Goal: Task Accomplishment & Management: Use online tool/utility

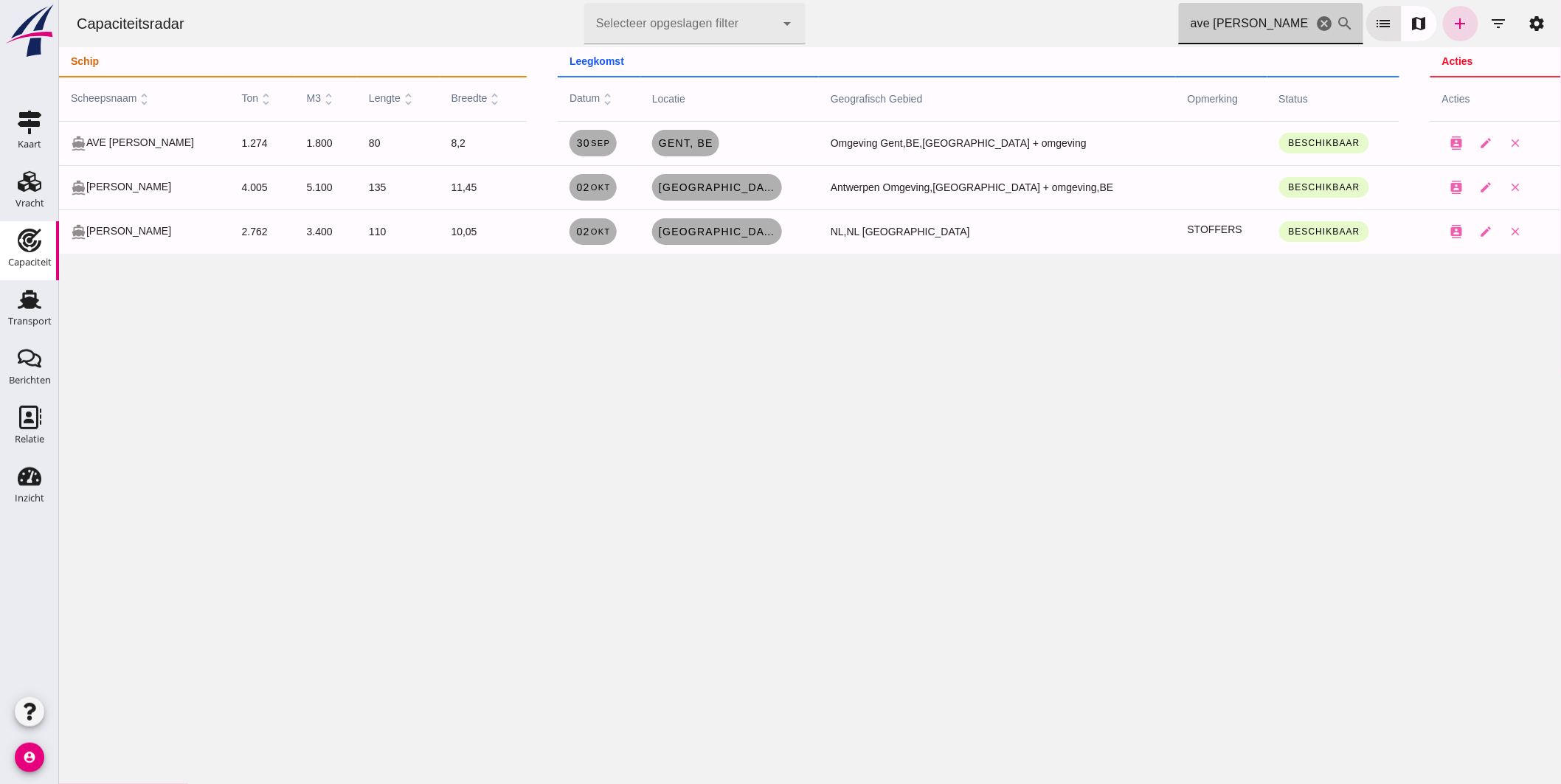
drag, startPoint x: 1241, startPoint y: 20, endPoint x: 752, endPoint y: 28, distance: 489.1
click at [776, 26] on div "Capaciteitsradar Selecteer opgeslagen filter Selecteer opgeslagen filter cancel…" at bounding box center [809, 23] width 1491 height 47
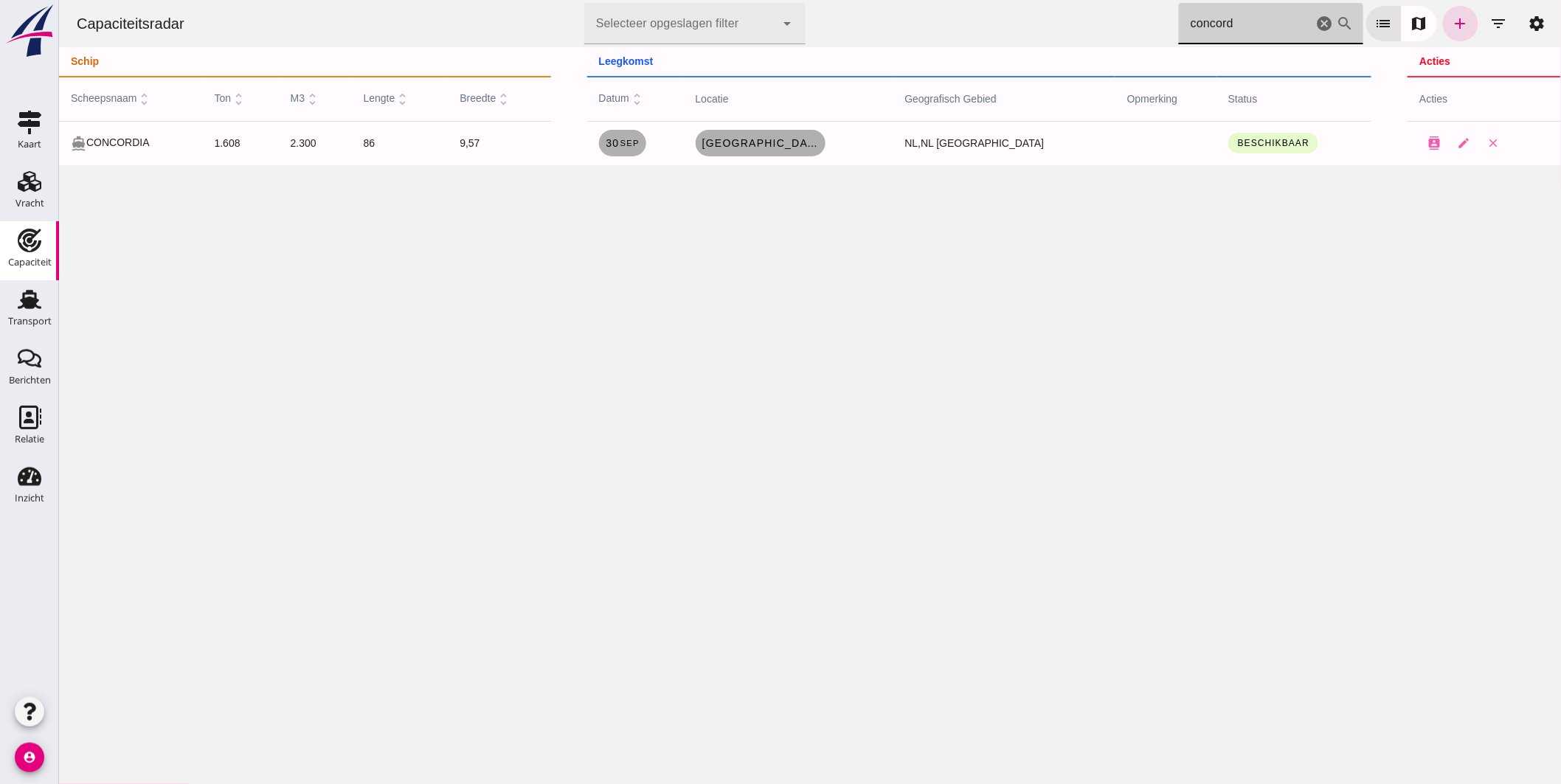
drag, startPoint x: 1251, startPoint y: 22, endPoint x: 575, endPoint y: -7, distance: 676.6
click at [575, 0] on html "Capaciteitsradar Selecteer opgeslagen filter Selecteer opgeslagen filter cancel…" at bounding box center [809, 392] width 1502 height 784
type input "temporee"
click at [782, 138] on span "Sedelsberg - [GEOGRAPHIC_DATA] , [GEOGRAPHIC_DATA]" at bounding box center [772, 143] width 118 height 12
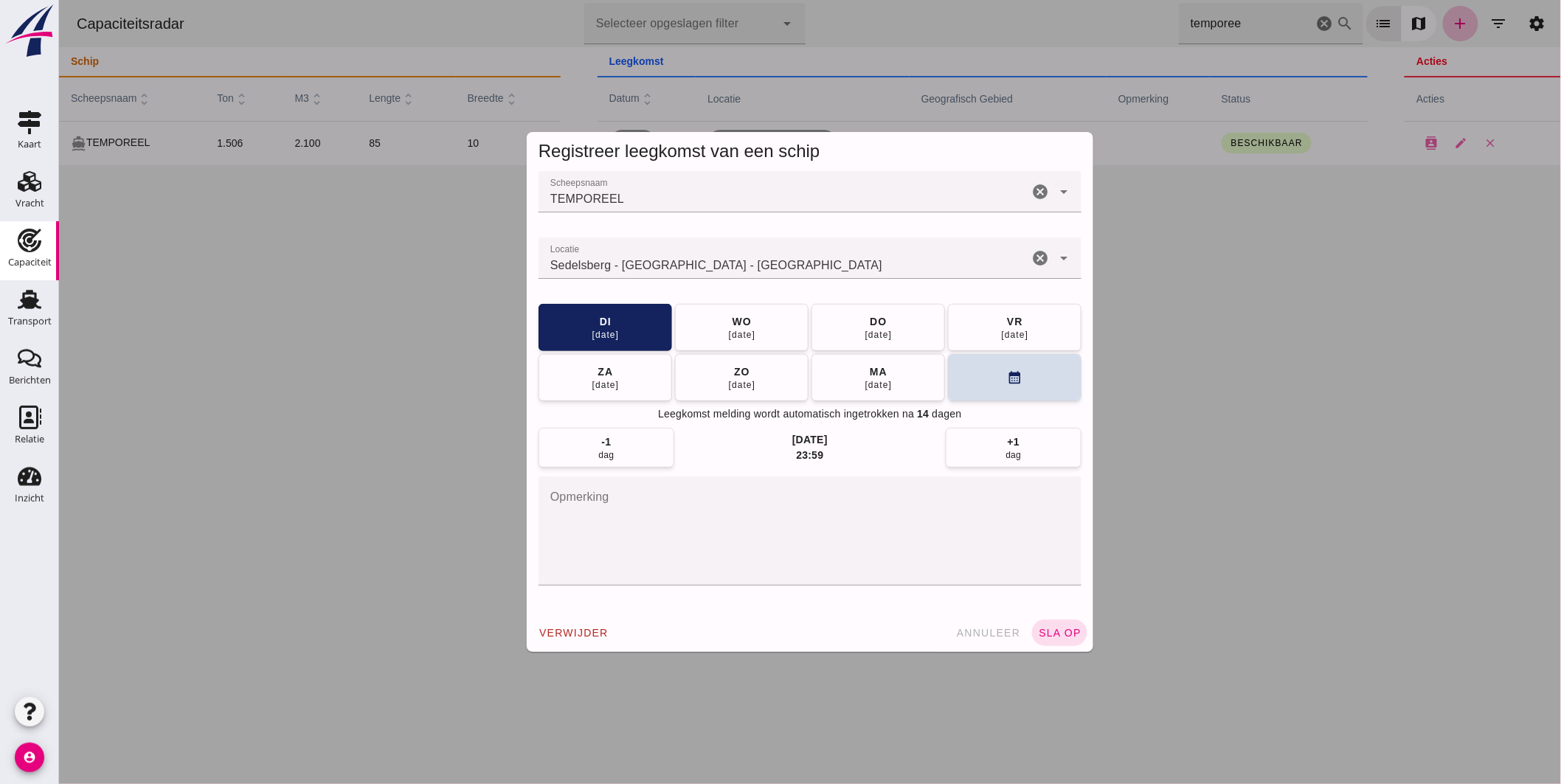
click at [711, 263] on input "Locatie" at bounding box center [783, 265] width 490 height 18
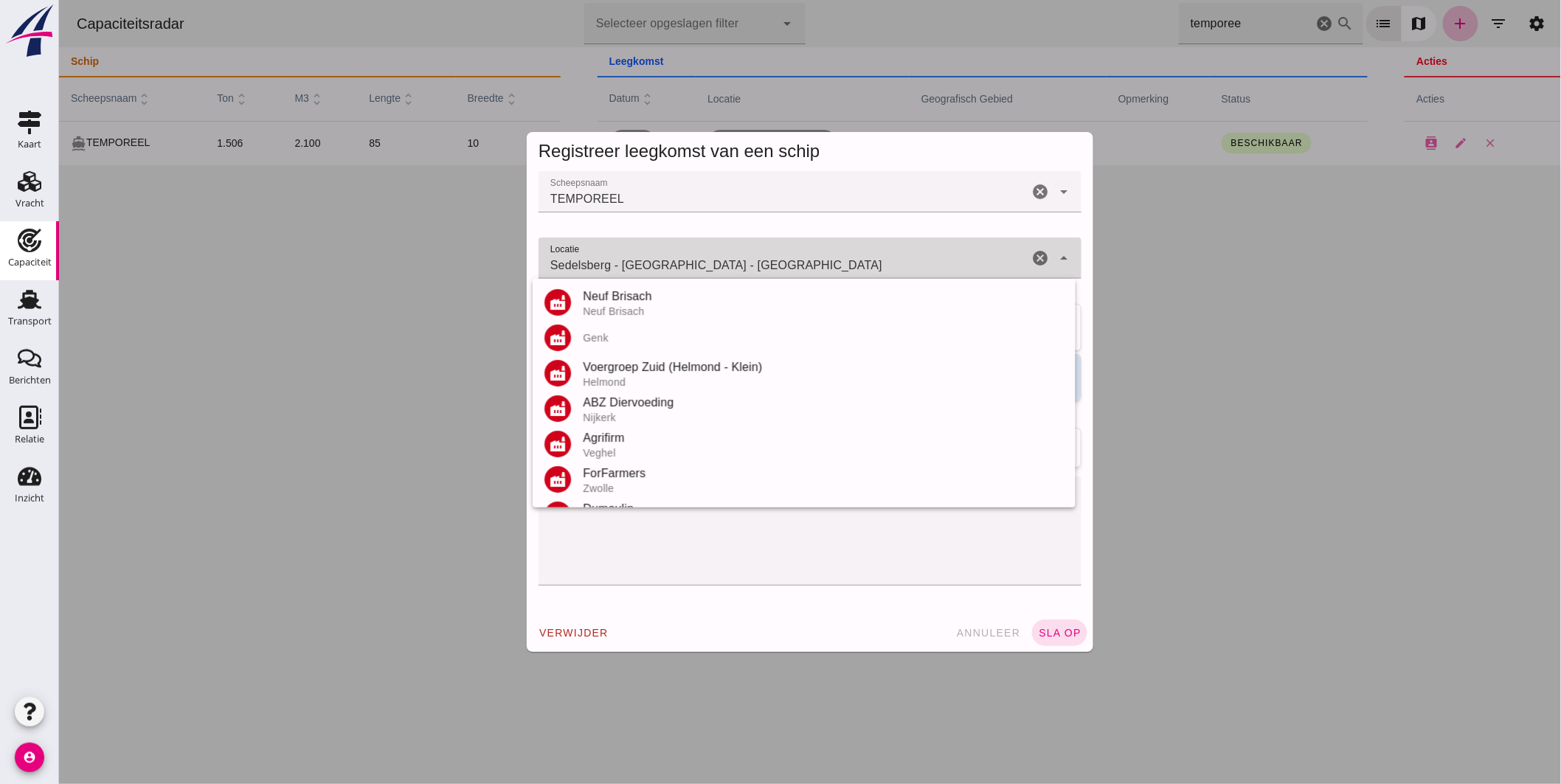
click at [711, 263] on input "Sedelsberg - [GEOGRAPHIC_DATA] - [GEOGRAPHIC_DATA]" at bounding box center [783, 265] width 490 height 18
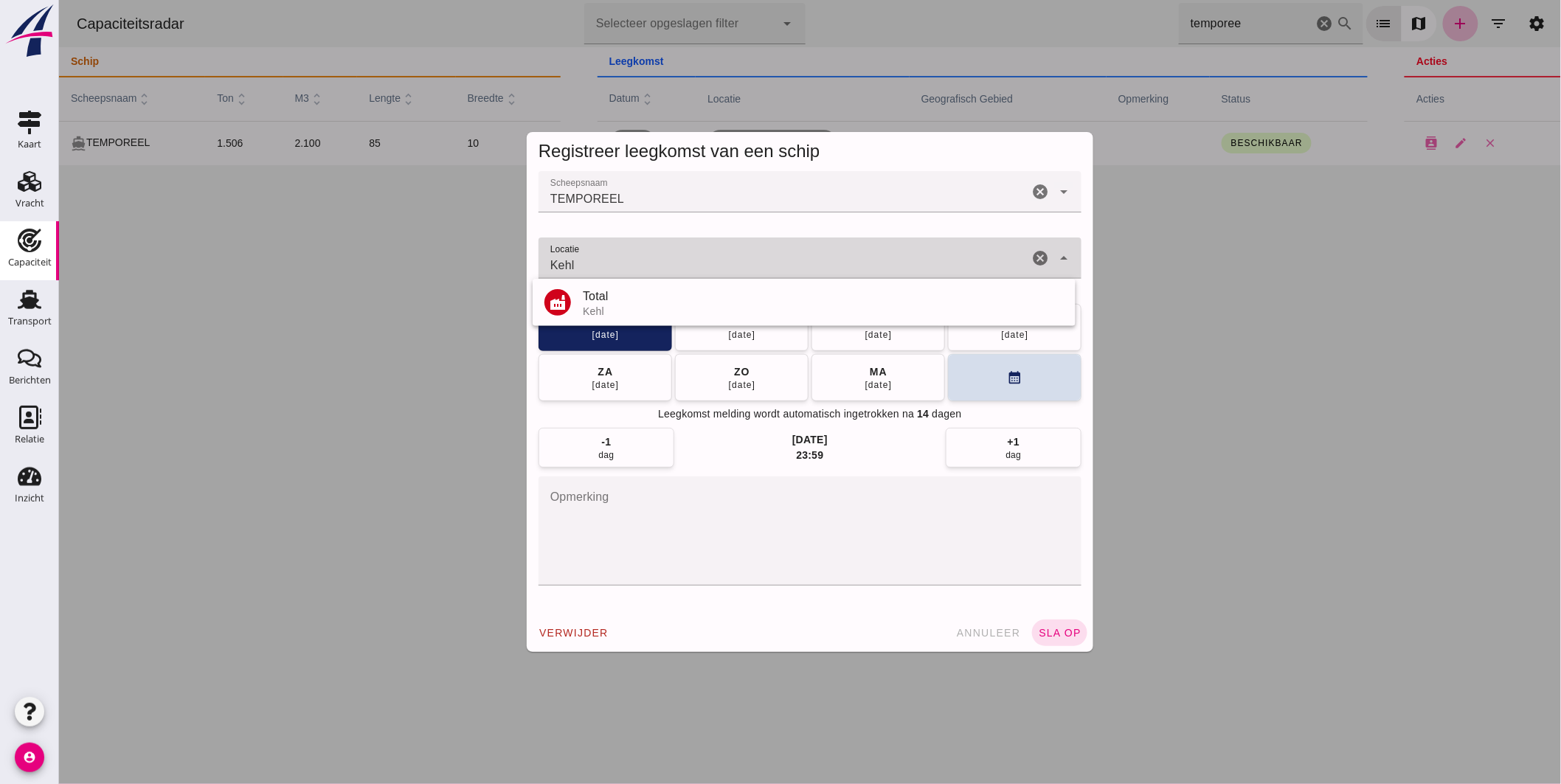
type input "Kehl"
click at [602, 254] on div "Sedelsberg - [GEOGRAPHIC_DATA] - [GEOGRAPHIC_DATA]" at bounding box center [783, 257] width 490 height 41
type input "Sedelsberg - [GEOGRAPHIC_DATA] - [GEOGRAPHIC_DATA]"
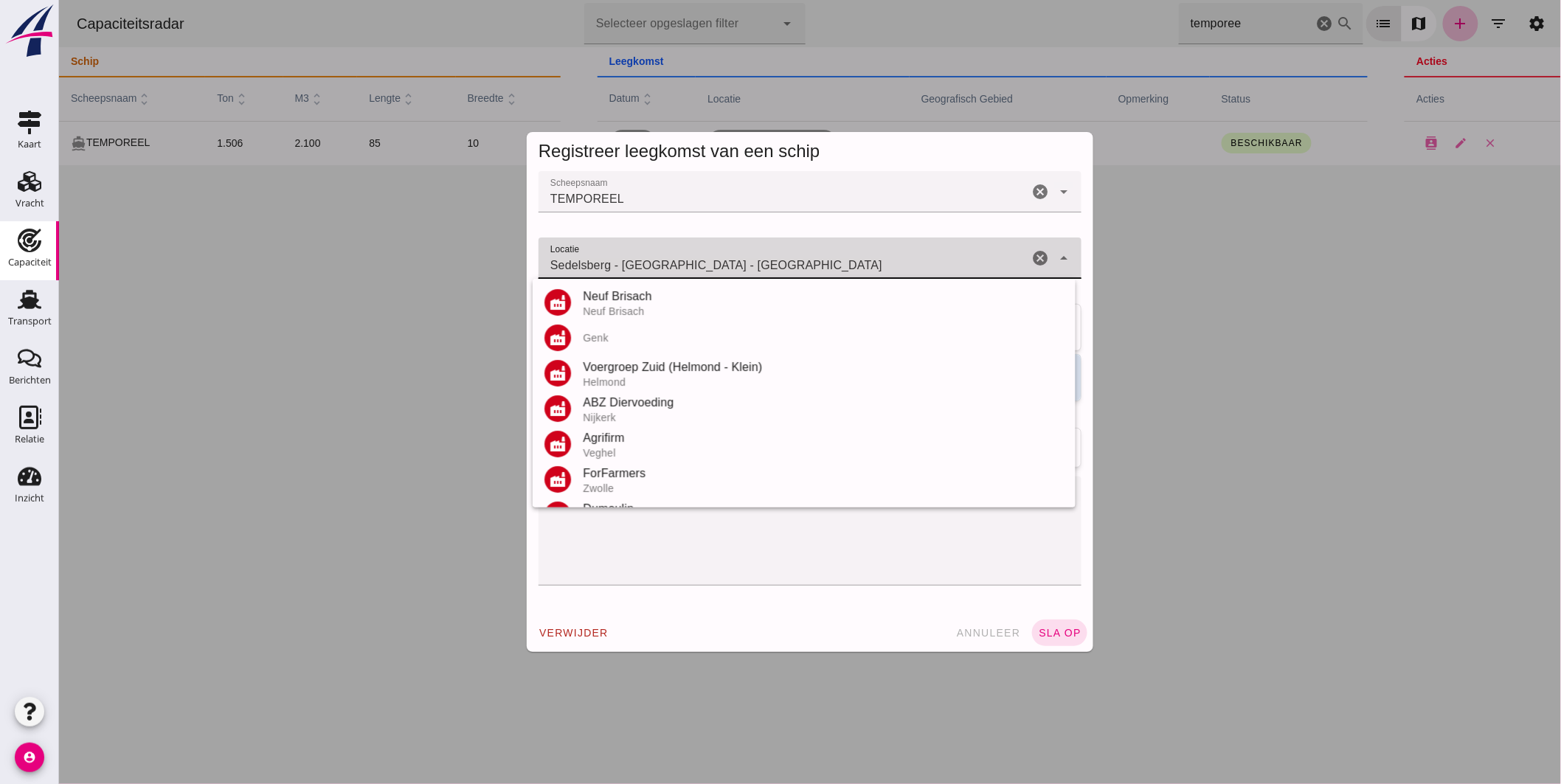
click at [1031, 252] on icon "cancel" at bounding box center [1039, 257] width 18 height 18
click at [705, 267] on input "Locatie" at bounding box center [794, 265] width 513 height 18
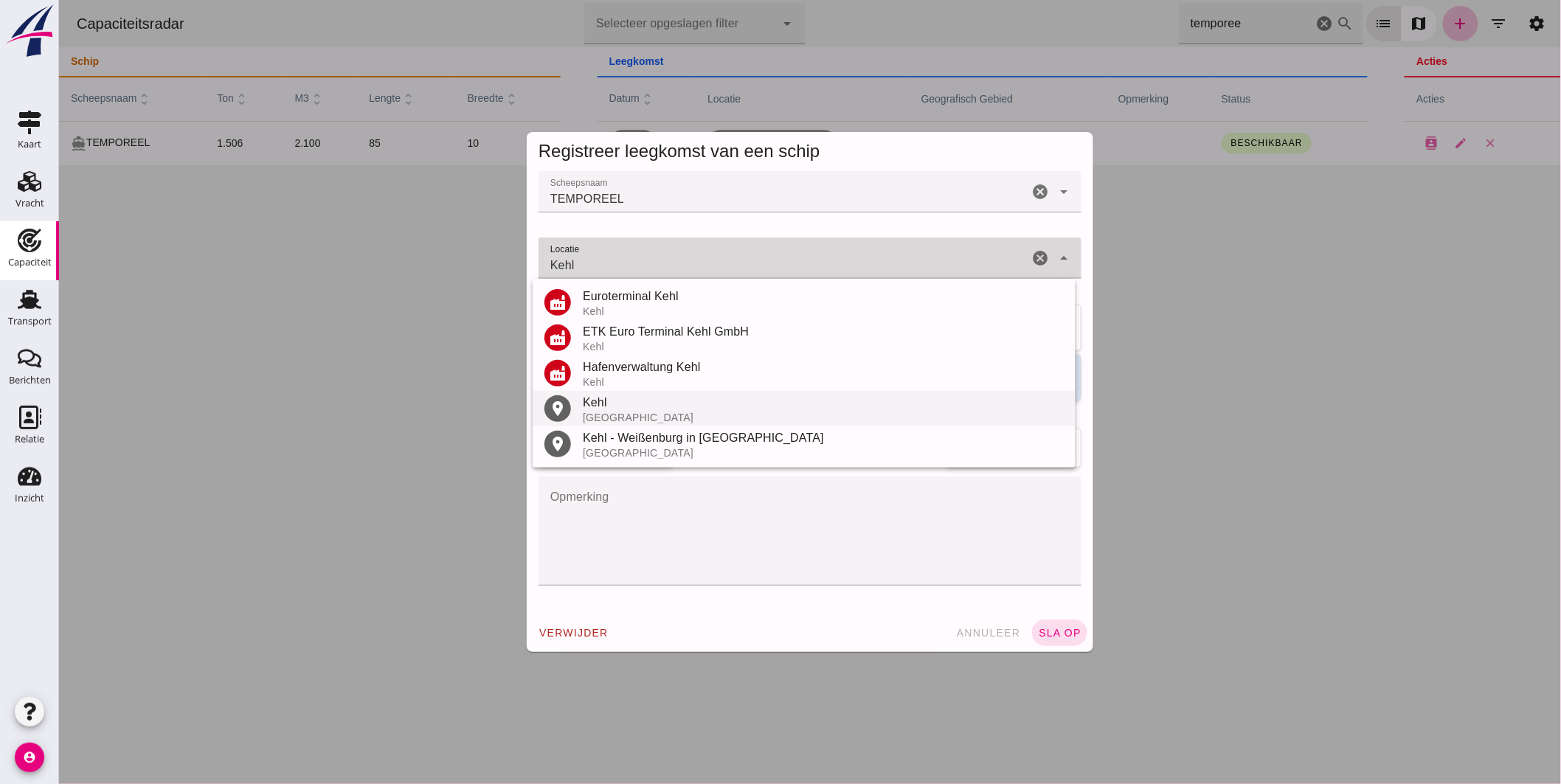
click at [606, 409] on div "Kehl" at bounding box center [822, 402] width 481 height 18
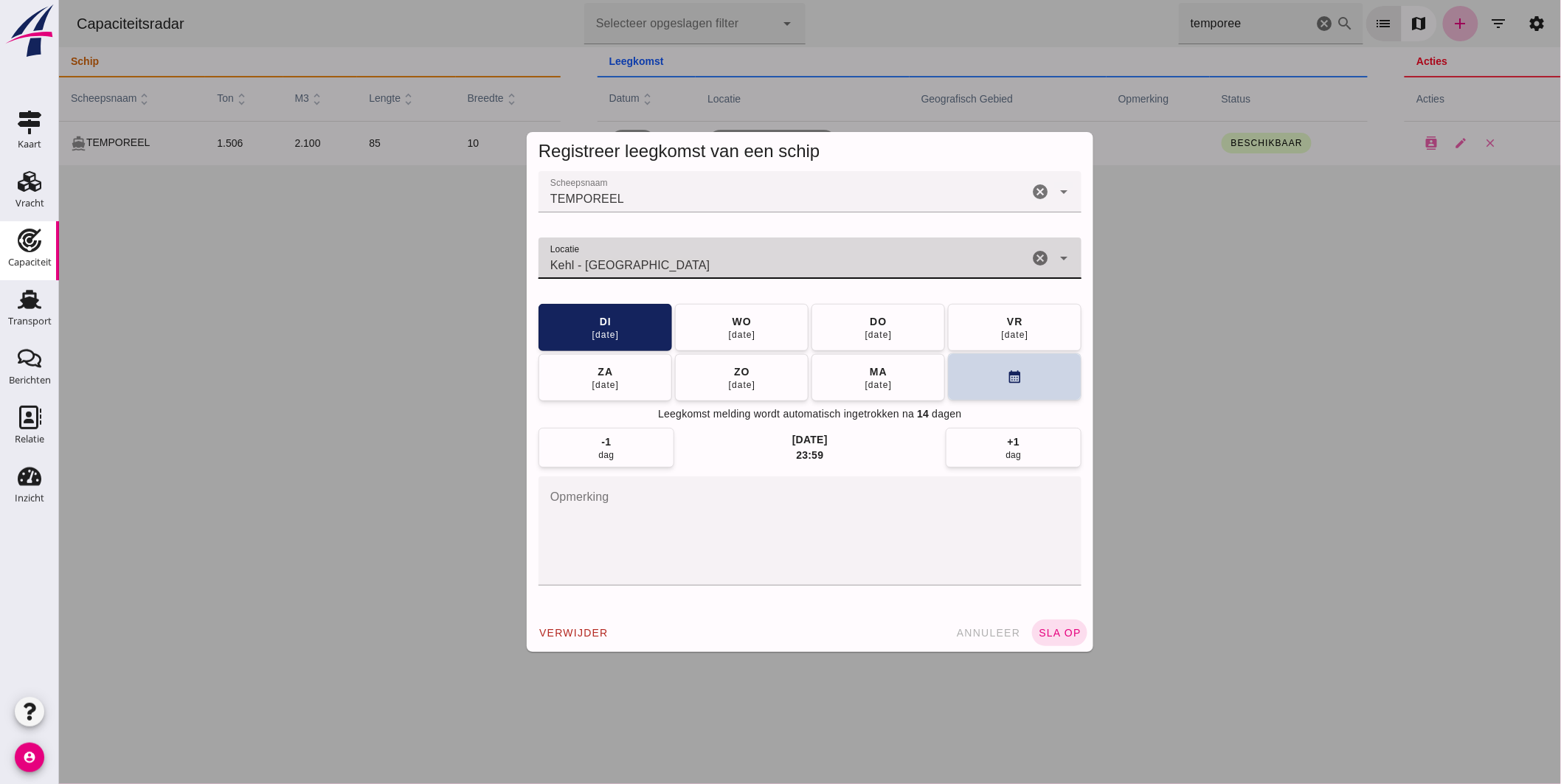
type input "Kehl - [GEOGRAPHIC_DATA]"
click at [986, 380] on button "calendar_month" at bounding box center [1013, 376] width 133 height 47
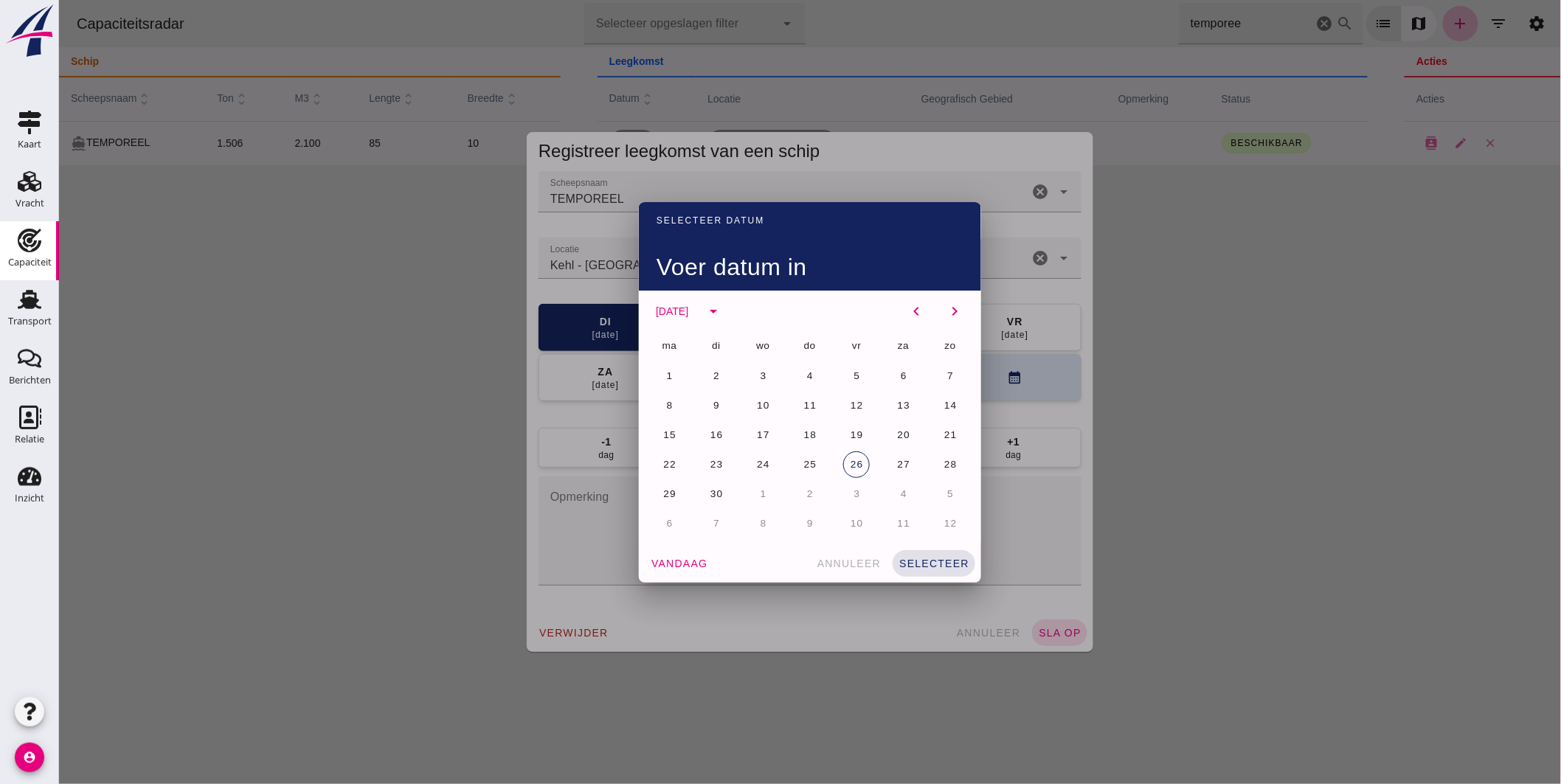
click at [665, 521] on span "6" at bounding box center [669, 522] width 8 height 11
click at [903, 558] on span "selecteer" at bounding box center [933, 563] width 70 height 12
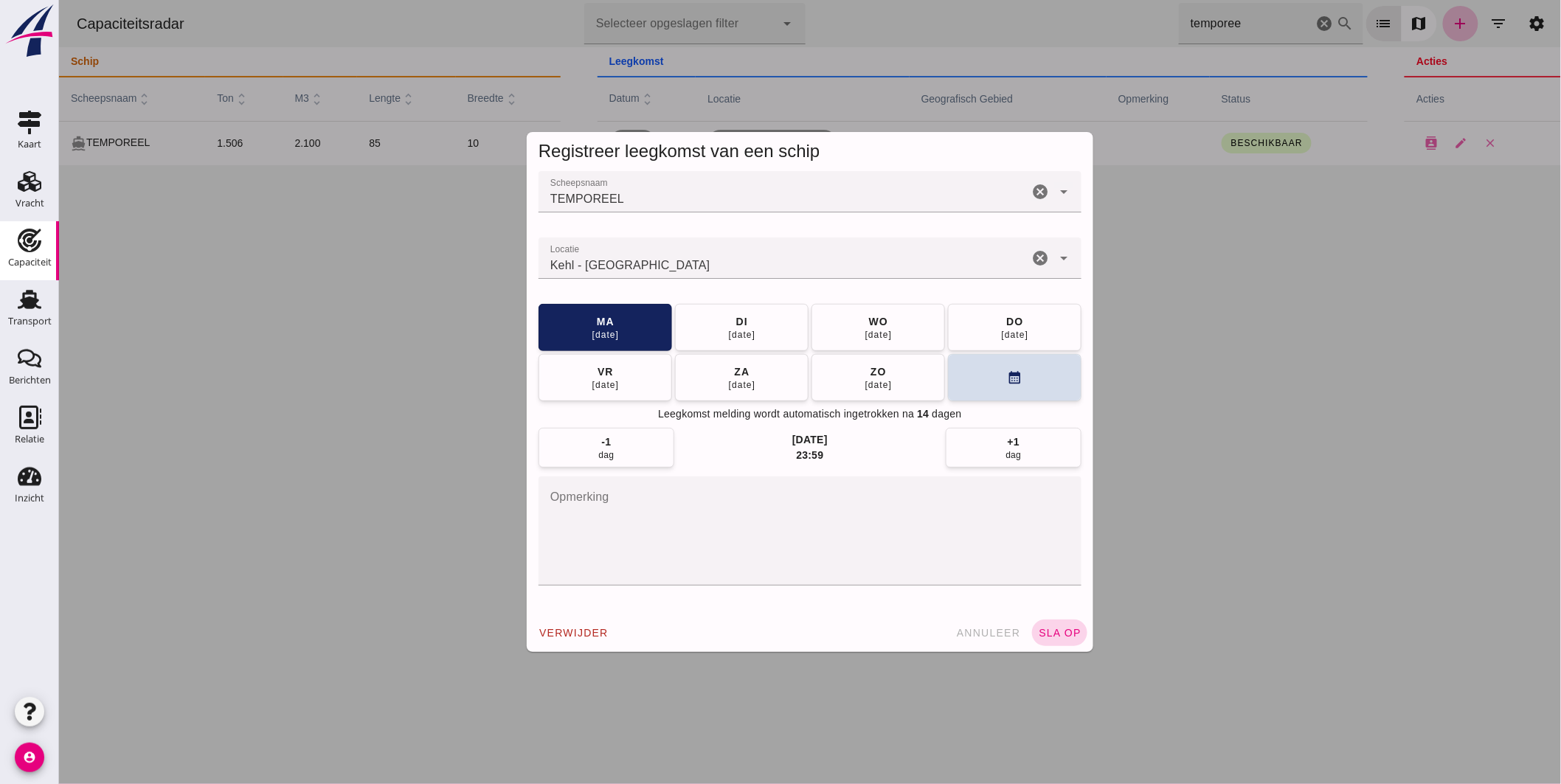
click at [1048, 632] on span "sla op" at bounding box center [1059, 633] width 44 height 12
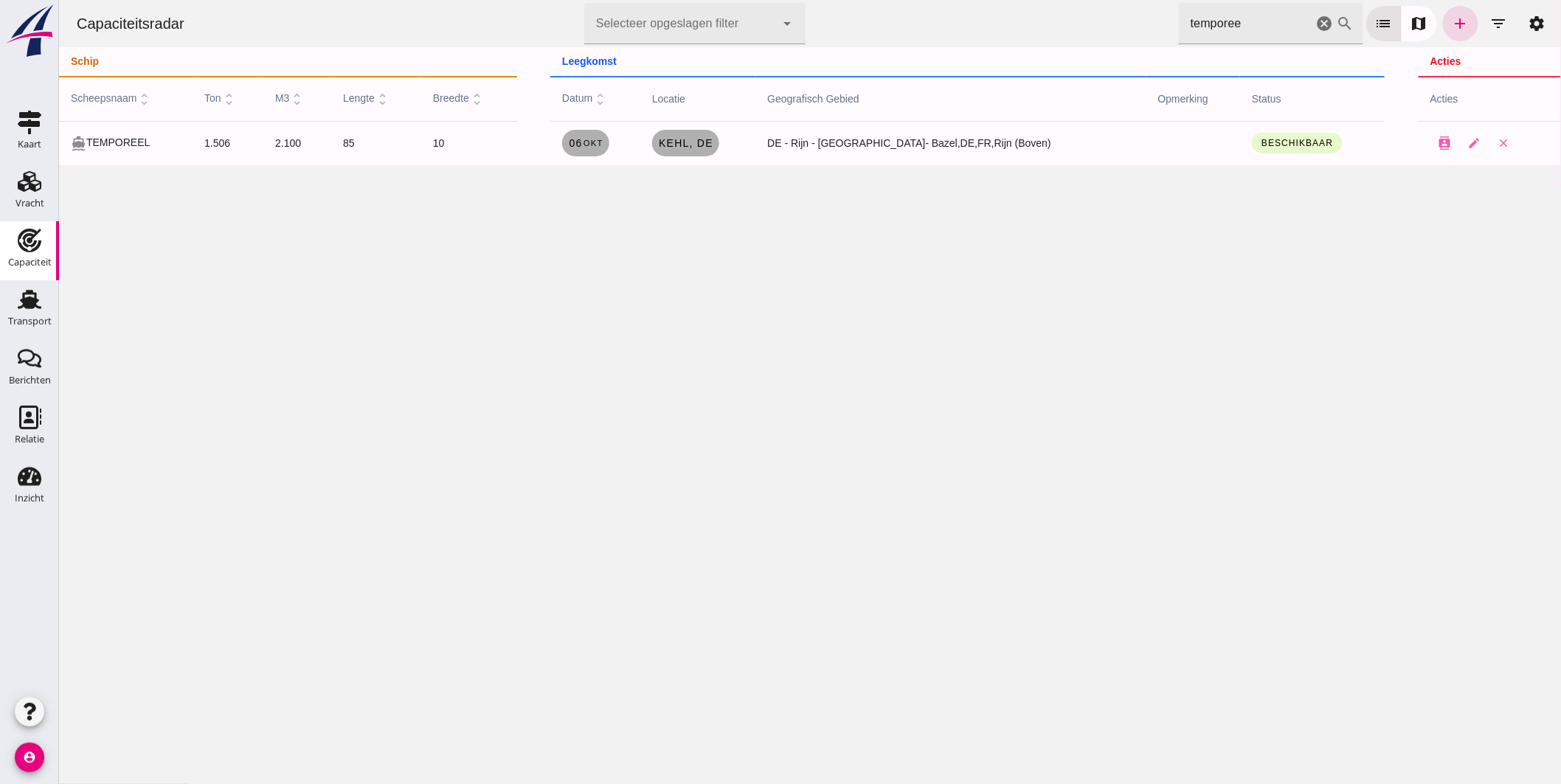
drag, startPoint x: 1246, startPoint y: 31, endPoint x: 778, endPoint y: 9, distance: 468.5
click at [805, 11] on div "Capaciteitsradar Selecteer opgeslagen filter Selecteer opgeslagen filter cancel…" at bounding box center [809, 23] width 1491 height 47
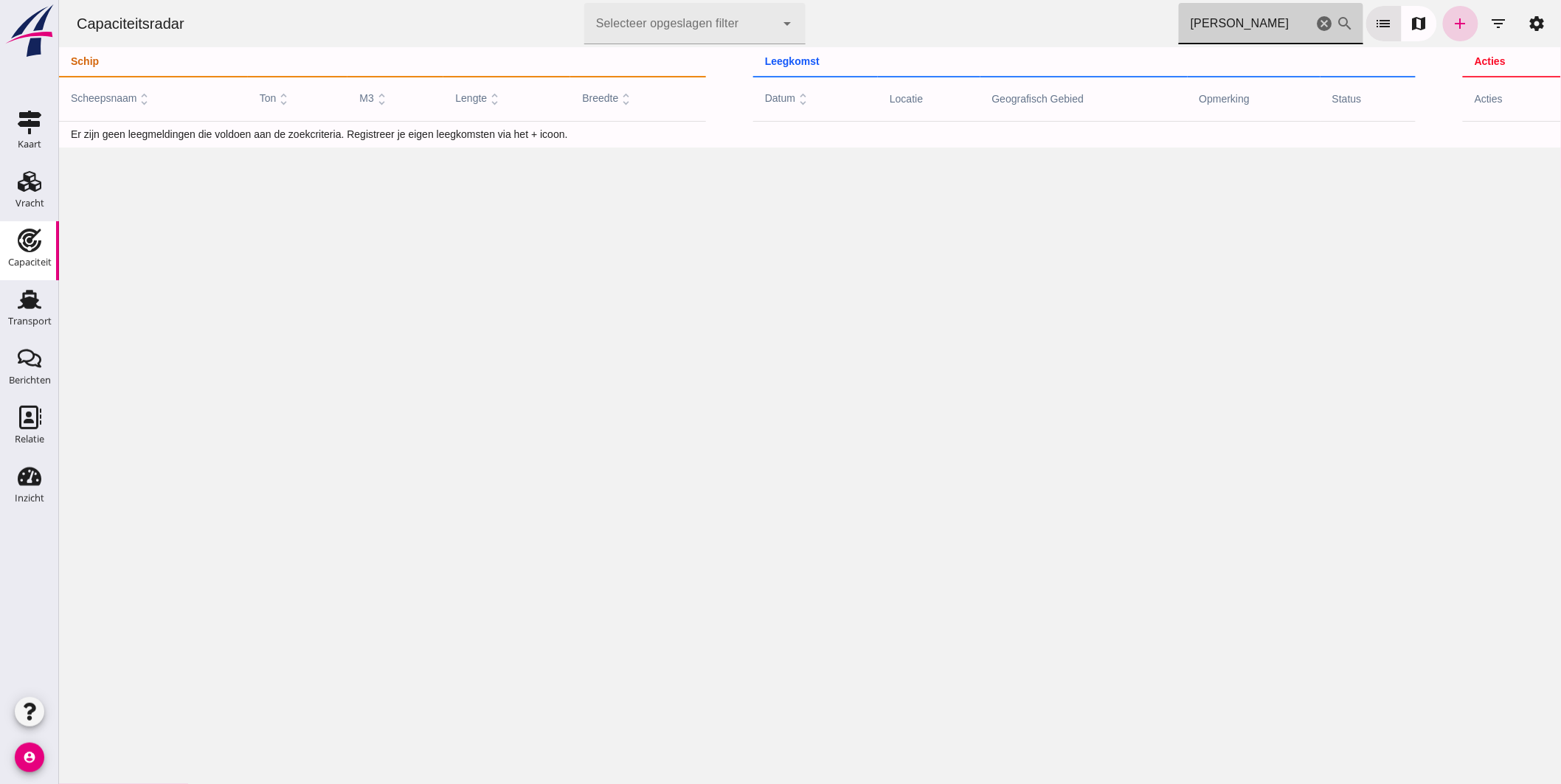
type input "[PERSON_NAME]"
click at [1457, 22] on link "add" at bounding box center [1460, 23] width 35 height 35
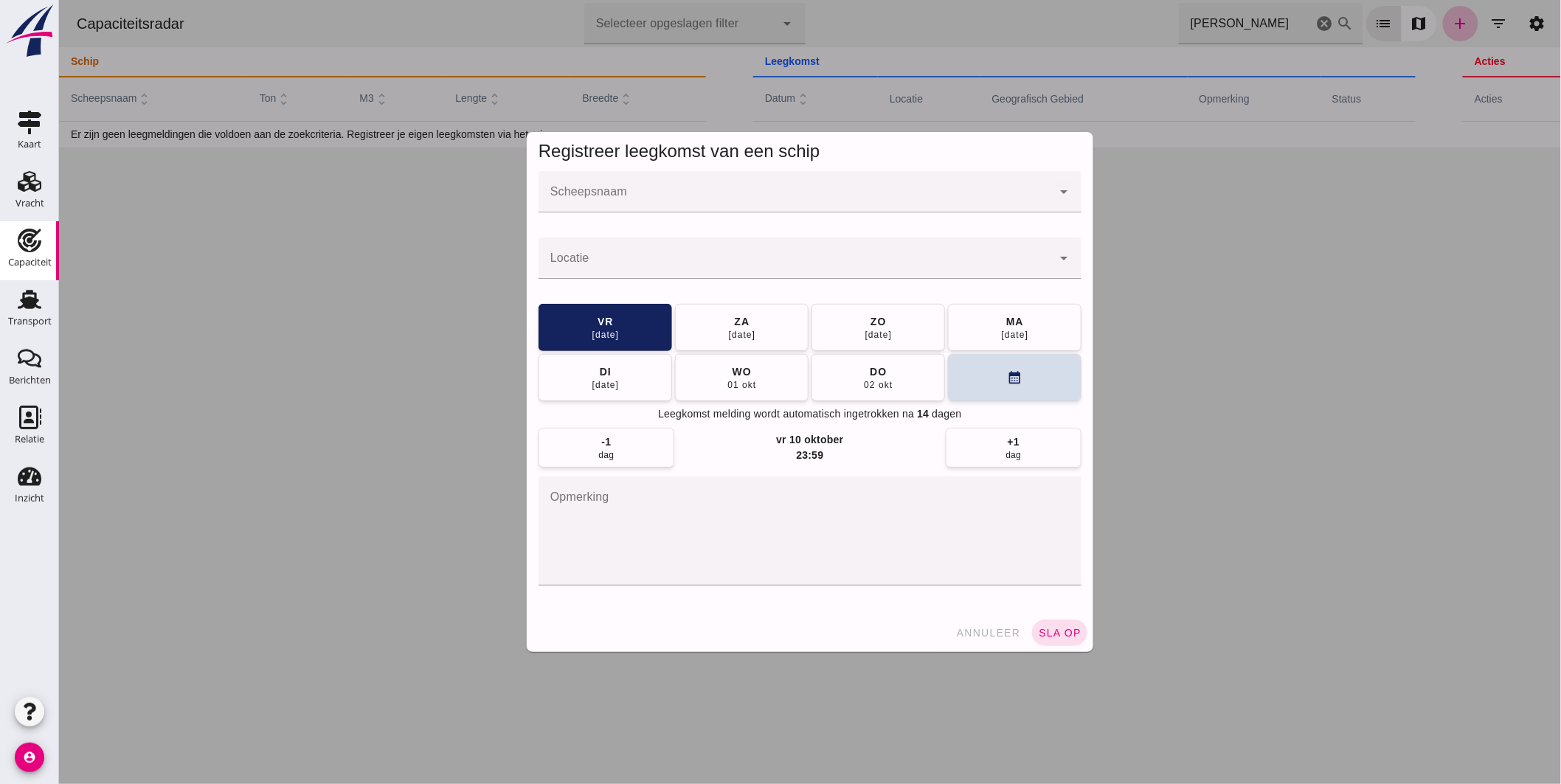
click at [606, 200] on input "Scheepsnaam" at bounding box center [794, 199] width 513 height 18
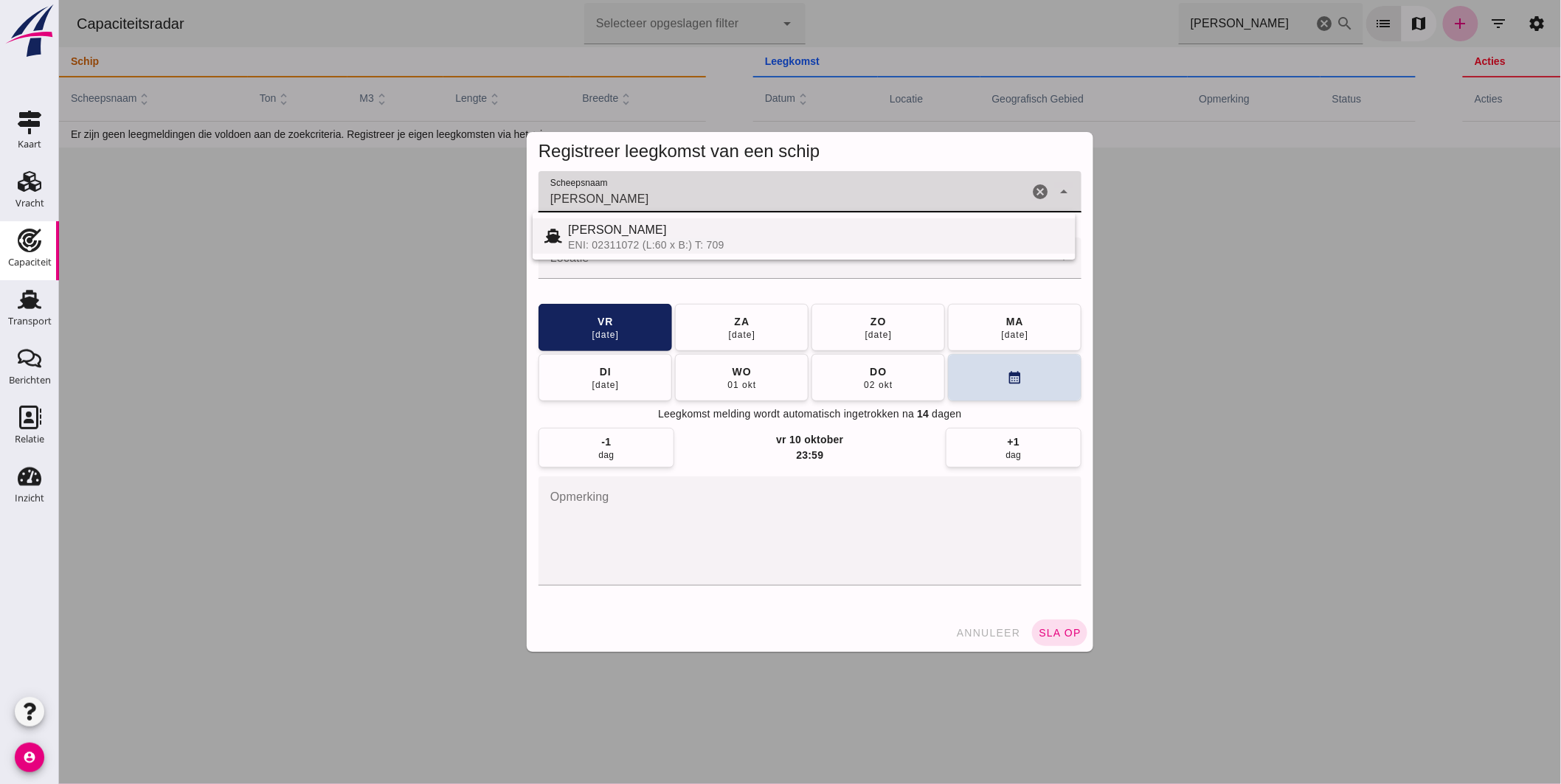
click at [602, 236] on div "[PERSON_NAME]" at bounding box center [814, 230] width 496 height 18
type input "[PERSON_NAME]"
click at [609, 261] on input "Locatie" at bounding box center [794, 265] width 513 height 18
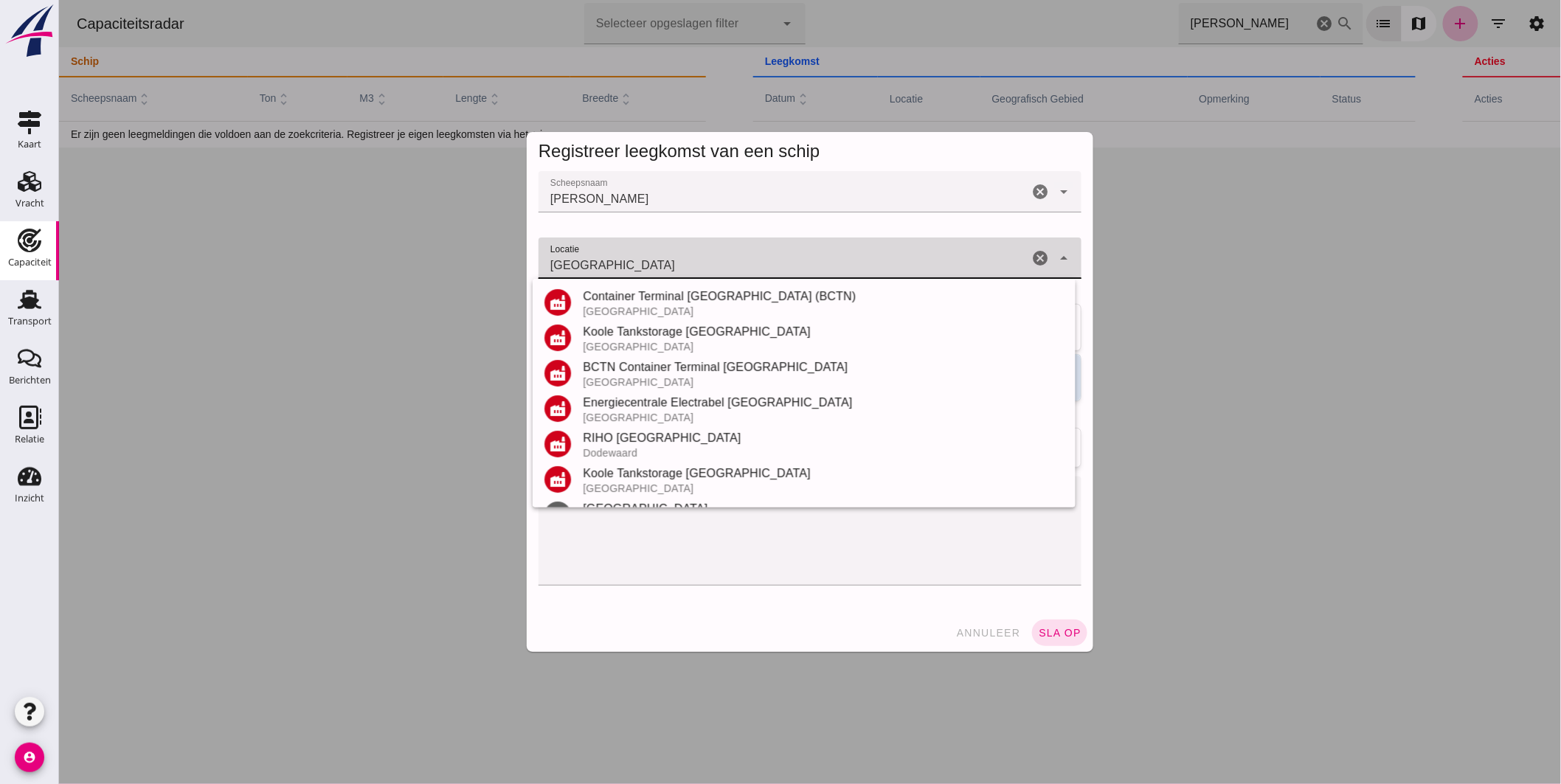
scroll to position [101, 0]
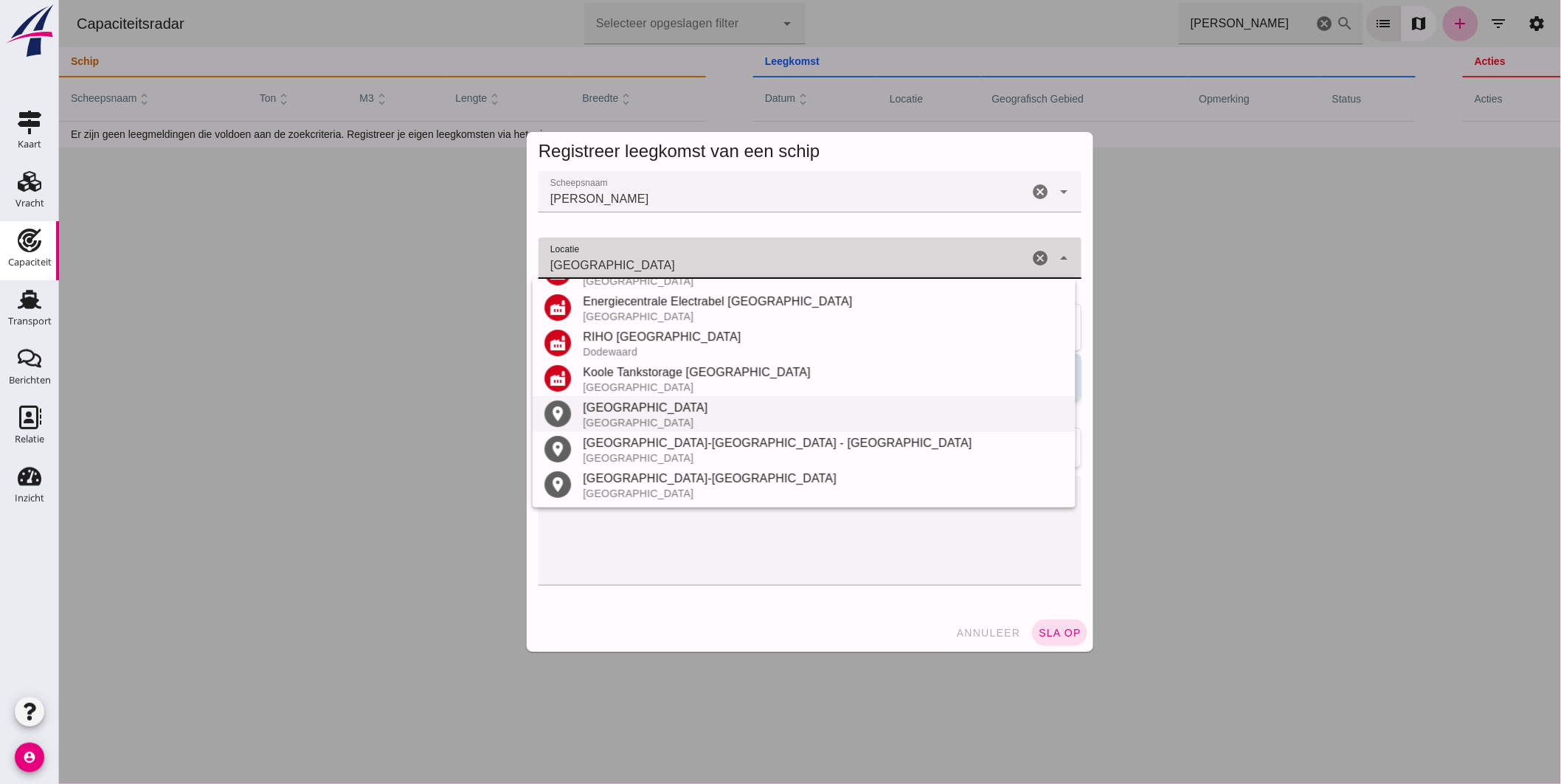
click at [648, 409] on div "[GEOGRAPHIC_DATA]" at bounding box center [822, 408] width 481 height 18
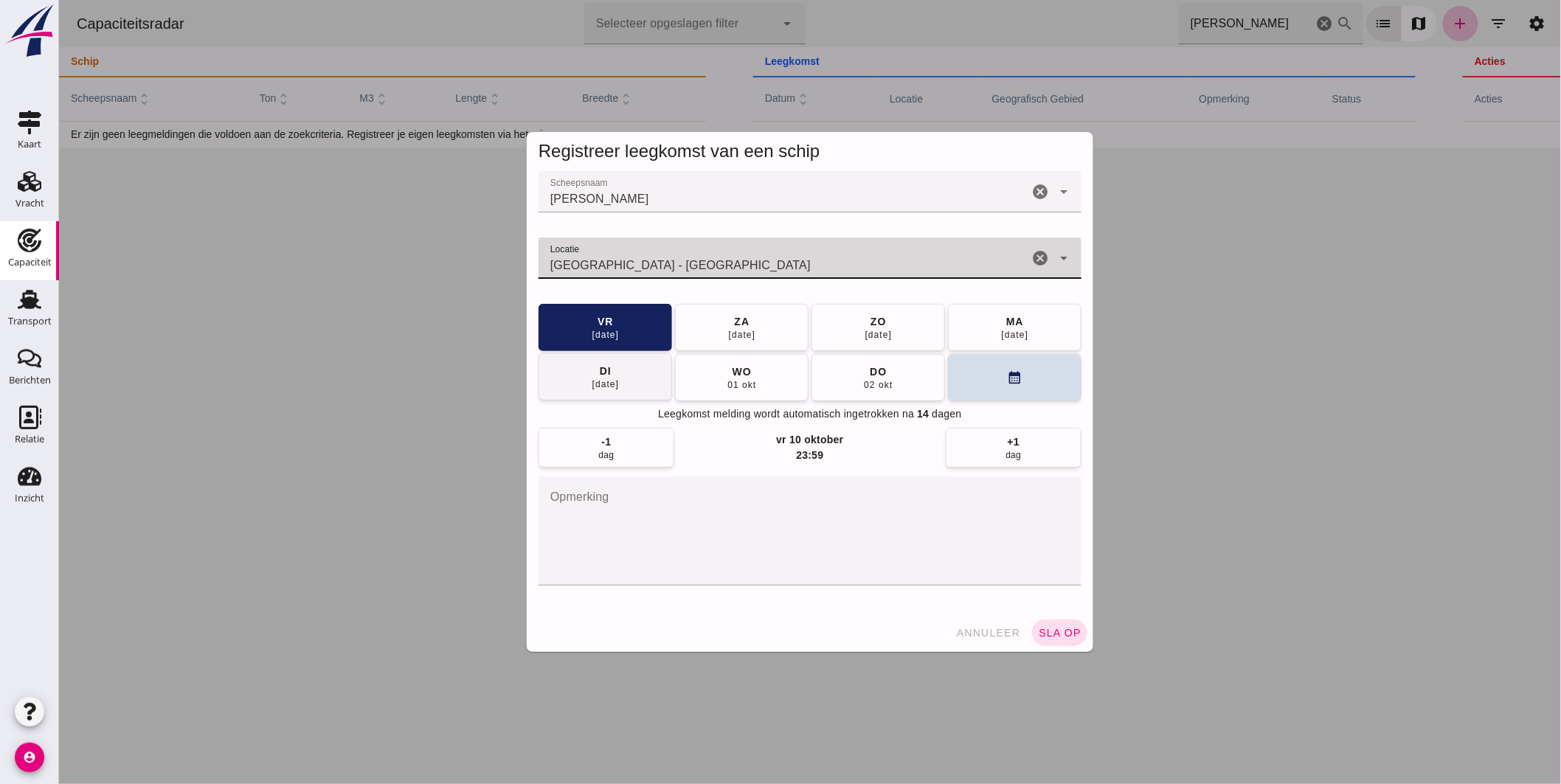
type input "[GEOGRAPHIC_DATA] - [GEOGRAPHIC_DATA]"
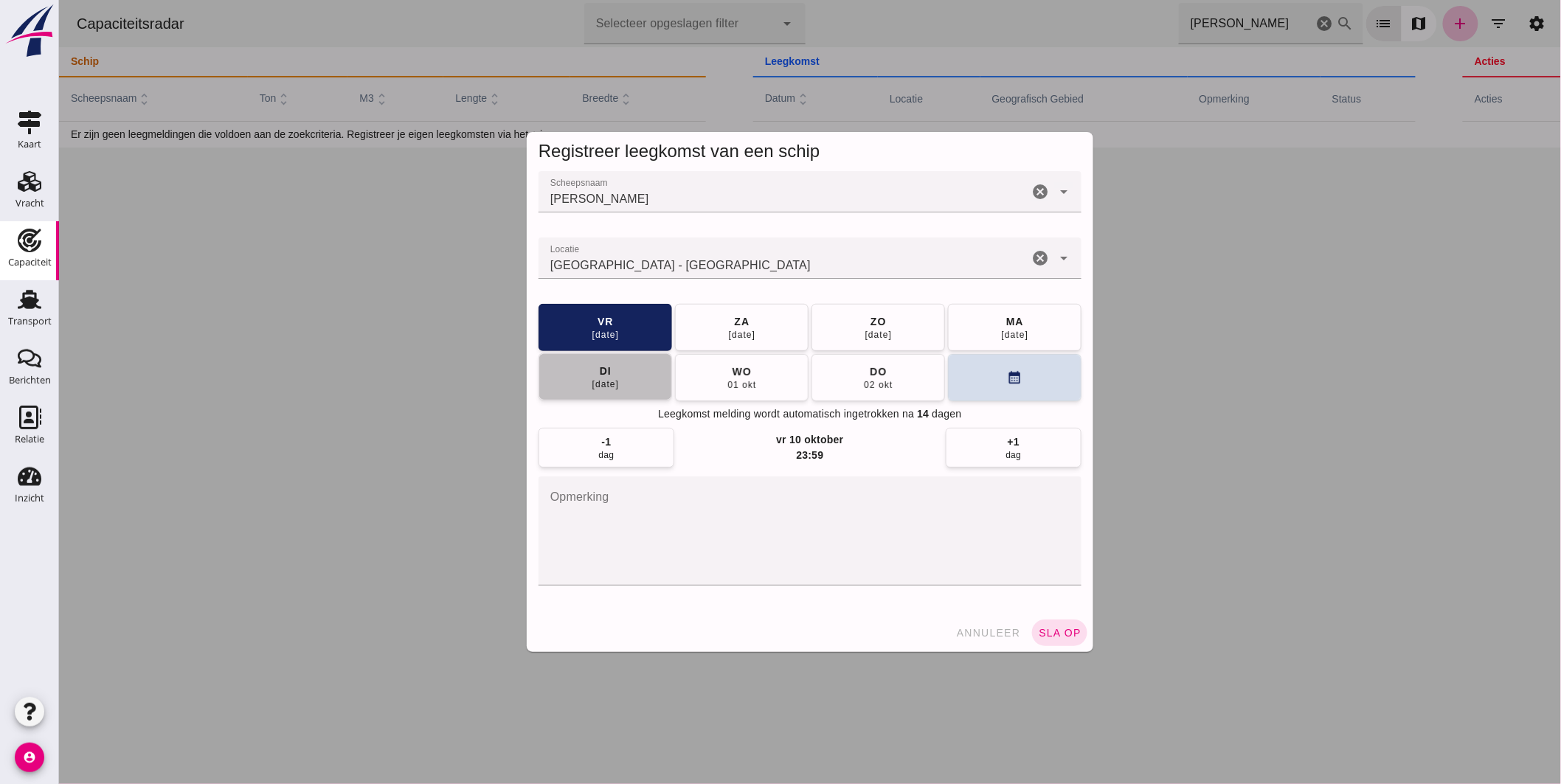
click at [565, 388] on button "[DATE]" at bounding box center [604, 376] width 133 height 47
click at [1063, 635] on span "sla op" at bounding box center [1059, 633] width 44 height 12
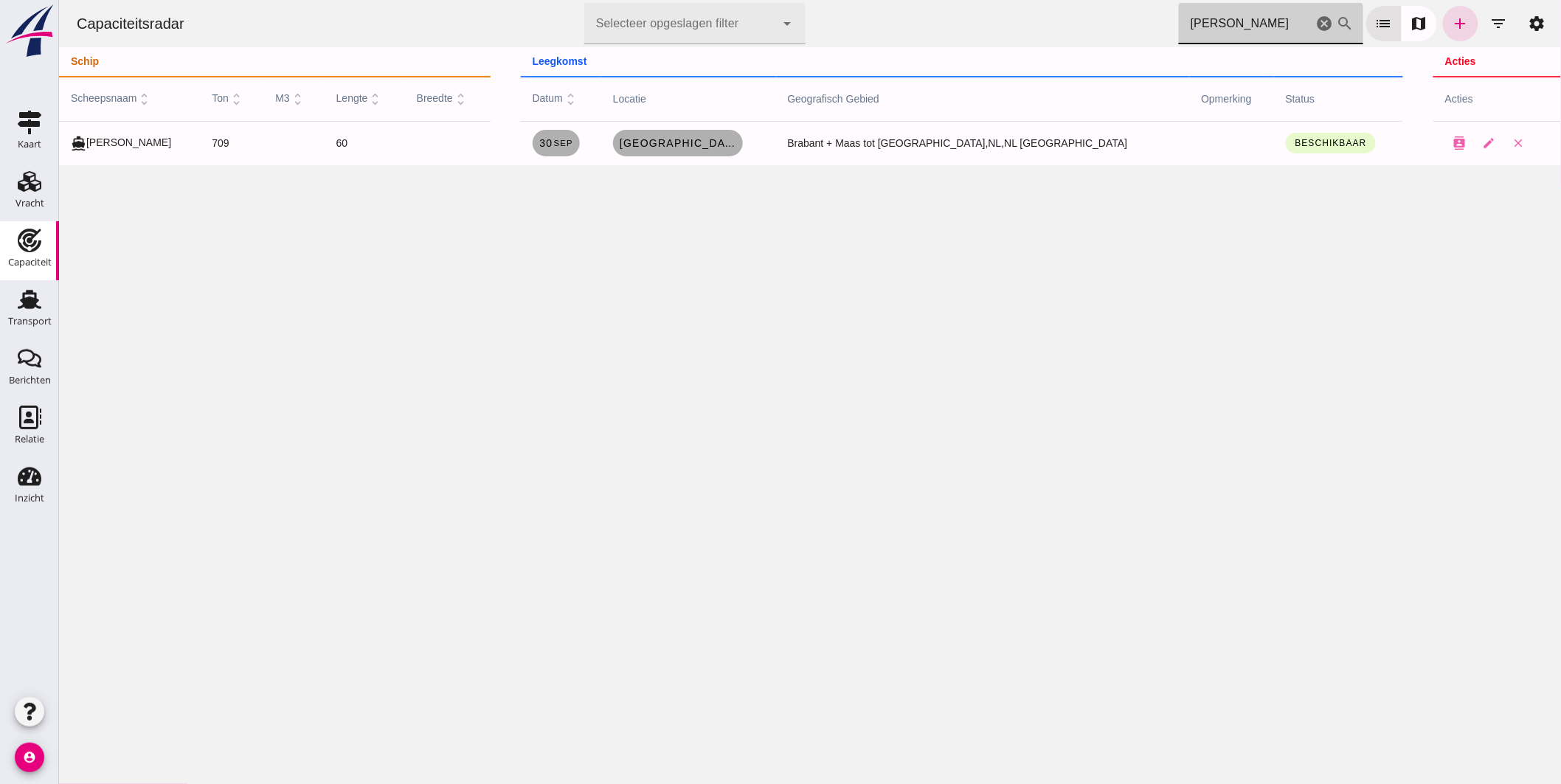
drag, startPoint x: 1246, startPoint y: 30, endPoint x: 542, endPoint y: 8, distance: 704.3
click at [585, 22] on div "Capaciteitsradar Selecteer opgeslagen filter Selecteer opgeslagen filter cancel…" at bounding box center [809, 23] width 1491 height 47
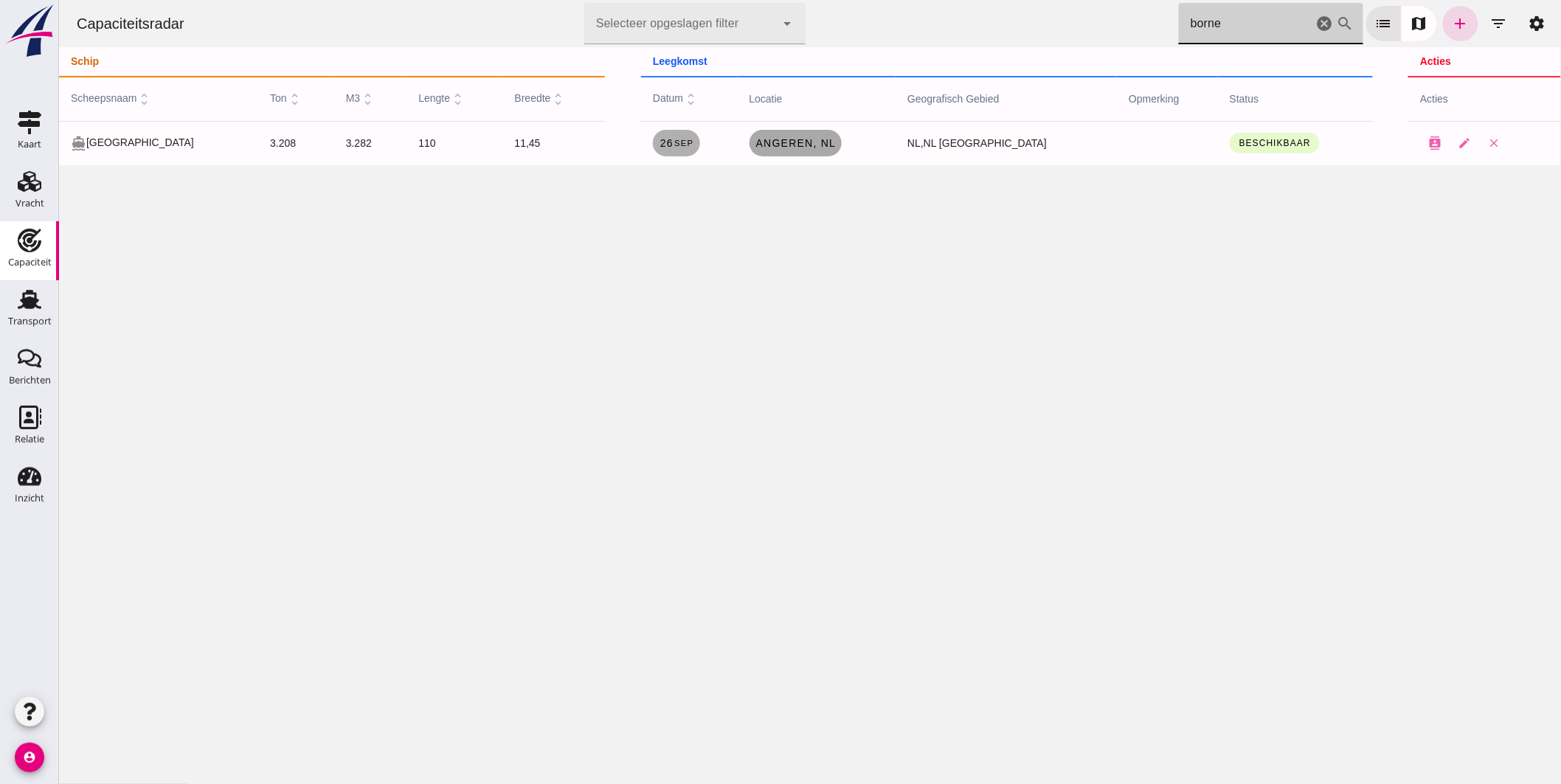
type input "borne"
click at [805, 144] on span "Angeren , nl" at bounding box center [795, 143] width 81 height 12
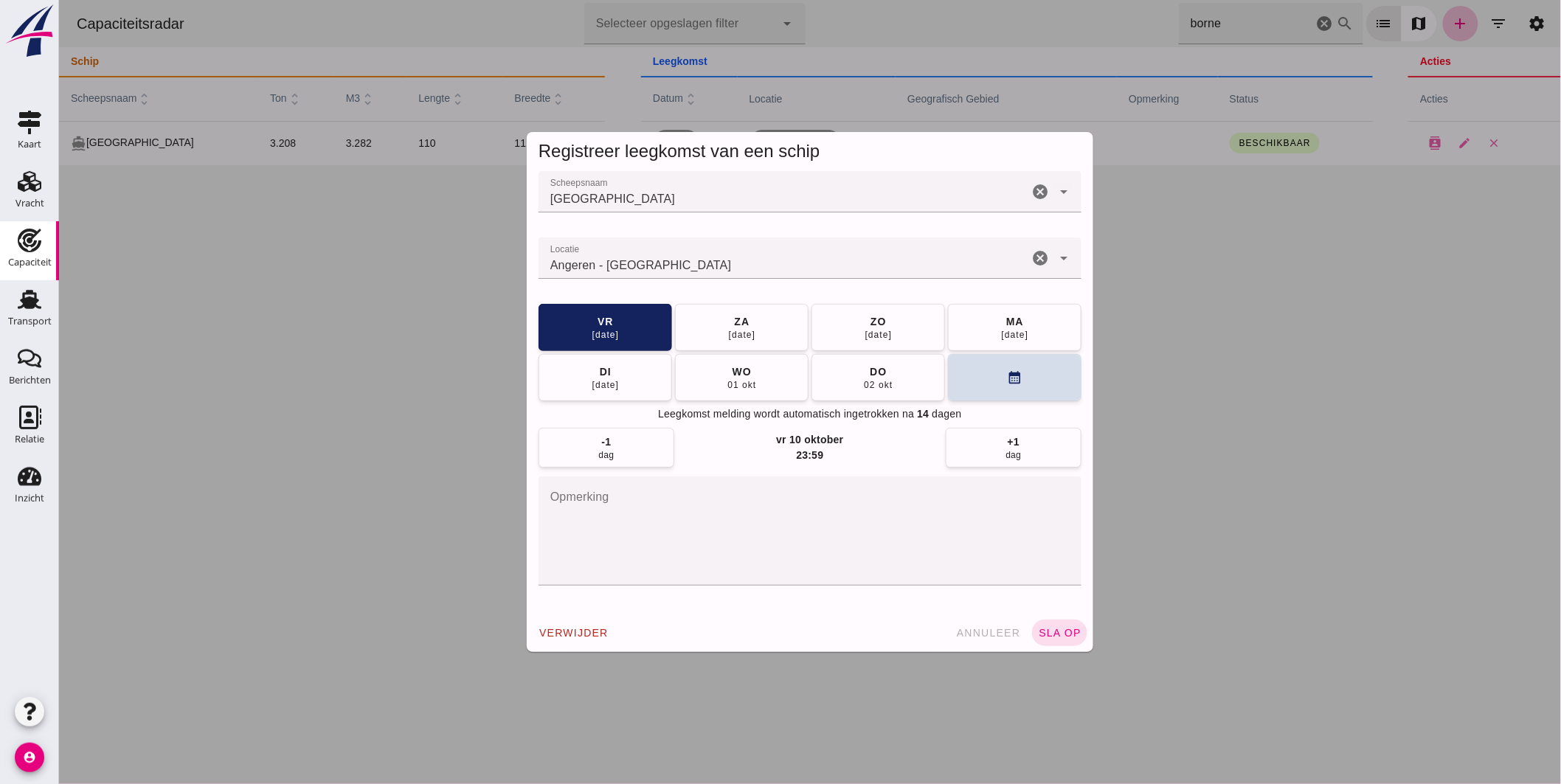
click at [663, 257] on input "Locatie" at bounding box center [783, 265] width 490 height 18
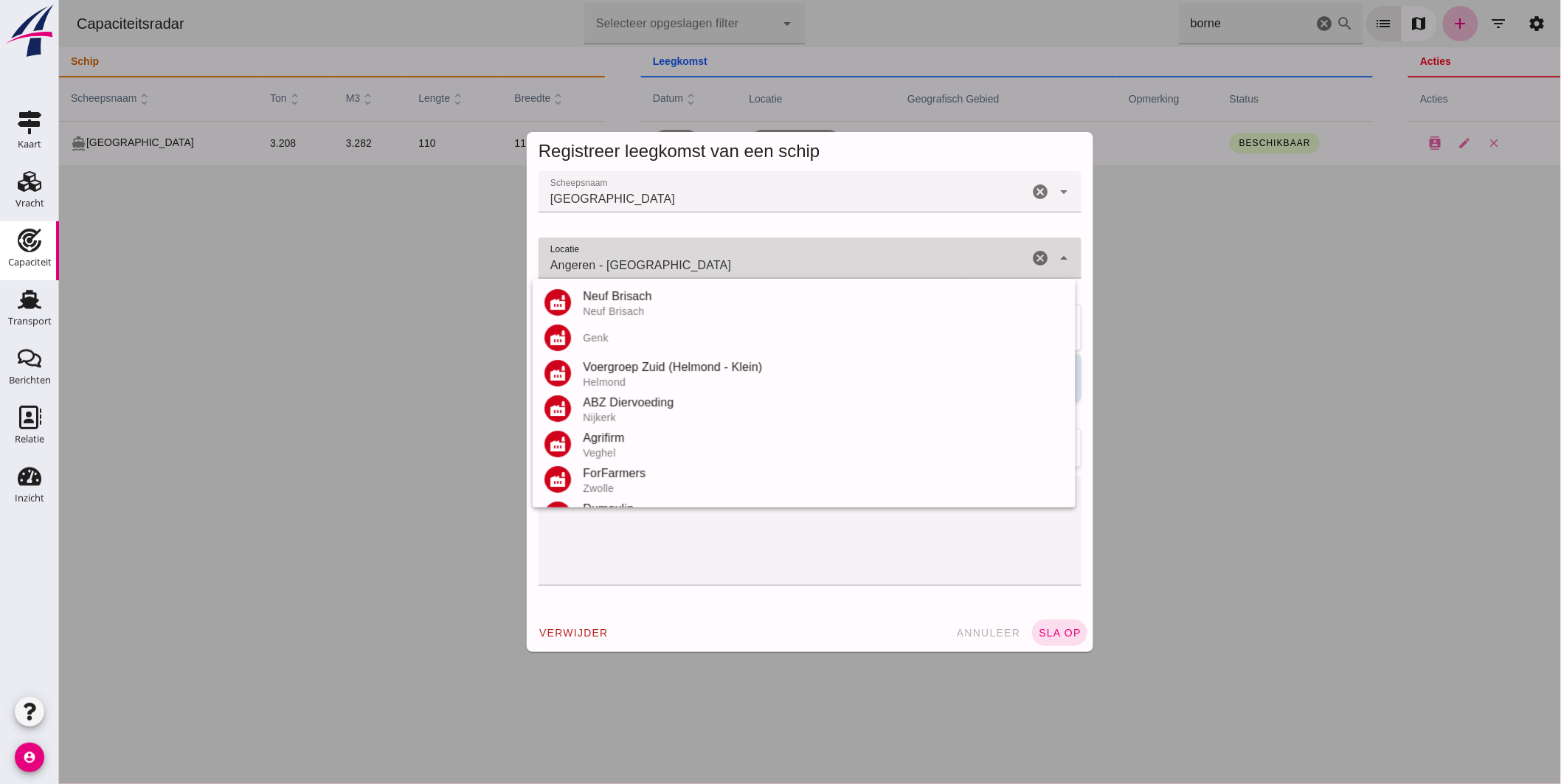
click at [663, 257] on input "Angeren - [GEOGRAPHIC_DATA]" at bounding box center [783, 265] width 490 height 18
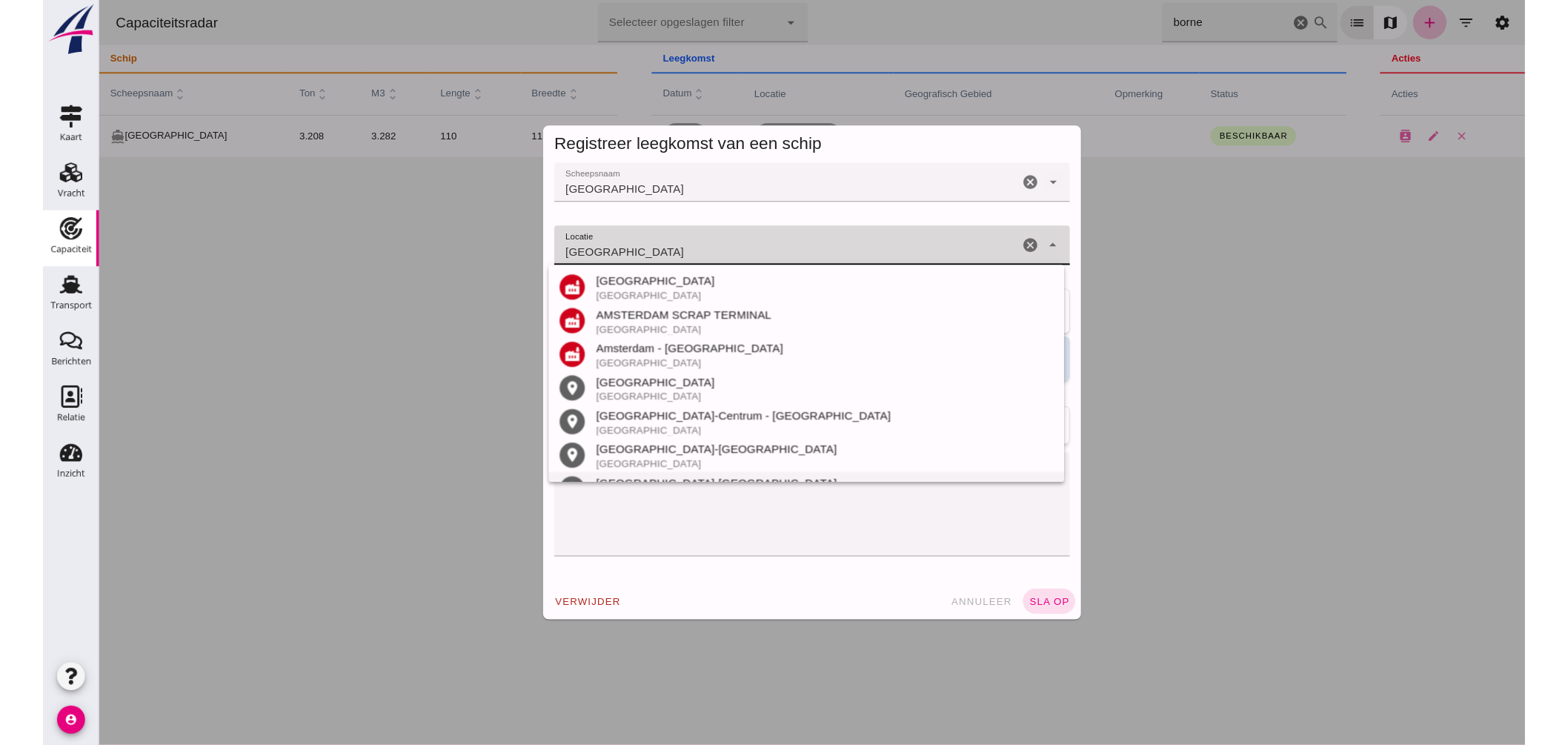
scroll to position [67, 0]
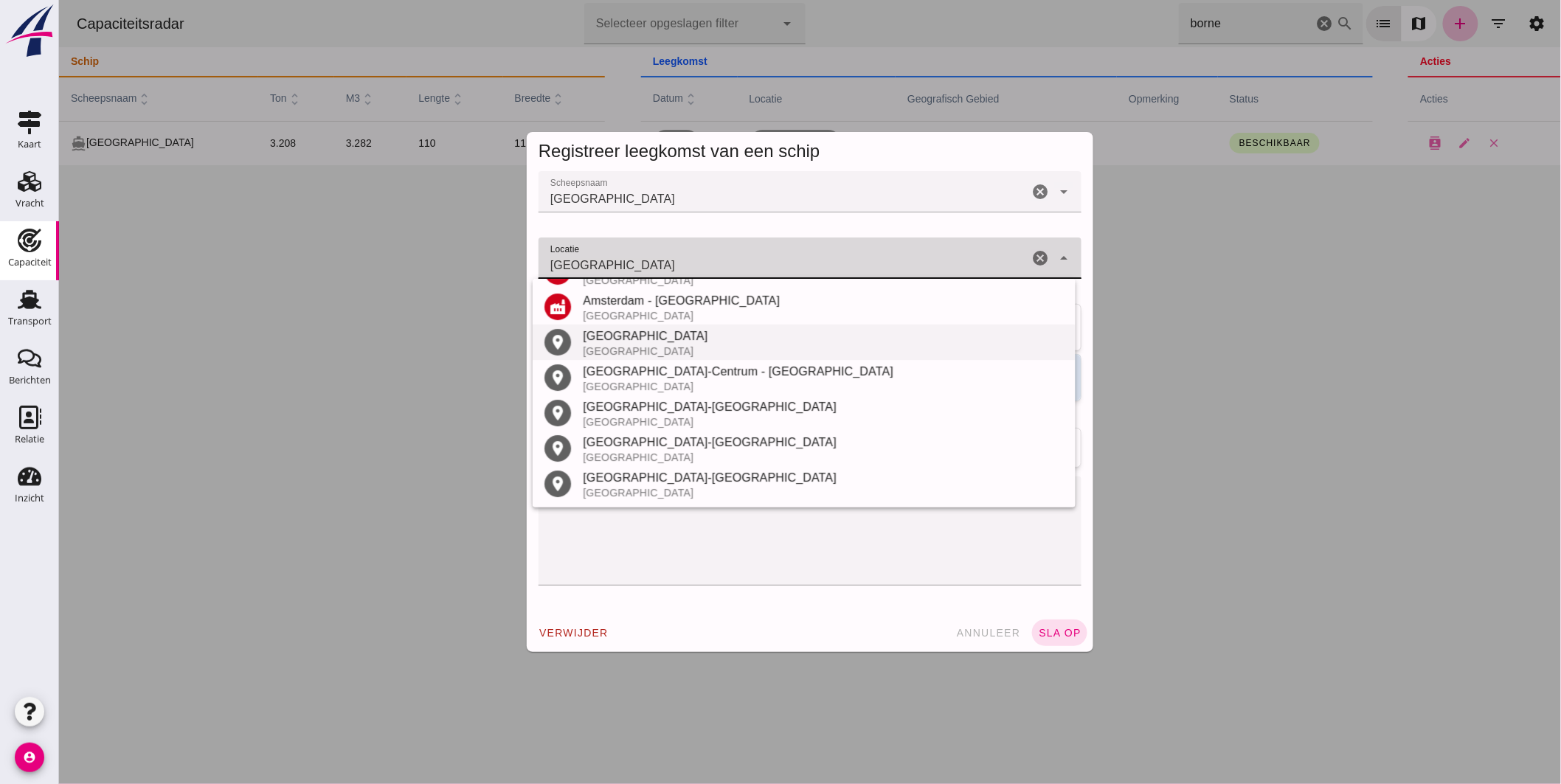
click at [617, 352] on div "[GEOGRAPHIC_DATA]" at bounding box center [822, 351] width 481 height 12
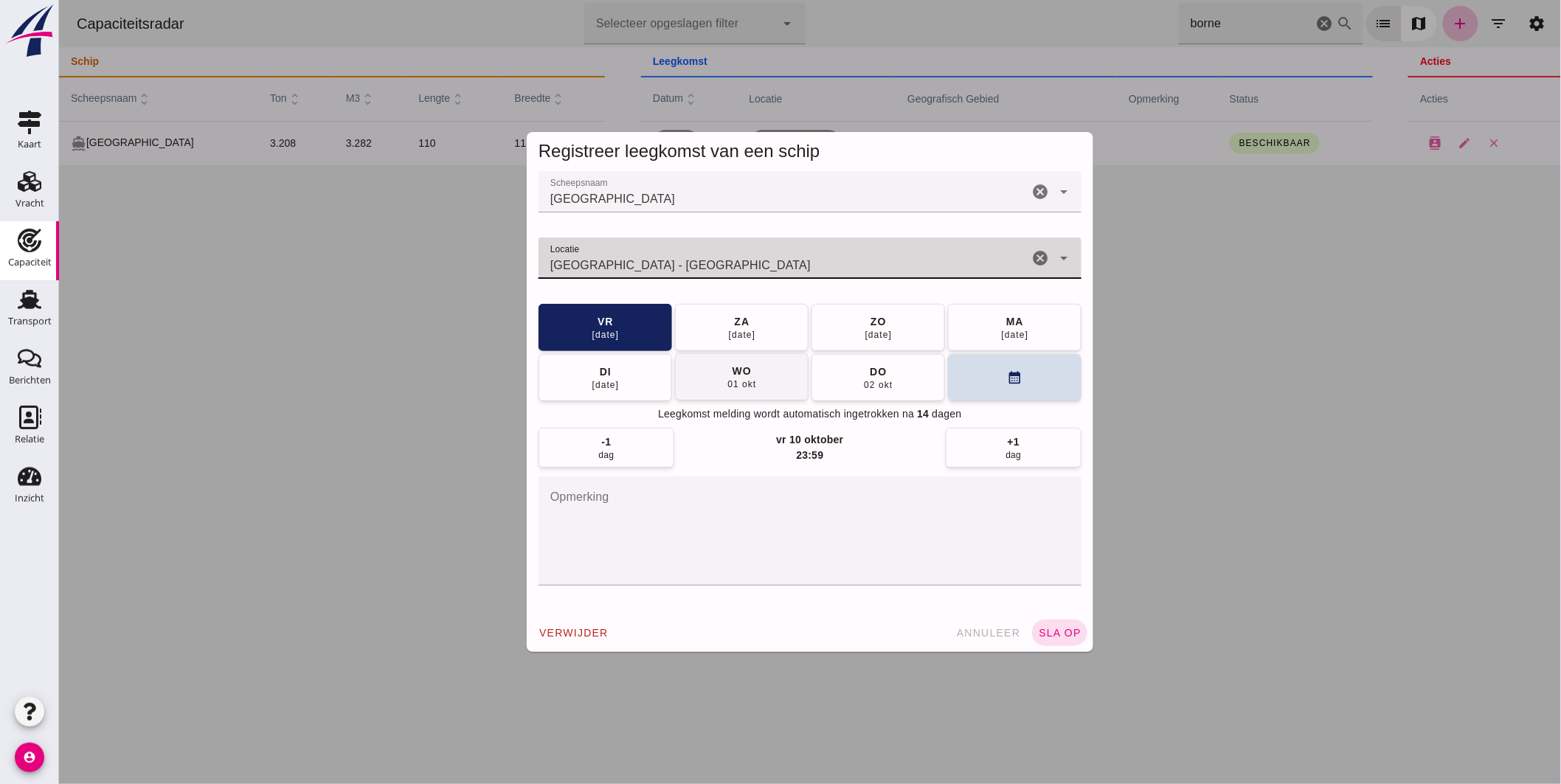
type input "[GEOGRAPHIC_DATA] - [GEOGRAPHIC_DATA]"
click at [747, 385] on div "01 okt" at bounding box center [740, 384] width 29 height 12
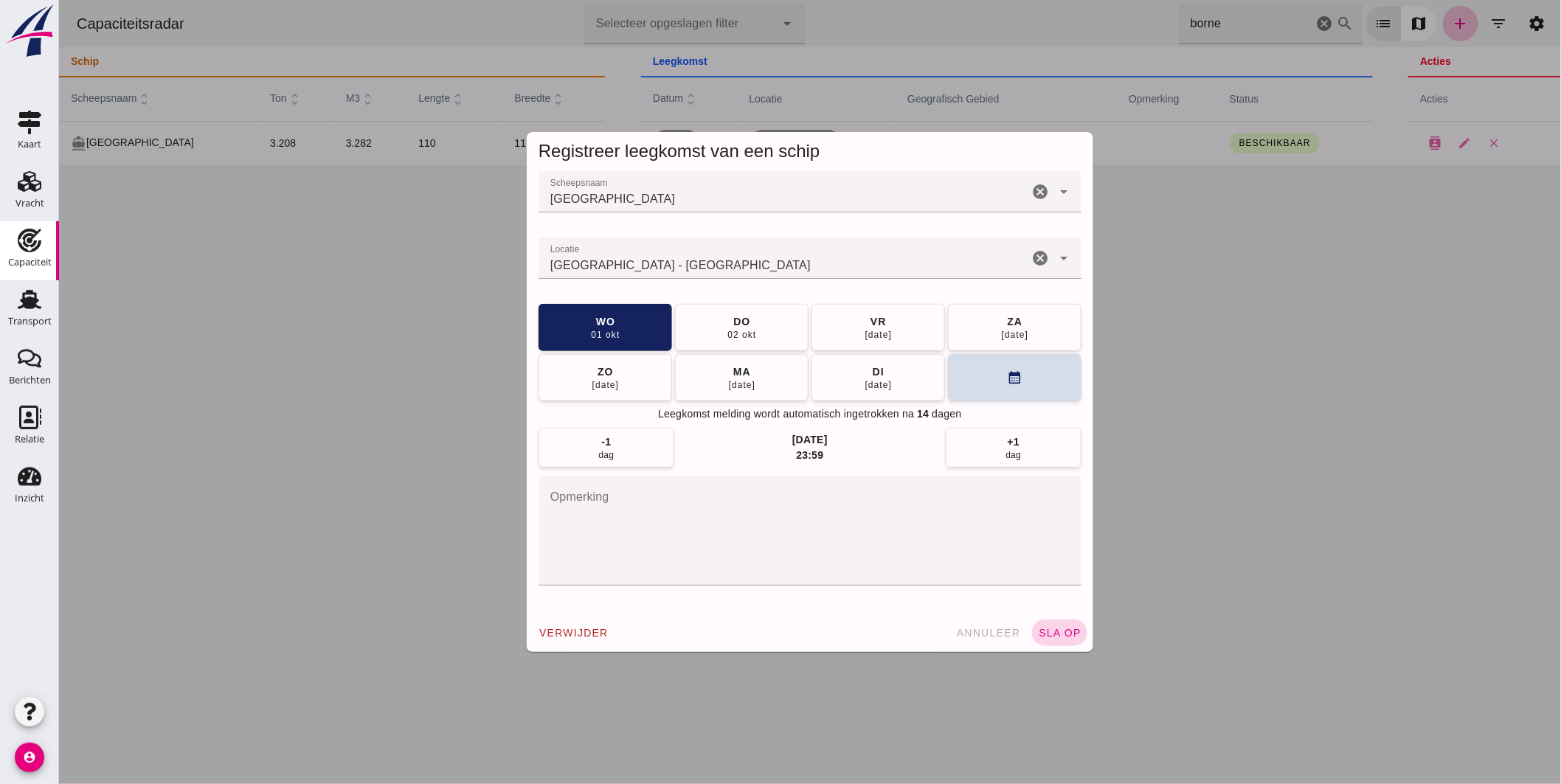
click at [1064, 636] on span "sla op" at bounding box center [1059, 633] width 44 height 12
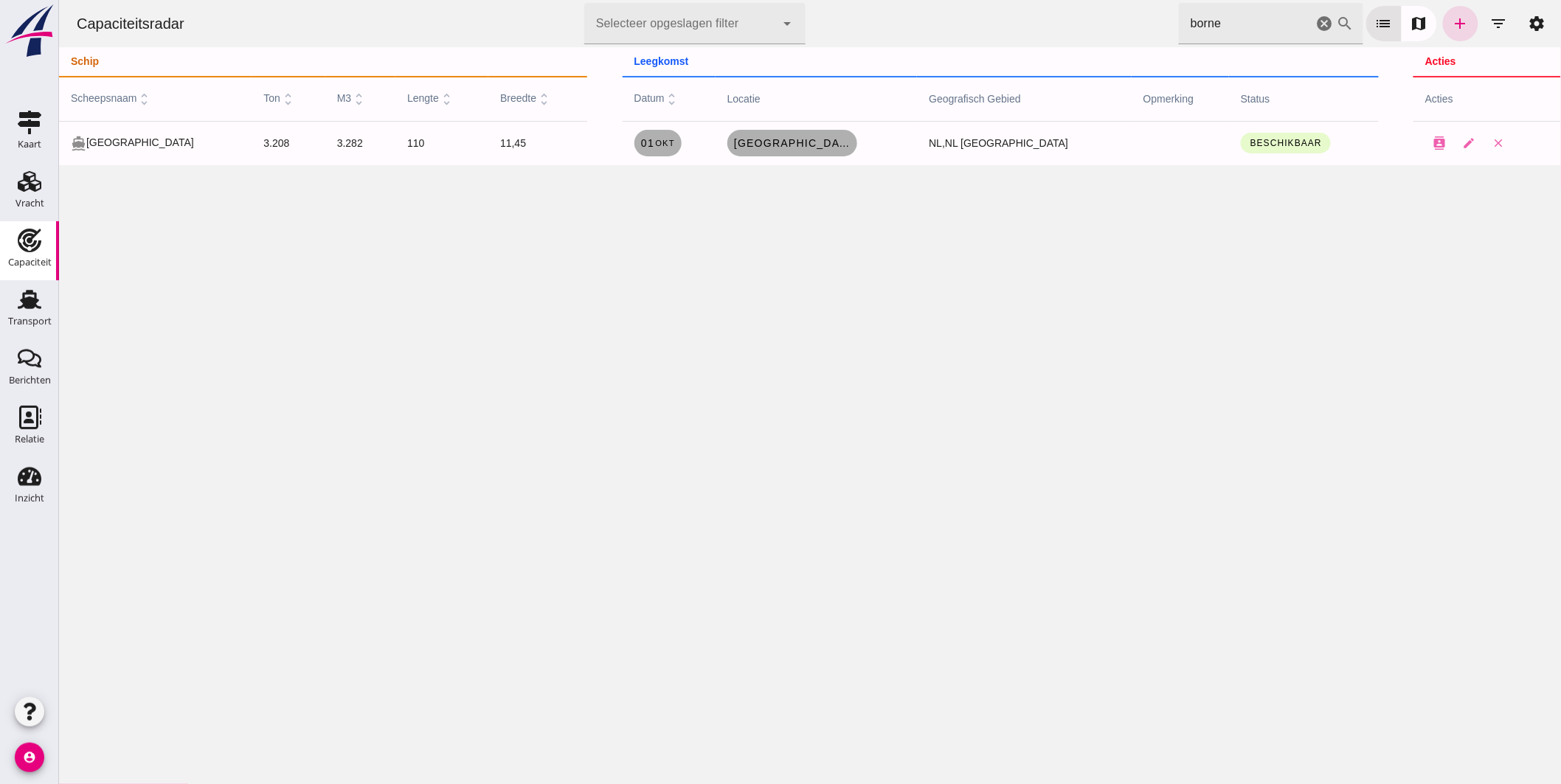
click at [1319, 26] on icon "cancel" at bounding box center [1324, 23] width 18 height 18
click at [1315, 19] on icon "cancel" at bounding box center [1324, 23] width 18 height 18
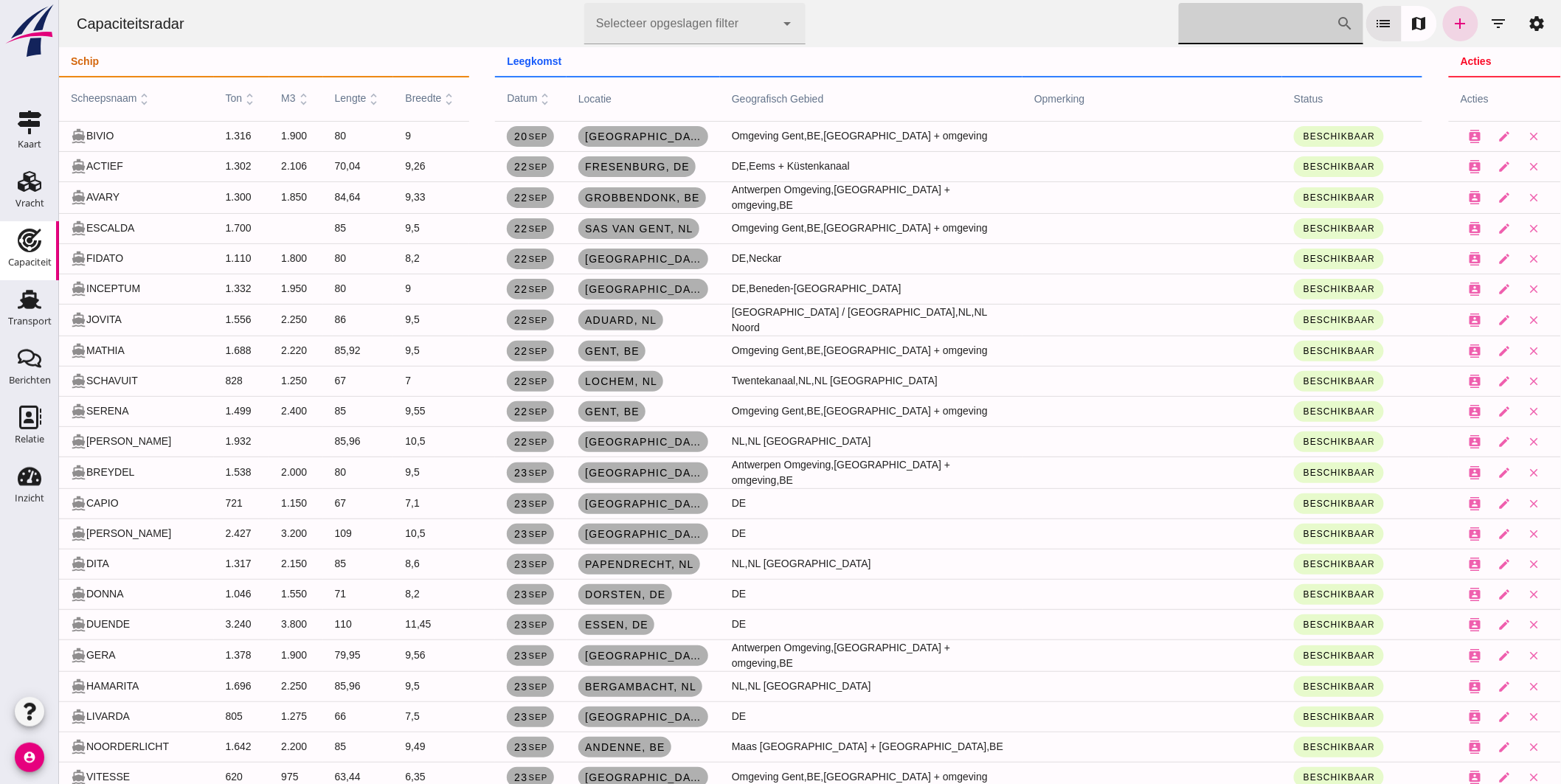
click at [1251, 27] on input "[PERSON_NAME] op scheepsnaam" at bounding box center [1257, 23] width 158 height 41
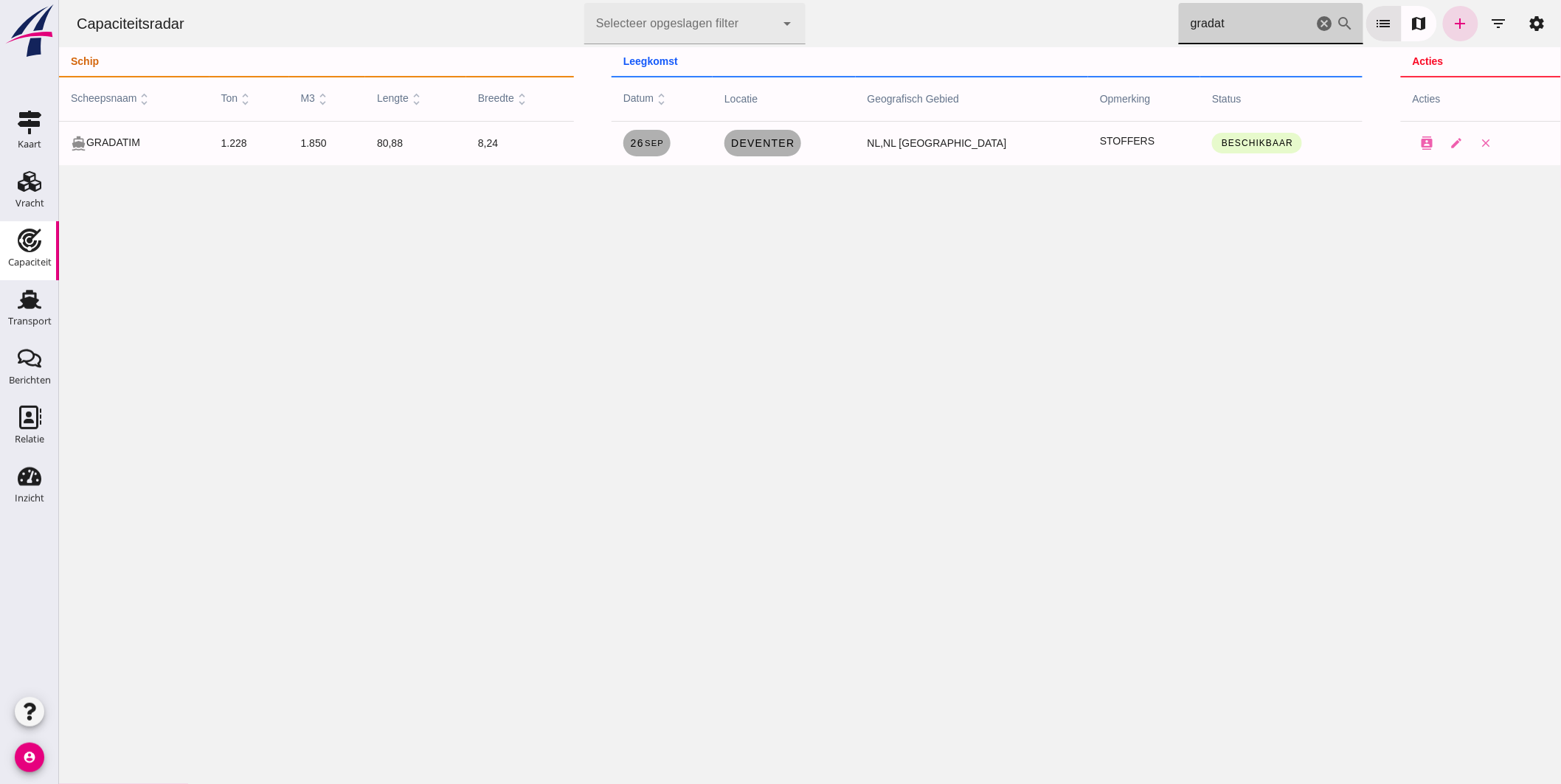
type input "gradat"
click at [501, 282] on div "Capaciteitsradar Selecteer opgeslagen filter Selecteer opgeslagen filter cancel…" at bounding box center [809, 392] width 1502 height 784
click at [1315, 18] on icon "cancel" at bounding box center [1324, 23] width 18 height 18
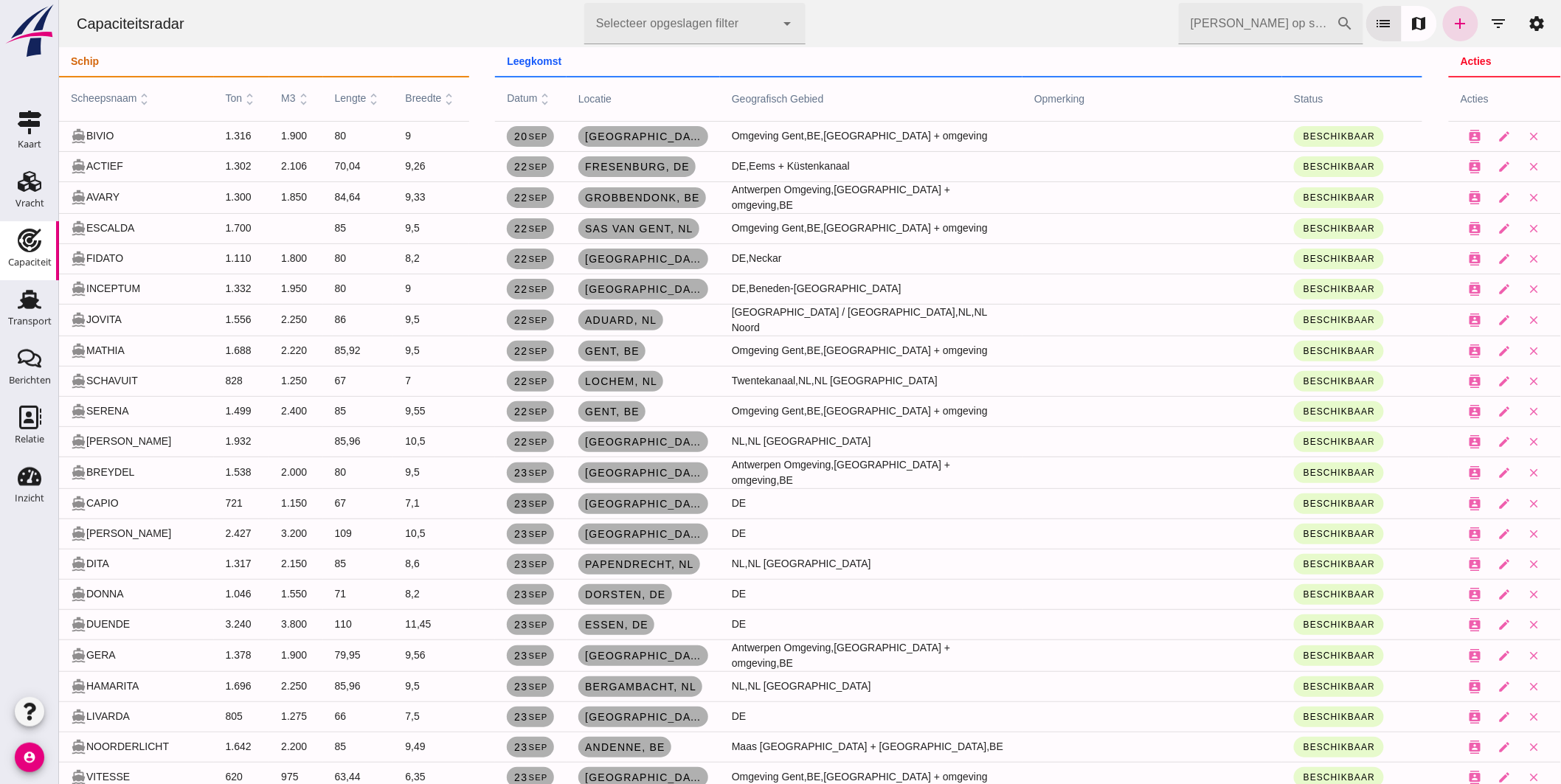
drag, startPoint x: 512, startPoint y: 506, endPoint x: 68, endPoint y: 476, distance: 445.0
click at [512, 506] on link "[DATE]" at bounding box center [529, 503] width 47 height 21
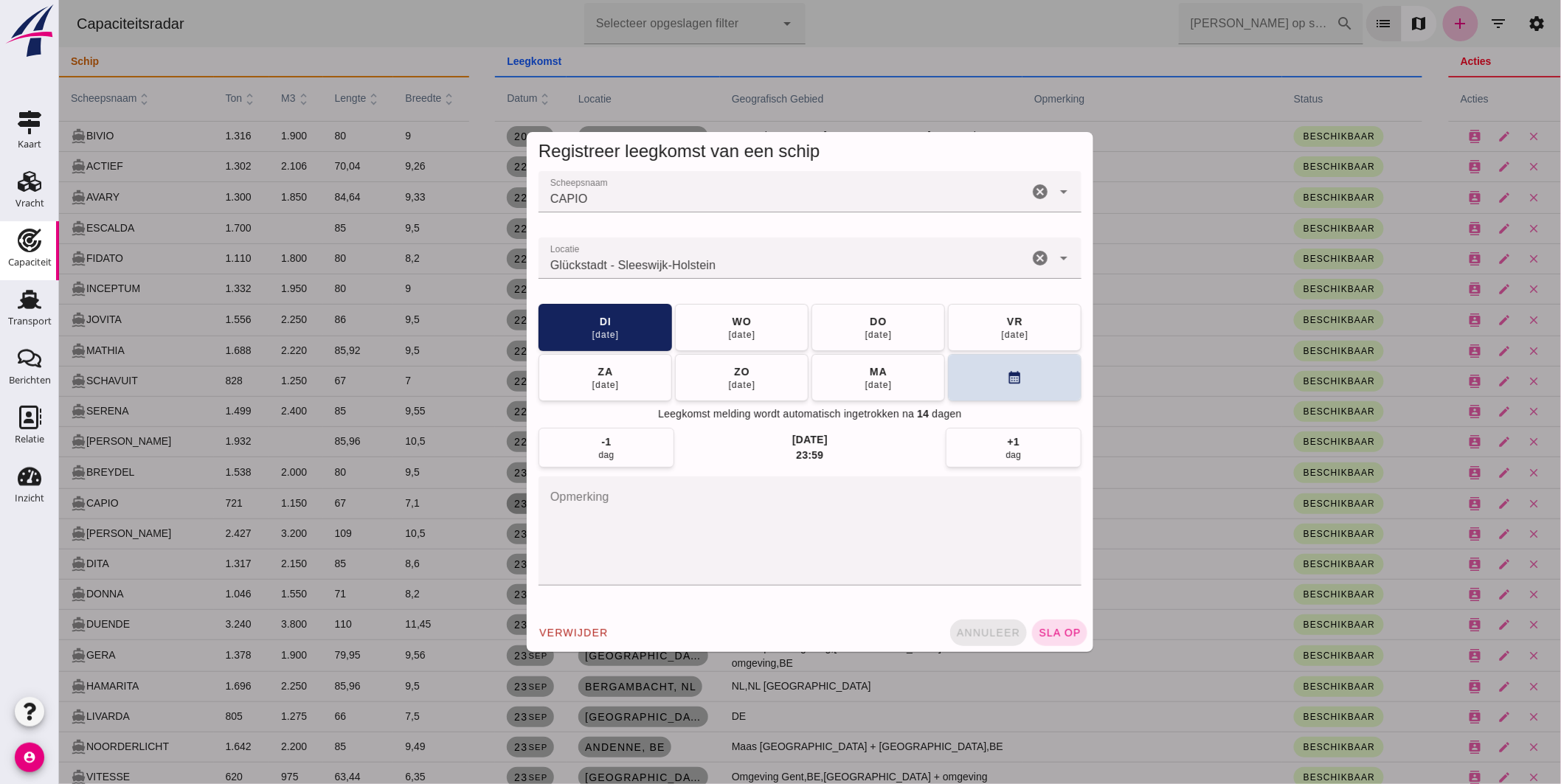
click at [970, 624] on button "annuleer" at bounding box center [987, 633] width 76 height 27
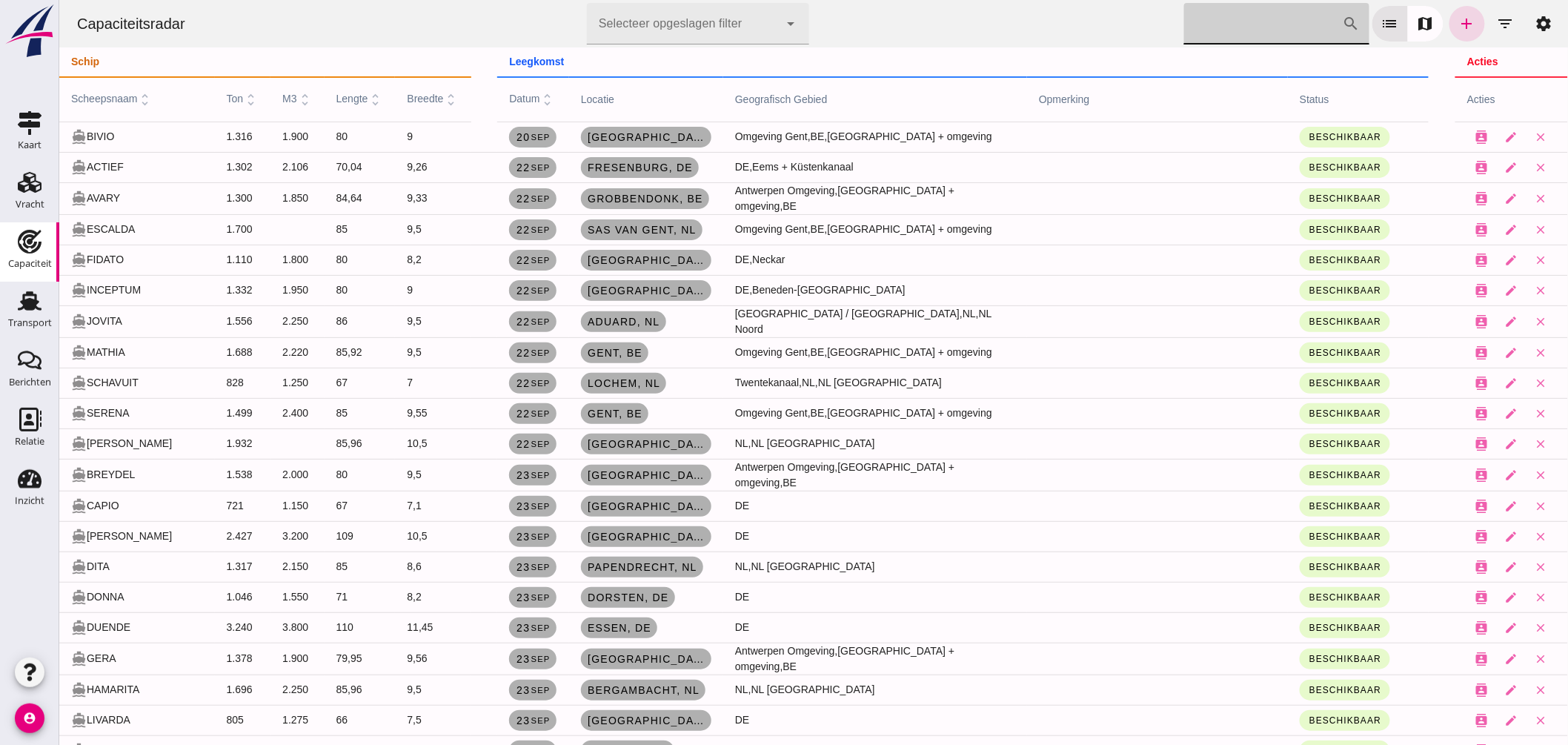
click at [1202, 28] on input "[PERSON_NAME] op scheepsnaam" at bounding box center [1263, 24] width 158 height 41
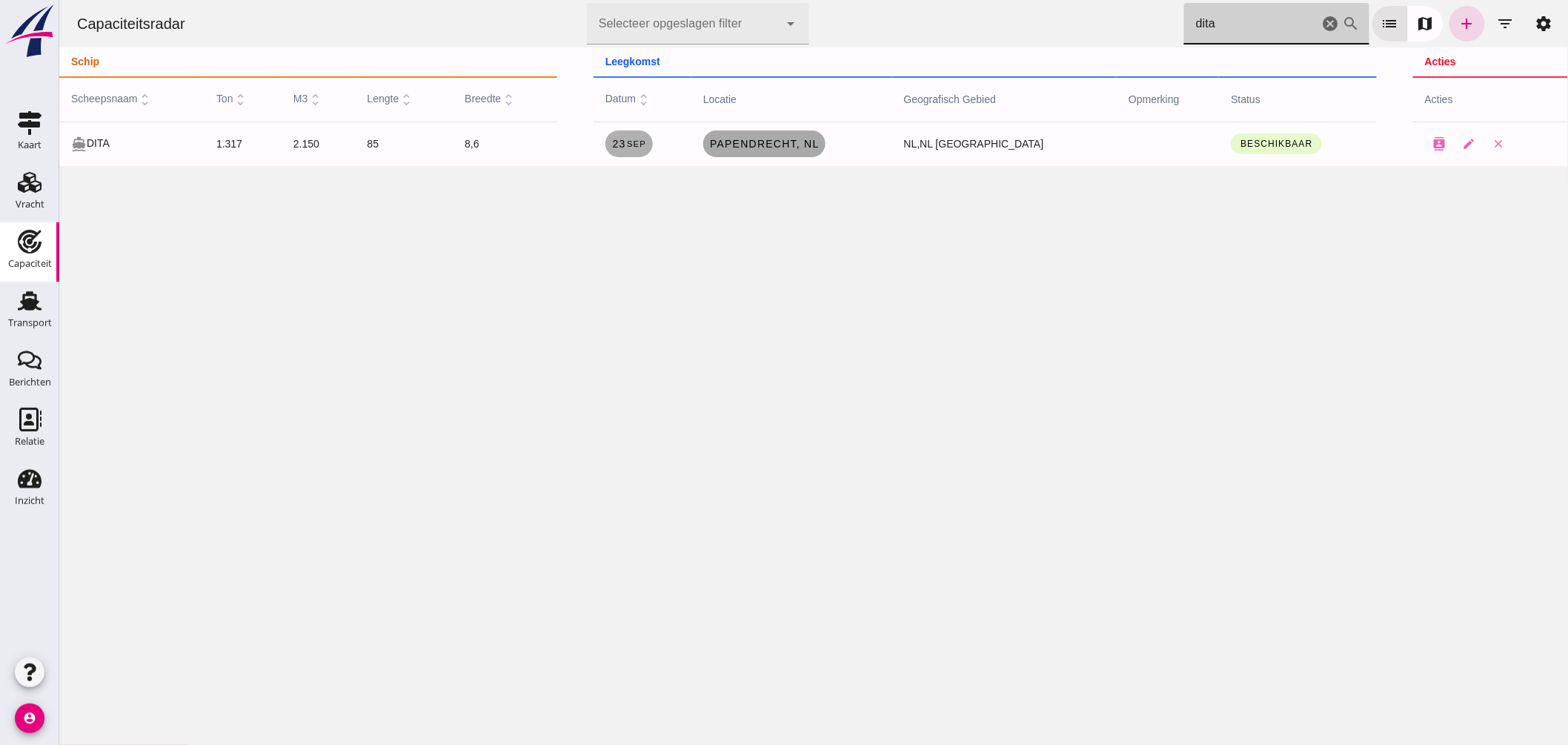
type input "dita"
click at [819, 144] on span "Papendrecht , nl" at bounding box center [763, 144] width 110 height 12
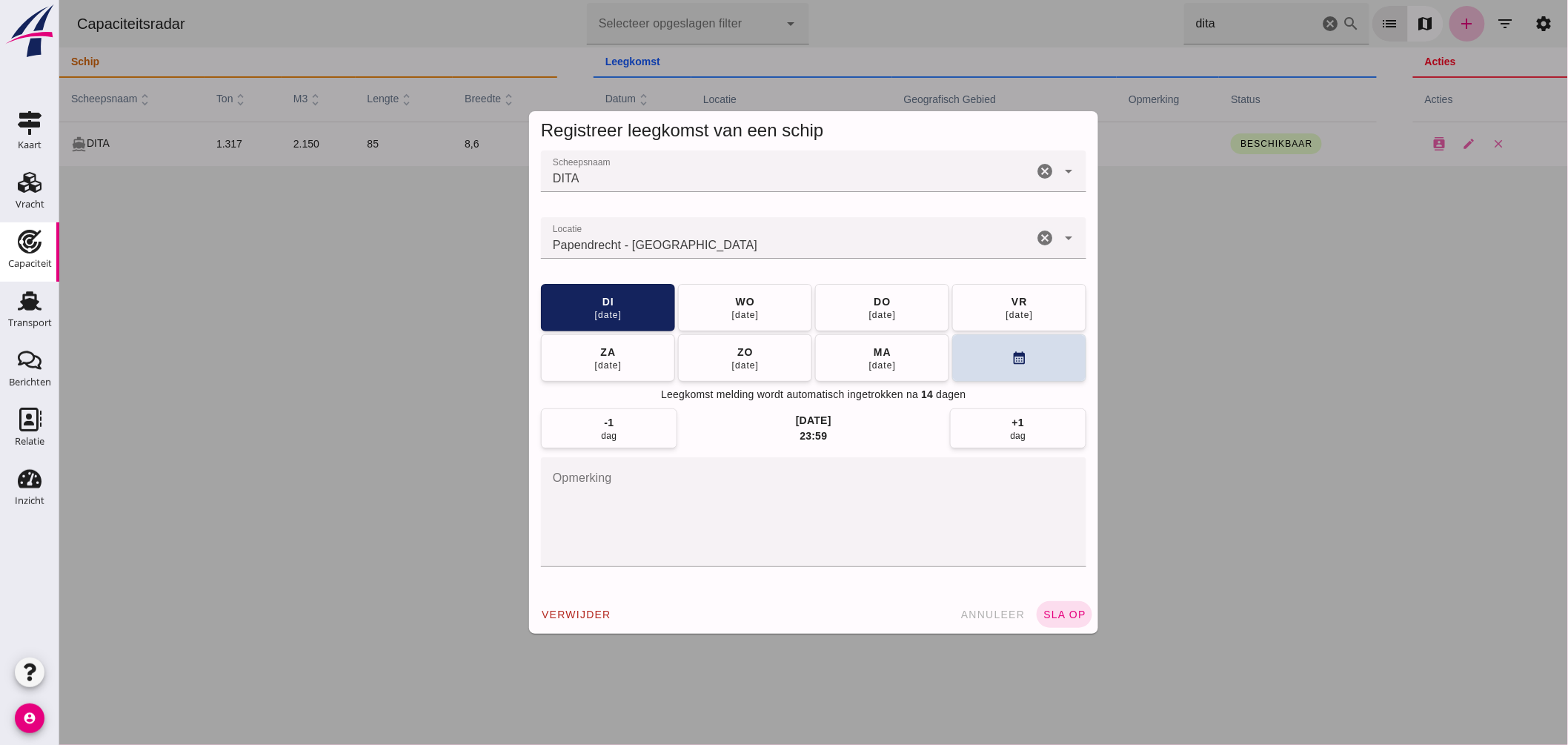
click at [730, 249] on input "Locatie" at bounding box center [786, 245] width 492 height 18
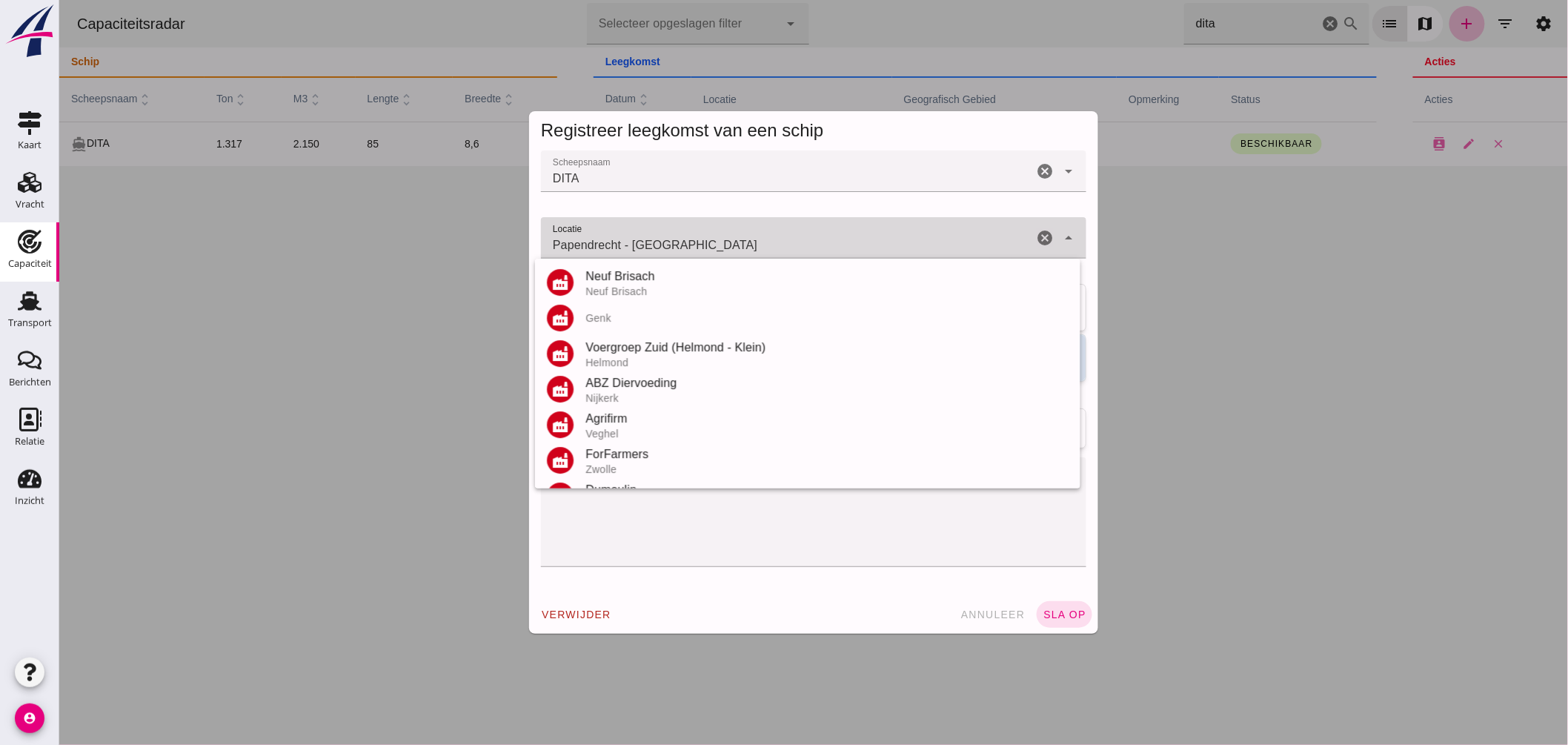
click at [730, 249] on input "Papendrecht - [GEOGRAPHIC_DATA]" at bounding box center [786, 245] width 492 height 18
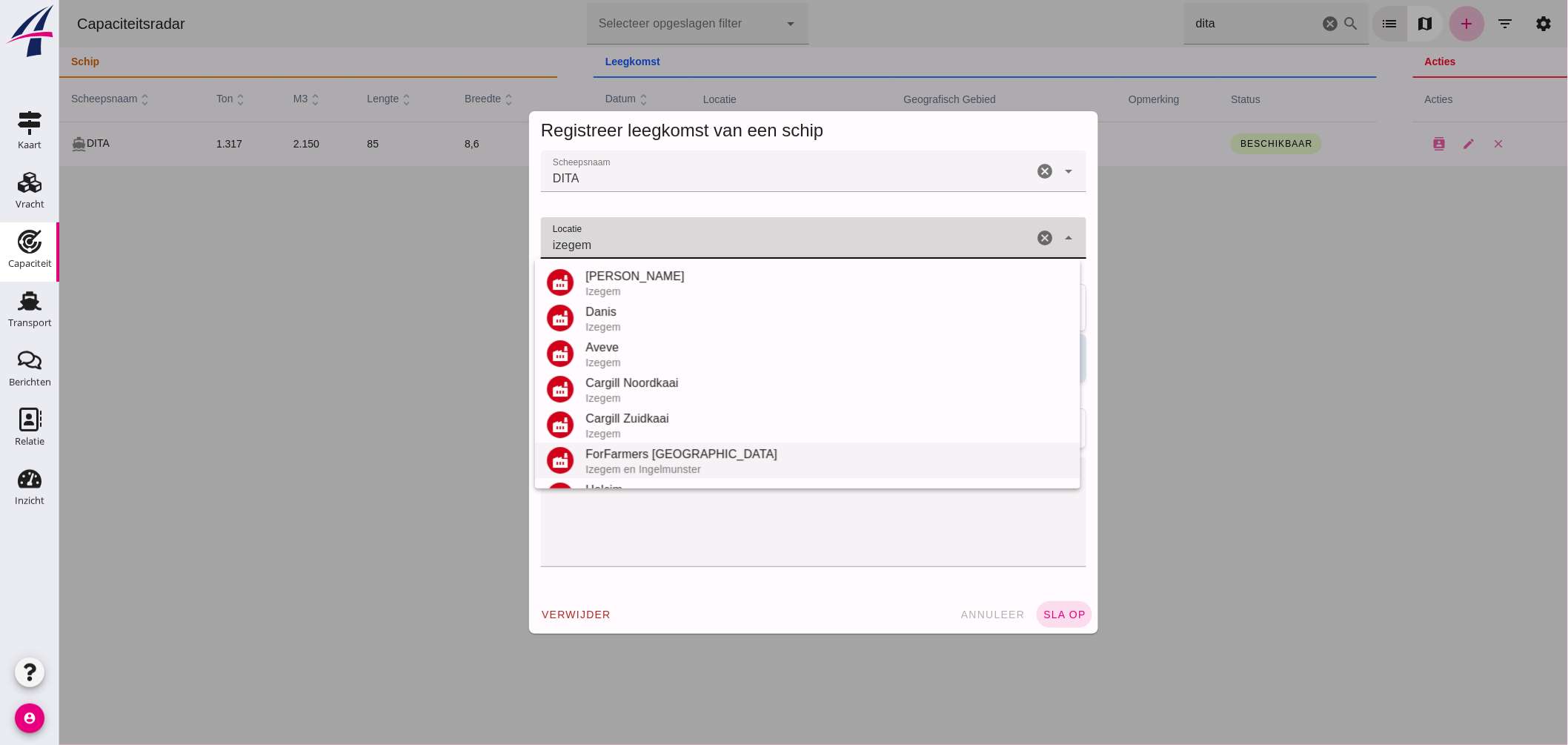
scroll to position [174, 0]
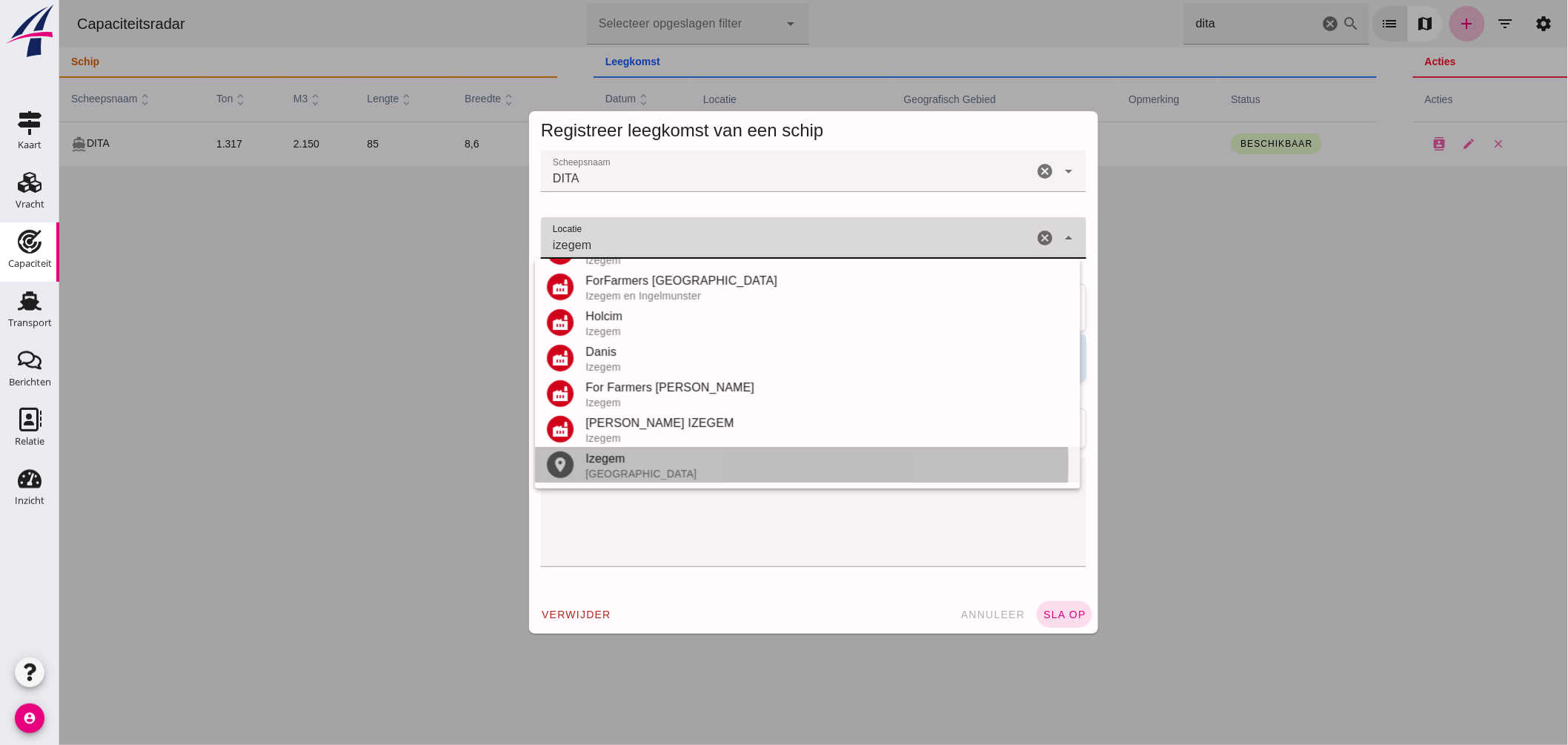
click at [623, 458] on div "Izegem" at bounding box center [826, 458] width 483 height 18
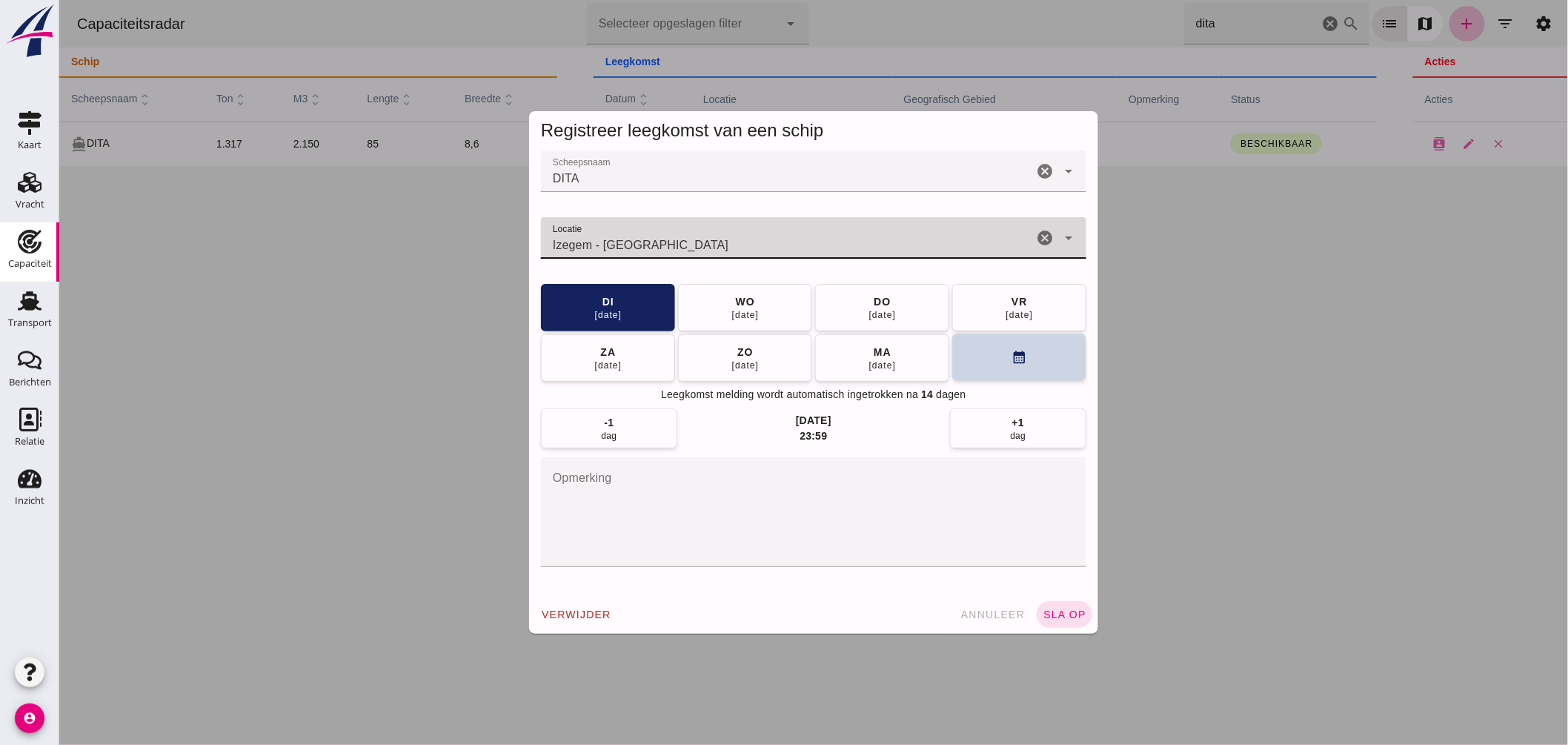
type input "Izegem - [GEOGRAPHIC_DATA]"
click at [981, 354] on button "calendar_month" at bounding box center [1018, 357] width 134 height 47
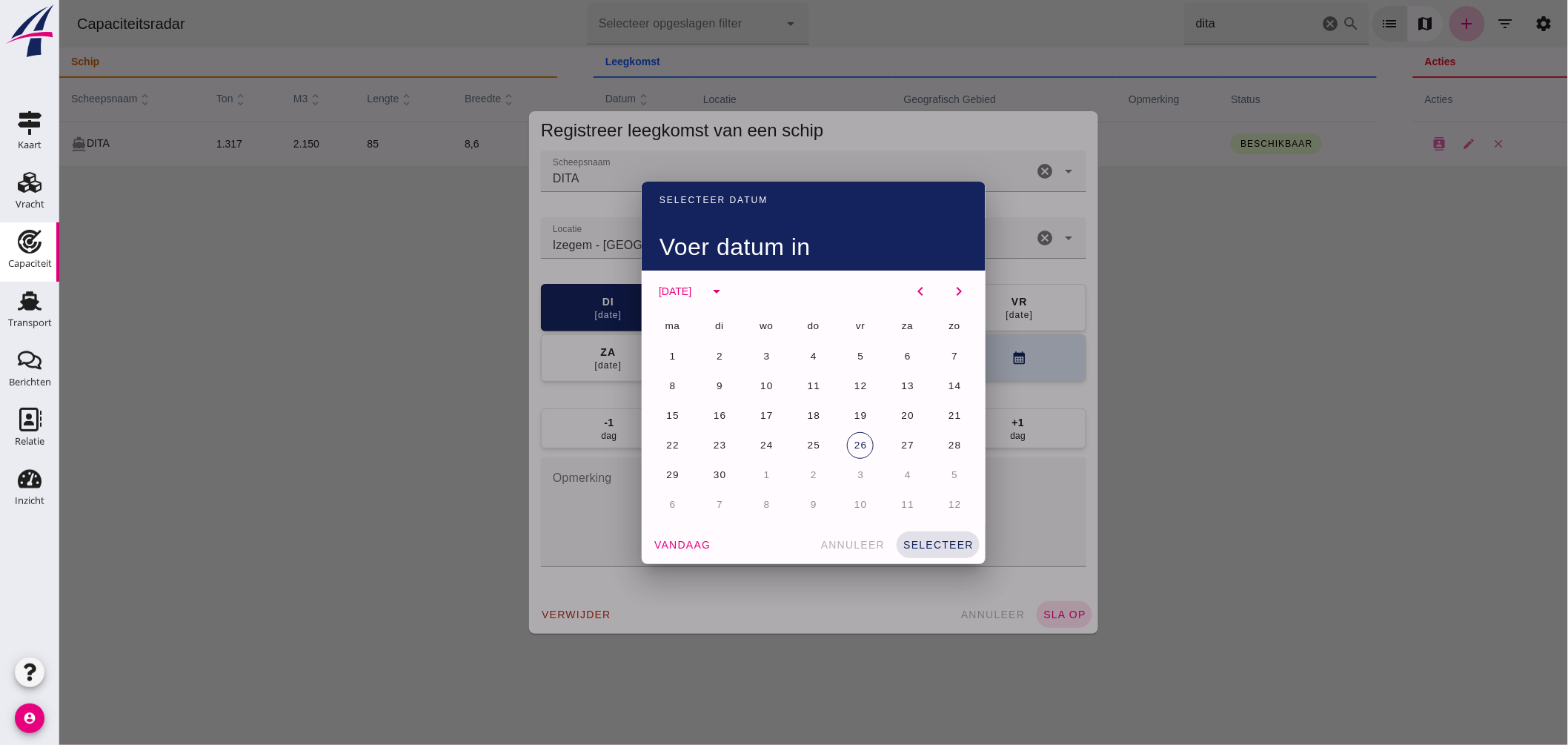
click at [659, 495] on button "6" at bounding box center [672, 505] width 27 height 27
click at [929, 539] on span "selecteer" at bounding box center [937, 544] width 71 height 12
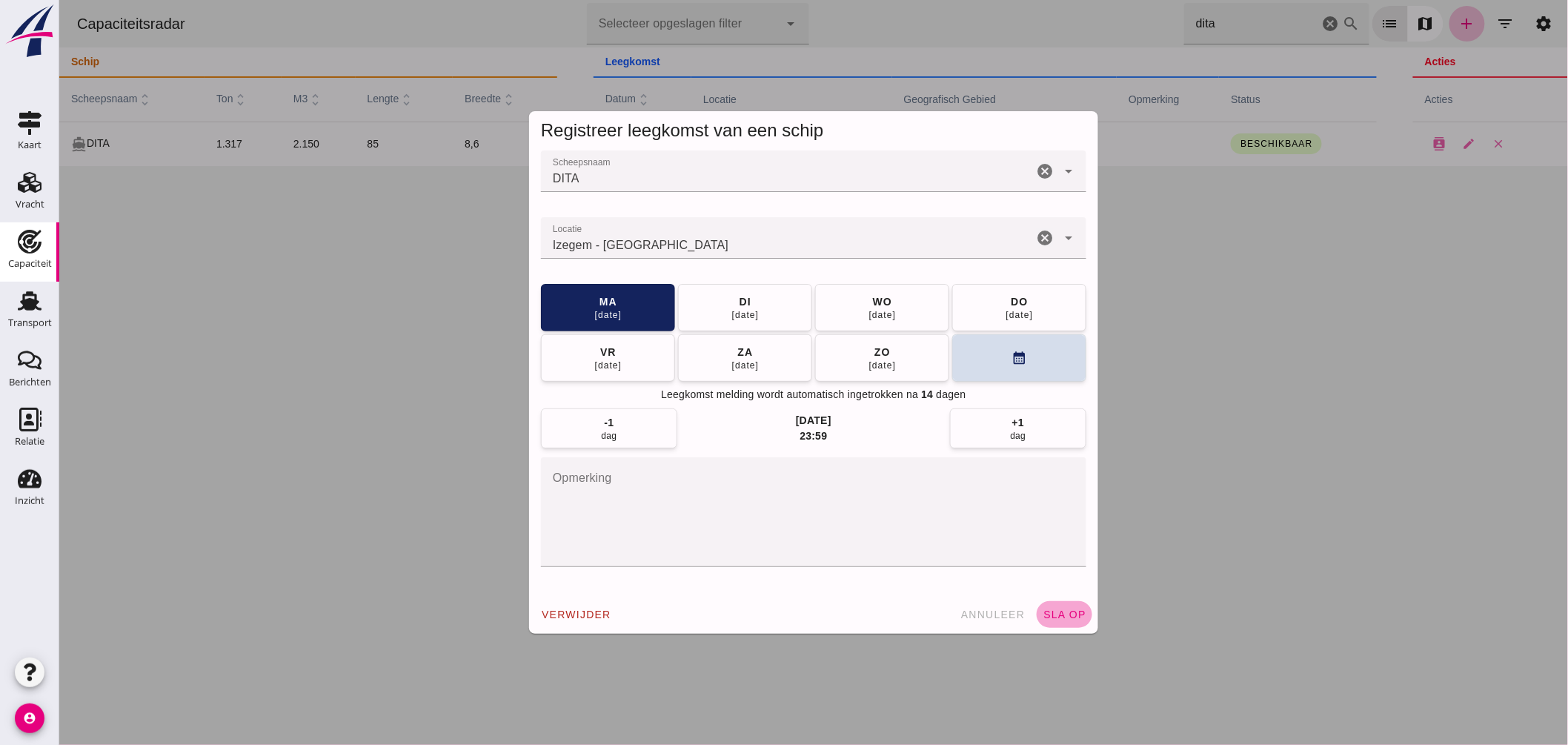
click at [1049, 613] on span "sla op" at bounding box center [1064, 614] width 44 height 12
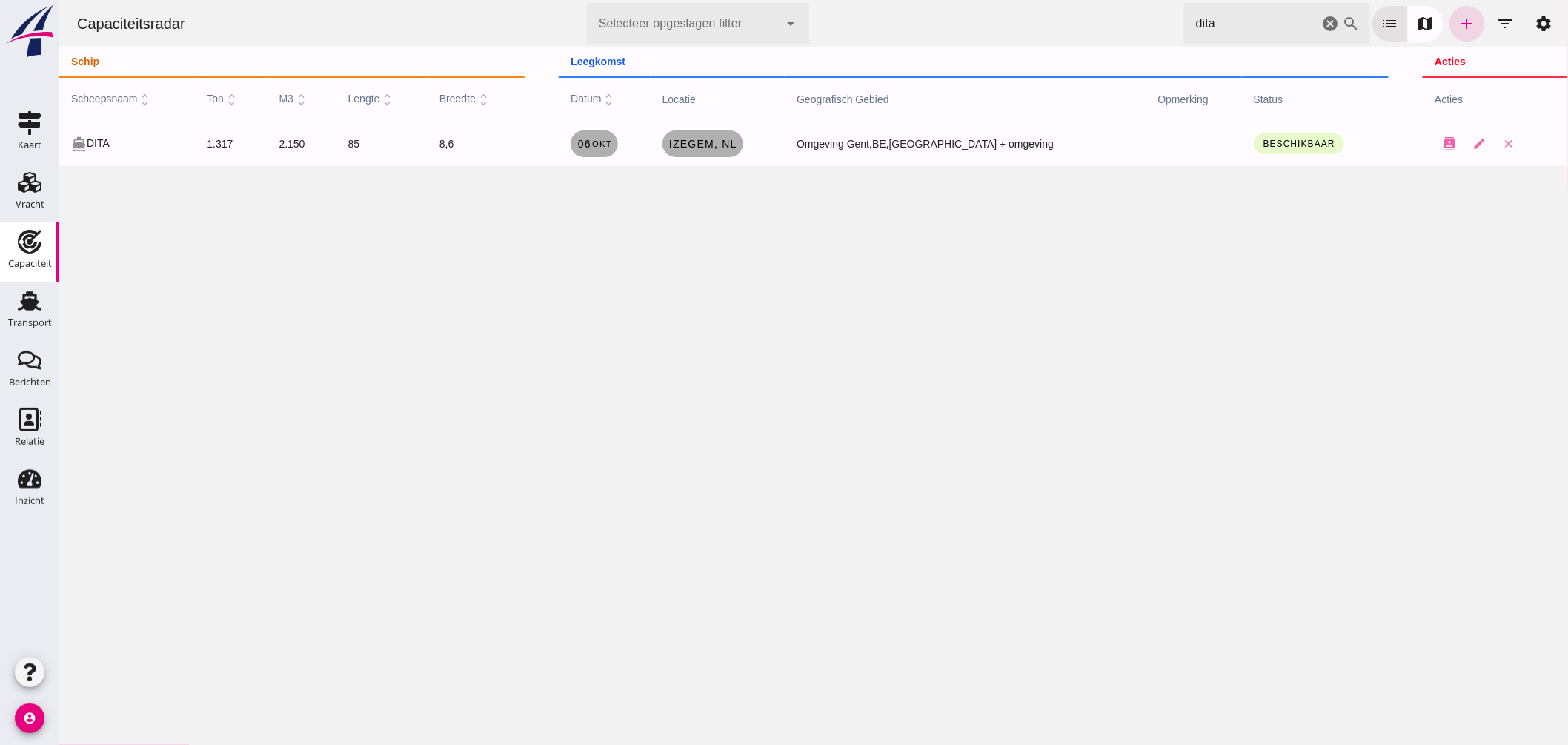
click at [1321, 26] on icon "cancel" at bounding box center [1330, 24] width 18 height 18
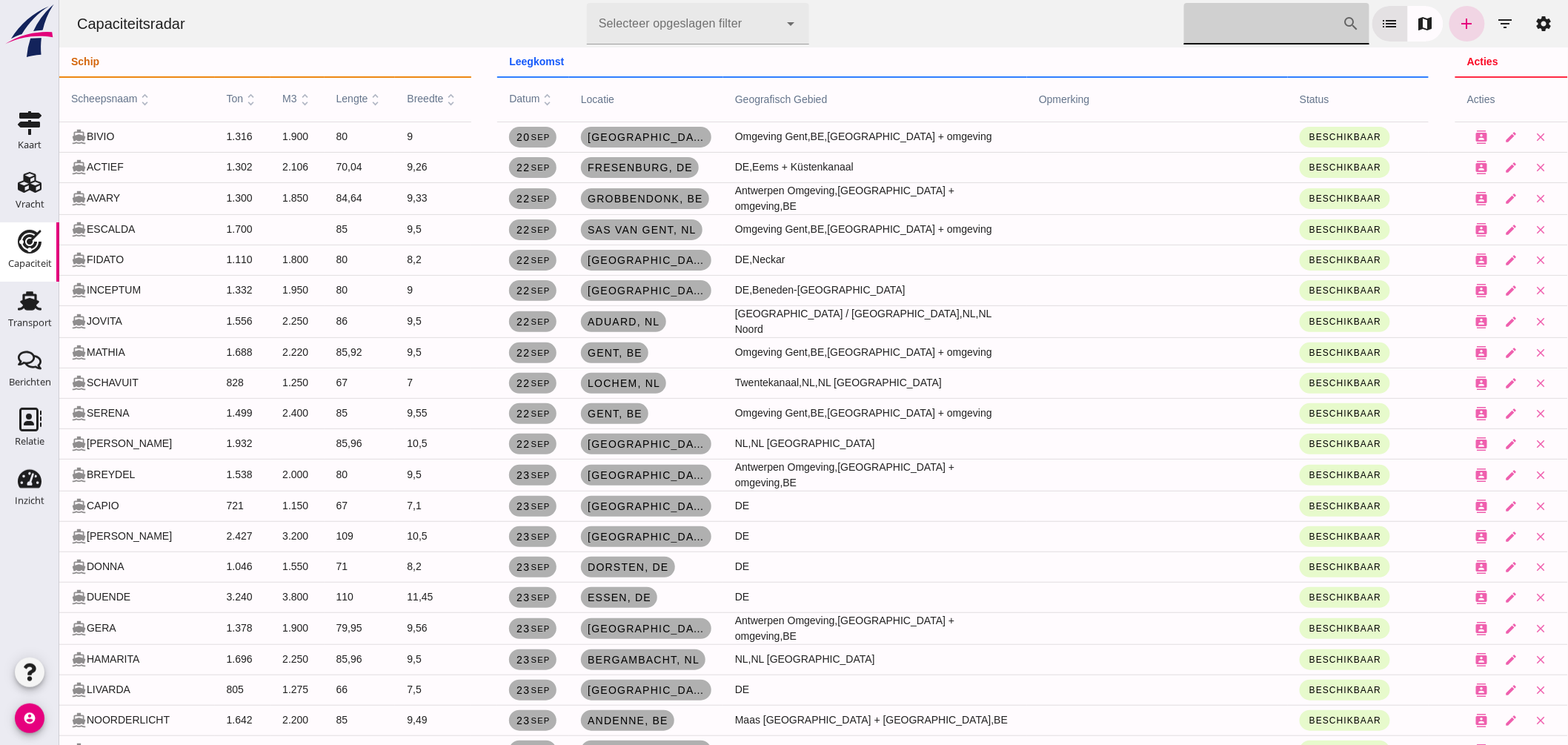
drag, startPoint x: 114, startPoint y: 98, endPoint x: 241, endPoint y: 188, distance: 155.7
click at [114, 99] on span "scheepsnaam unfold_more" at bounding box center [112, 99] width 83 height 12
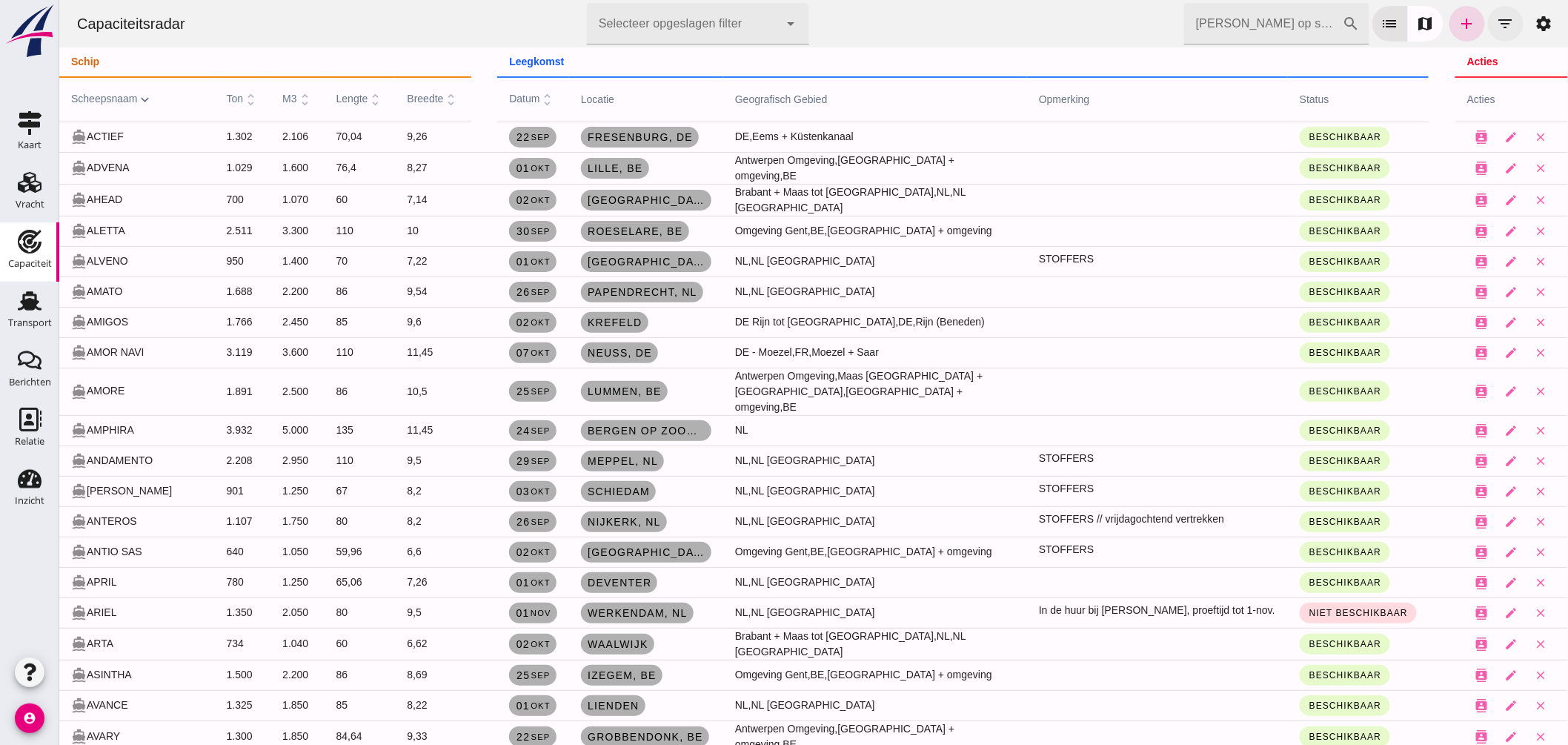
click at [1496, 17] on icon "filter_list" at bounding box center [1505, 24] width 18 height 18
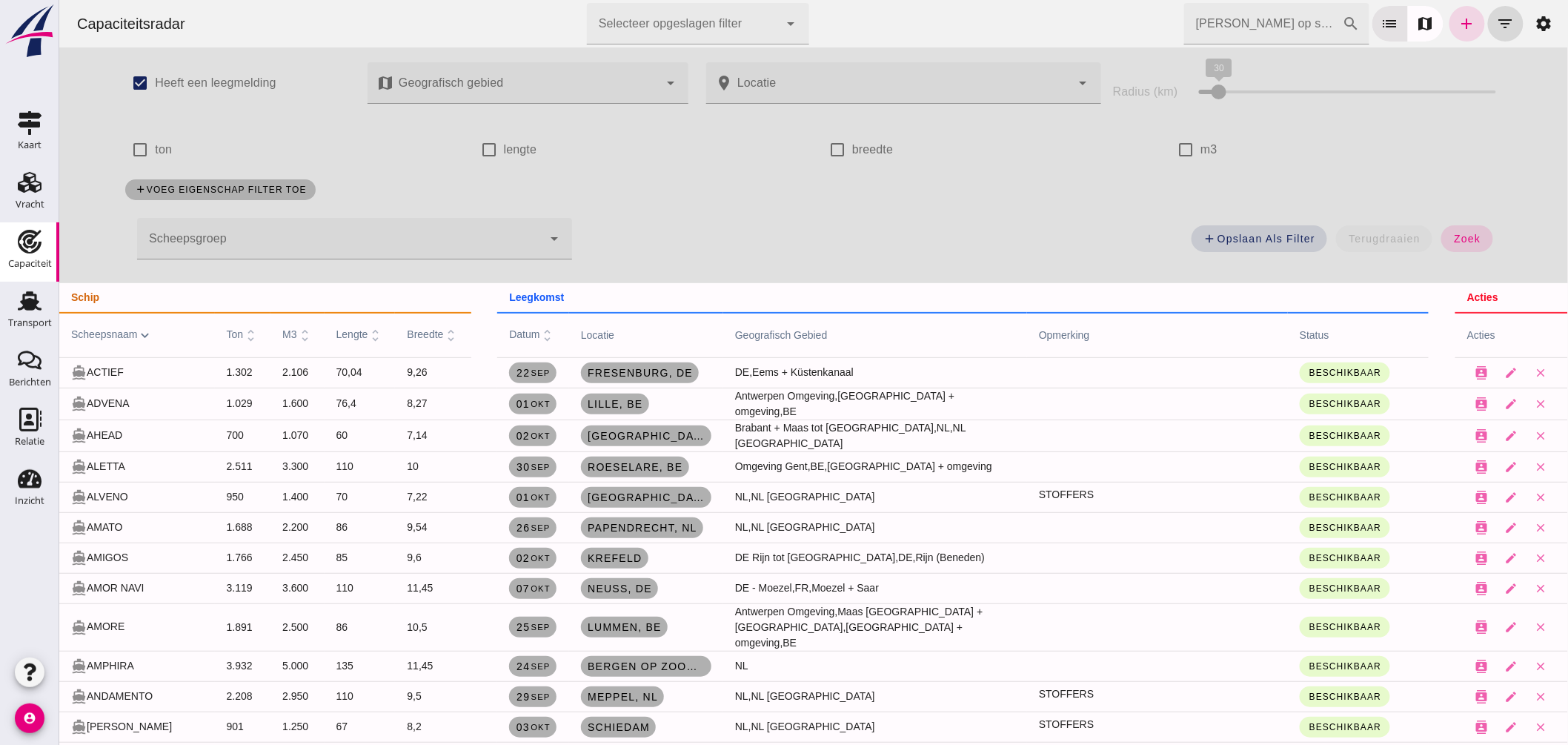
click at [282, 237] on div at bounding box center [339, 239] width 405 height 41
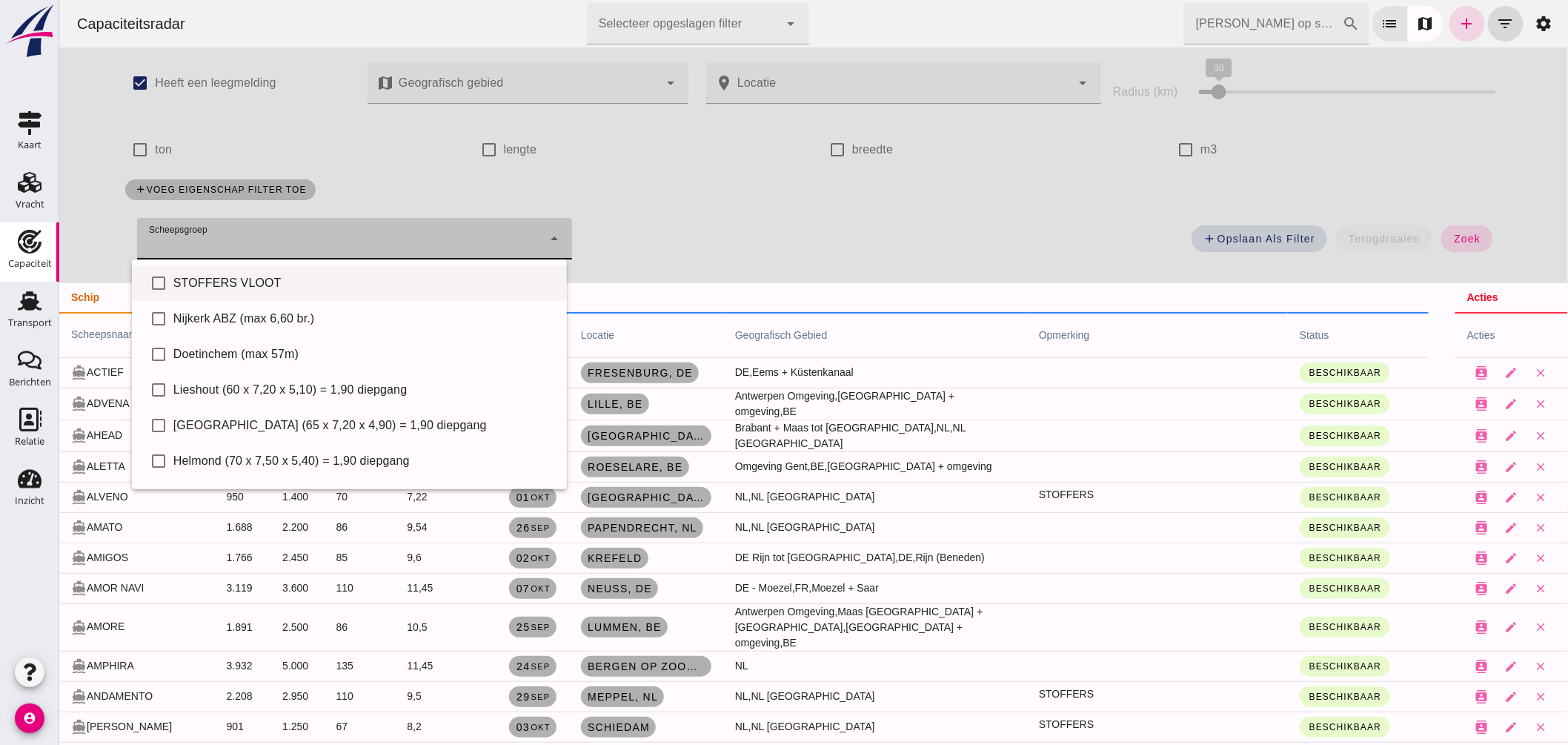
click at [256, 276] on div "STOFFERS VLOOT" at bounding box center [363, 282] width 382 height 18
type input "STOFFERS VLOOT"
checkbox input "true"
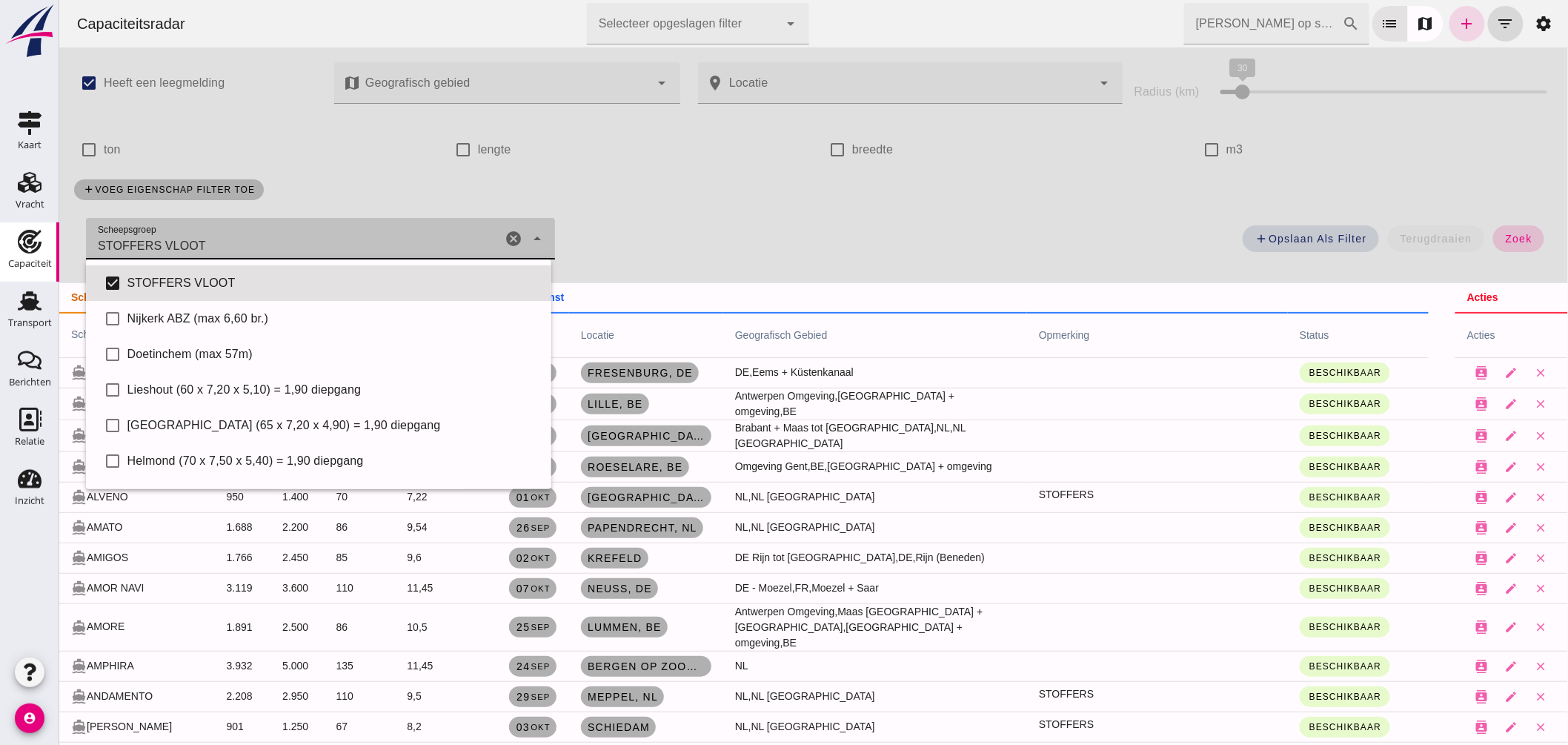
click at [1509, 243] on span "zoek" at bounding box center [1517, 239] width 28 height 12
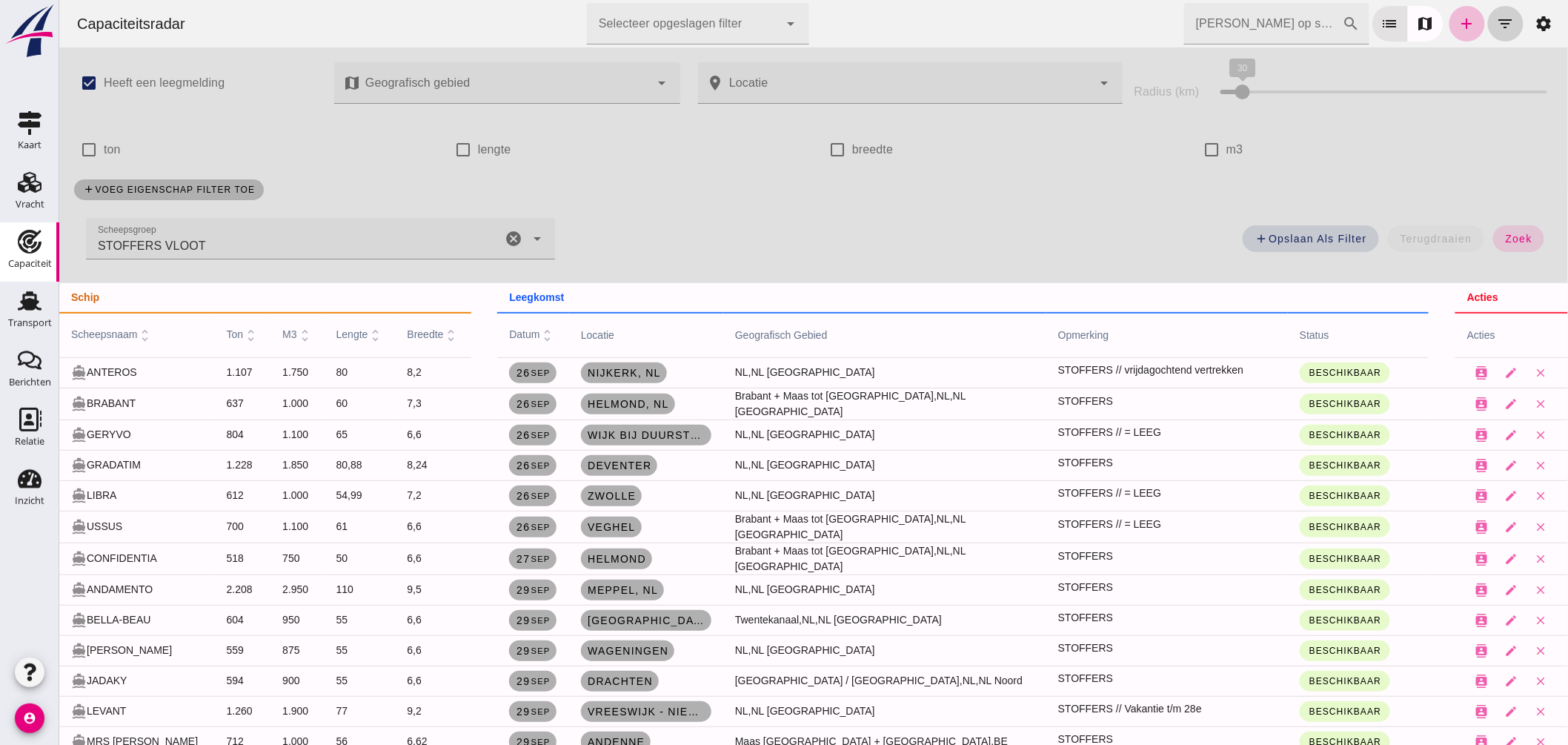
click at [1503, 11] on button "filter_list" at bounding box center [1505, 24] width 35 height 35
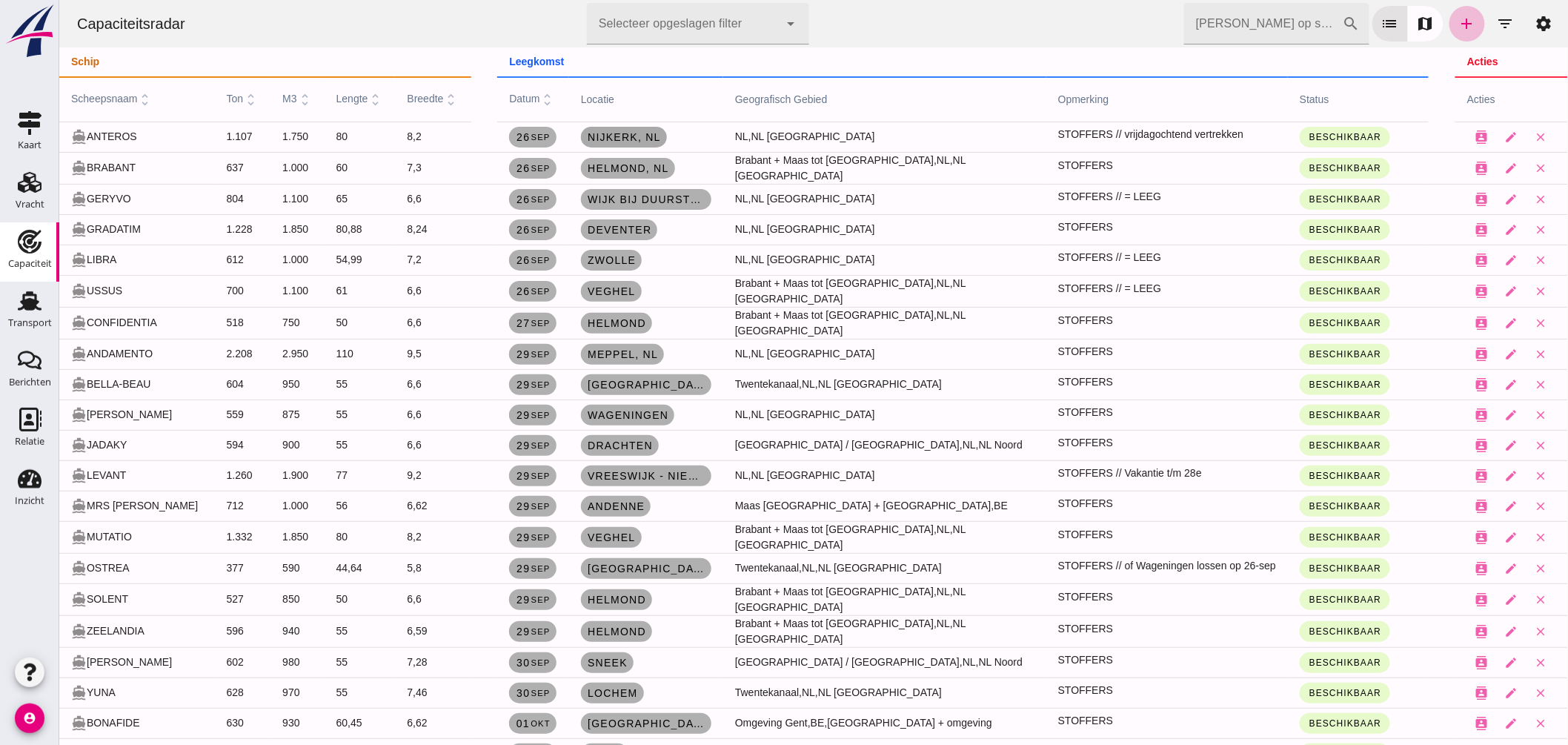
click at [647, 130] on link "Nijkerk , nl" at bounding box center [623, 137] width 86 height 21
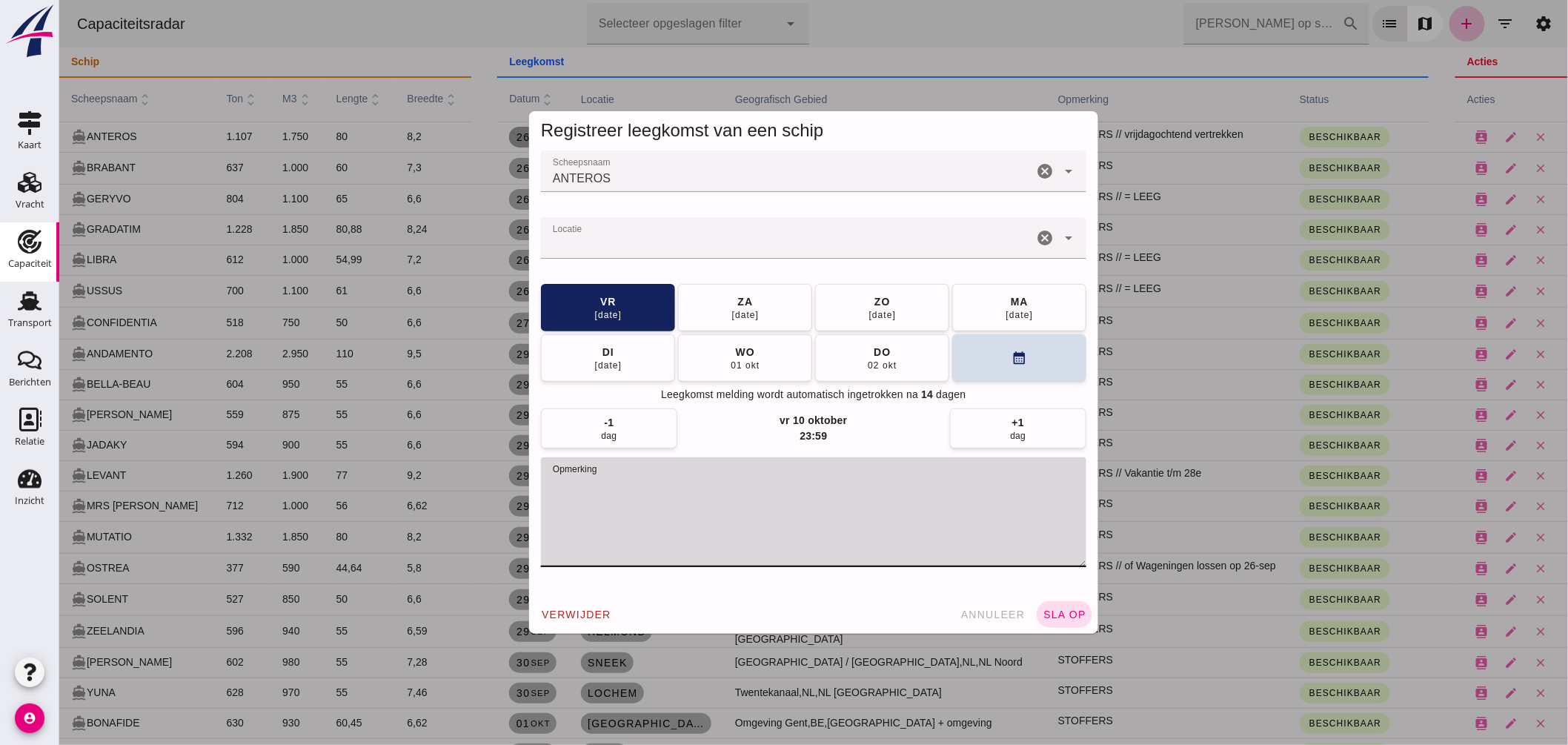
drag, startPoint x: 628, startPoint y: 479, endPoint x: 883, endPoint y: 496, distance: 255.6
click at [883, 496] on textarea "opmerking" at bounding box center [812, 512] width 545 height 110
type textarea "STOFFERS // = LEEG"
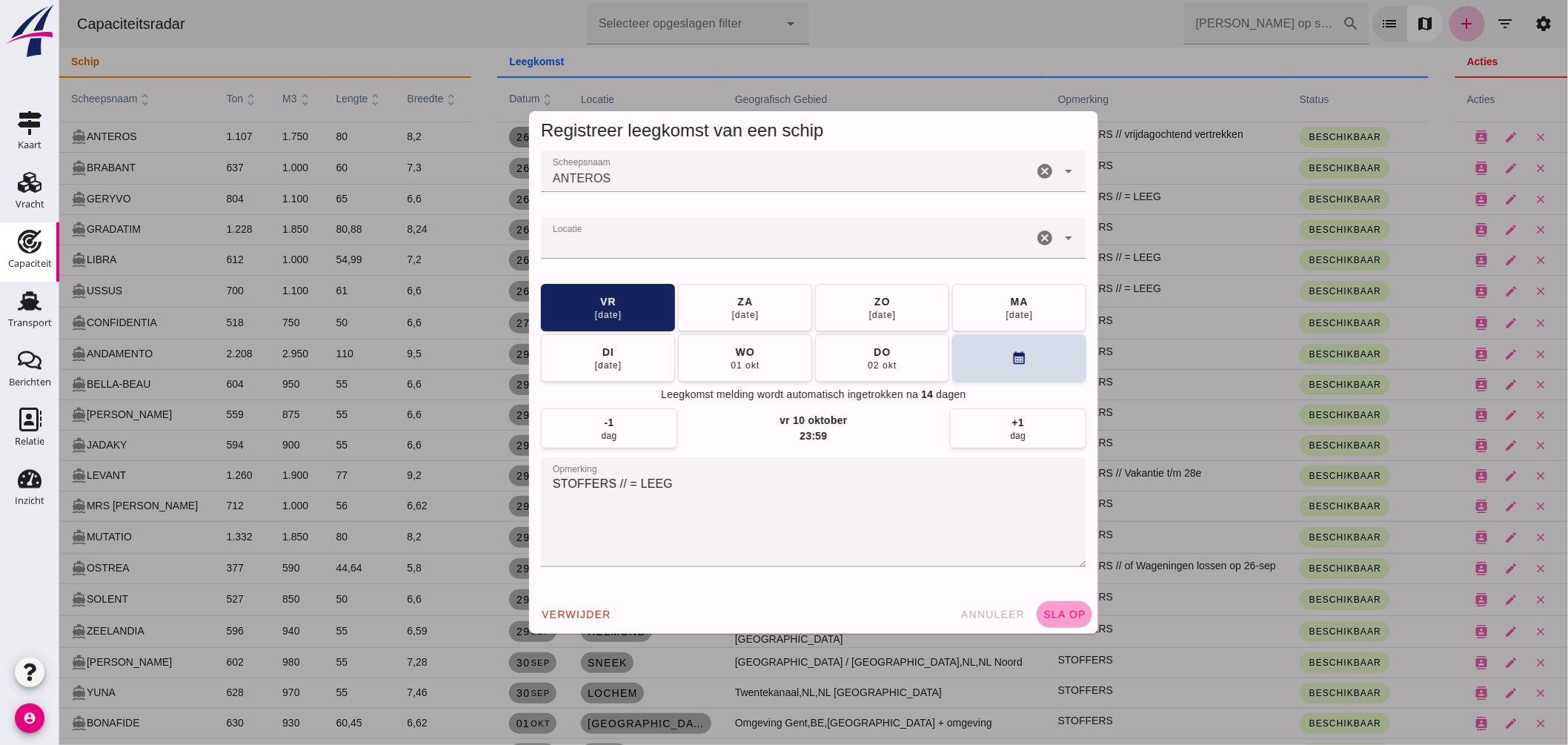
click at [1065, 611] on span "sla op" at bounding box center [1064, 614] width 44 height 12
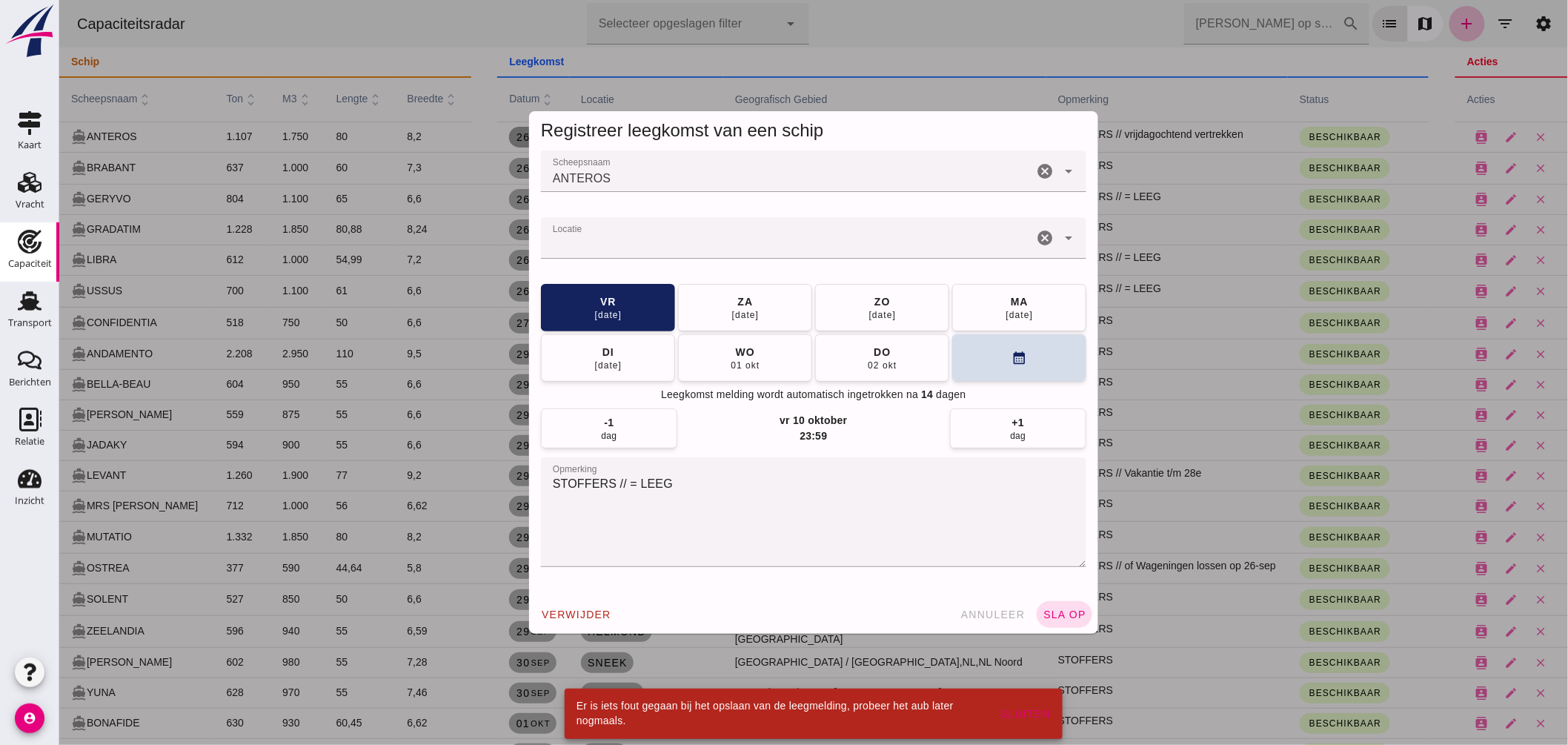
click at [700, 253] on input "Locatie" at bounding box center [786, 245] width 492 height 18
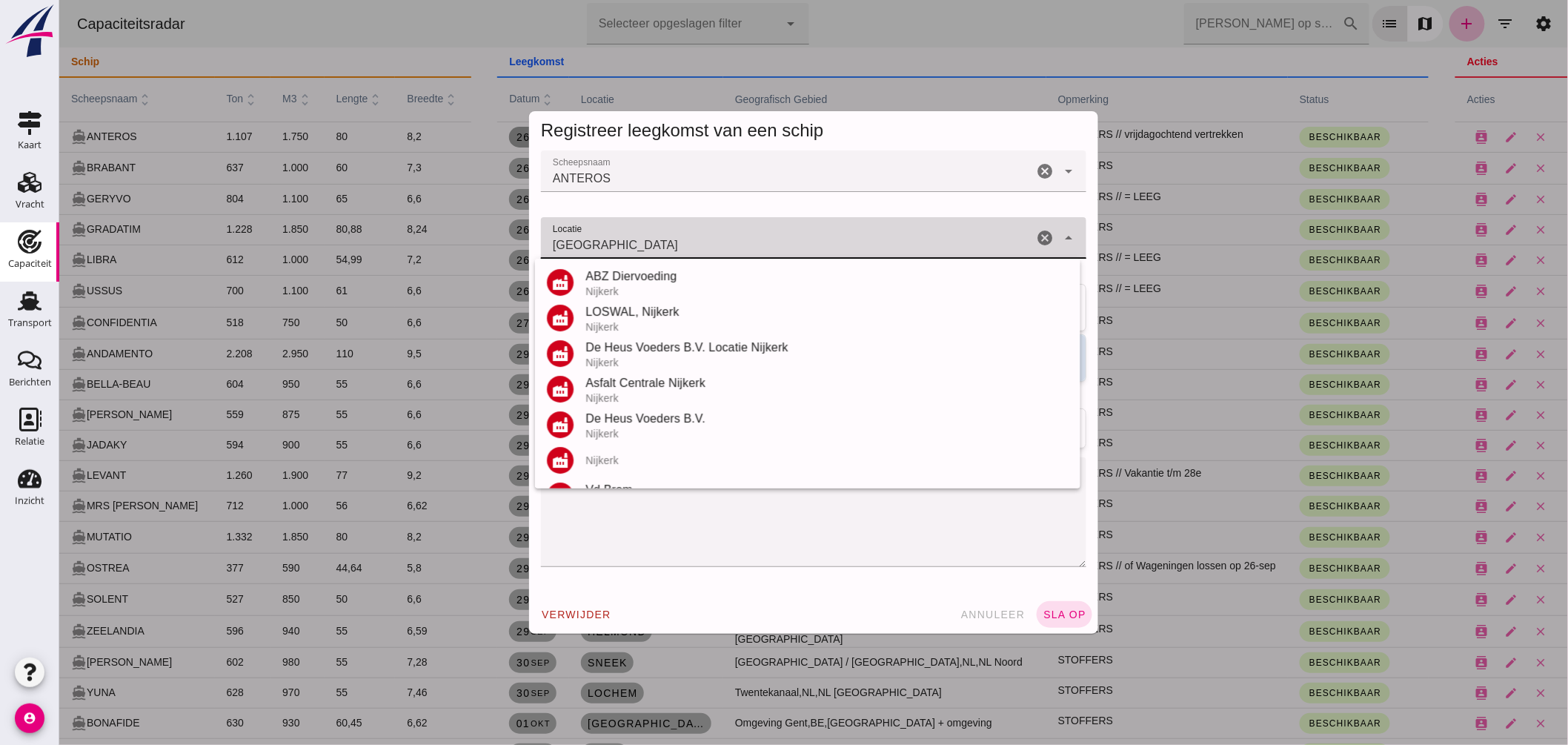
scroll to position [101, 0]
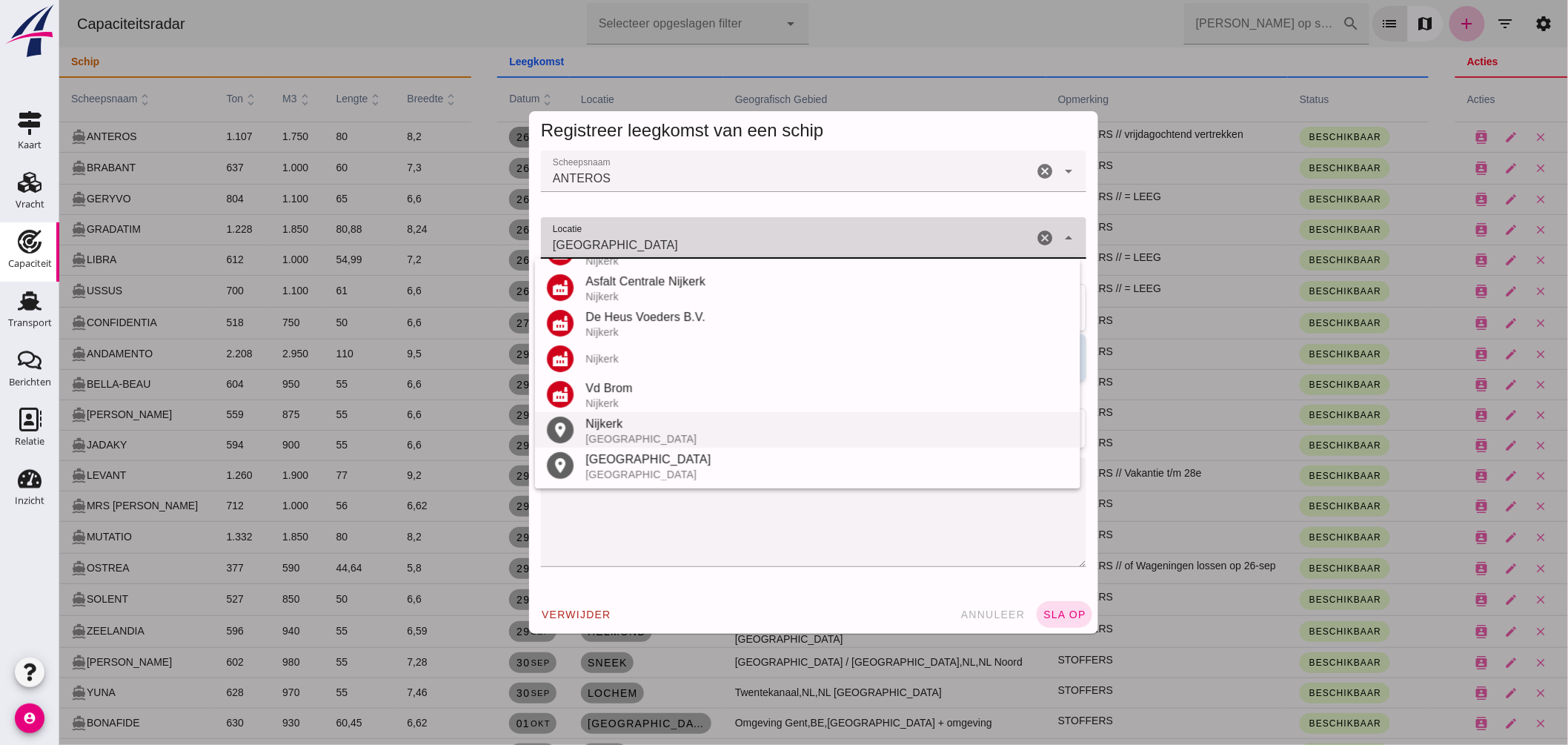
click at [624, 425] on div "Nijkerk" at bounding box center [826, 424] width 483 height 18
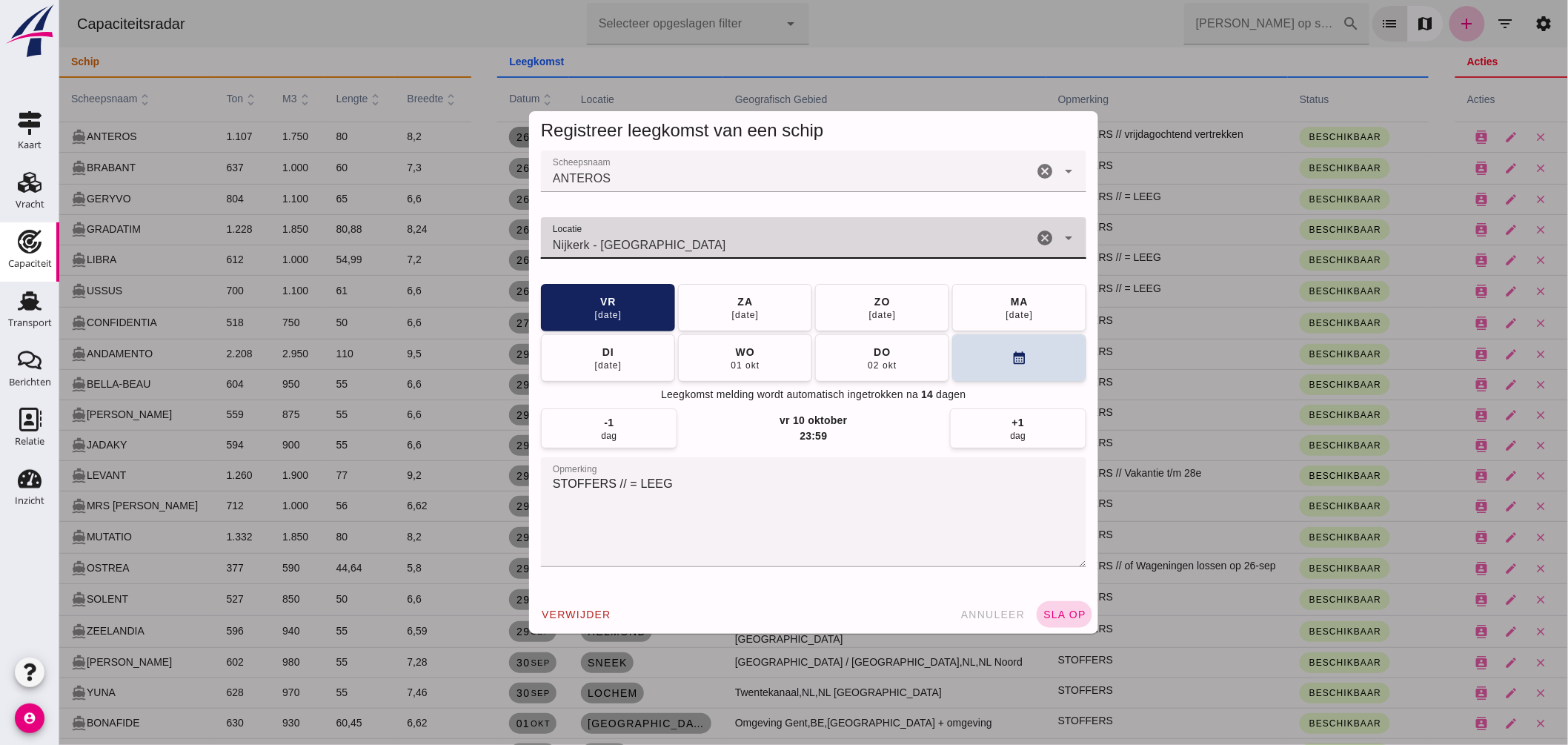
type input "Nijkerk - [GEOGRAPHIC_DATA]"
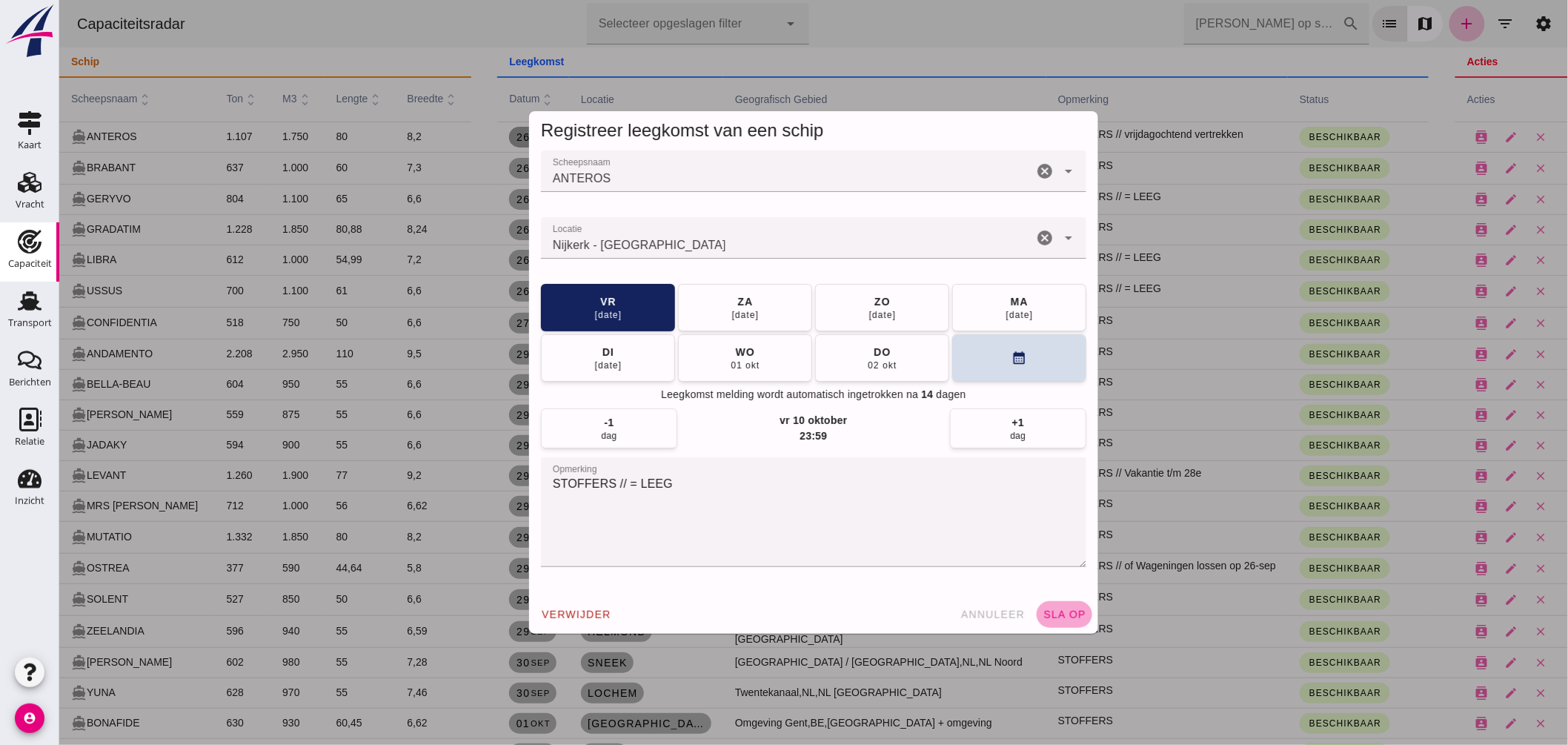
click at [1052, 611] on span "sla op" at bounding box center [1064, 614] width 44 height 12
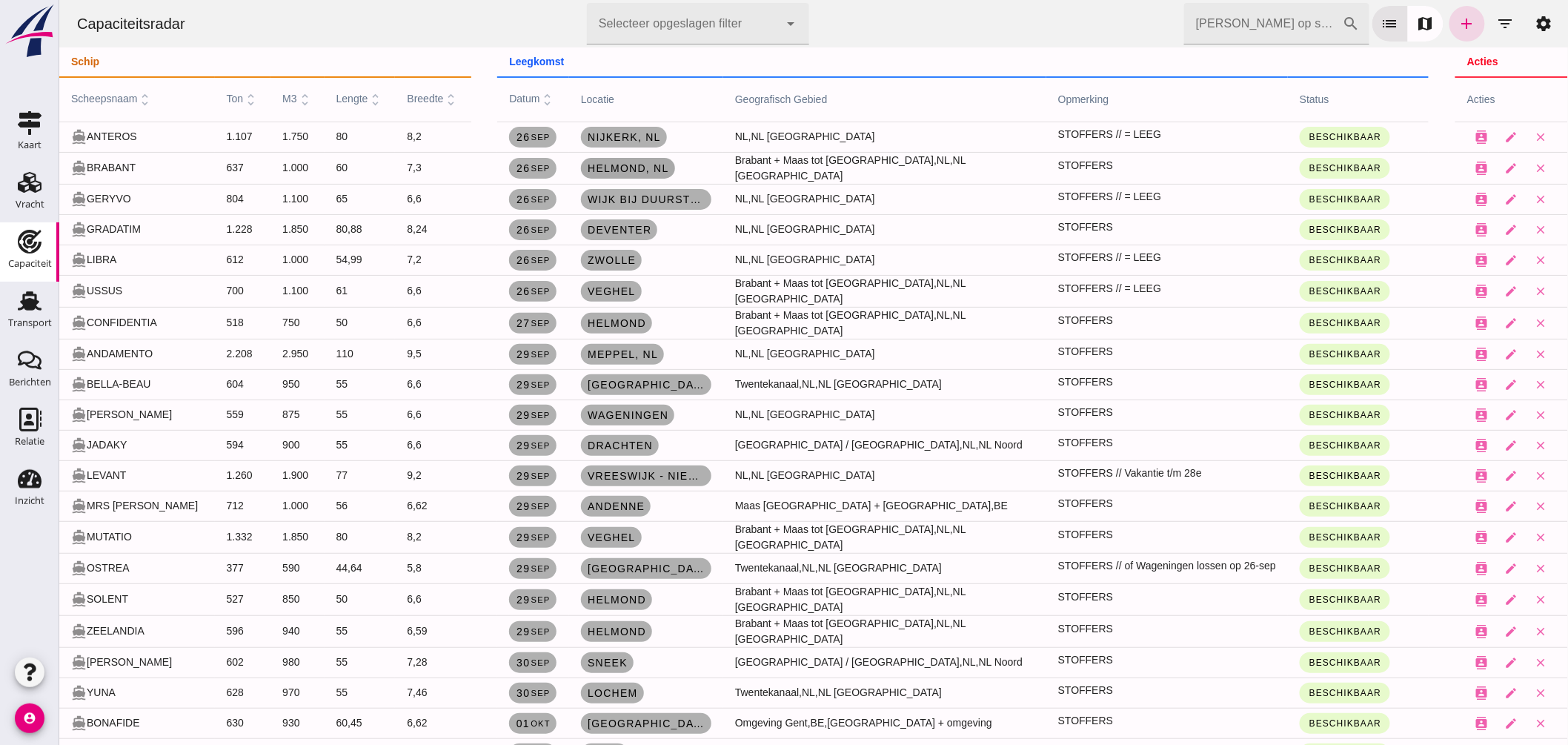
click at [644, 173] on span "Helmond , nl" at bounding box center [628, 169] width 83 height 12
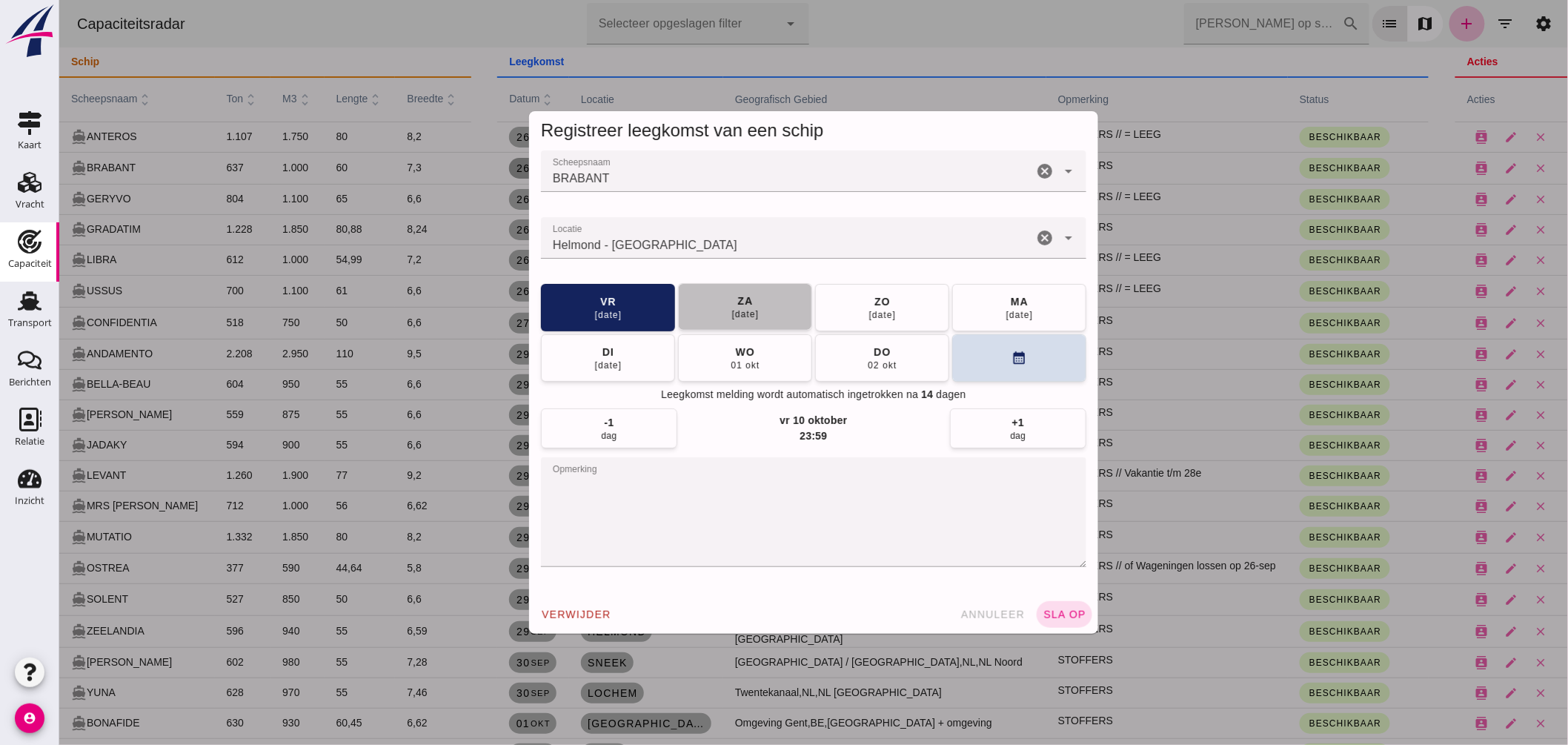
click at [768, 317] on button "[DATE]" at bounding box center [744, 307] width 134 height 47
click at [1047, 605] on button "sla op" at bounding box center [1064, 614] width 56 height 27
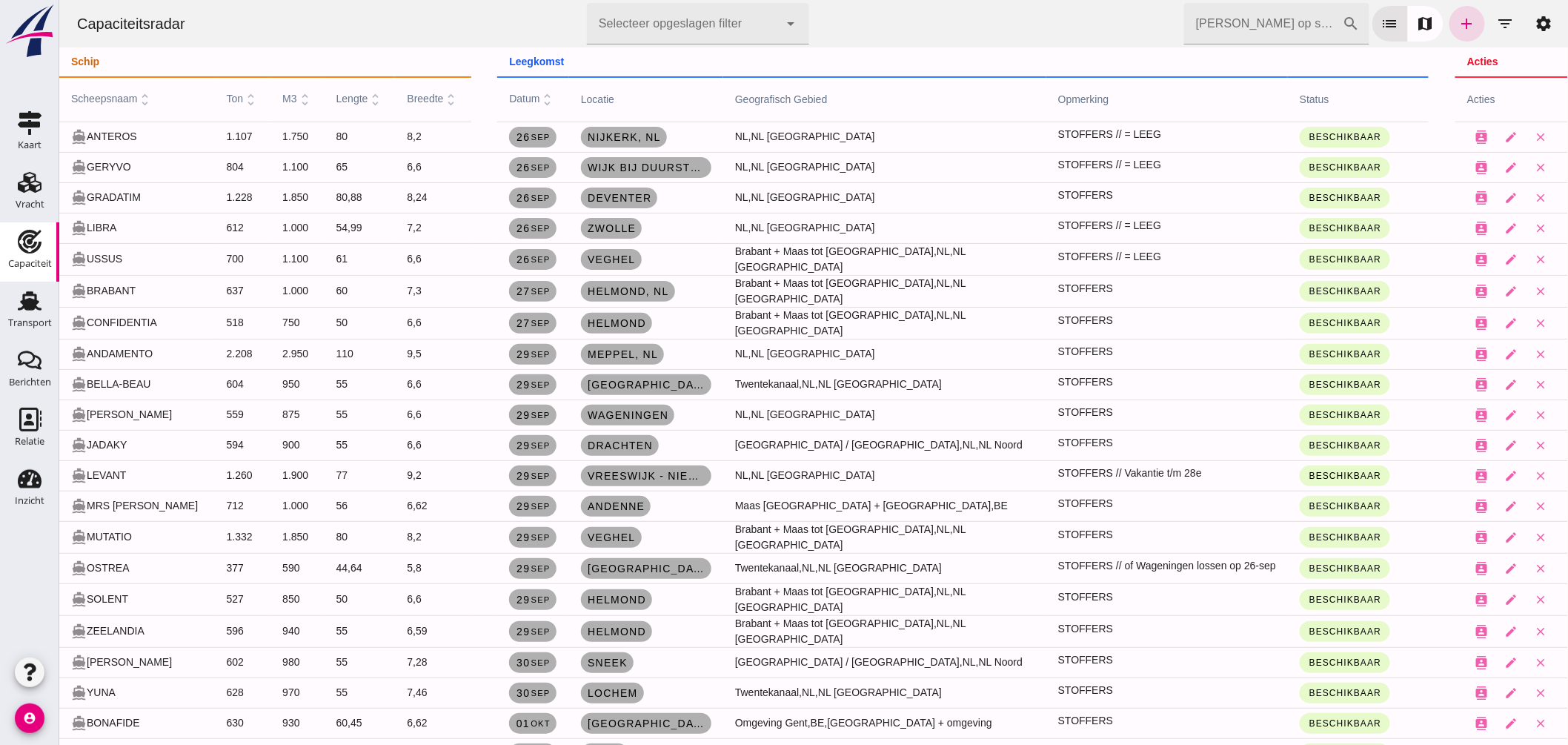
click at [1240, 27] on input "[PERSON_NAME] op scheepsnaam" at bounding box center [1263, 24] width 158 height 41
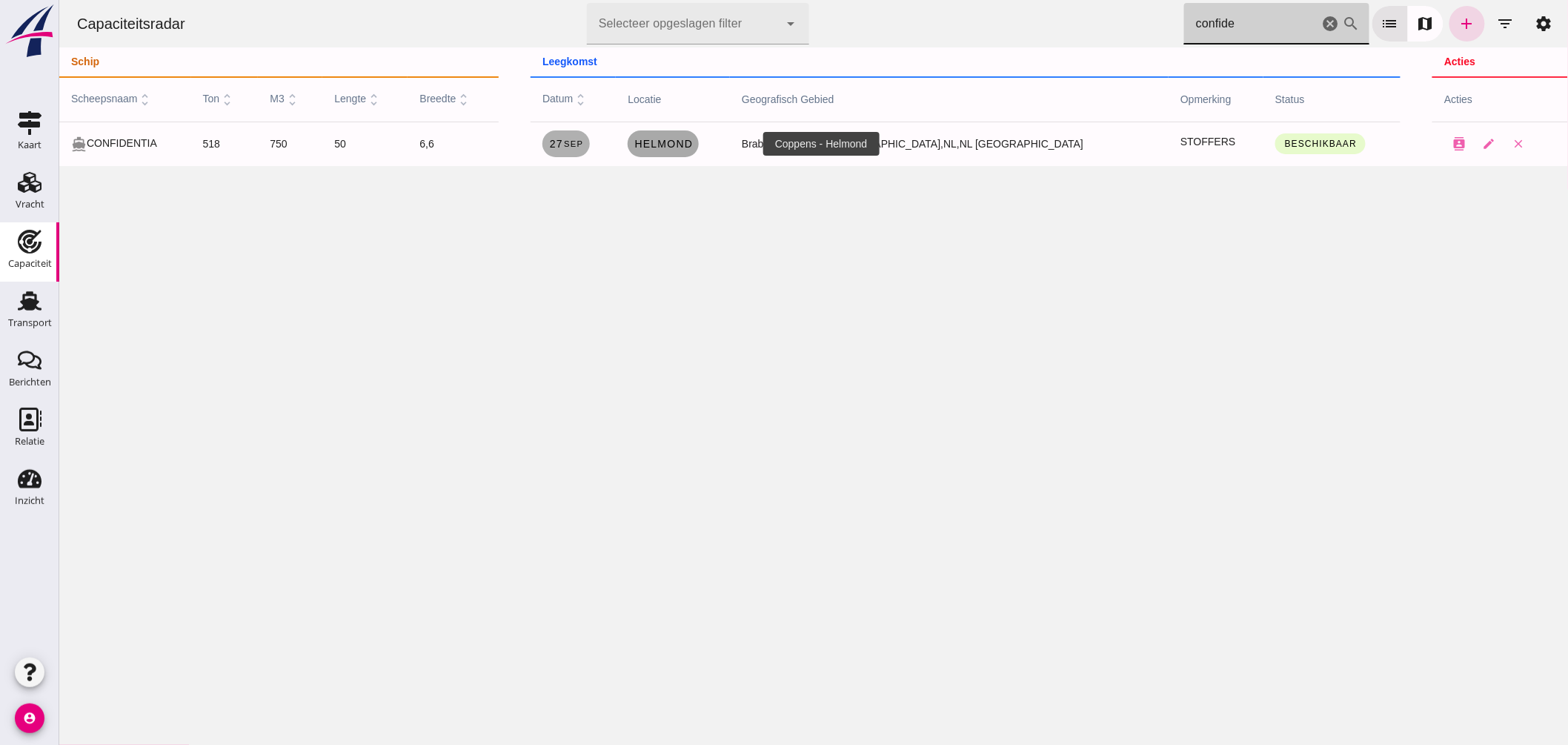
type input "confide"
click at [692, 139] on span "Helmond" at bounding box center [662, 144] width 59 height 12
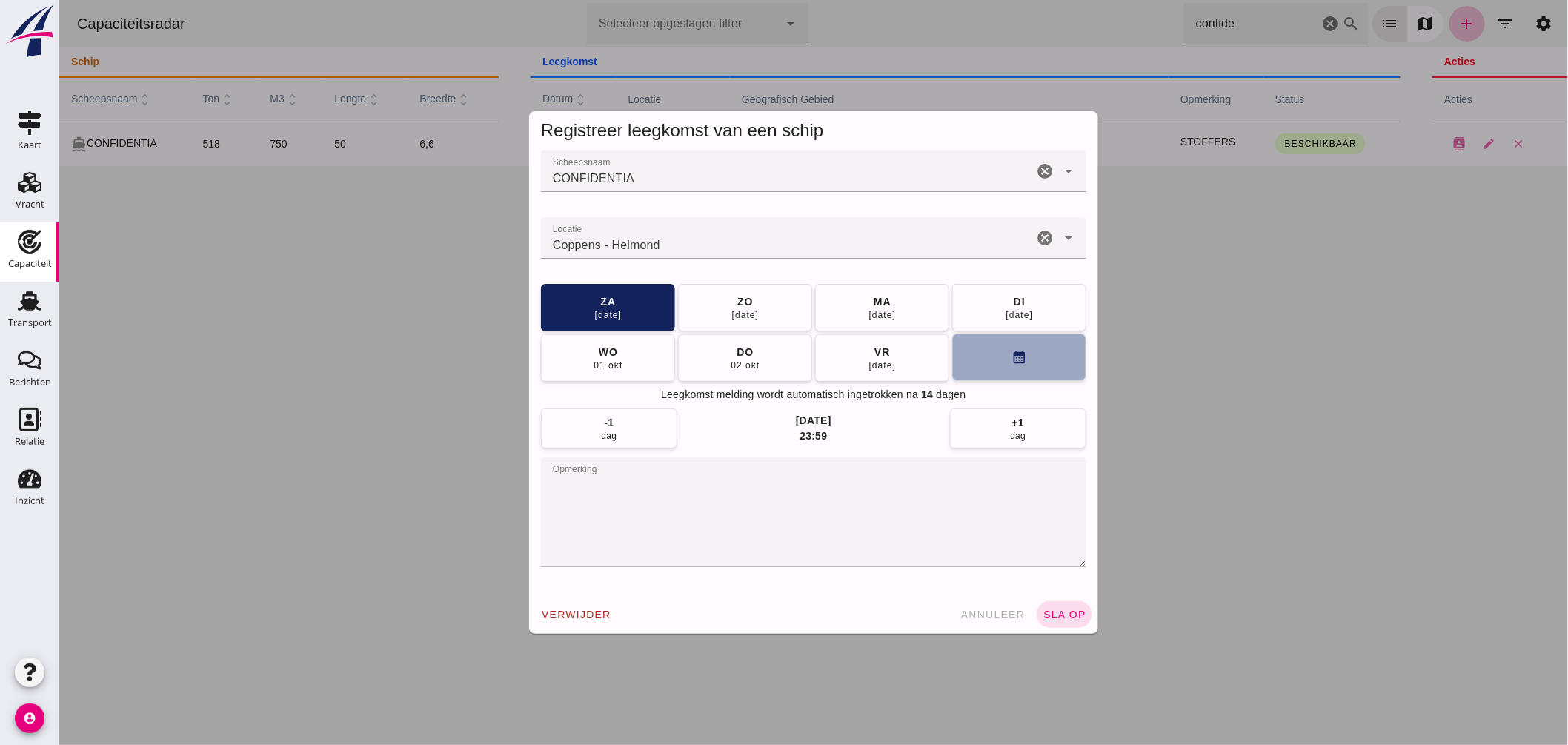
click at [1017, 350] on icon "calendar_month" at bounding box center [1019, 357] width 15 height 15
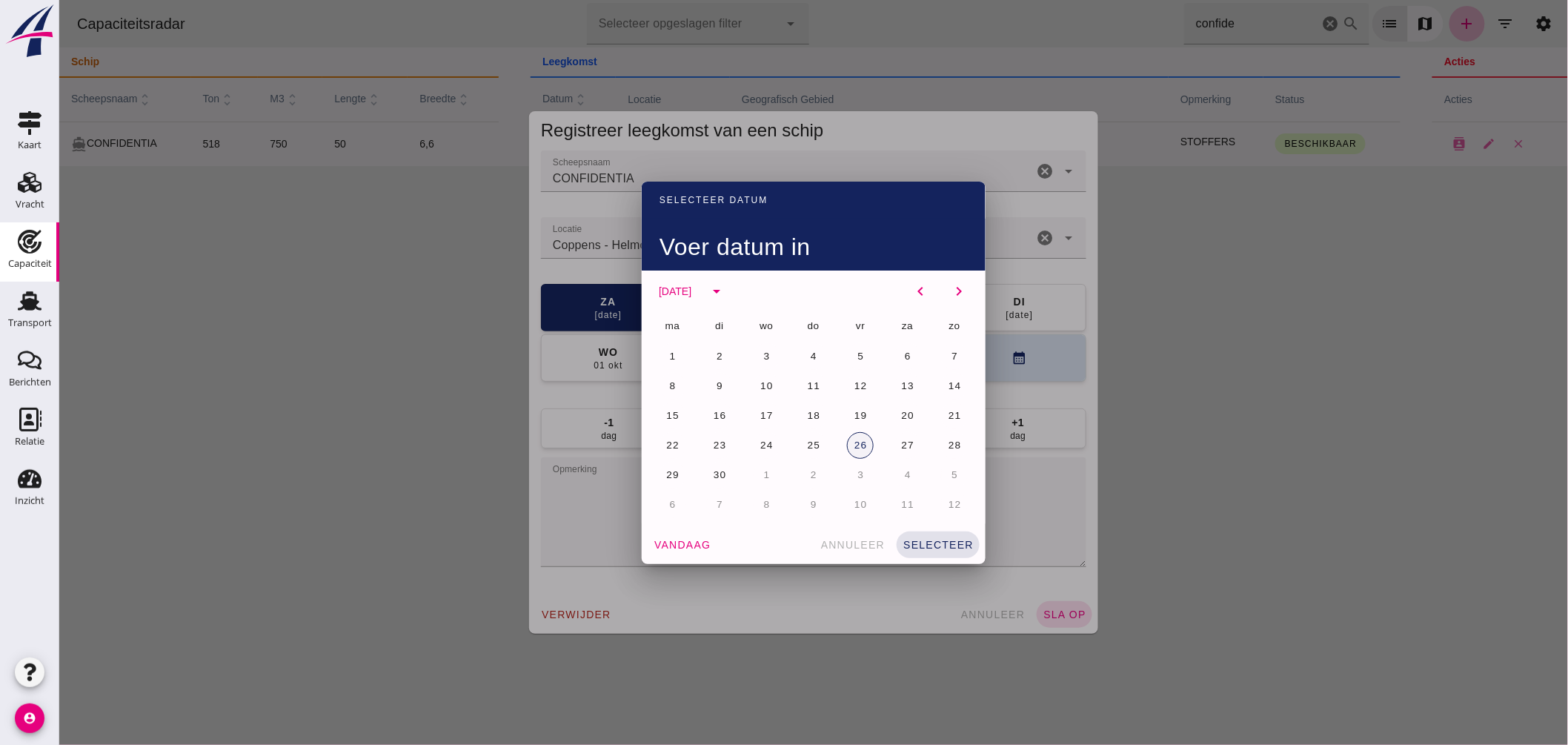
click at [853, 440] on span "26" at bounding box center [859, 445] width 14 height 11
click at [920, 534] on button "selecteer" at bounding box center [937, 545] width 83 height 27
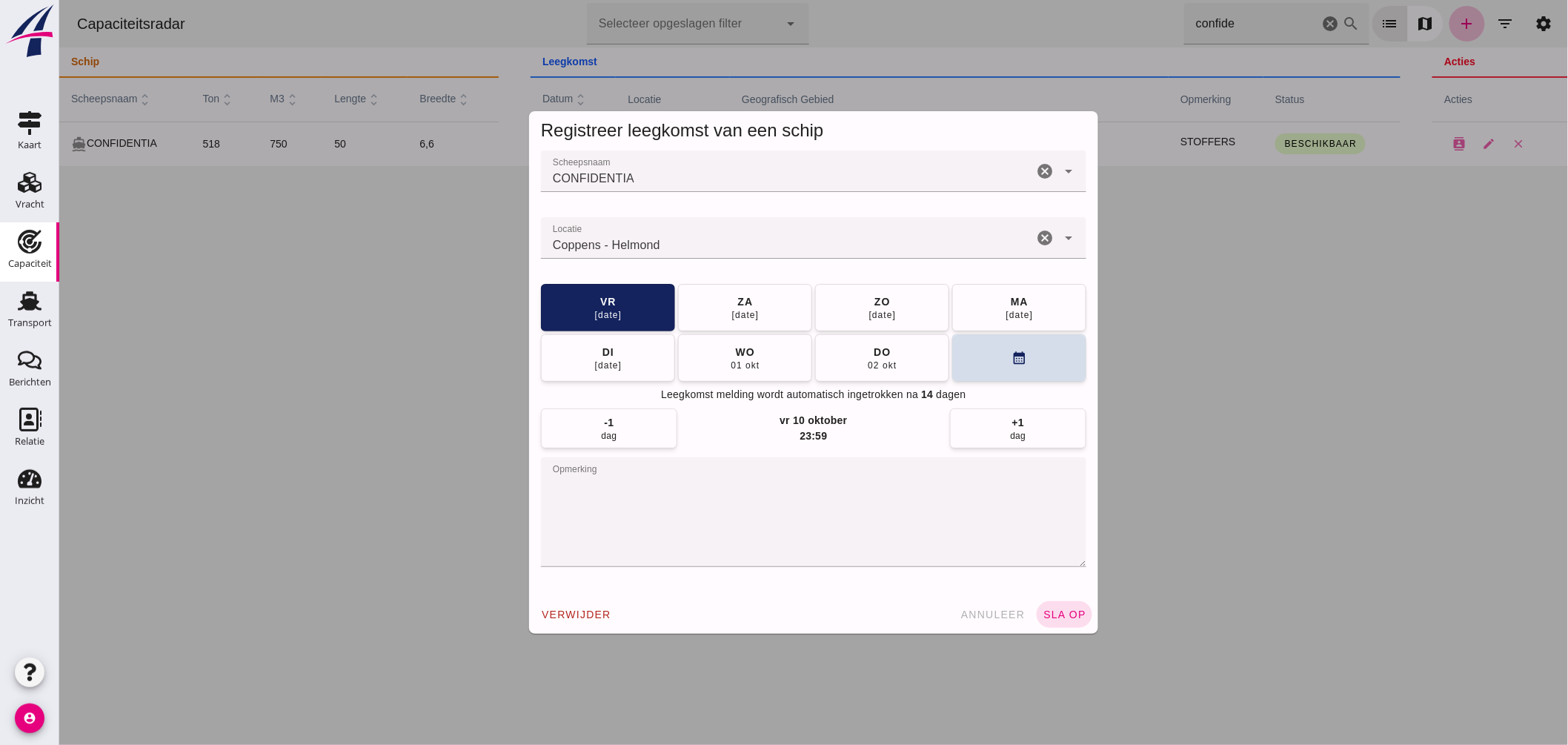
click at [704, 490] on textarea "opmerking" at bounding box center [812, 512] width 545 height 110
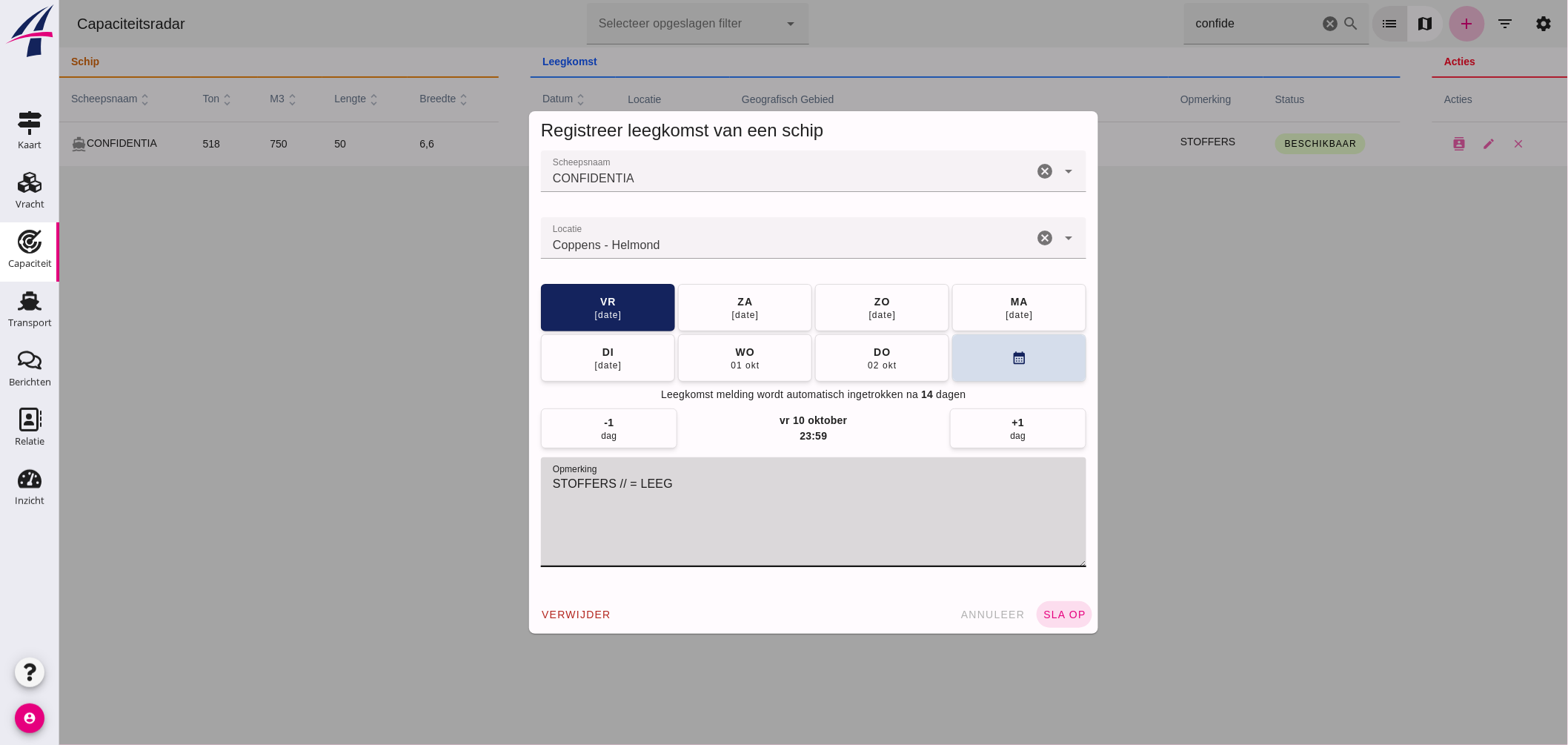
type textarea "STOFFERS // = LEEG"
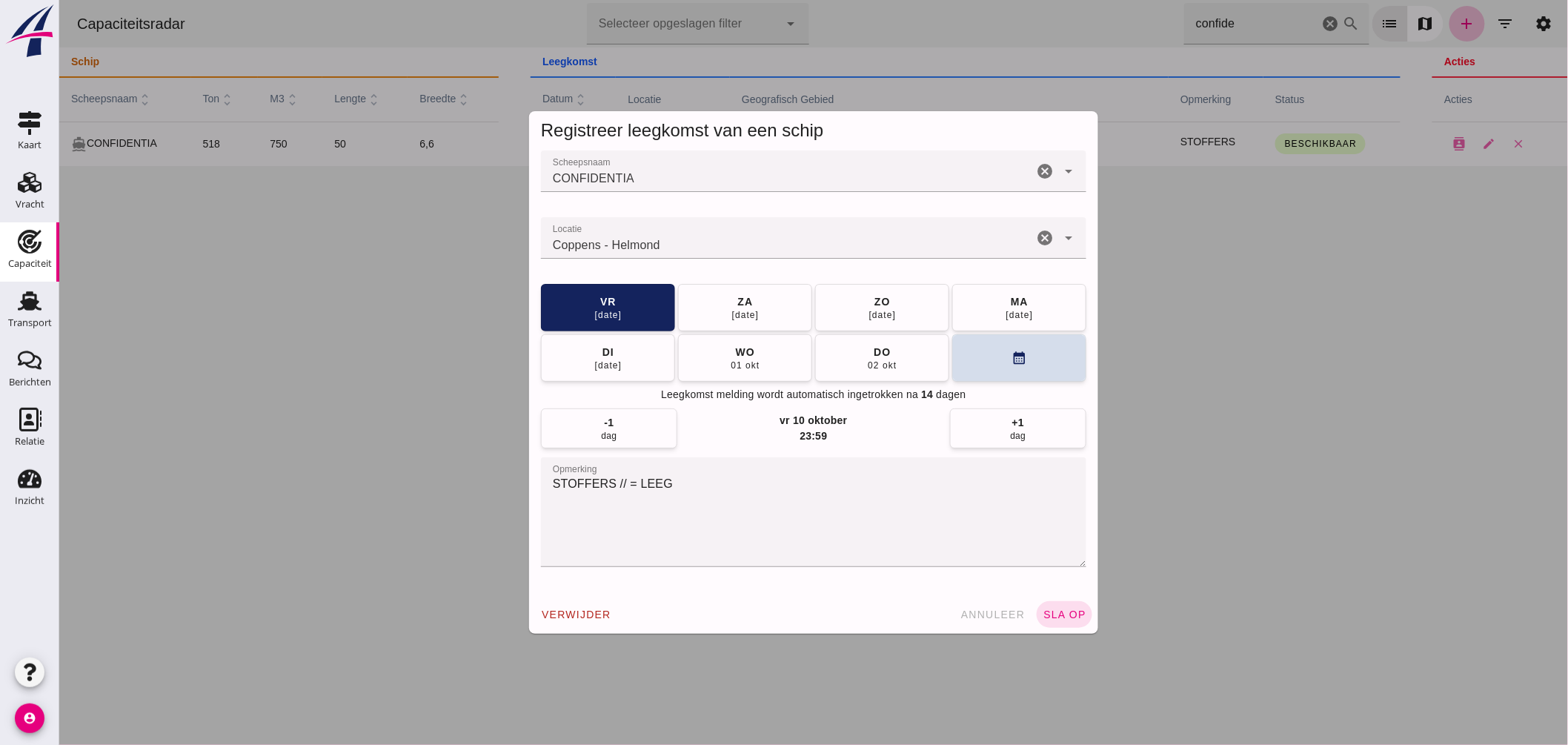
click at [1064, 595] on div "verwijder annuleer sla op" at bounding box center [812, 614] width 569 height 39
click at [1072, 615] on span "sla op" at bounding box center [1064, 614] width 44 height 12
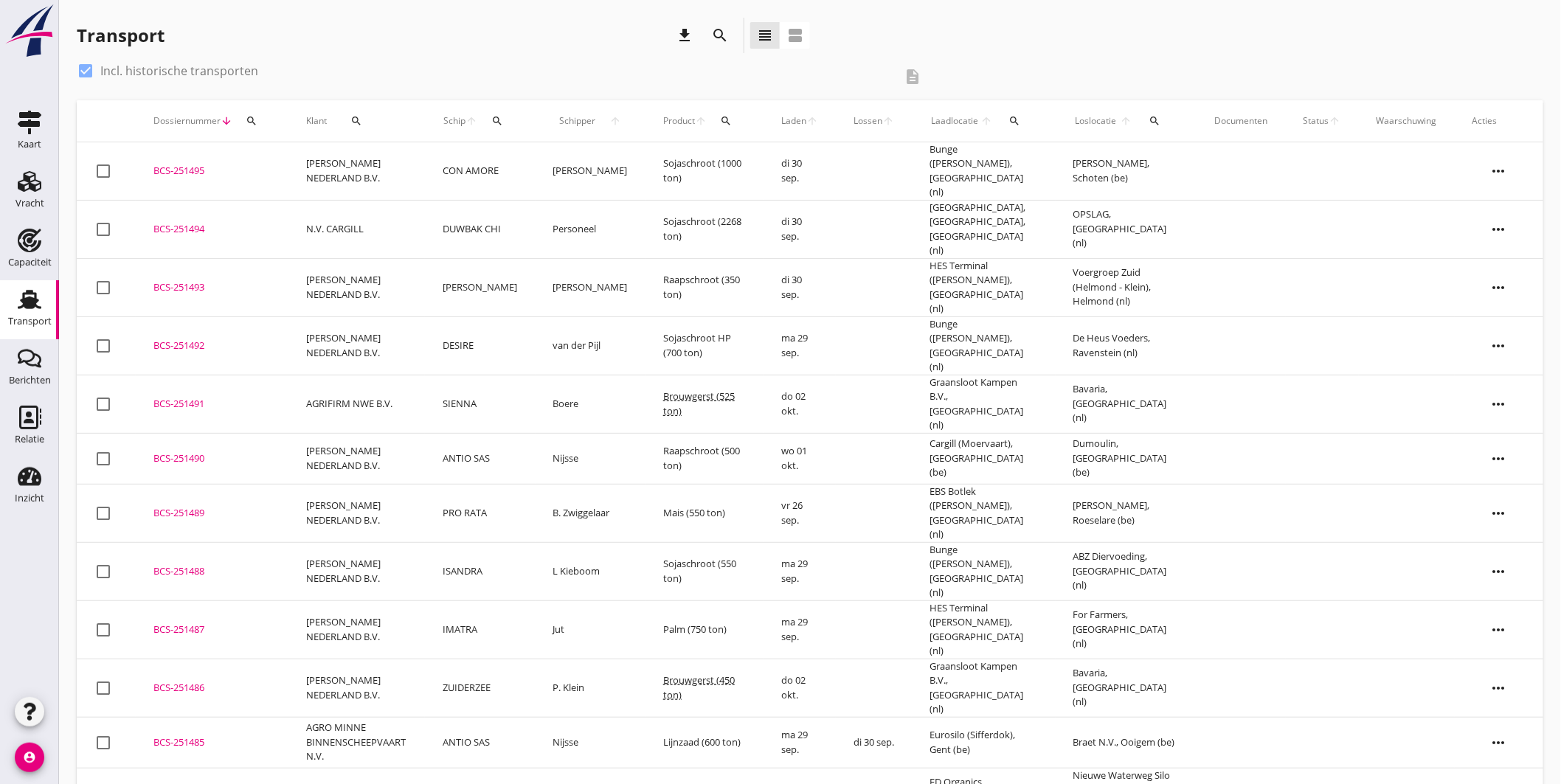
click at [364, 119] on div "search" at bounding box center [356, 121] width 48 height 12
click at [421, 171] on input "Zoeken op opdrachtgever..." at bounding box center [415, 164] width 153 height 23
type input "sanitas"
click at [551, 158] on icon "check" at bounding box center [554, 164] width 18 height 18
click at [546, 158] on icon "check" at bounding box center [554, 164] width 18 height 18
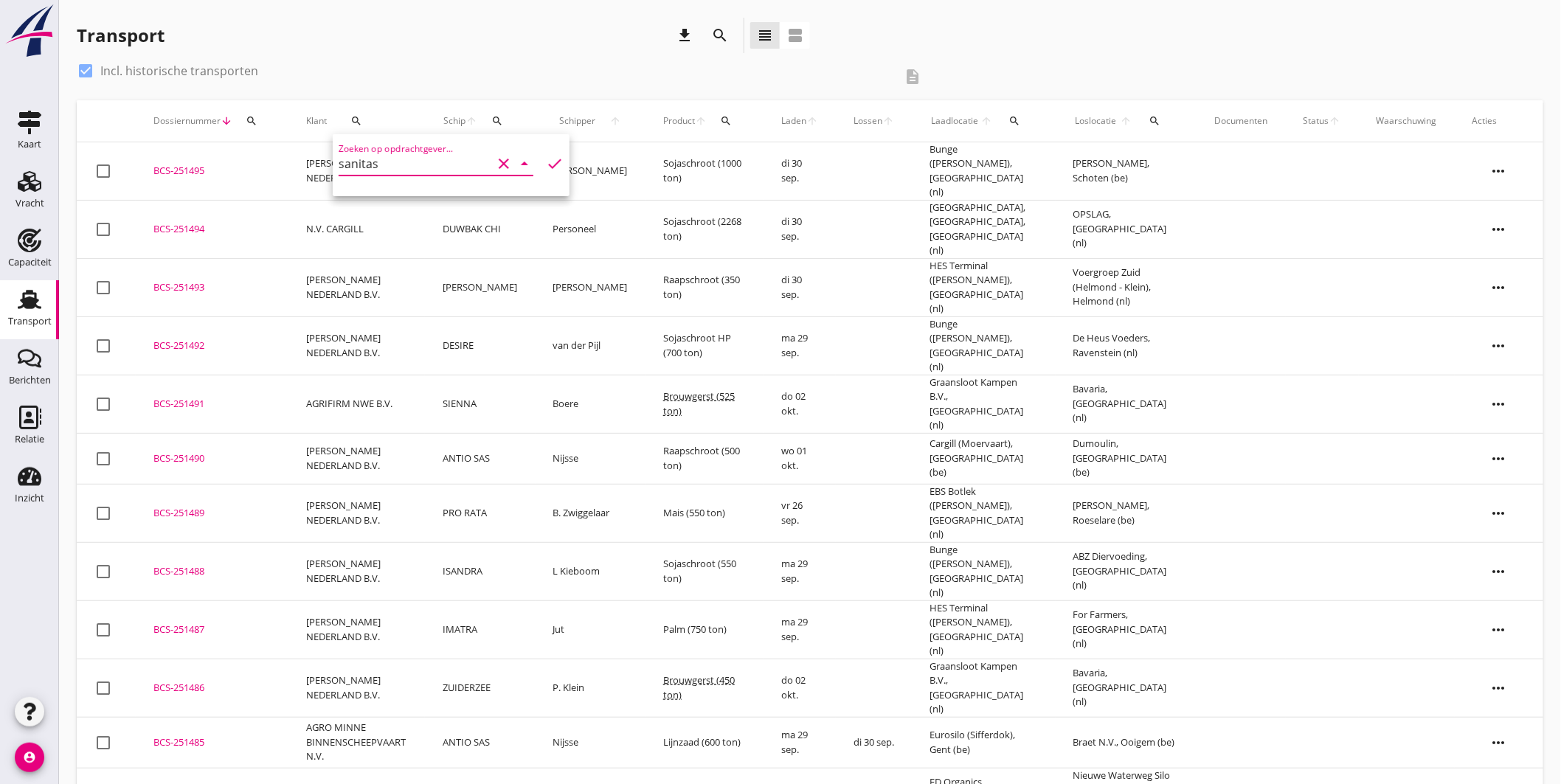
click at [546, 158] on icon "check" at bounding box center [554, 164] width 18 height 18
click at [377, 167] on input "sanitas" at bounding box center [415, 164] width 153 height 23
click at [432, 162] on input "sanitas" at bounding box center [415, 164] width 153 height 23
click at [499, 163] on icon "clear" at bounding box center [503, 164] width 18 height 18
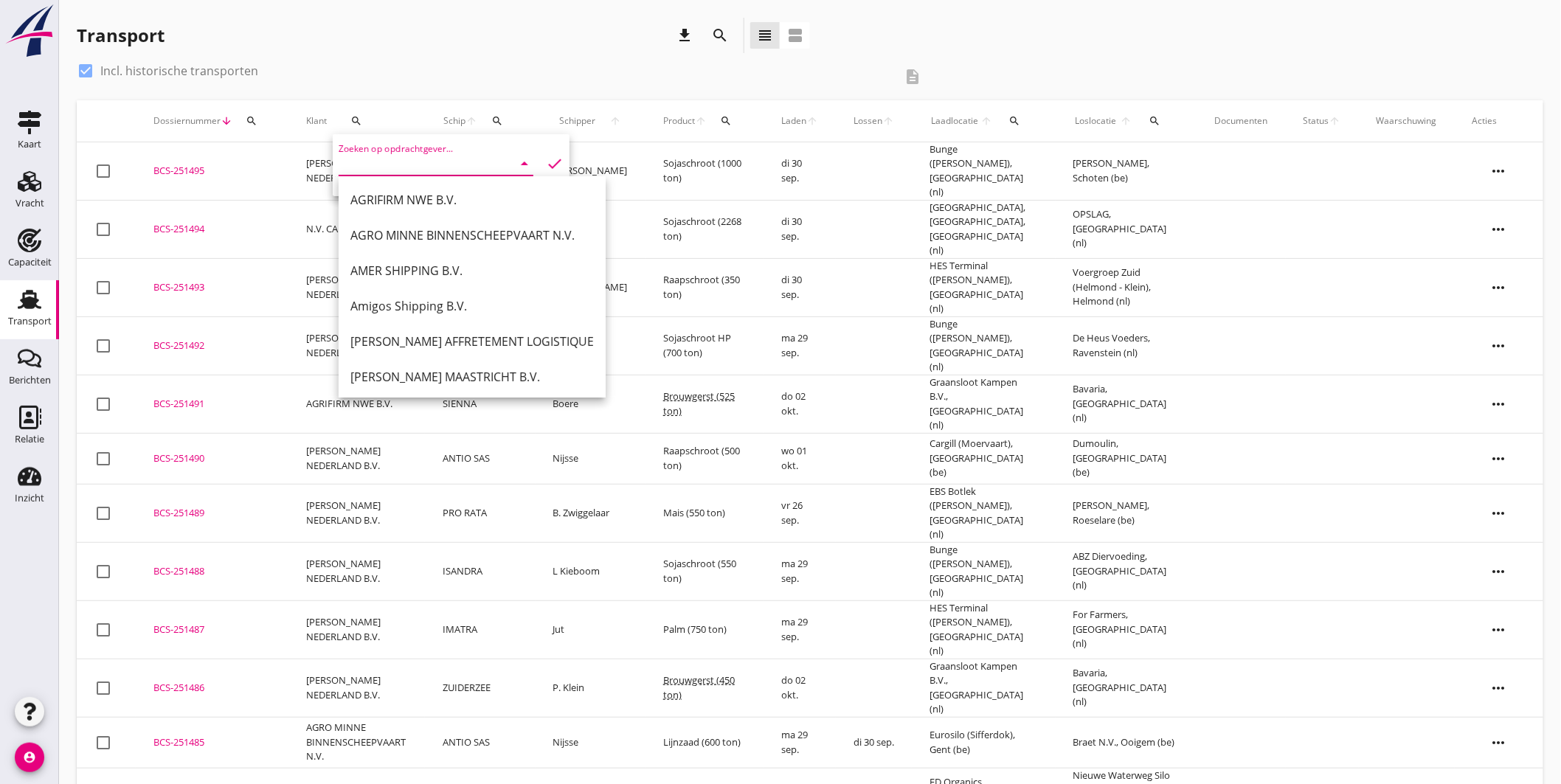
click at [456, 171] on input "Zoeken op opdrachtgever..." at bounding box center [415, 164] width 153 height 23
drag, startPoint x: 596, startPoint y: 39, endPoint x: 580, endPoint y: 50, distance: 19.4
click at [596, 40] on div "Transport download search view_headline view_agenda" at bounding box center [443, 35] width 733 height 35
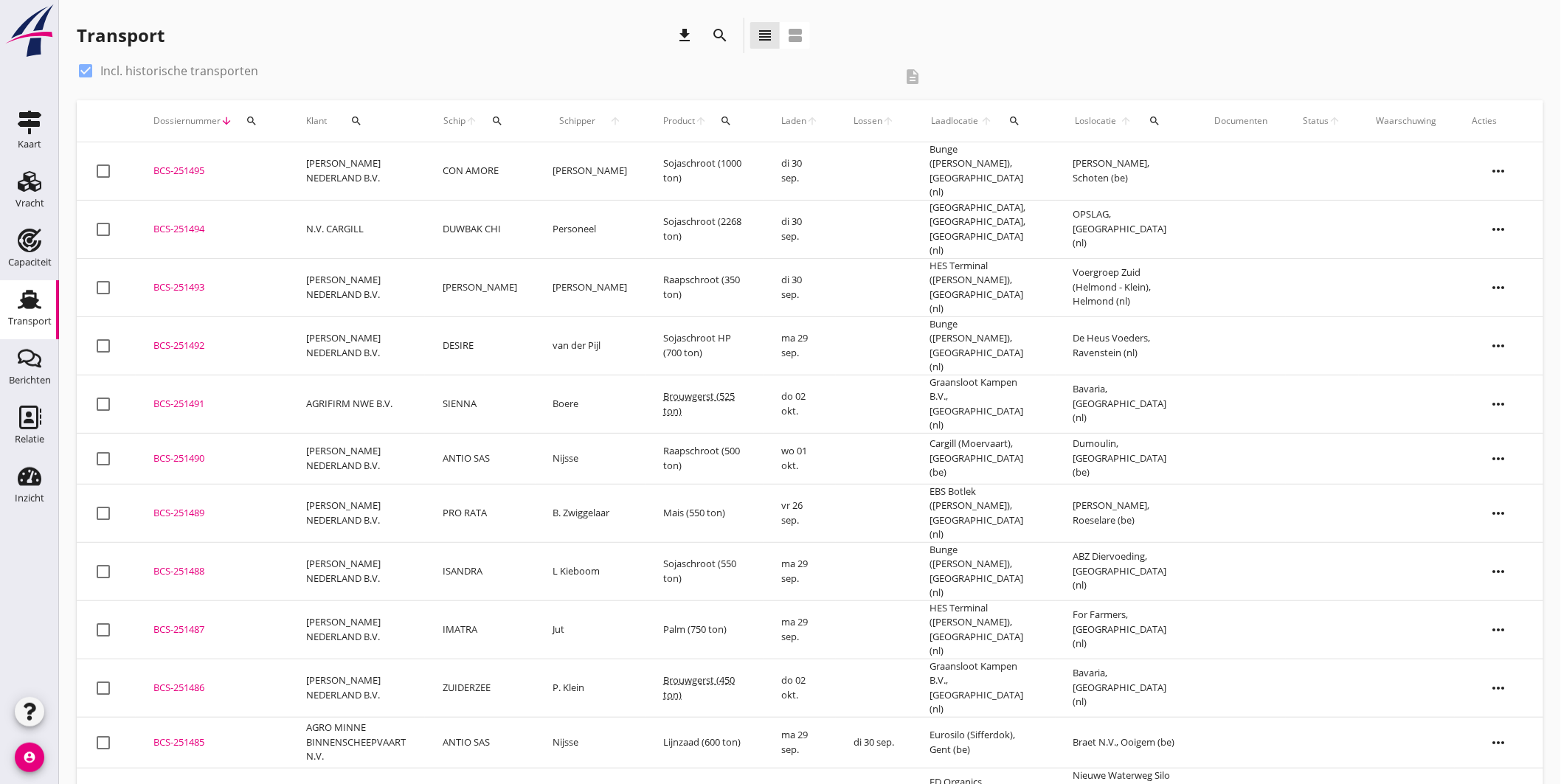
click at [503, 120] on icon "search" at bounding box center [497, 121] width 12 height 12
click at [549, 162] on input "Zoek op (scheeps)naam" at bounding box center [569, 164] width 153 height 23
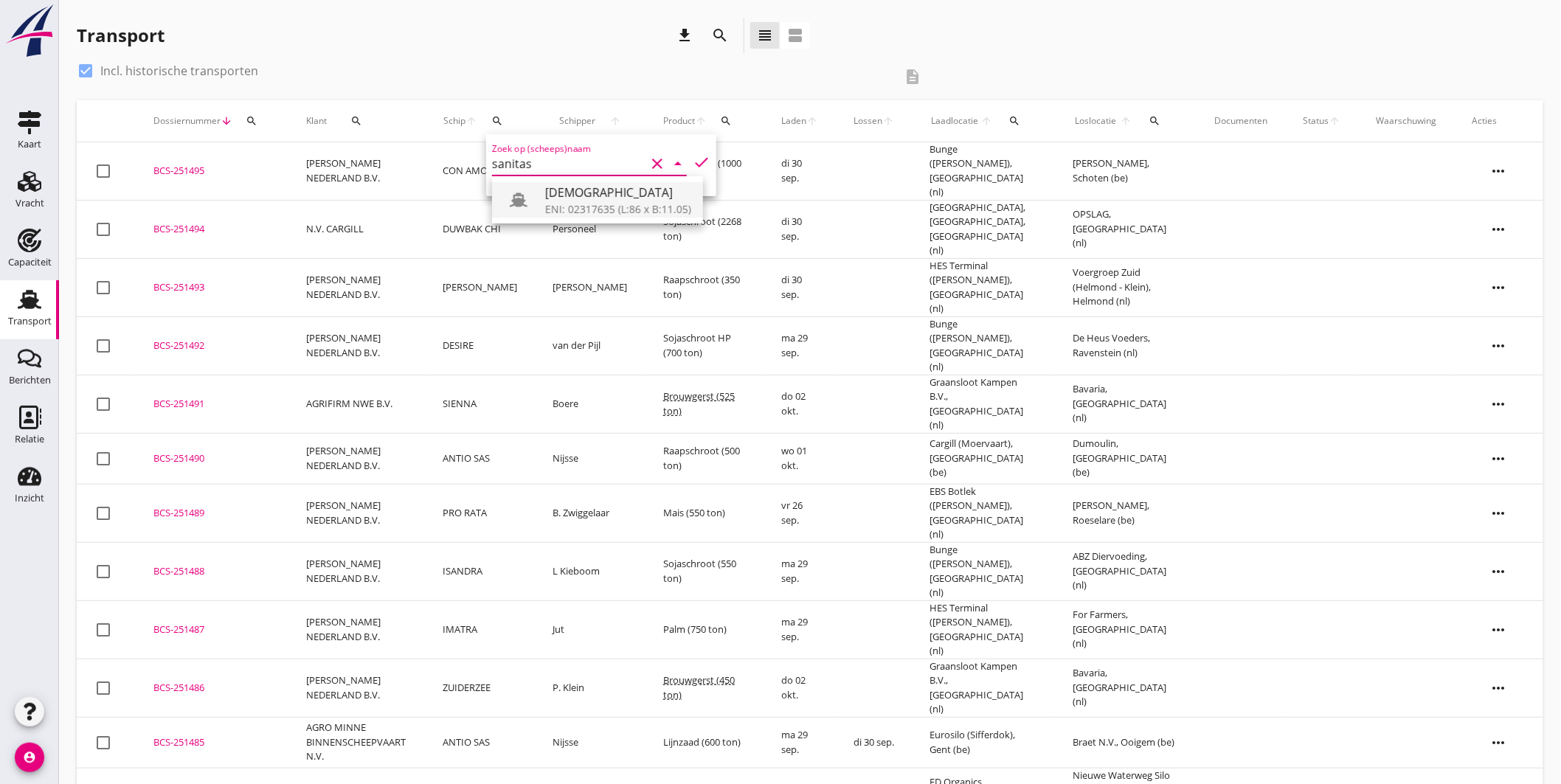
click at [574, 194] on div "[DEMOGRAPHIC_DATA]" at bounding box center [618, 192] width 146 height 18
click at [695, 153] on icon "check" at bounding box center [701, 162] width 18 height 18
type input "[DEMOGRAPHIC_DATA]"
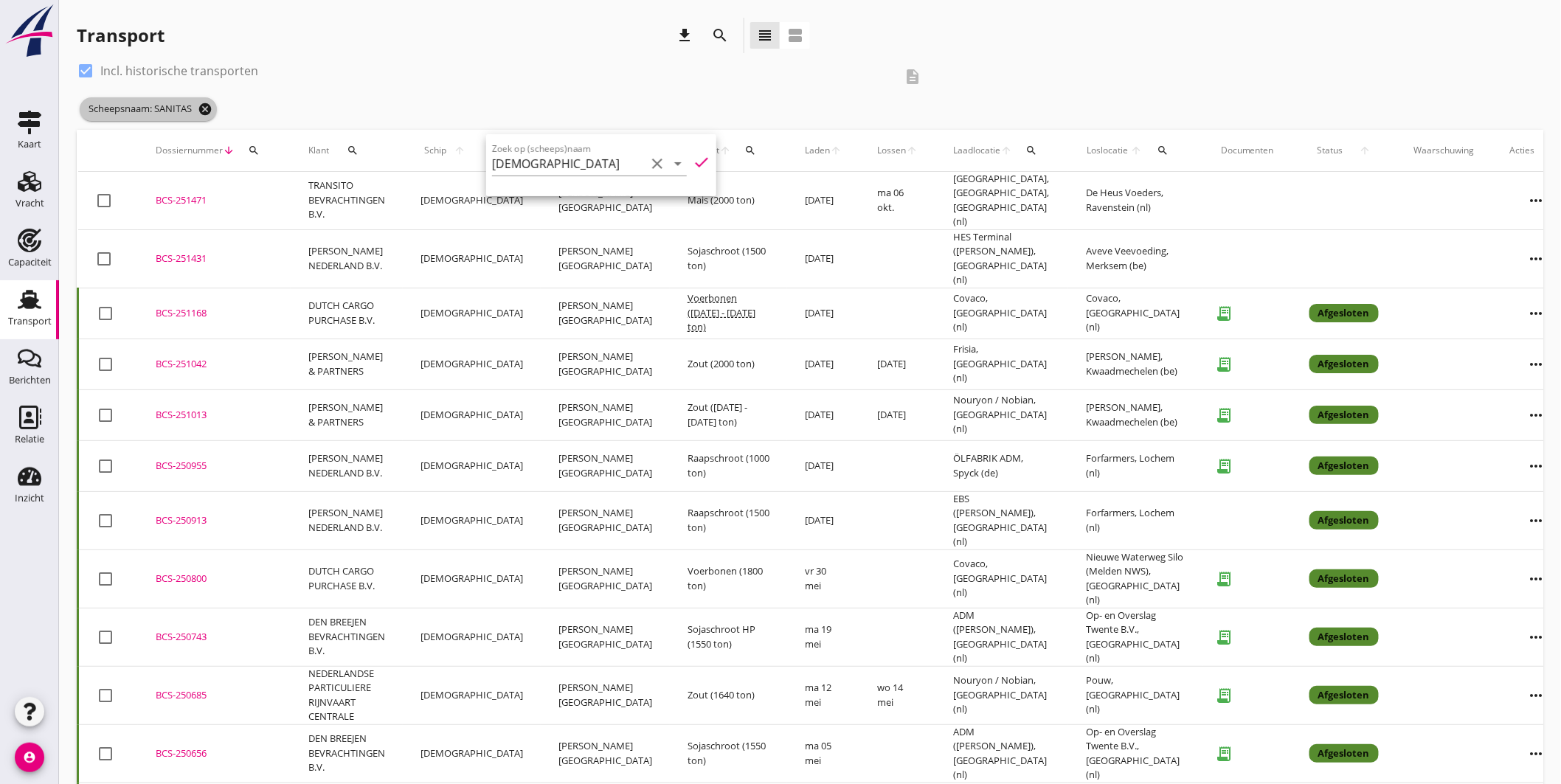
click at [207, 101] on icon "cancel" at bounding box center [206, 109] width 15 height 15
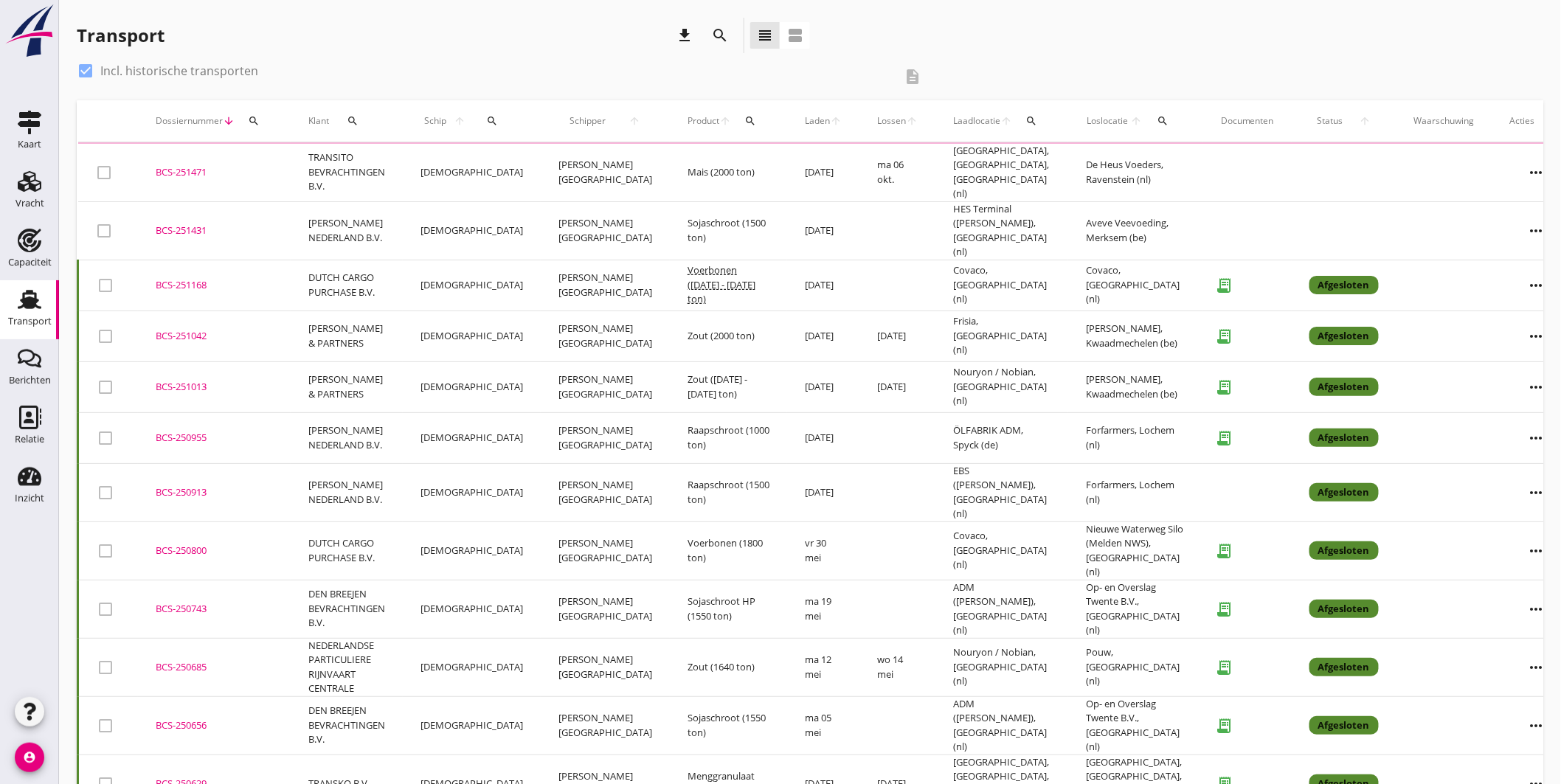
click at [84, 66] on div at bounding box center [86, 70] width 25 height 25
checkbox input "false"
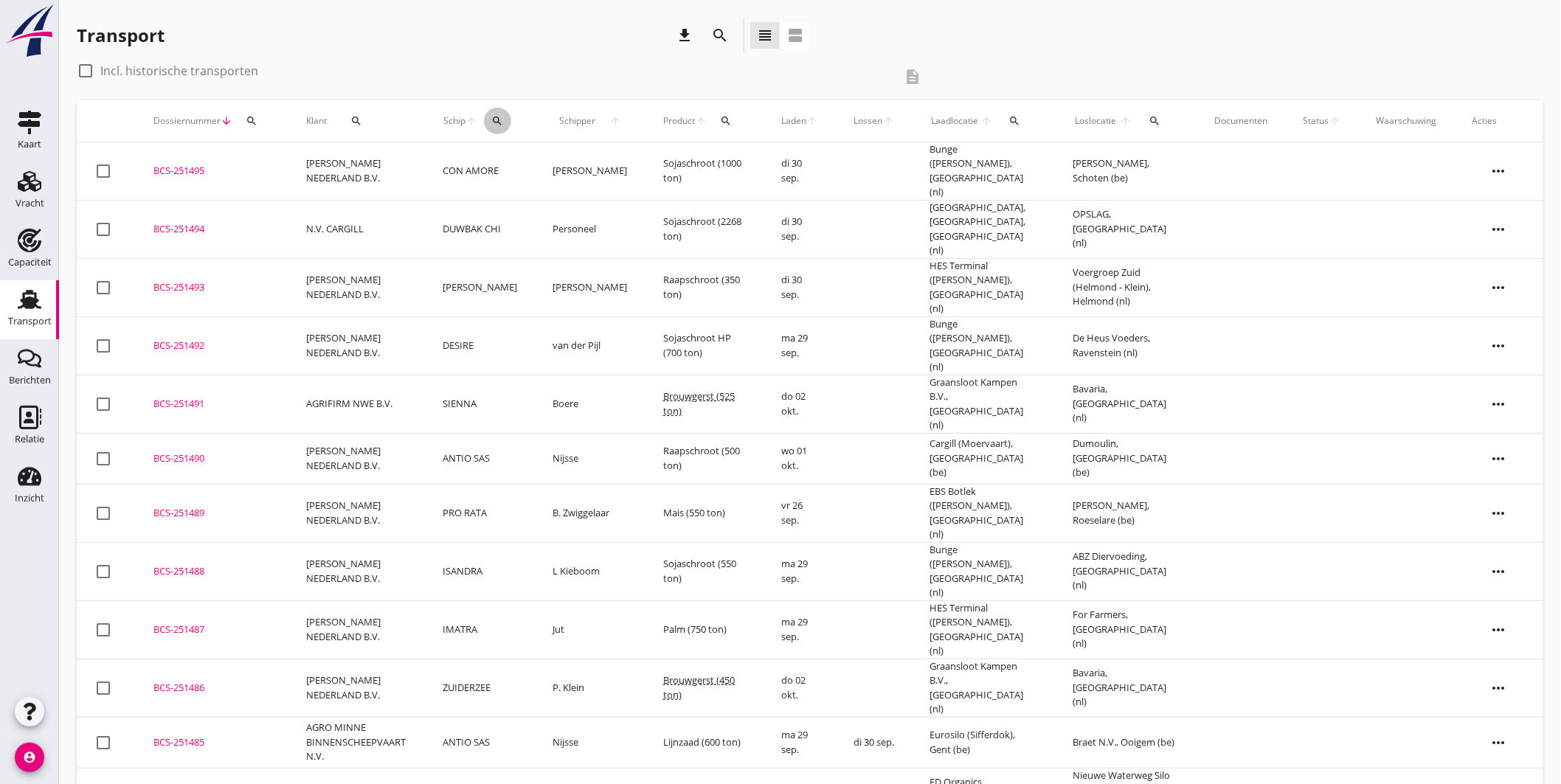
click at [502, 112] on button "search" at bounding box center [497, 121] width 28 height 27
click at [535, 158] on input "Zoek op (scheeps)naam" at bounding box center [569, 164] width 153 height 23
type input "zeeland"
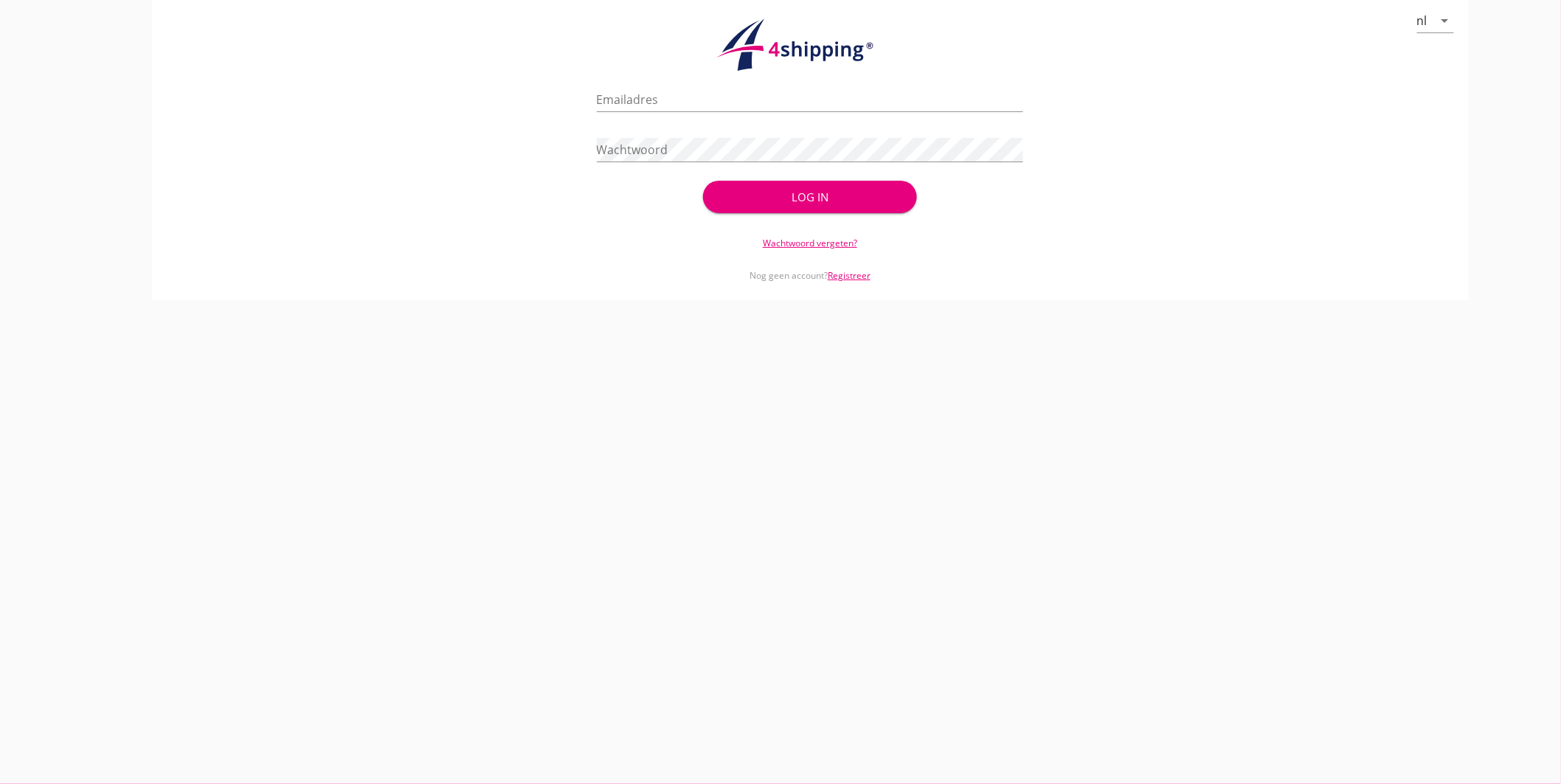
type input "jasper@stoffersbevrachtingen.nl"
click at [799, 202] on div "Log in" at bounding box center [809, 197] width 166 height 17
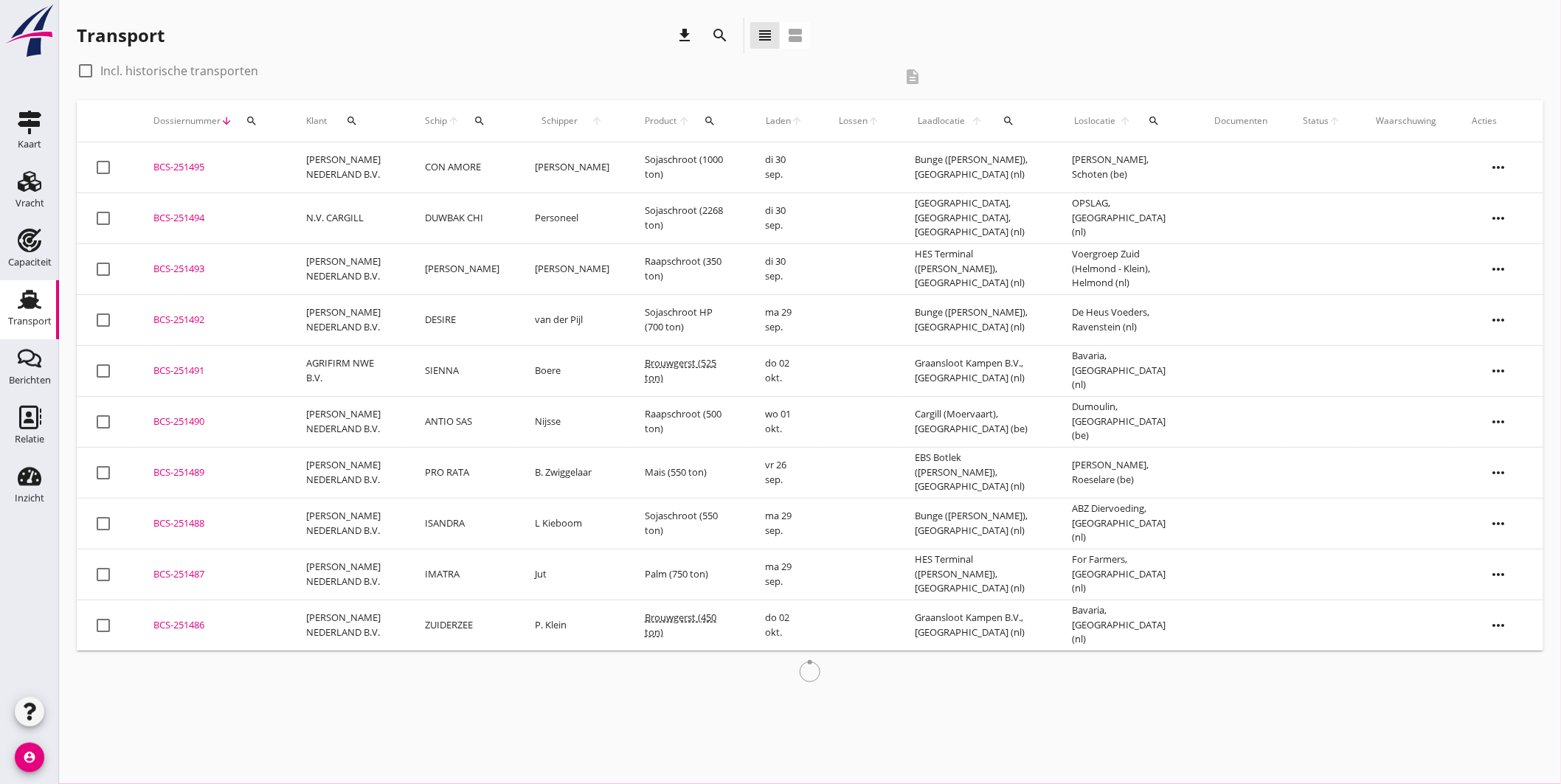
click at [476, 119] on icon "search" at bounding box center [480, 121] width 12 height 12
click at [531, 177] on div "Zoek op (scheeps)naam arrow_drop_down" at bounding box center [562, 171] width 195 height 39
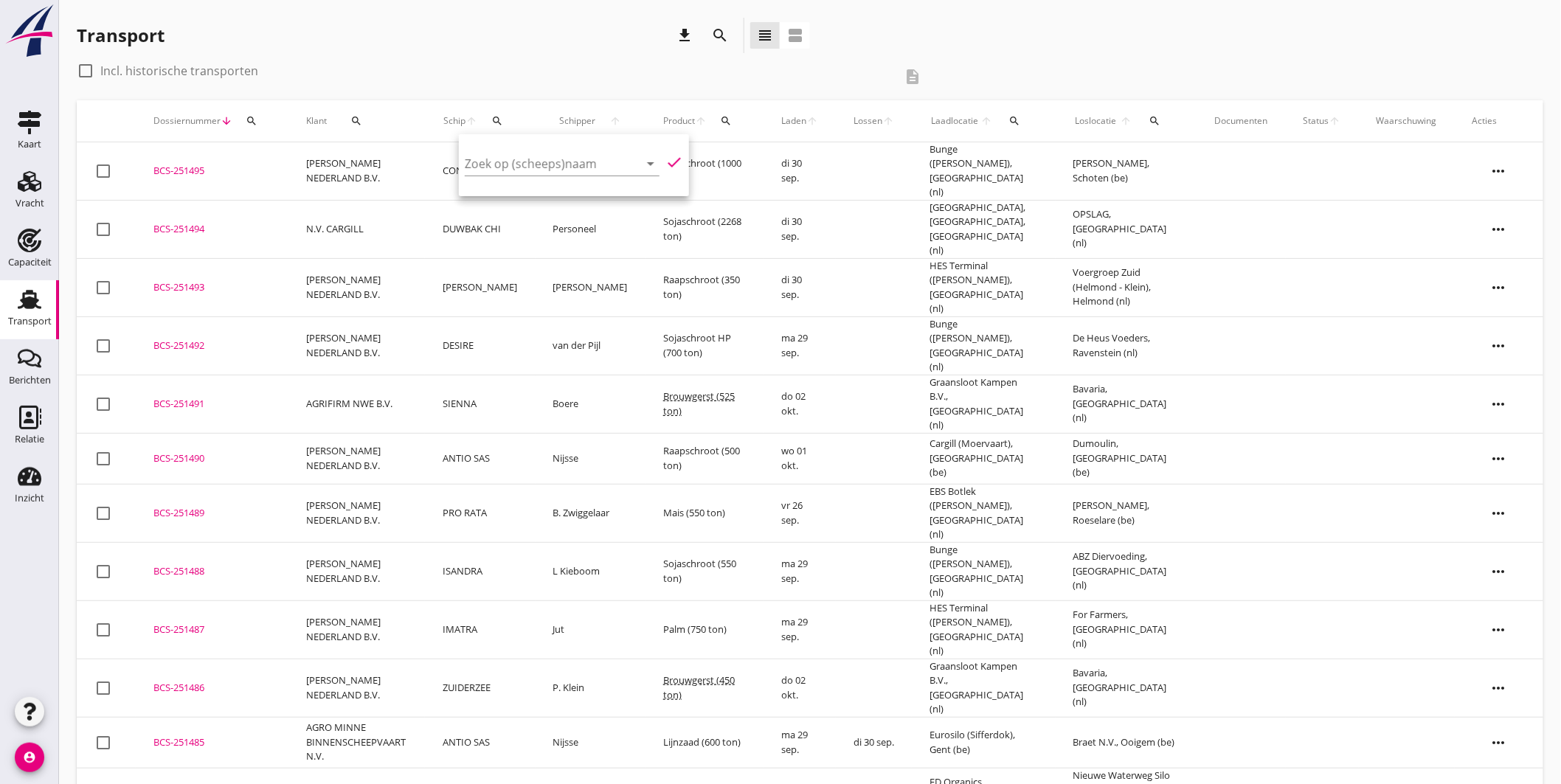
click at [484, 145] on div "Zoek op (scheeps)naam arrow_drop_down" at bounding box center [562, 167] width 195 height 47
click at [483, 166] on input "Zoek op (scheeps)naam" at bounding box center [541, 164] width 153 height 23
click at [536, 196] on div "ZEELANDIA" at bounding box center [587, 192] width 140 height 18
click at [665, 155] on icon "check" at bounding box center [674, 162] width 18 height 18
type input "ZEELANDIA"
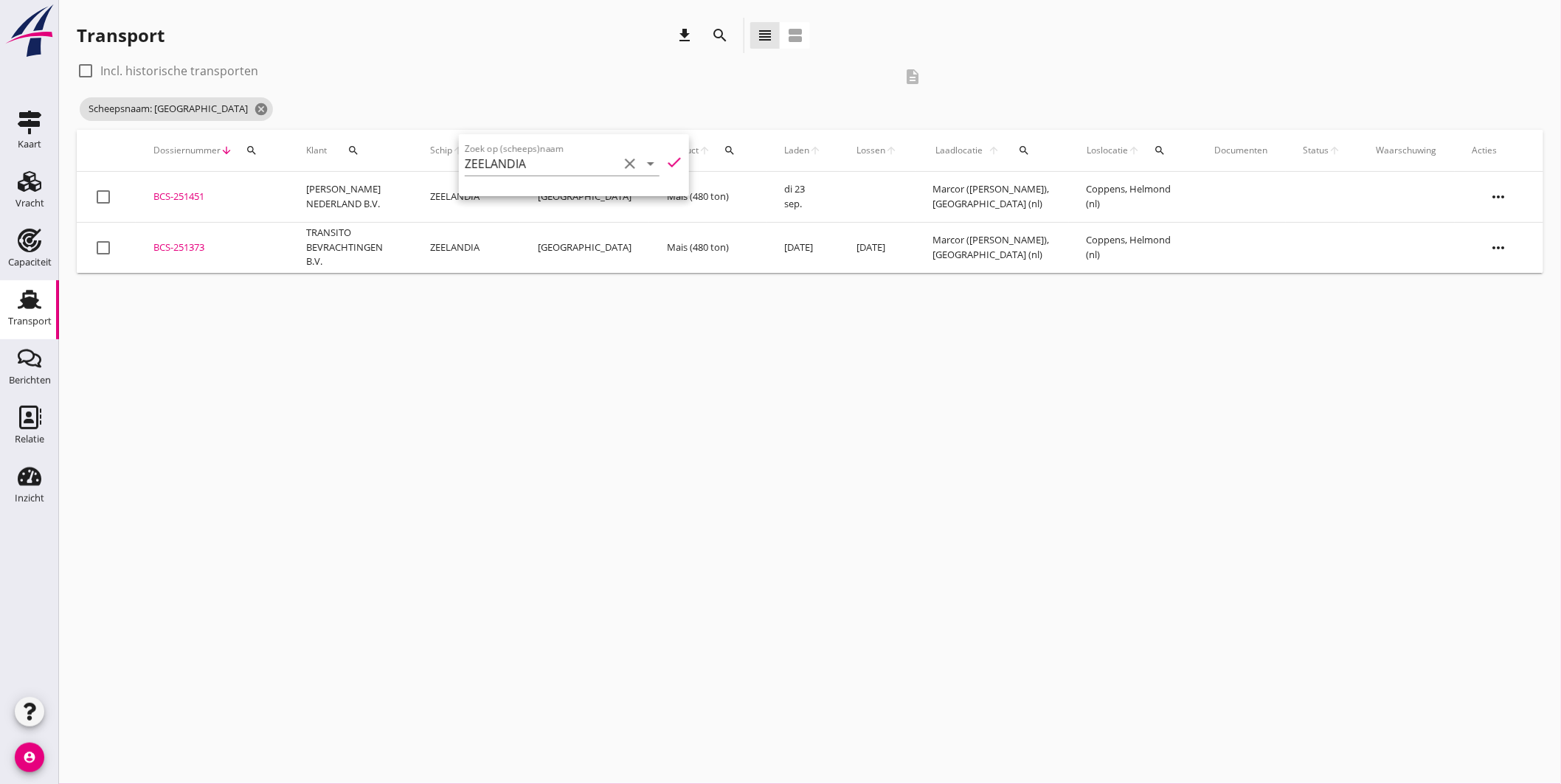
click at [507, 304] on div "cancel You are impersonating another user. Transport download search view_headl…" at bounding box center [809, 392] width 1502 height 784
drag, startPoint x: 179, startPoint y: 247, endPoint x: 199, endPoint y: 246, distance: 20.0
click at [179, 247] on div "BCS-251373" at bounding box center [212, 248] width 117 height 15
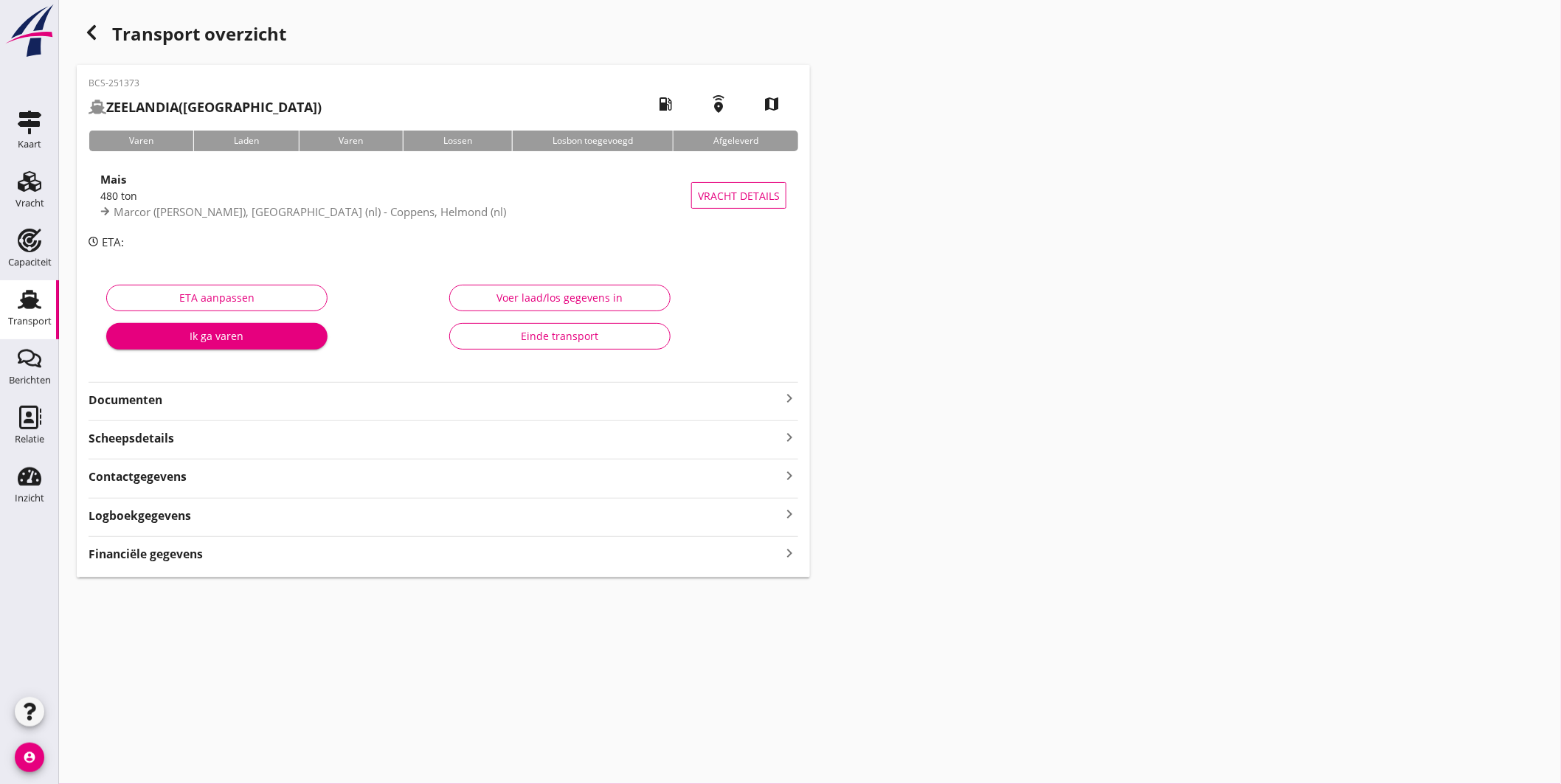
click at [360, 402] on strong "Documenten" at bounding box center [434, 400] width 692 height 17
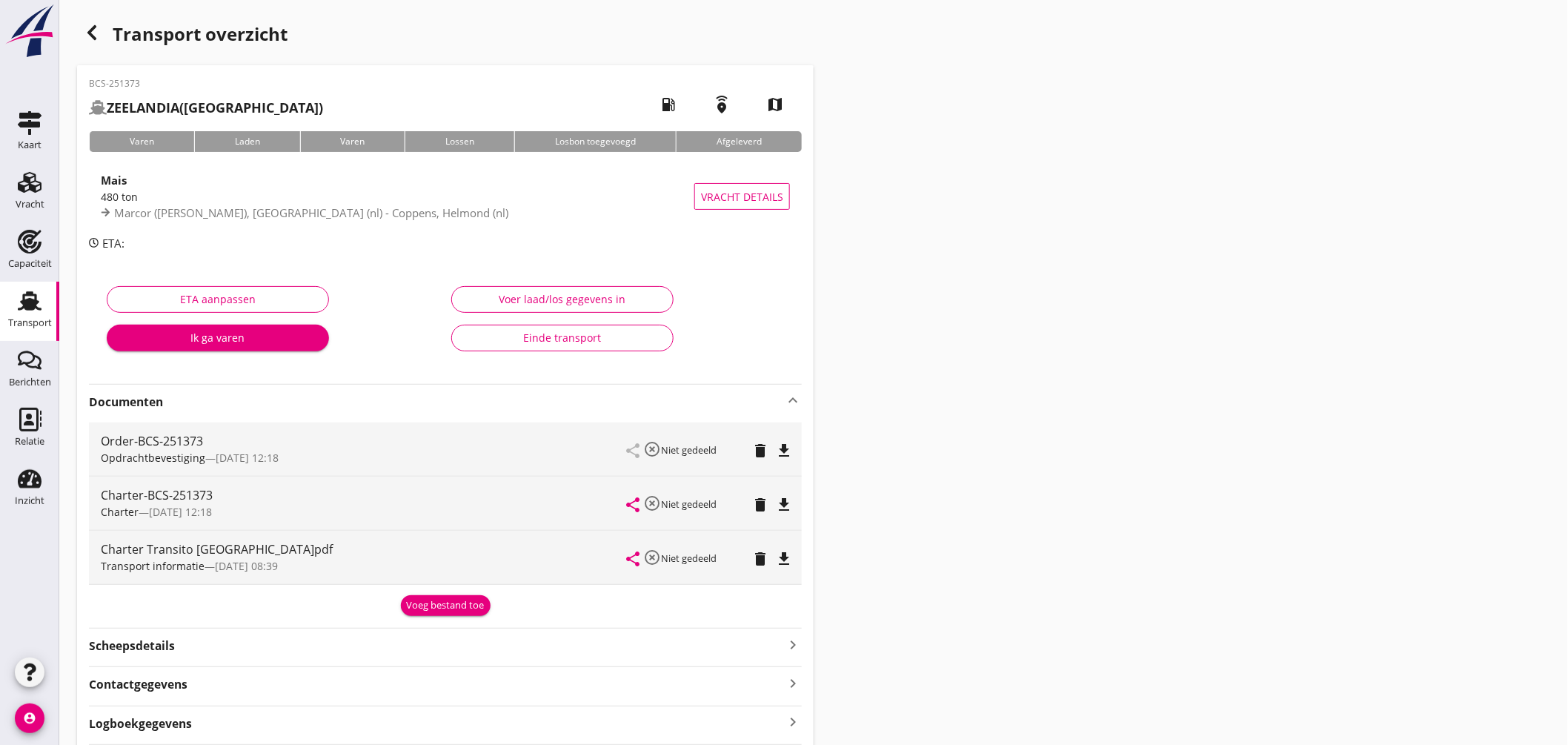
drag, startPoint x: 28, startPoint y: 299, endPoint x: 210, endPoint y: 246, distance: 189.6
click at [29, 299] on use at bounding box center [29, 301] width 24 height 19
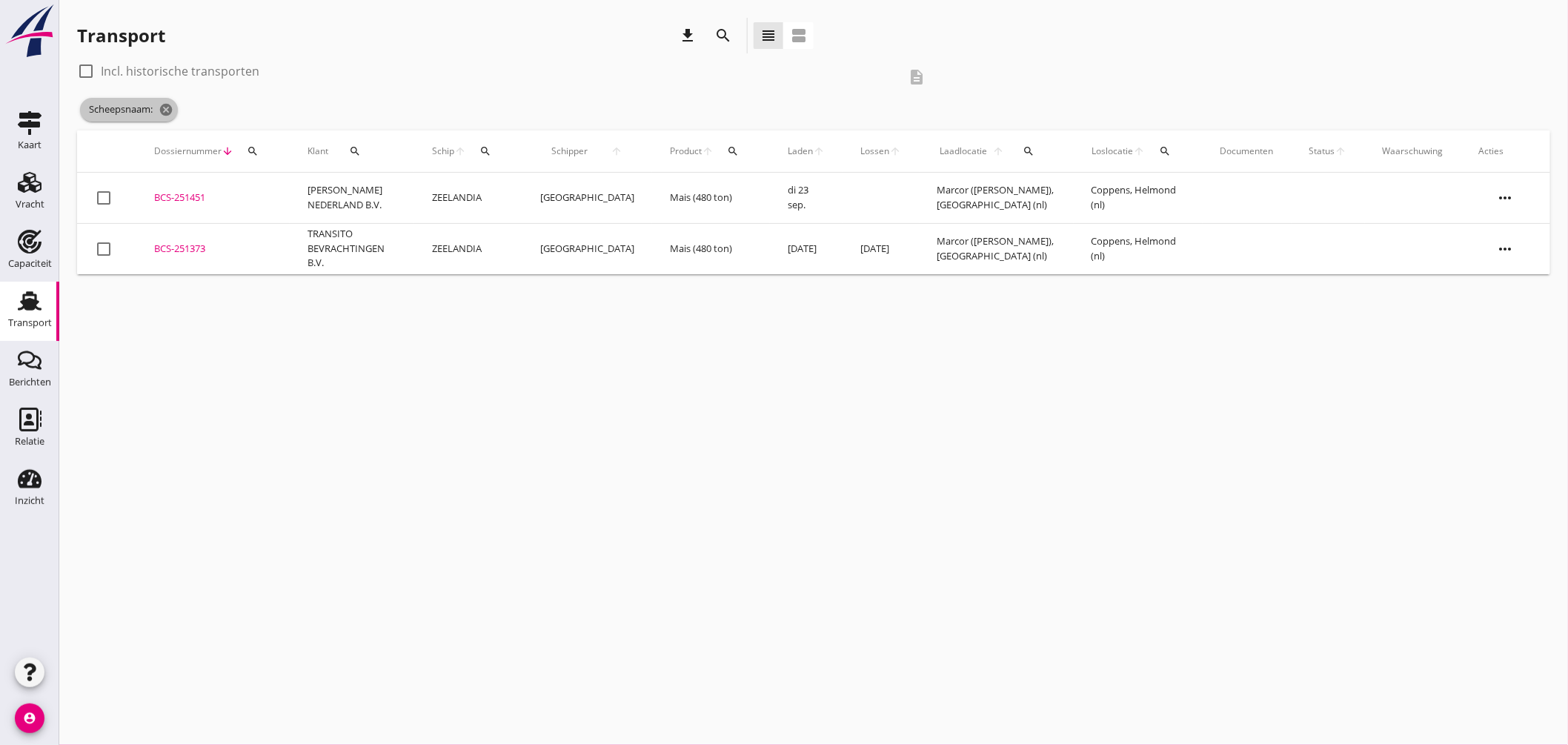
click at [168, 102] on icon "cancel" at bounding box center [166, 110] width 15 height 15
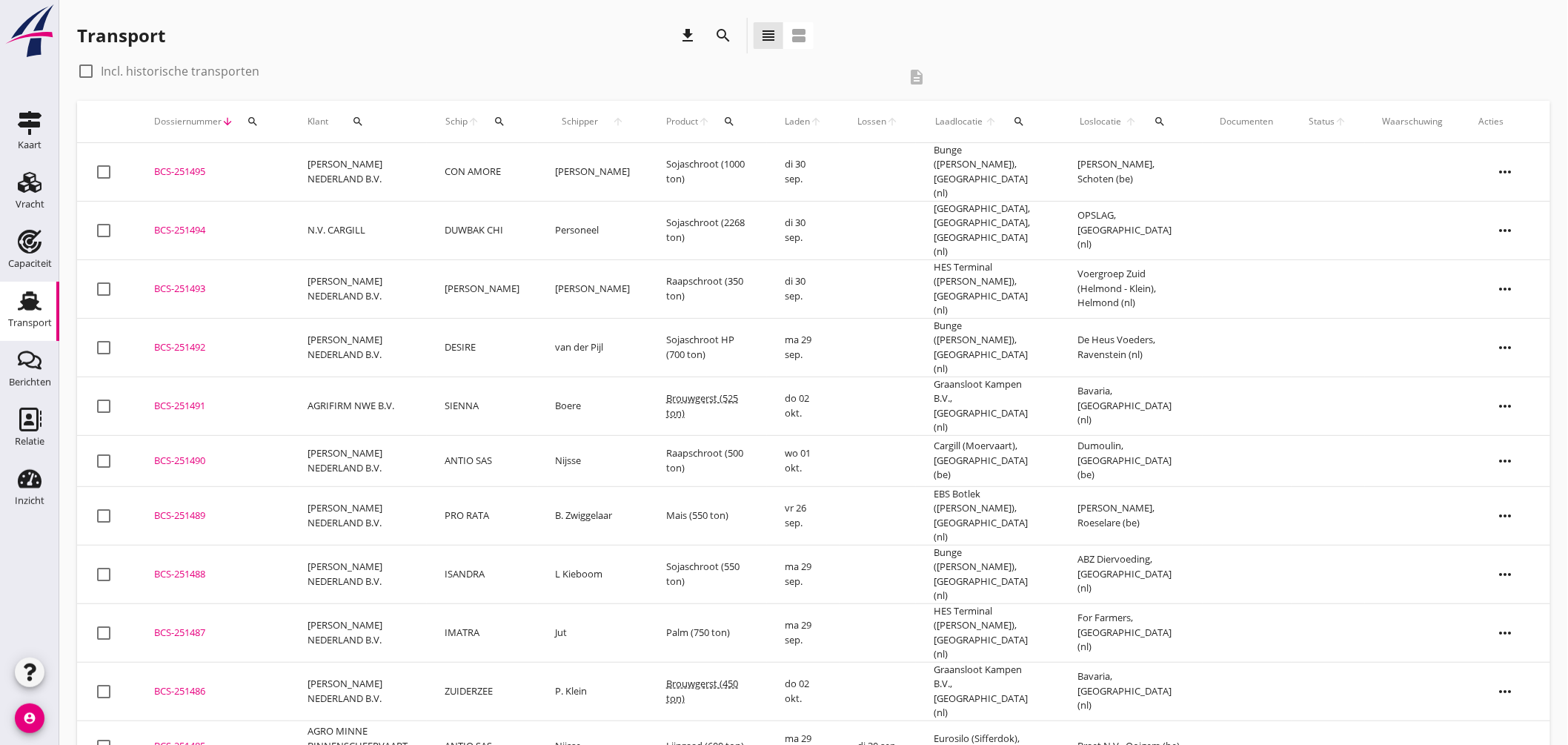
click at [182, 281] on div "BCS-251493" at bounding box center [213, 289] width 118 height 15
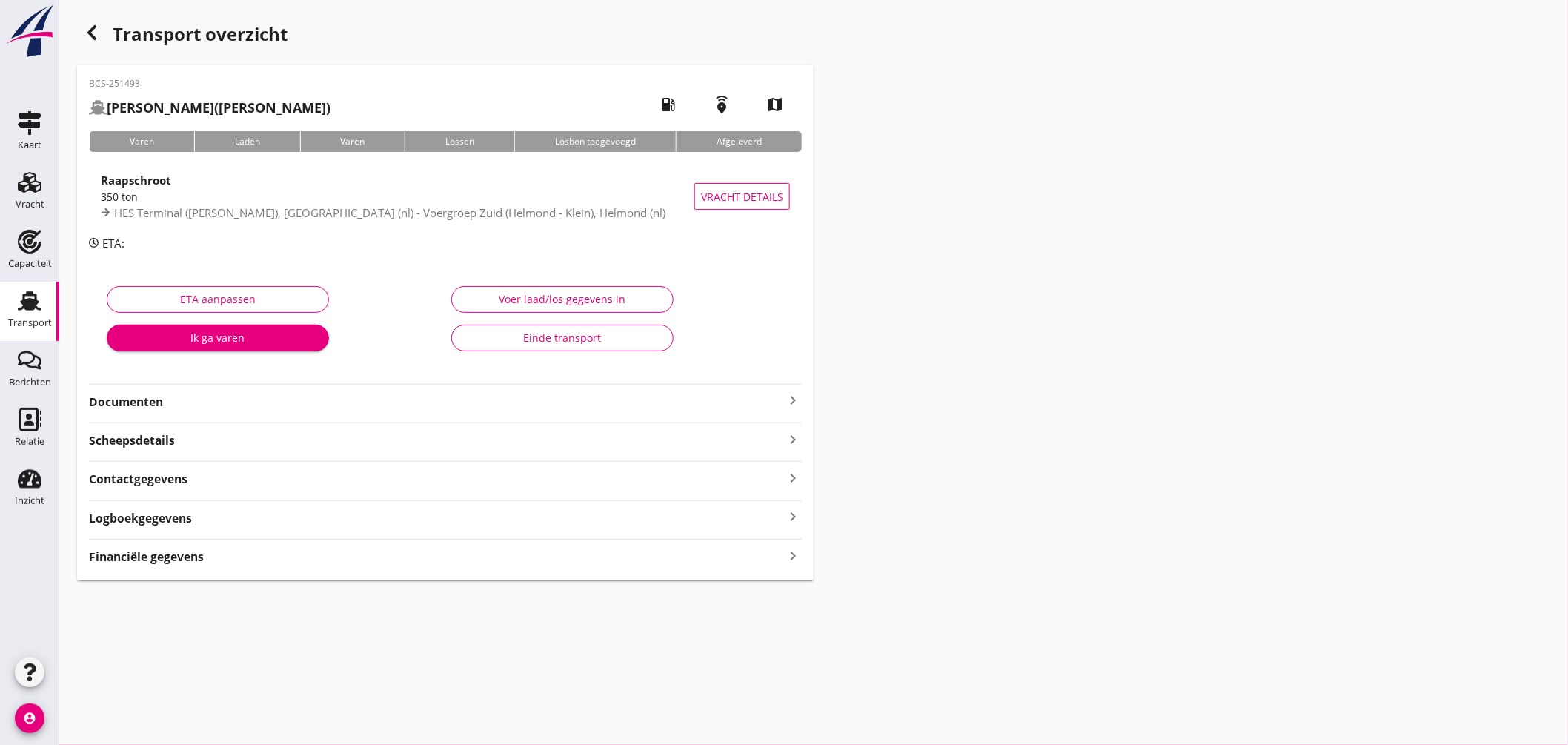
click at [795, 395] on icon "keyboard_arrow_right" at bounding box center [792, 399] width 18 height 18
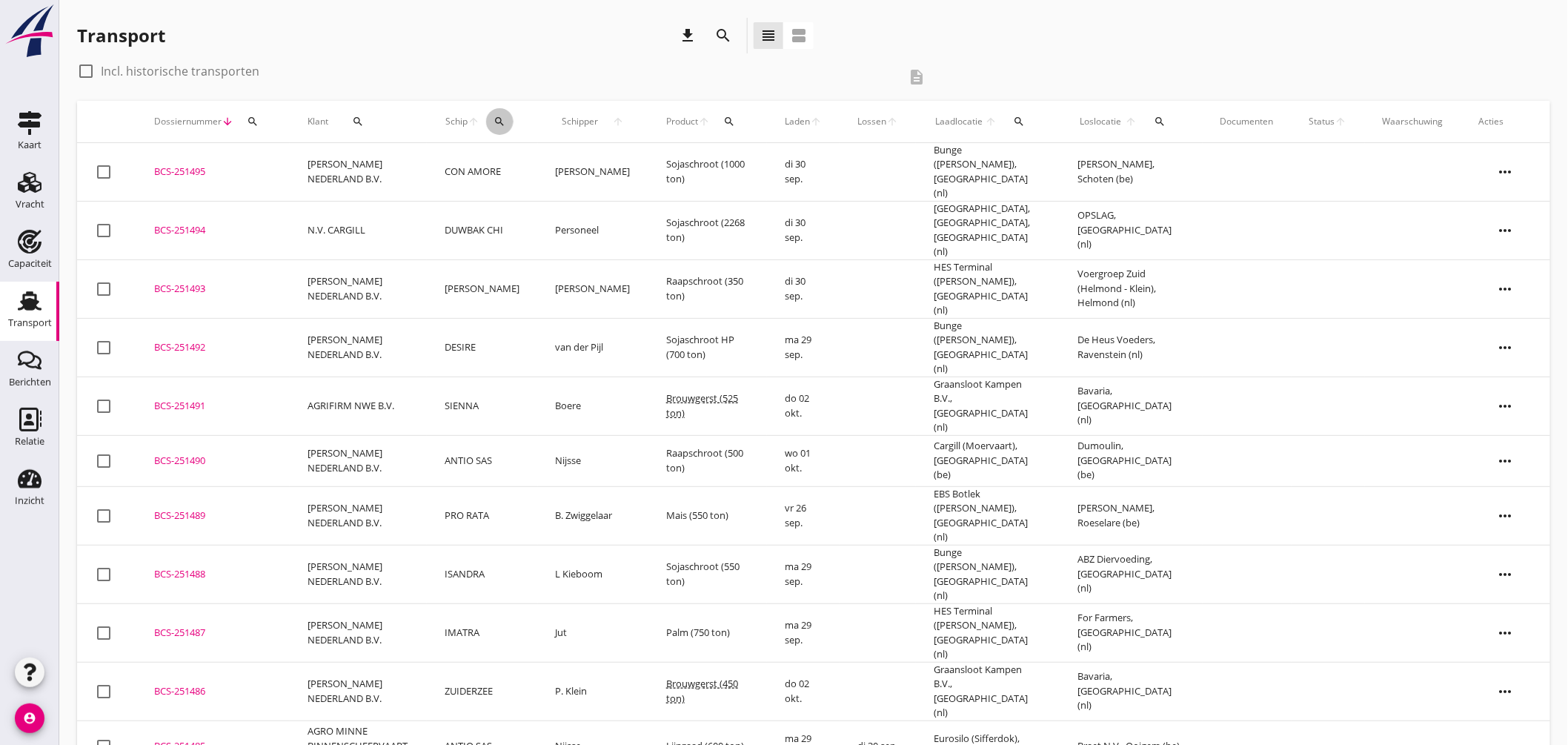
drag, startPoint x: 500, startPoint y: 119, endPoint x: 507, endPoint y: 120, distance: 7.1
click at [500, 120] on icon "search" at bounding box center [500, 121] width 12 height 12
click at [583, 159] on input "Zoek op (scheeps)naam" at bounding box center [571, 164] width 154 height 24
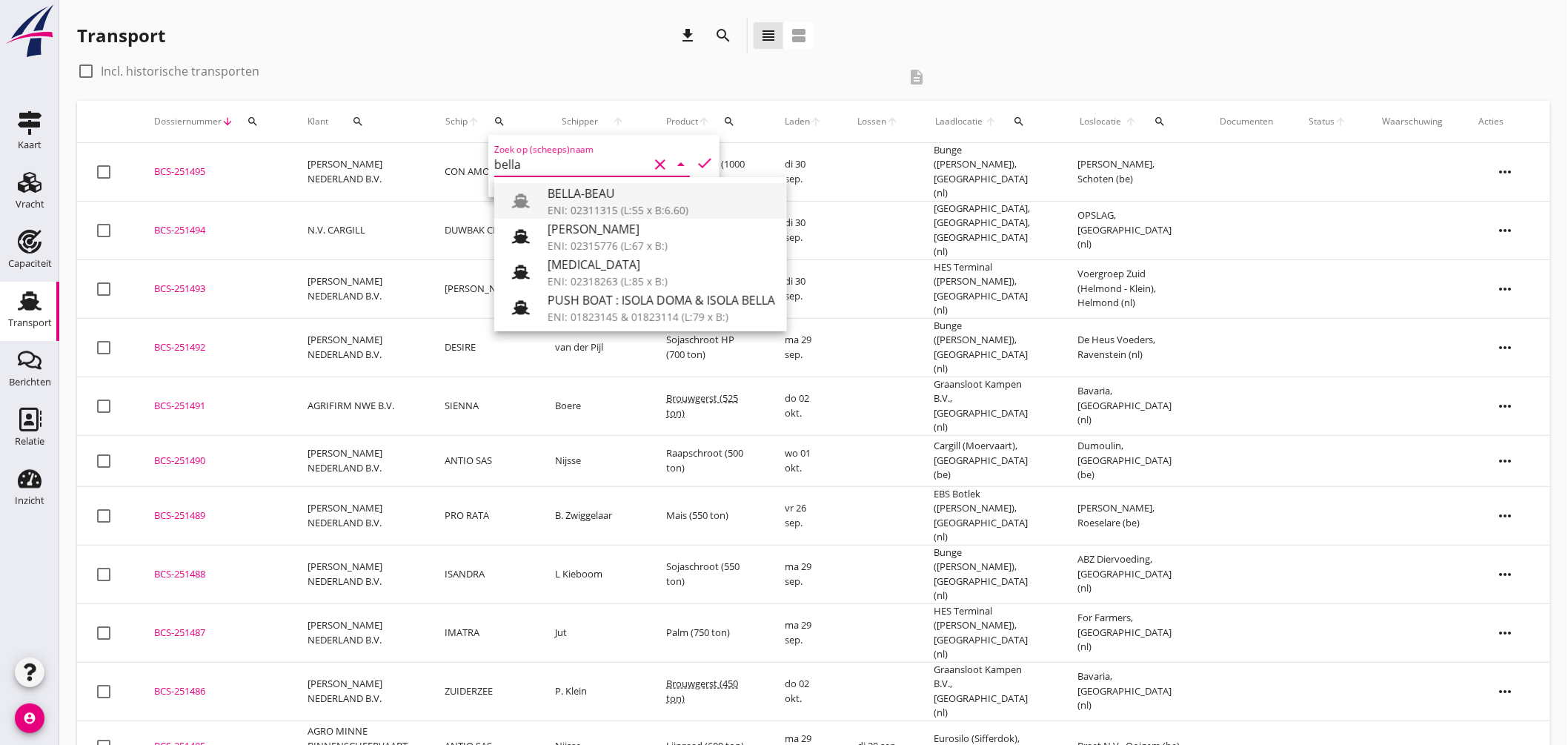
click at [608, 201] on div "BELLA-BEAU" at bounding box center [661, 193] width 227 height 18
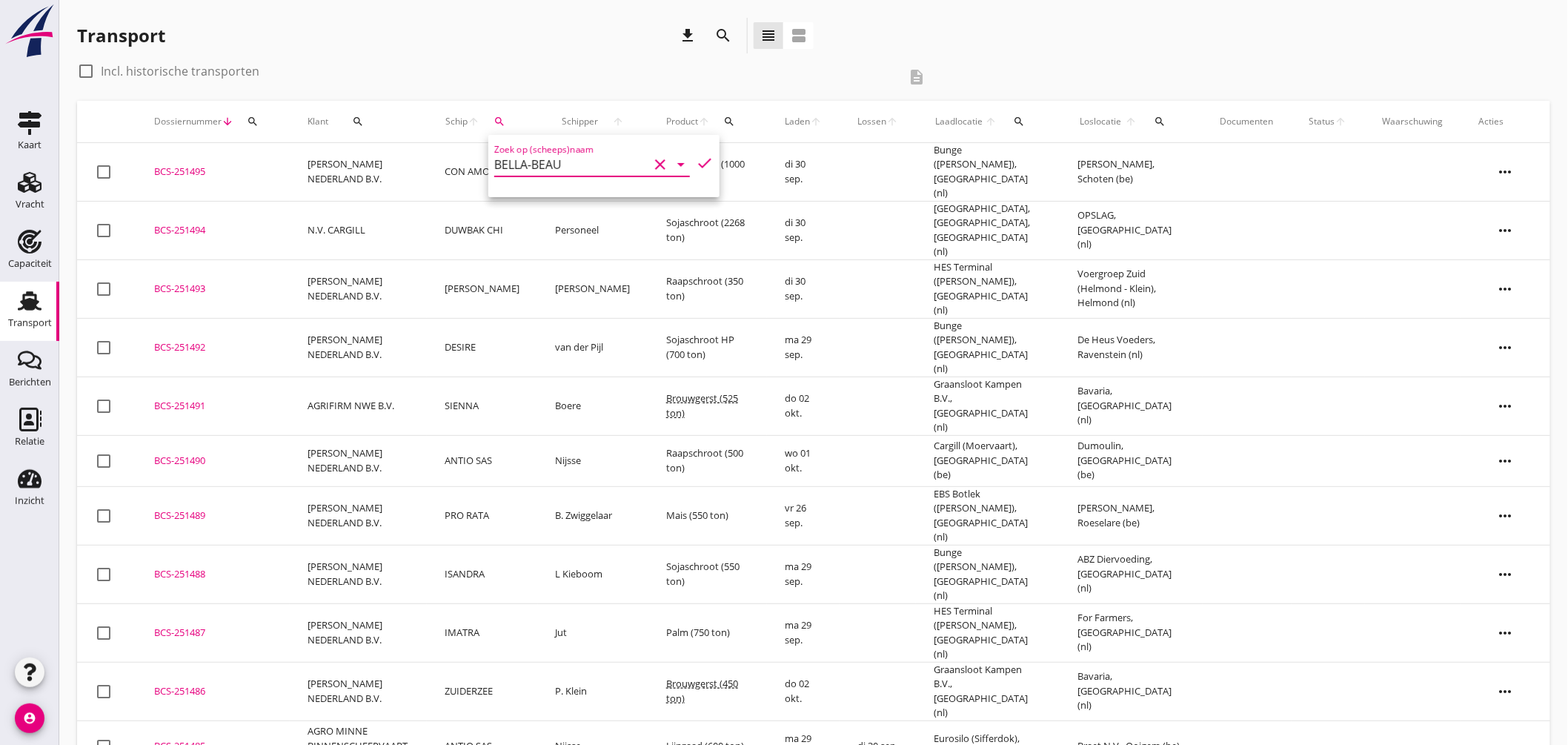
click at [698, 162] on icon "check" at bounding box center [704, 163] width 18 height 18
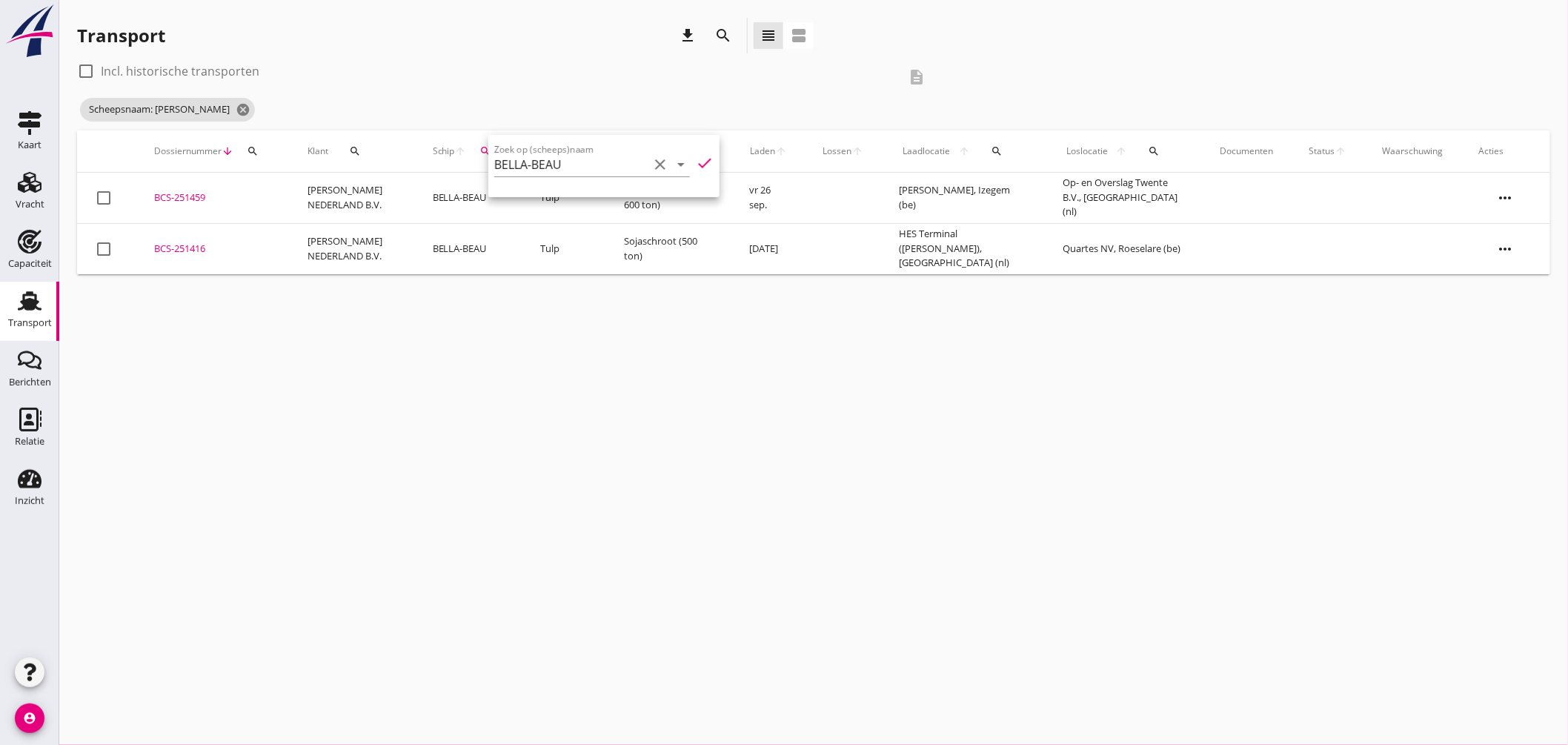
click at [571, 307] on div "cancel You are impersonating another user. Transport download search view_headl…" at bounding box center [813, 372] width 1509 height 745
click at [236, 108] on icon "cancel" at bounding box center [243, 110] width 15 height 15
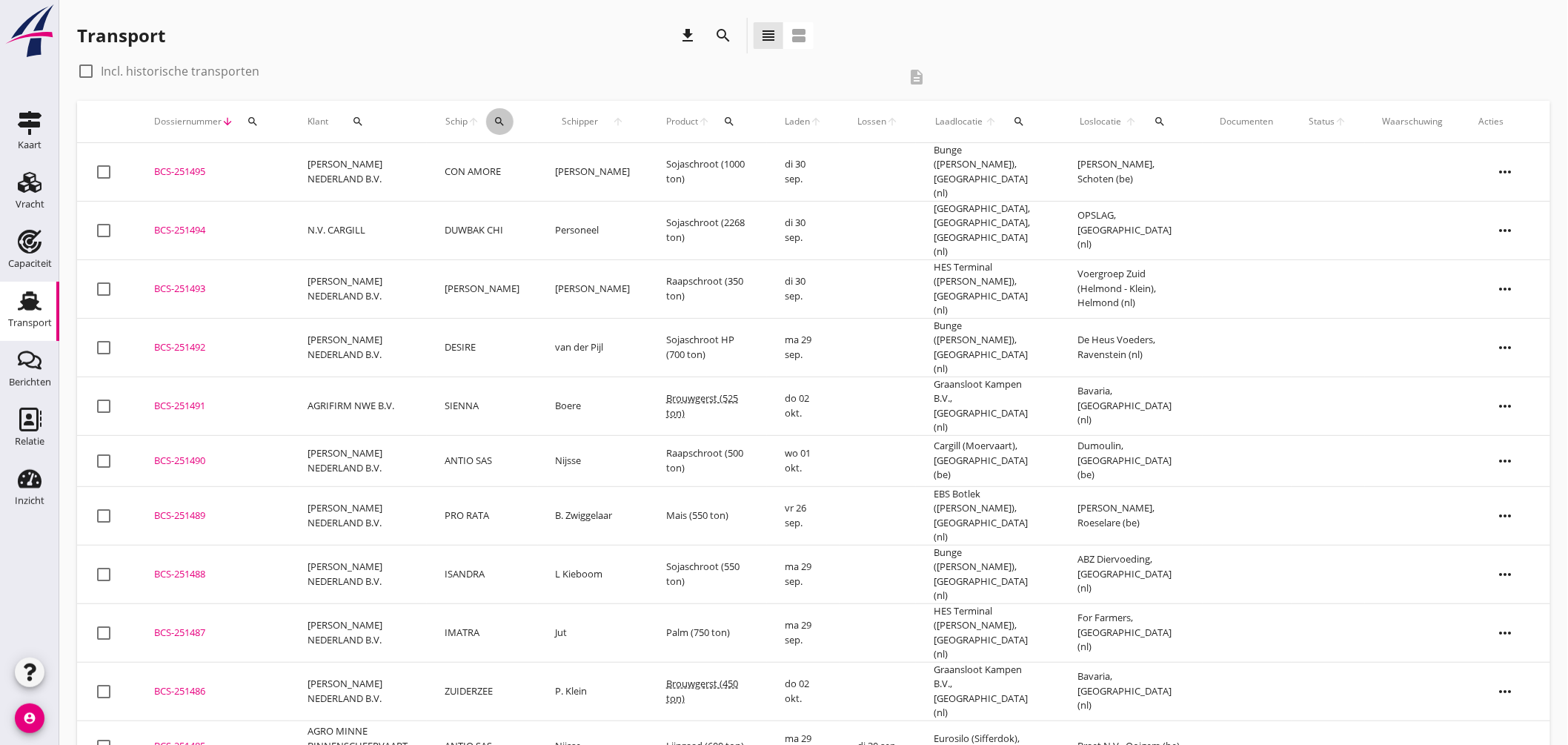
click at [505, 112] on button "search" at bounding box center [500, 121] width 28 height 27
click at [575, 157] on input "Zoek op (scheeps)naam" at bounding box center [571, 164] width 154 height 24
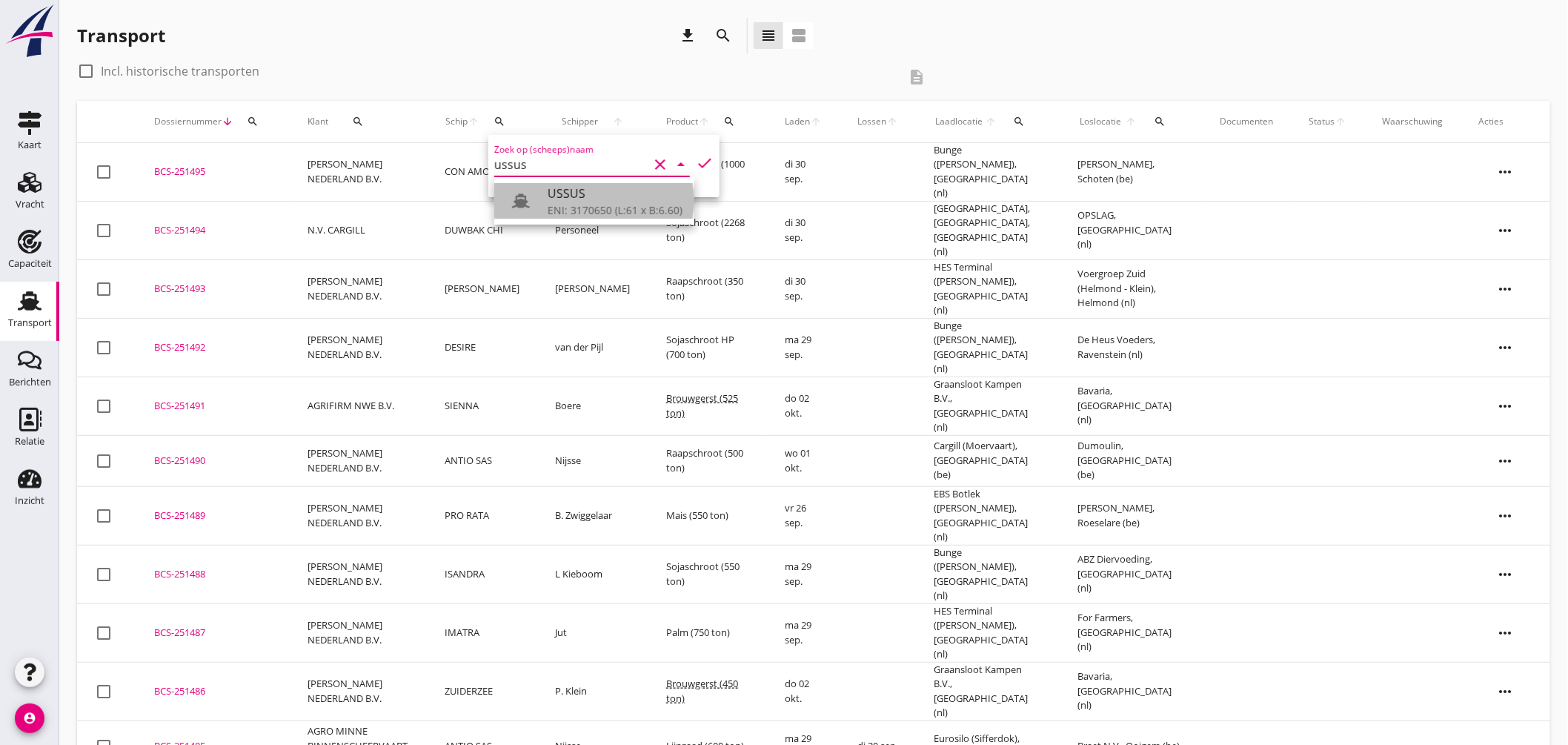
click at [616, 201] on div "USSUS" at bounding box center [615, 193] width 135 height 18
click at [696, 163] on icon "check" at bounding box center [704, 163] width 18 height 18
type input "USSUS"
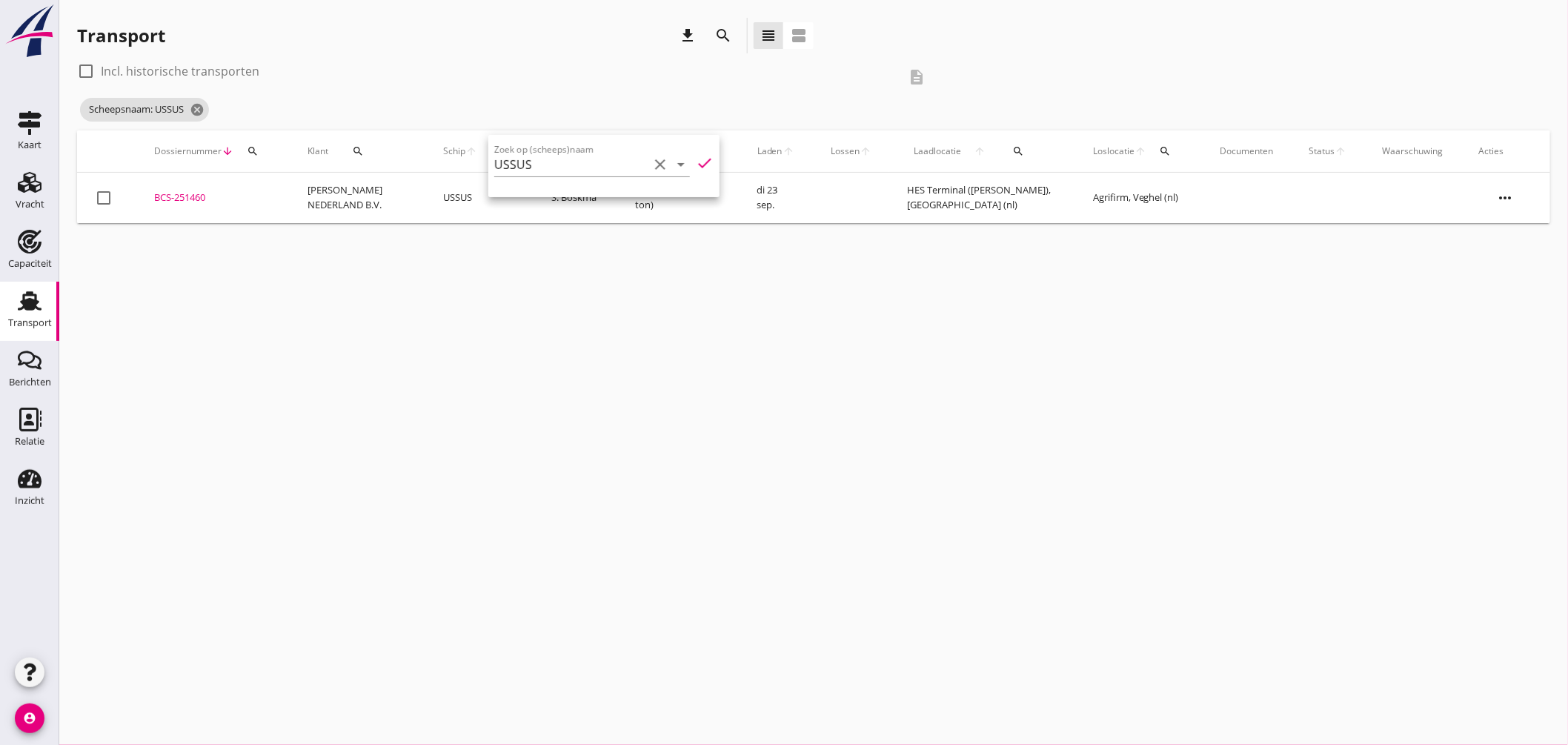
click at [188, 190] on div "BCS-251460" at bounding box center [213, 198] width 118 height 15
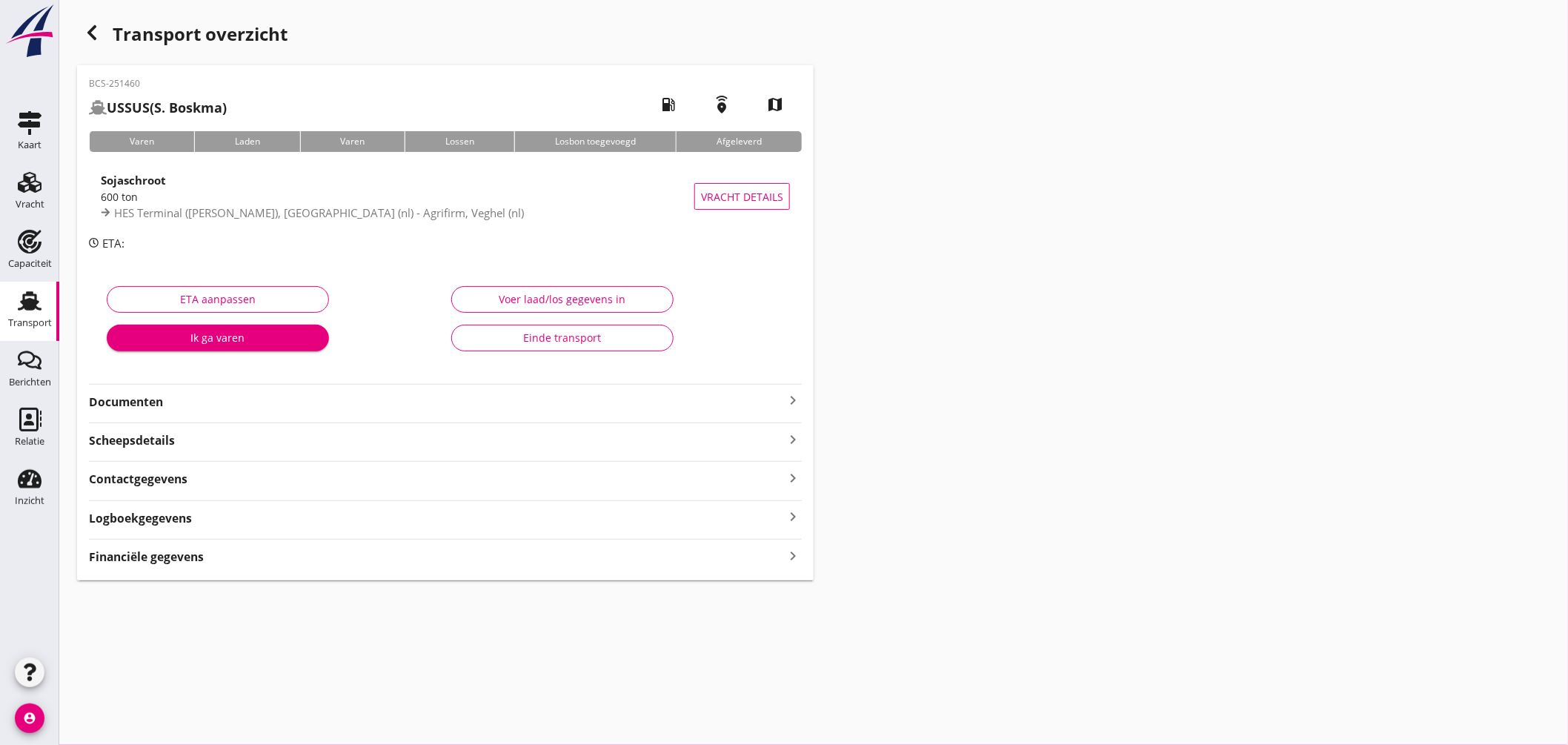
click at [794, 394] on icon "keyboard_arrow_right" at bounding box center [792, 399] width 18 height 18
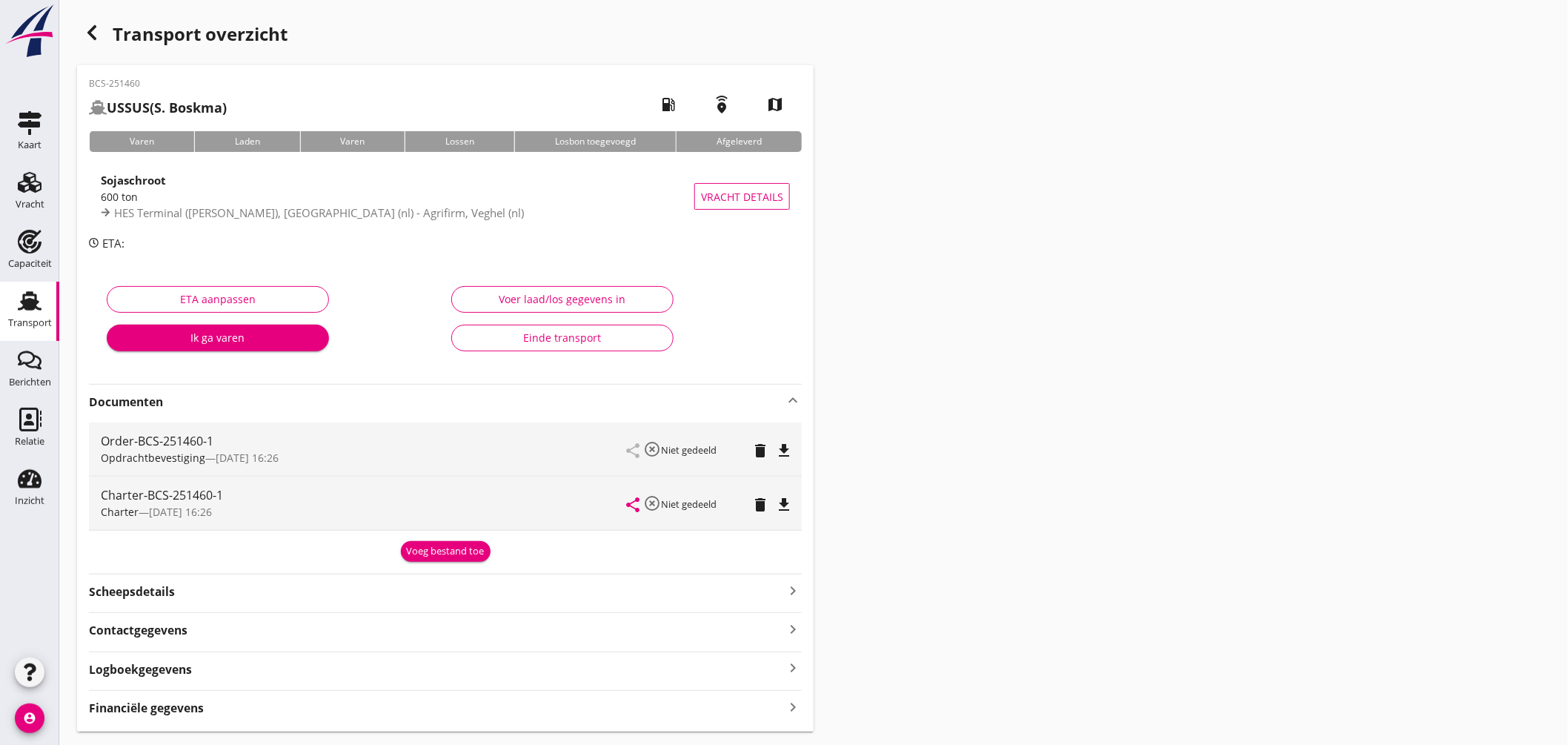
click at [781, 505] on icon "file_download" at bounding box center [784, 504] width 18 height 18
click at [779, 445] on icon "file_download" at bounding box center [784, 450] width 18 height 18
click at [35, 297] on use at bounding box center [29, 301] width 24 height 19
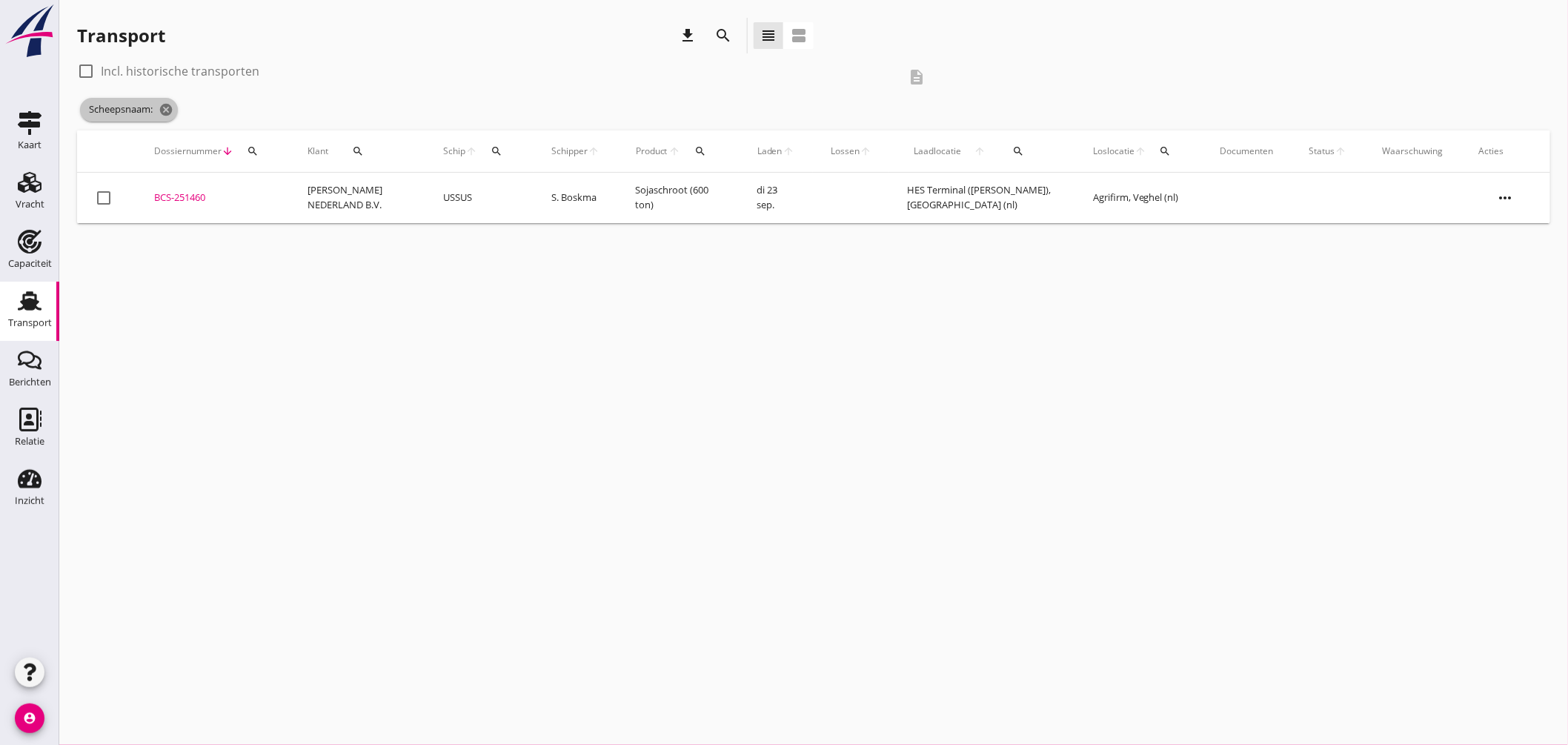
click at [166, 105] on icon "cancel" at bounding box center [166, 110] width 15 height 15
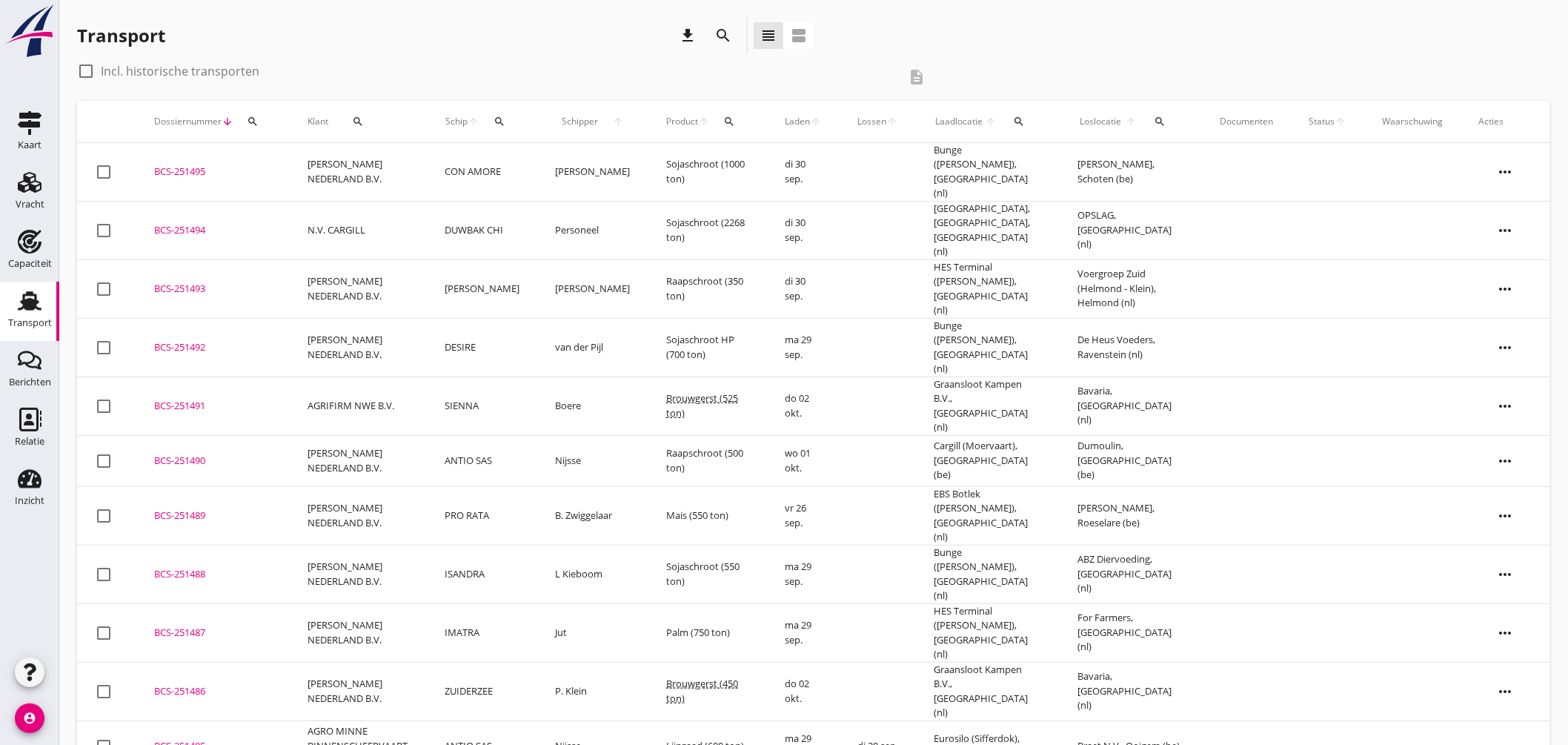
drag, startPoint x: 506, startPoint y: 120, endPoint x: 514, endPoint y: 123, distance: 8.5
click at [506, 120] on icon "search" at bounding box center [500, 121] width 12 height 12
click at [581, 156] on input "Zoek op (scheeps)naam" at bounding box center [571, 164] width 154 height 24
type input "IMATRA"
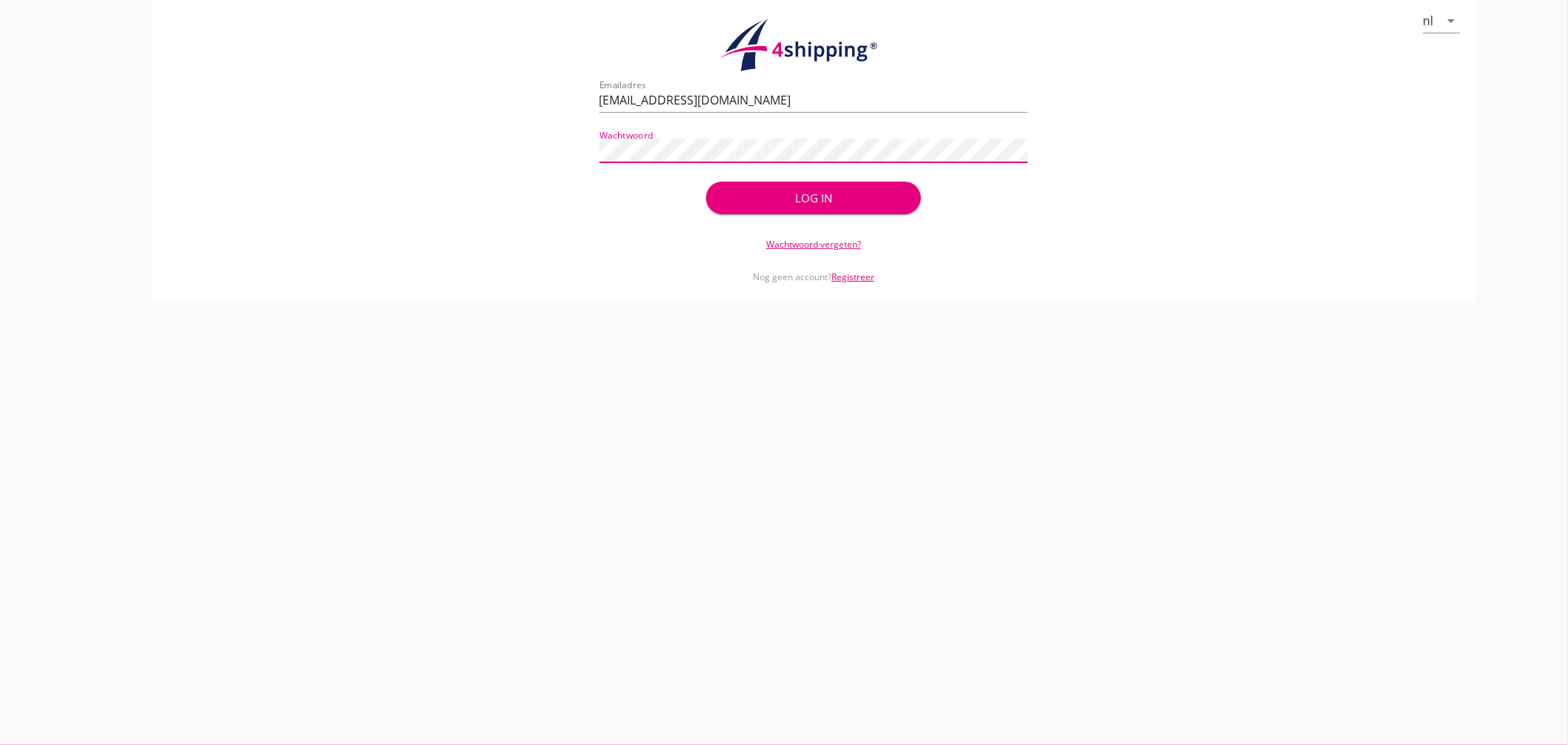
click at [797, 190] on div "Log in" at bounding box center [813, 198] width 167 height 17
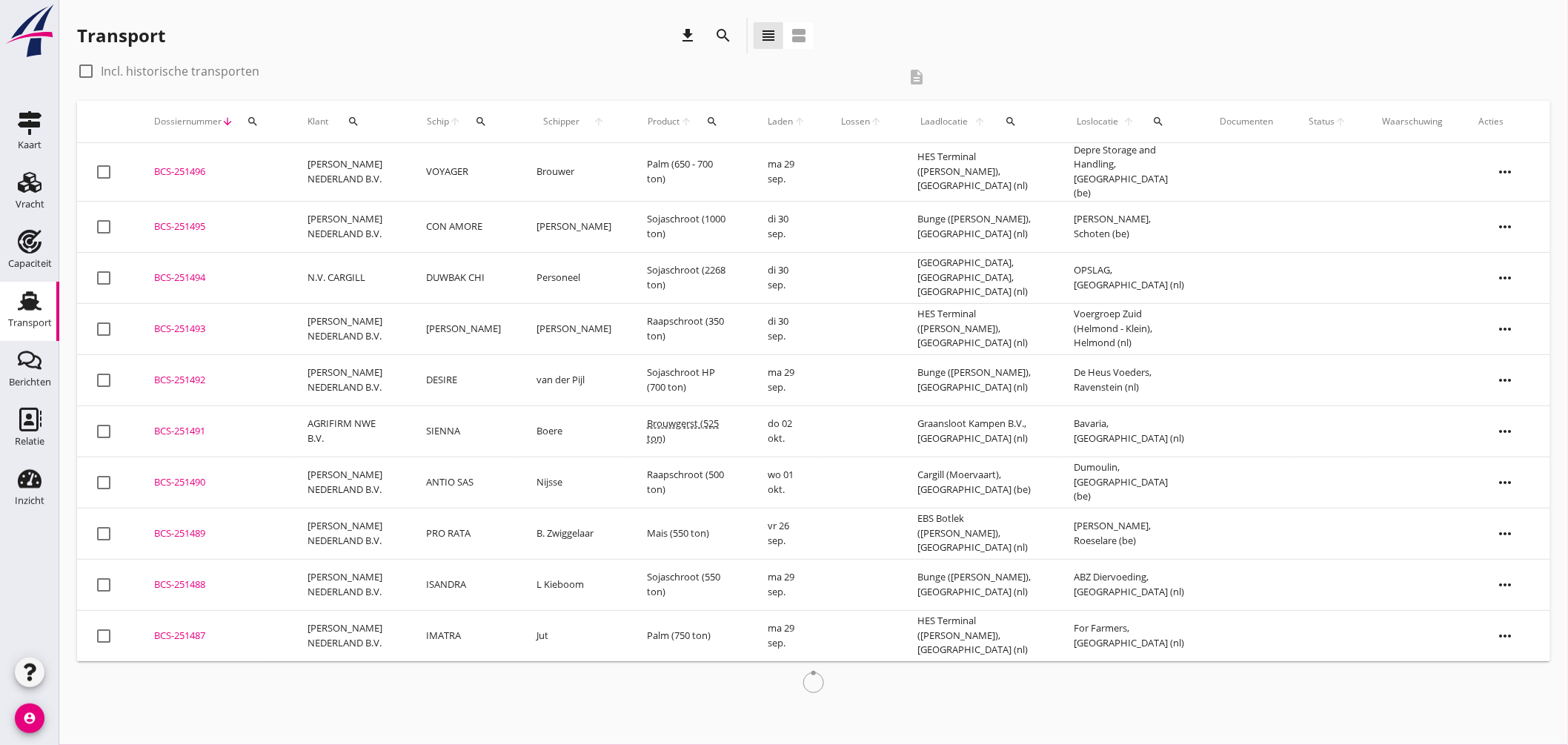
click at [476, 117] on icon "search" at bounding box center [481, 121] width 12 height 12
click at [524, 162] on input "Zoek op (scheeps)naam" at bounding box center [543, 164] width 154 height 24
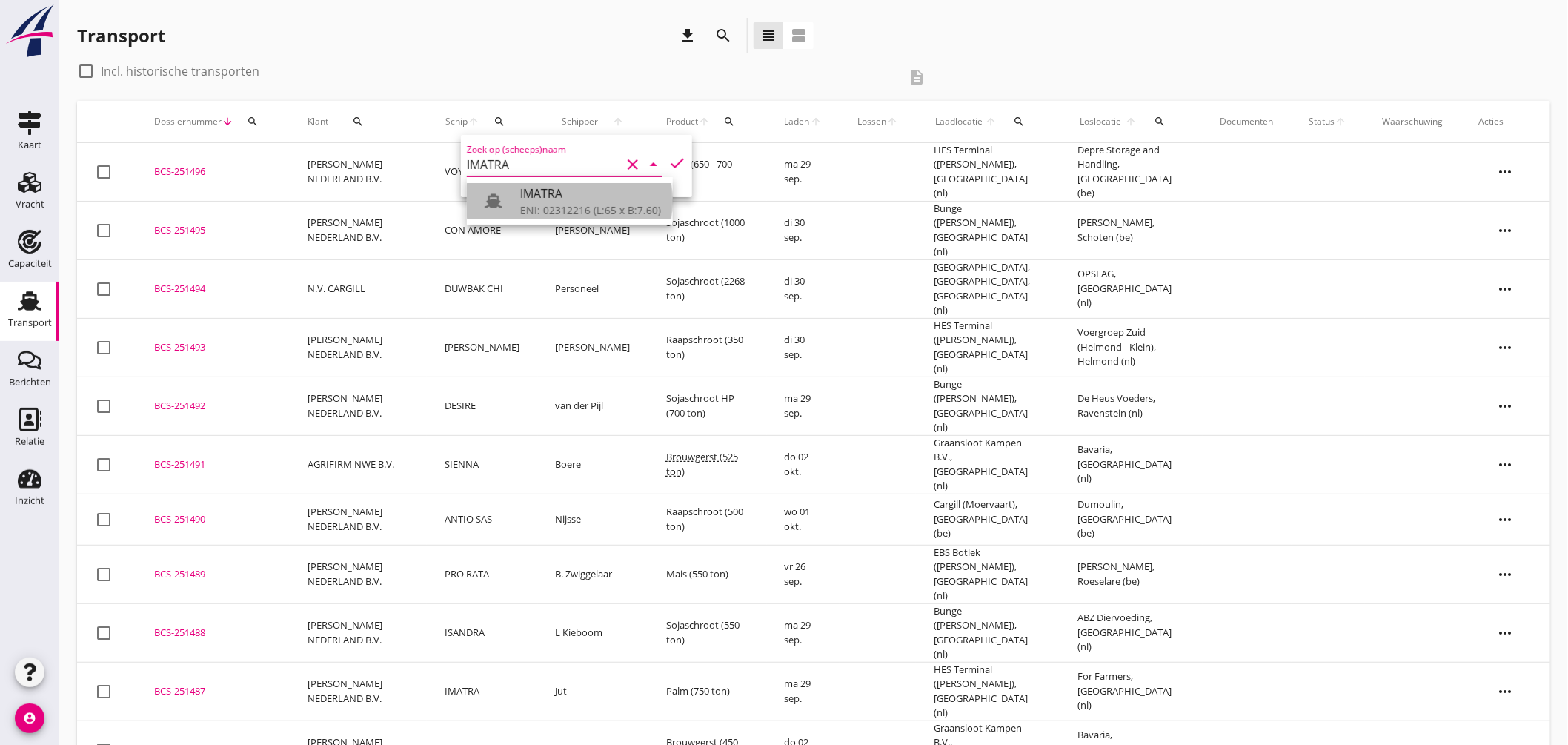
click at [556, 211] on div "ENI: 02312216 (L:65 x B:7.60)" at bounding box center [590, 210] width 141 height 15
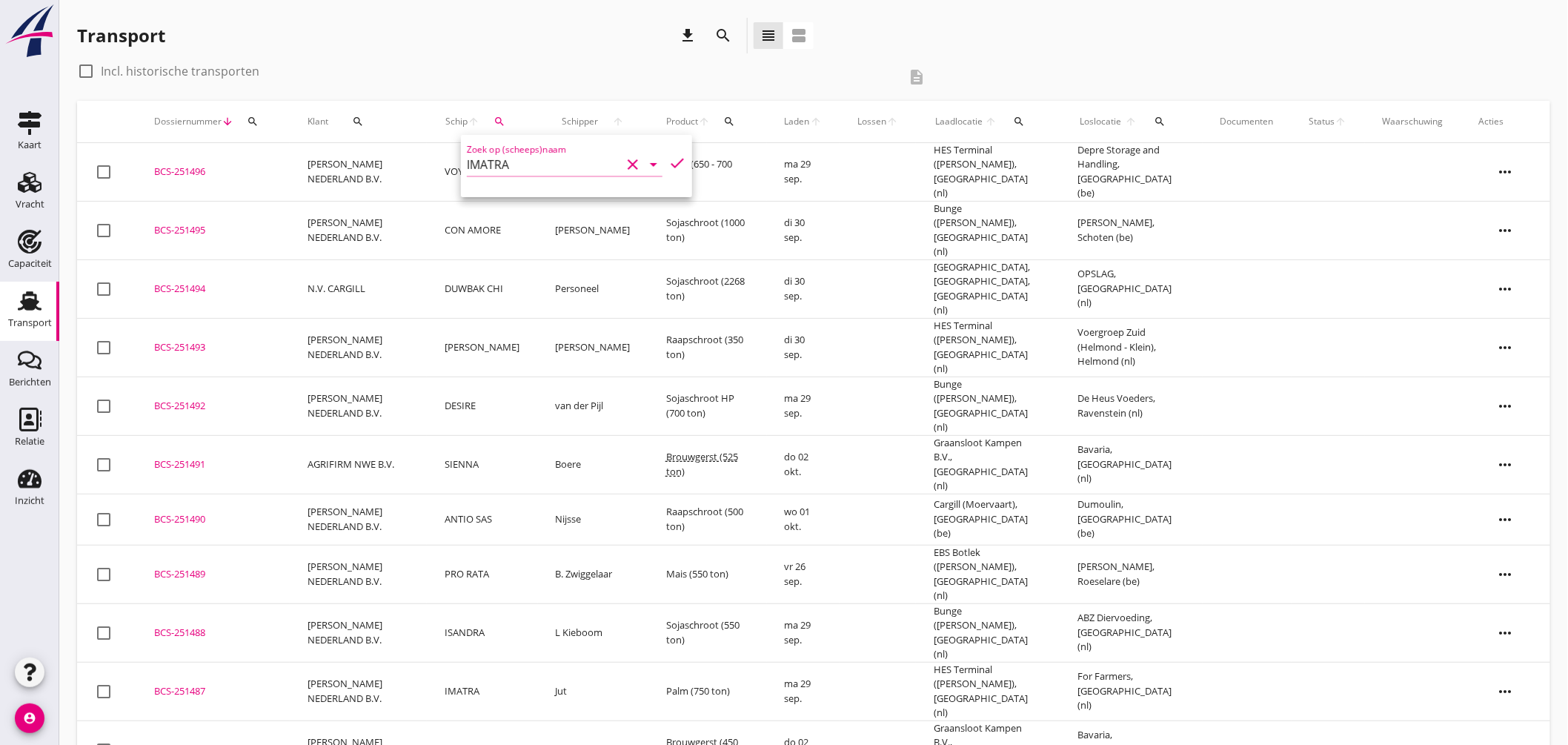
click at [674, 157] on icon "check" at bounding box center [677, 163] width 18 height 18
type input "IMATRA"
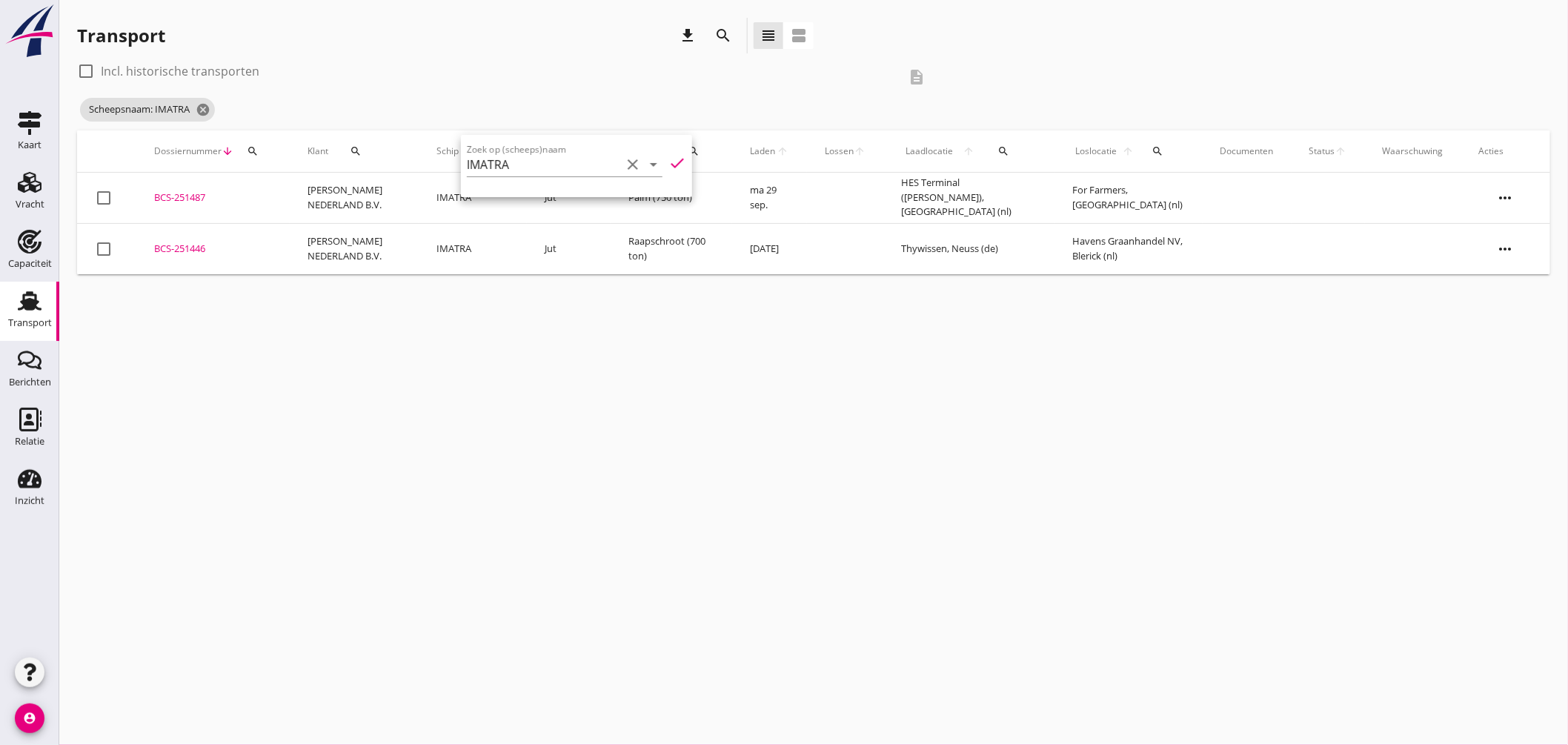
drag, startPoint x: 628, startPoint y: 329, endPoint x: 613, endPoint y: 324, distance: 15.8
click at [627, 329] on div "cancel You are impersonating another user. Transport download search view_headl…" at bounding box center [813, 372] width 1509 height 745
click at [198, 196] on div "BCS-251487" at bounding box center [213, 198] width 118 height 15
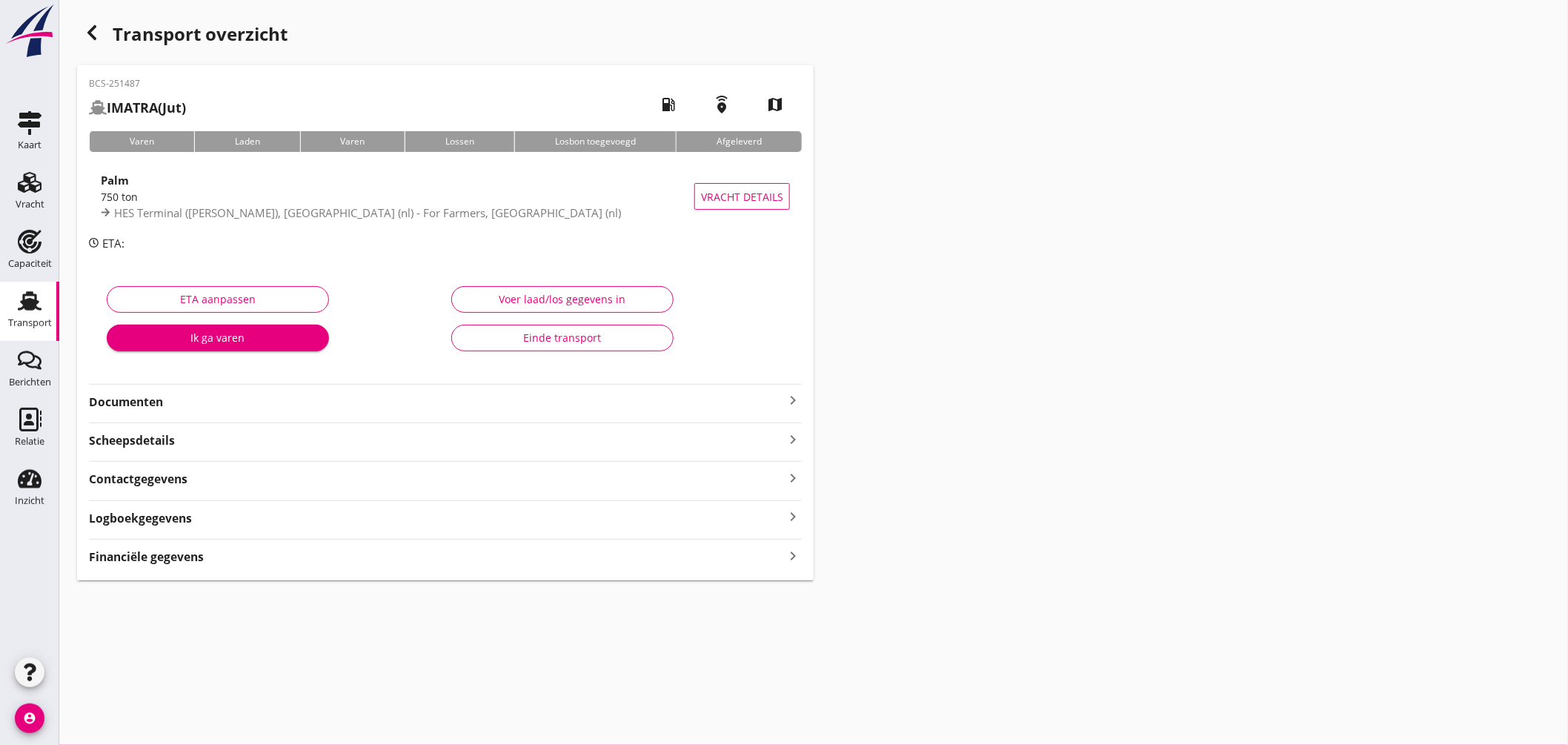
click at [789, 398] on icon "keyboard_arrow_right" at bounding box center [792, 399] width 18 height 18
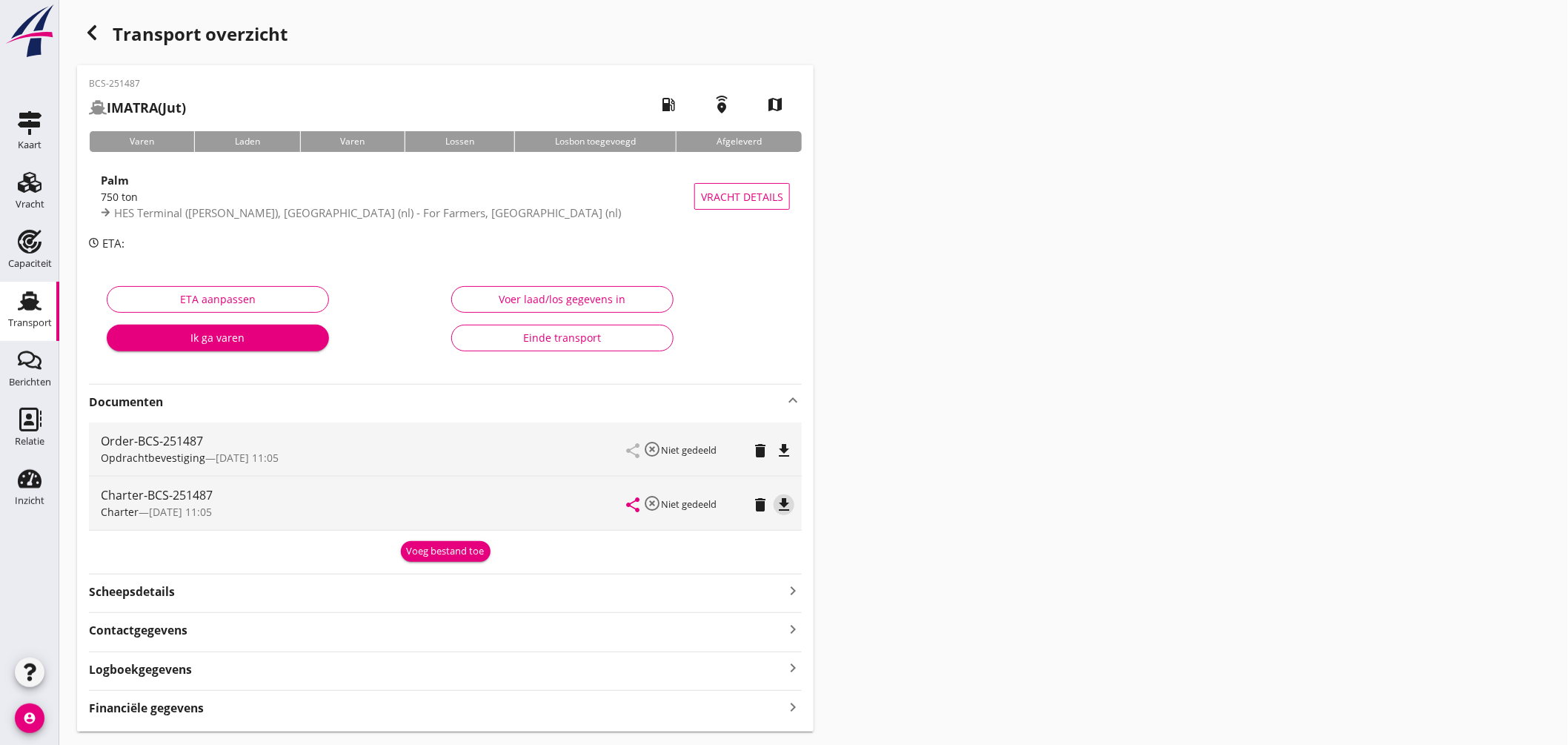
click at [789, 499] on icon "file_download" at bounding box center [784, 504] width 18 height 18
click at [20, 316] on div "Transport" at bounding box center [30, 323] width 44 height 21
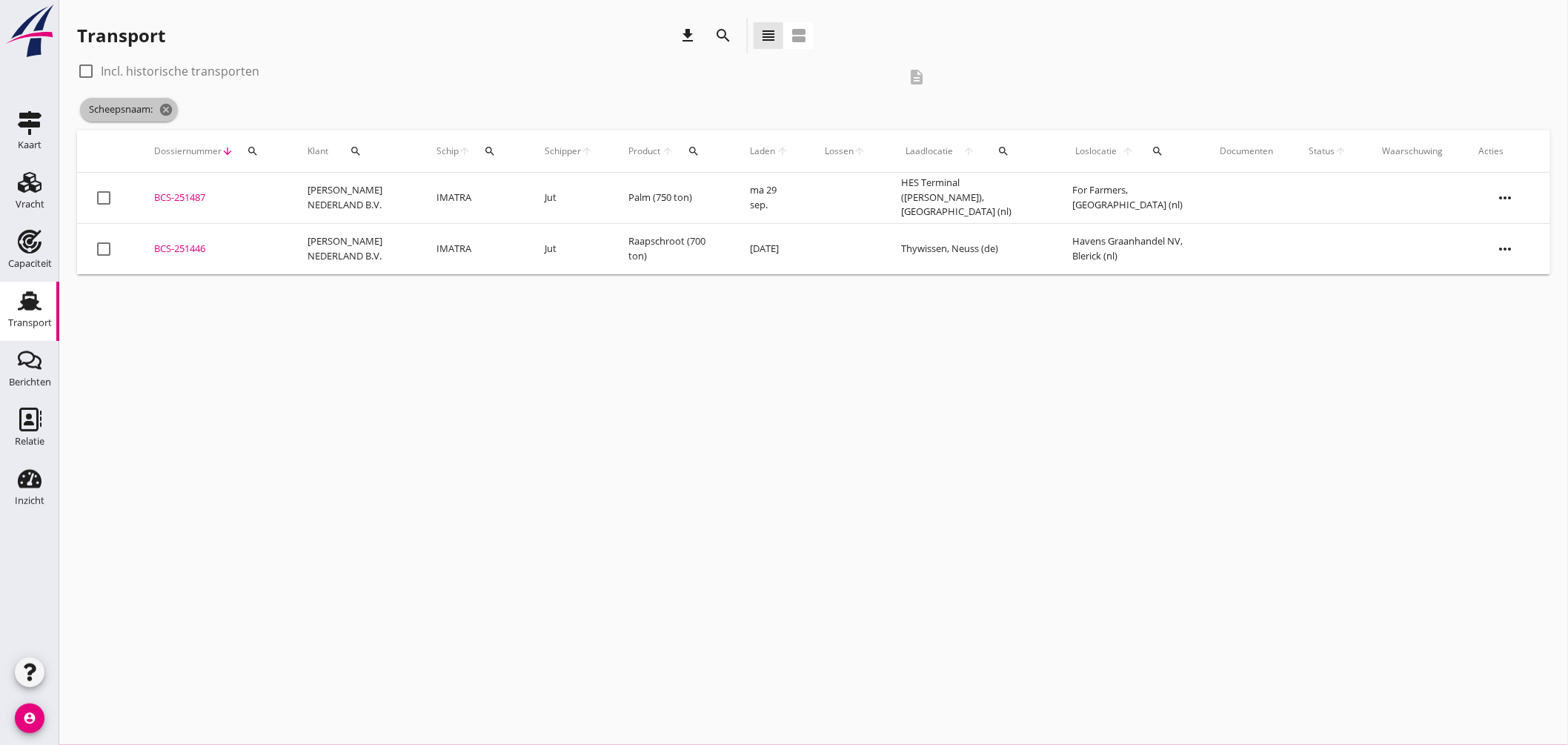
click at [171, 107] on icon "cancel" at bounding box center [166, 110] width 15 height 15
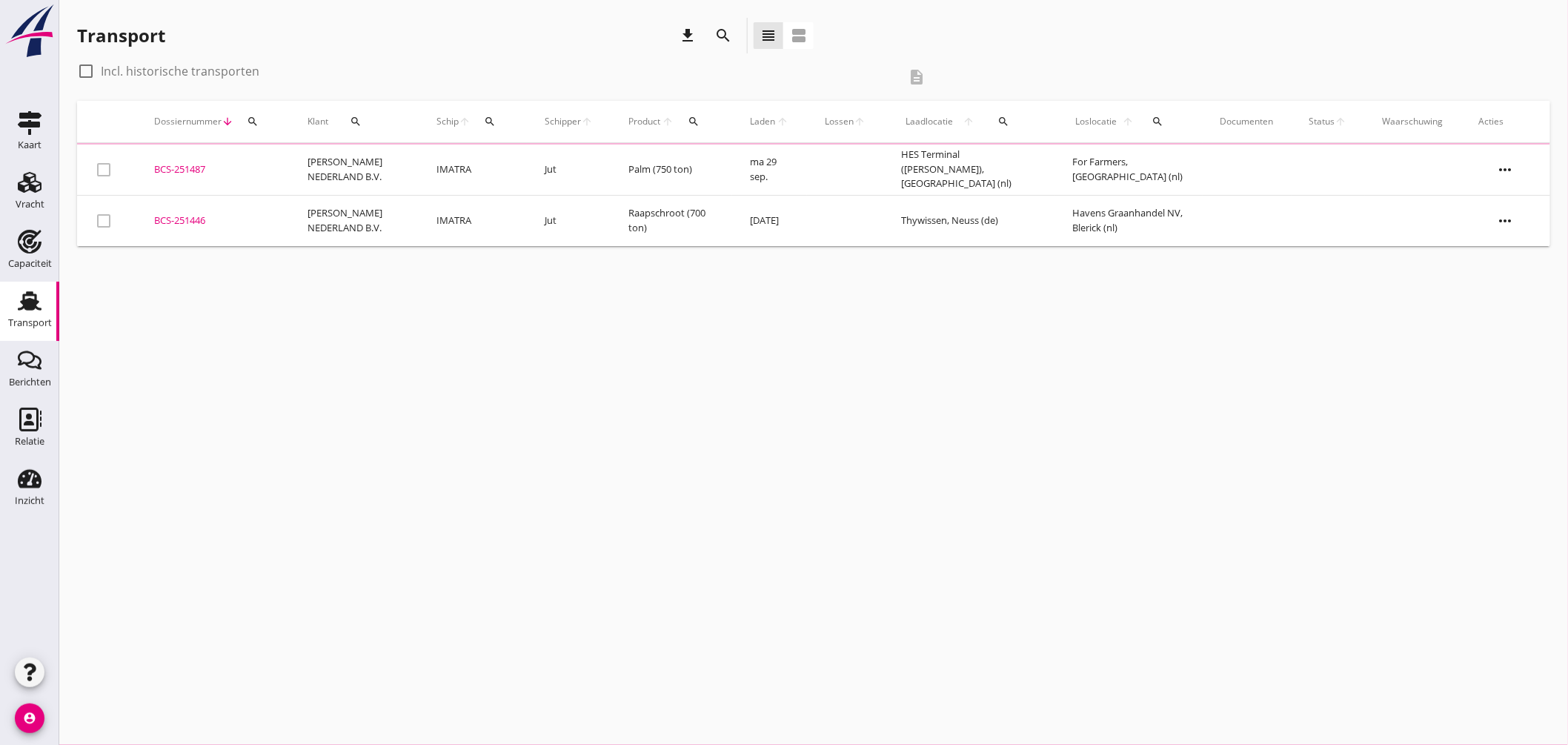
click at [484, 121] on icon "search" at bounding box center [490, 121] width 12 height 12
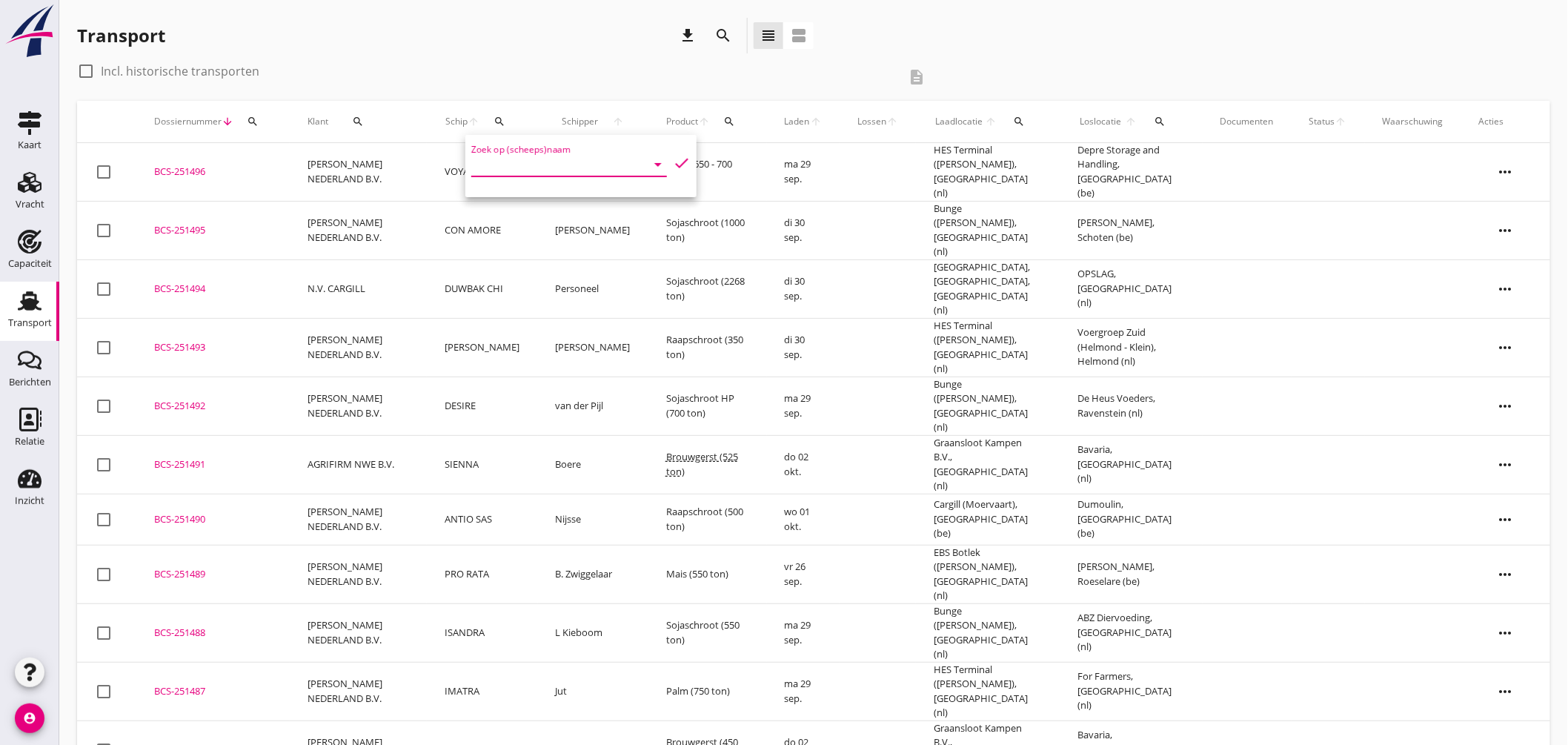
click at [549, 156] on input "Zoek op (scheeps)naam" at bounding box center [548, 164] width 154 height 24
click at [623, 241] on div "ENI: 04803340 (L:85.88 x B:10.50)" at bounding box center [606, 245] width 162 height 15
click at [677, 160] on icon "check" at bounding box center [682, 163] width 18 height 18
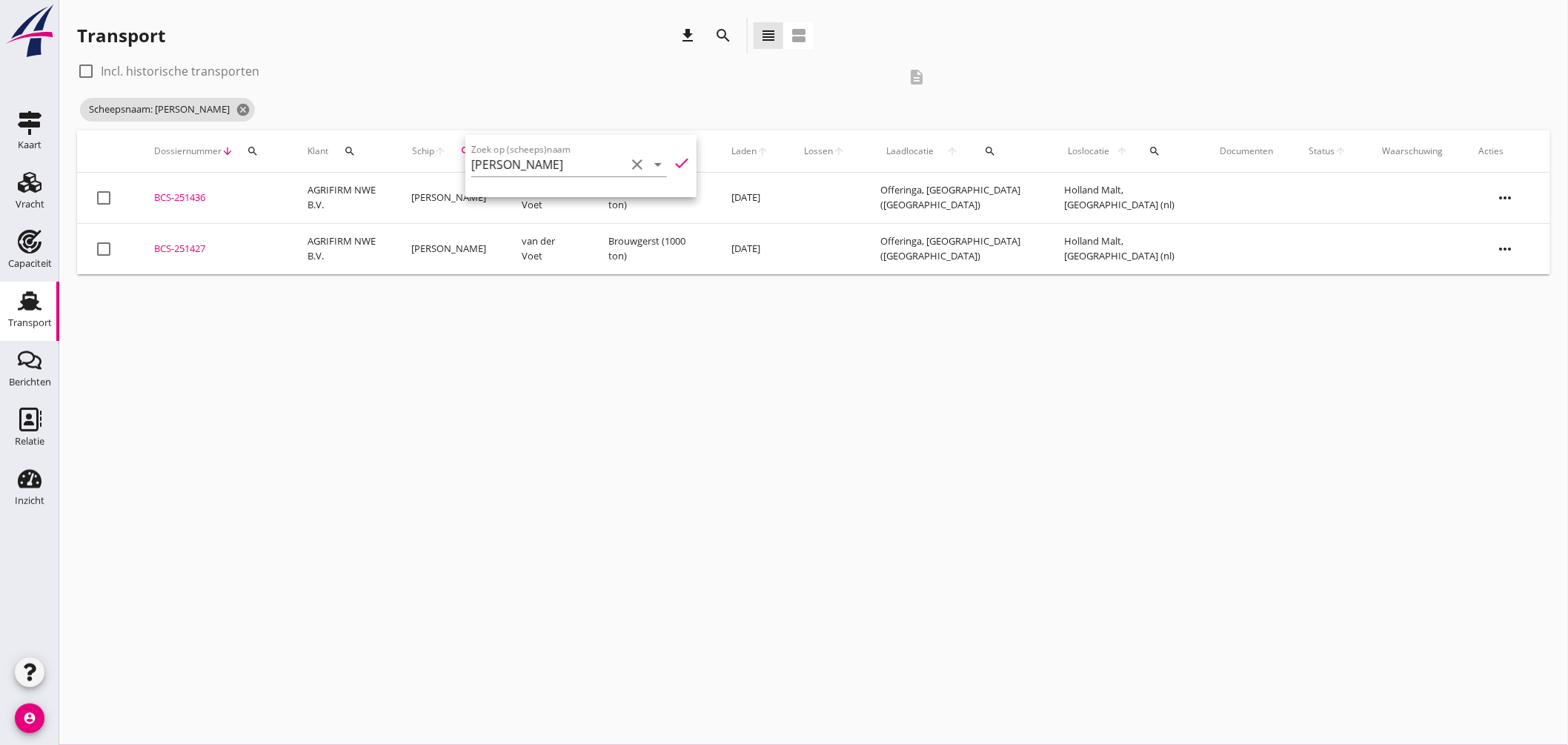
click at [630, 379] on div "cancel You are impersonating another user. Transport download search view_headl…" at bounding box center [813, 372] width 1509 height 745
click at [472, 145] on icon "search" at bounding box center [466, 151] width 12 height 12
click at [550, 191] on input "CORAM DEO" at bounding box center [549, 194] width 154 height 24
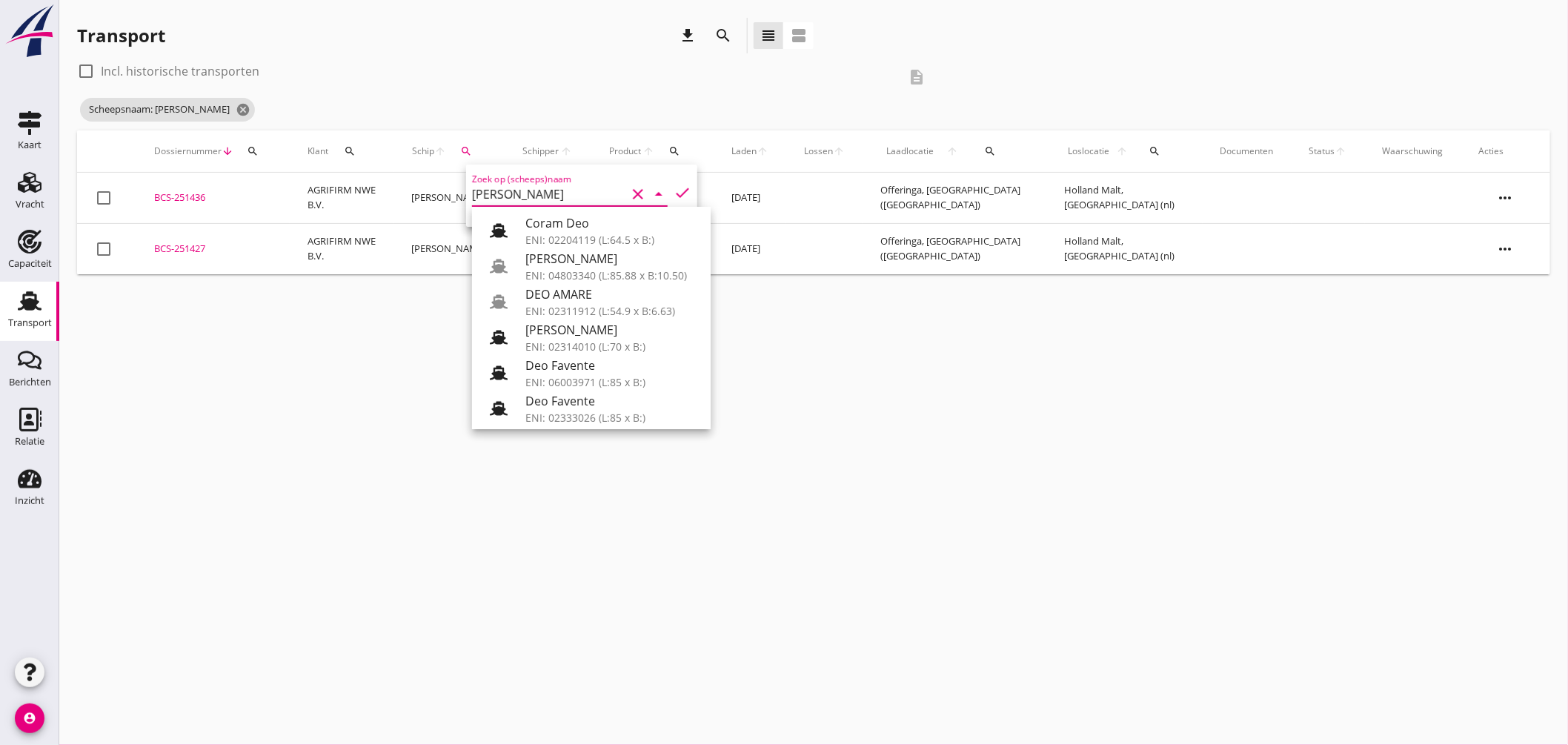
type input "h"
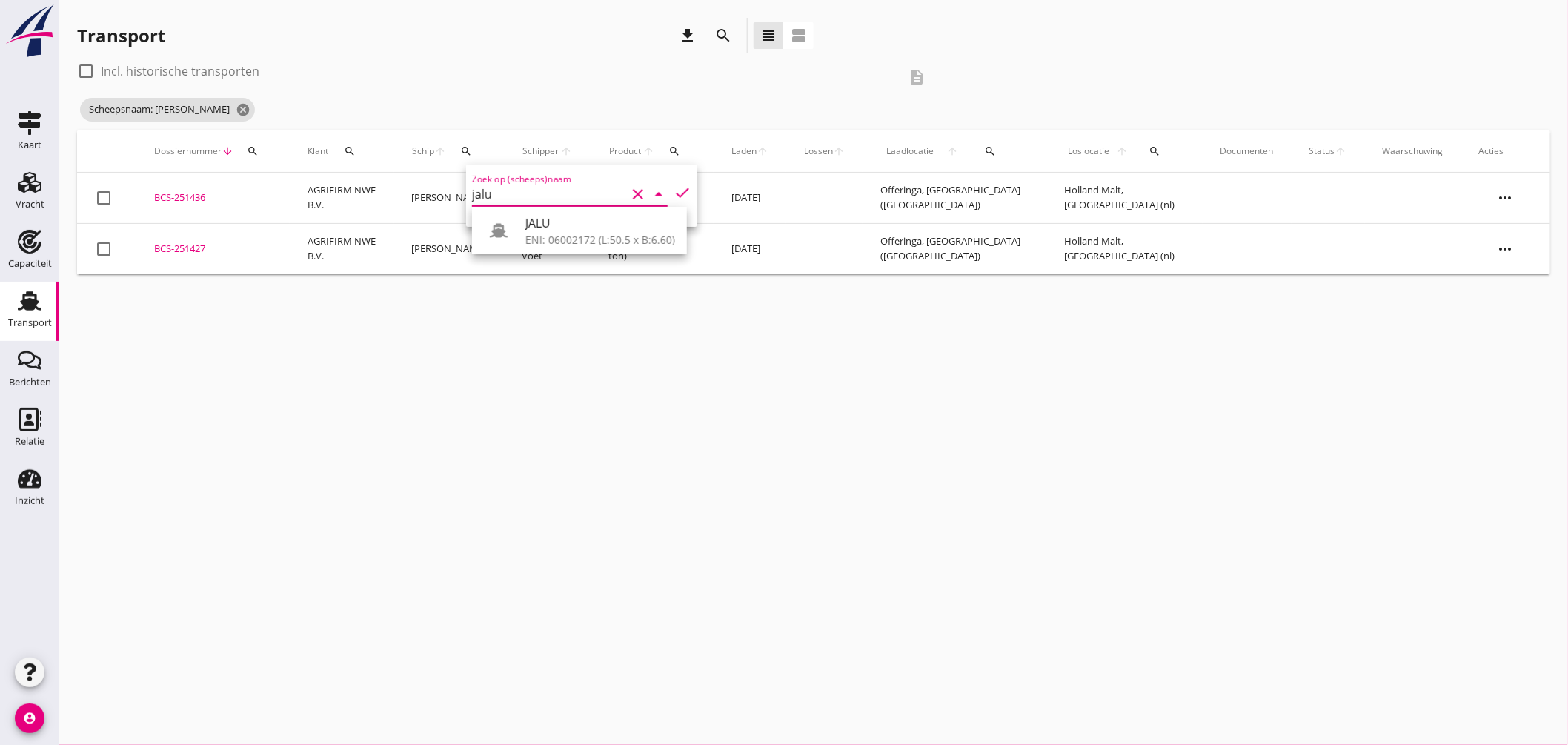
click at [589, 228] on div "JALU" at bounding box center [601, 222] width 150 height 18
click at [679, 184] on icon "check" at bounding box center [682, 192] width 18 height 18
type input "JALU"
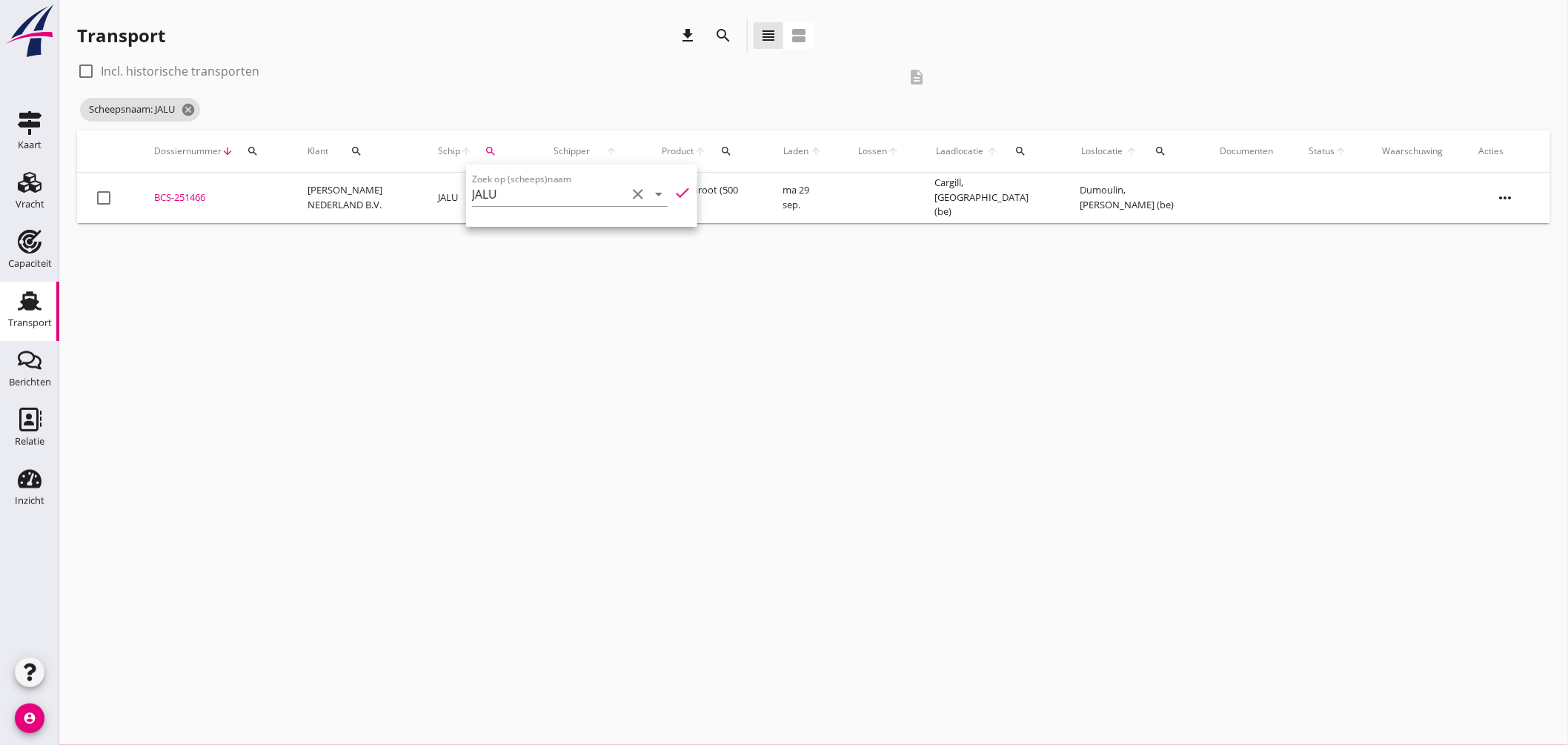
click at [357, 256] on div "cancel You are impersonating another user. Transport download search view_headl…" at bounding box center [813, 372] width 1509 height 745
click at [175, 196] on div "BCS-251466" at bounding box center [213, 198] width 118 height 15
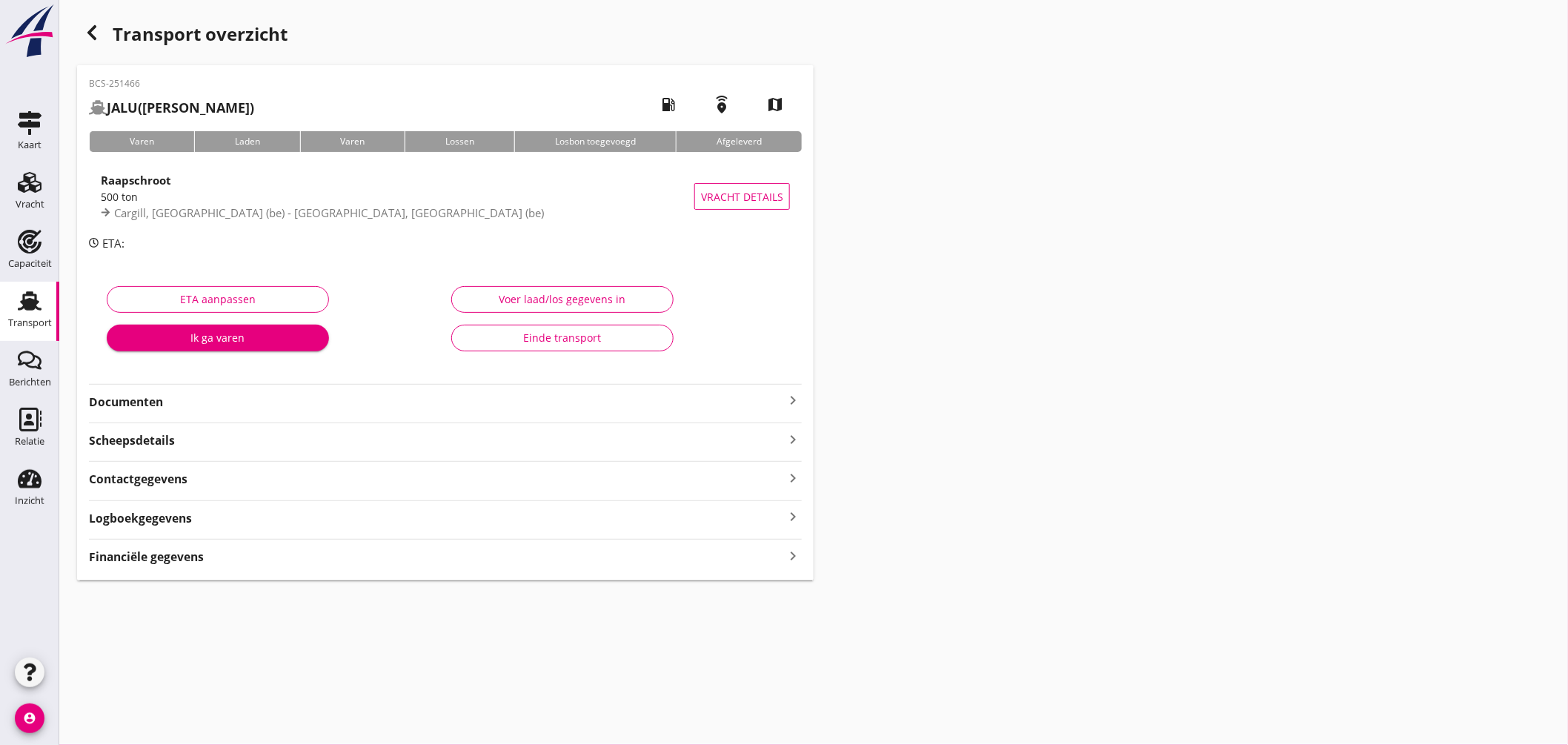
click at [802, 396] on icon "keyboard_arrow_right" at bounding box center [792, 399] width 18 height 18
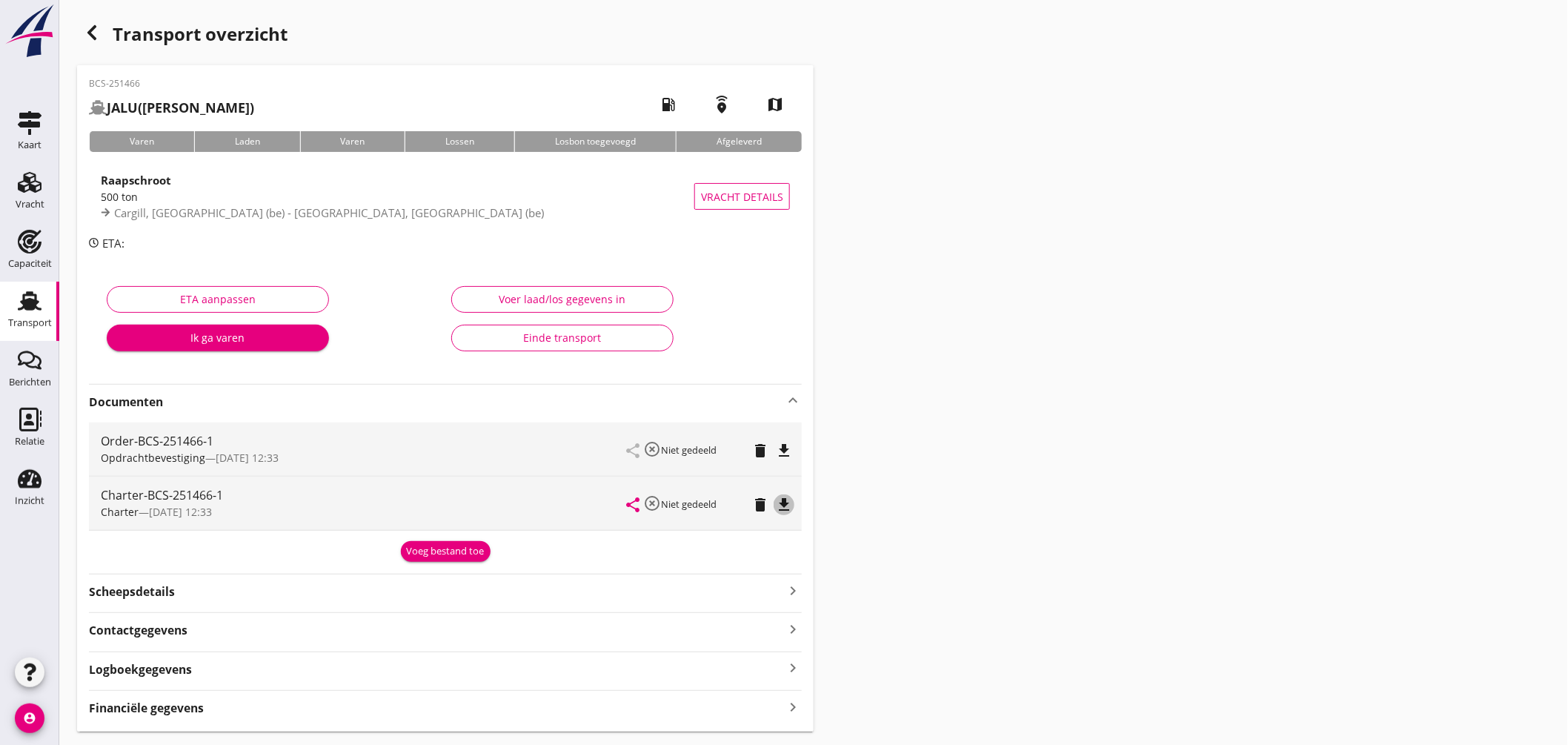
click at [782, 500] on icon "file_download" at bounding box center [784, 504] width 18 height 18
click at [785, 447] on icon "file_download" at bounding box center [784, 450] width 18 height 18
click at [506, 72] on div "BCS-251466 JALU (van Schijndel) local_gas_station emergency_share map Varen Lad…" at bounding box center [445, 398] width 736 height 667
click at [104, 28] on div "button" at bounding box center [91, 32] width 29 height 29
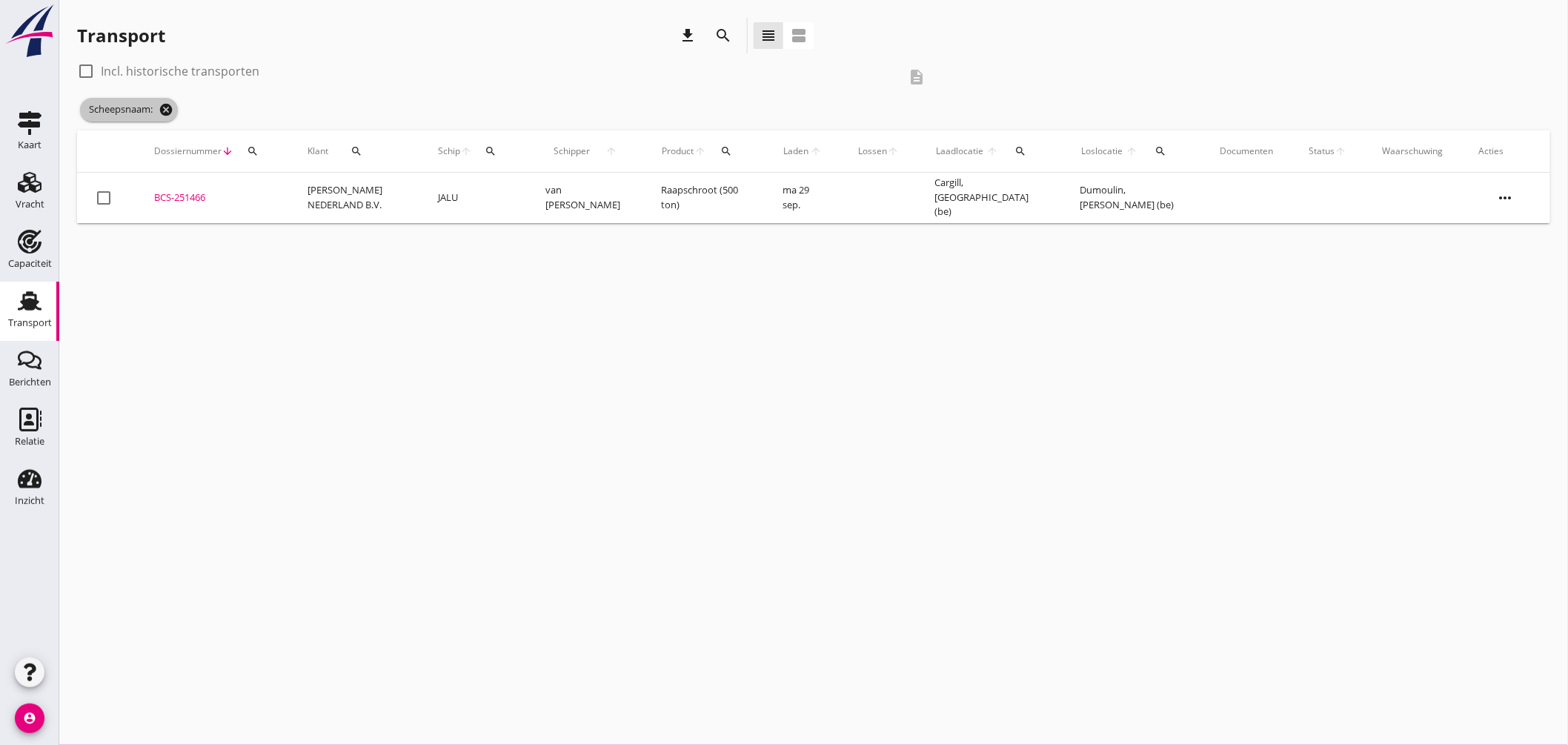
click at [163, 105] on icon "cancel" at bounding box center [166, 110] width 15 height 15
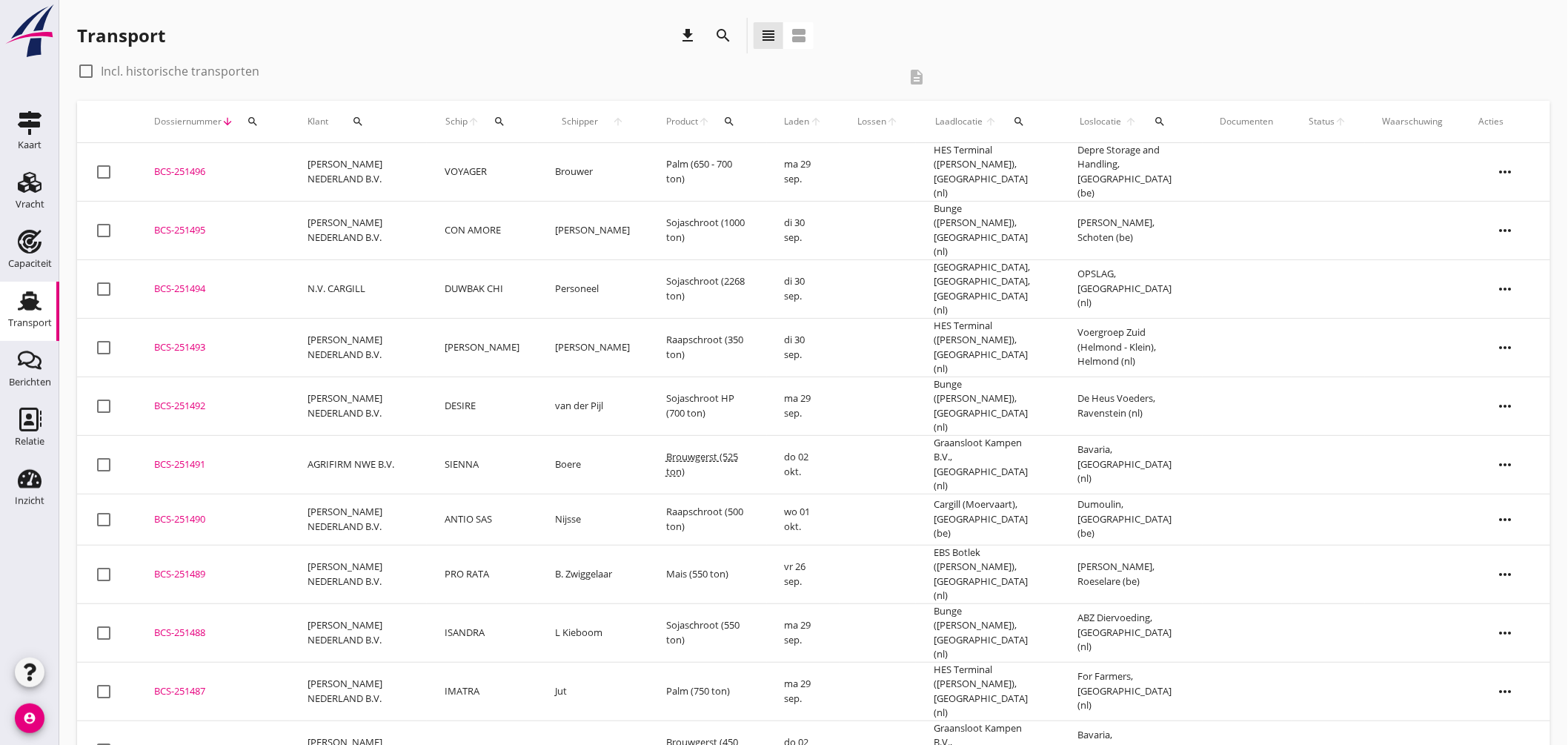
click at [474, 115] on icon "arrow_upward" at bounding box center [474, 121] width 13 height 12
click at [497, 122] on icon "search" at bounding box center [500, 121] width 12 height 12
click at [542, 161] on input "Zoek op (scheeps)naam" at bounding box center [571, 164] width 154 height 24
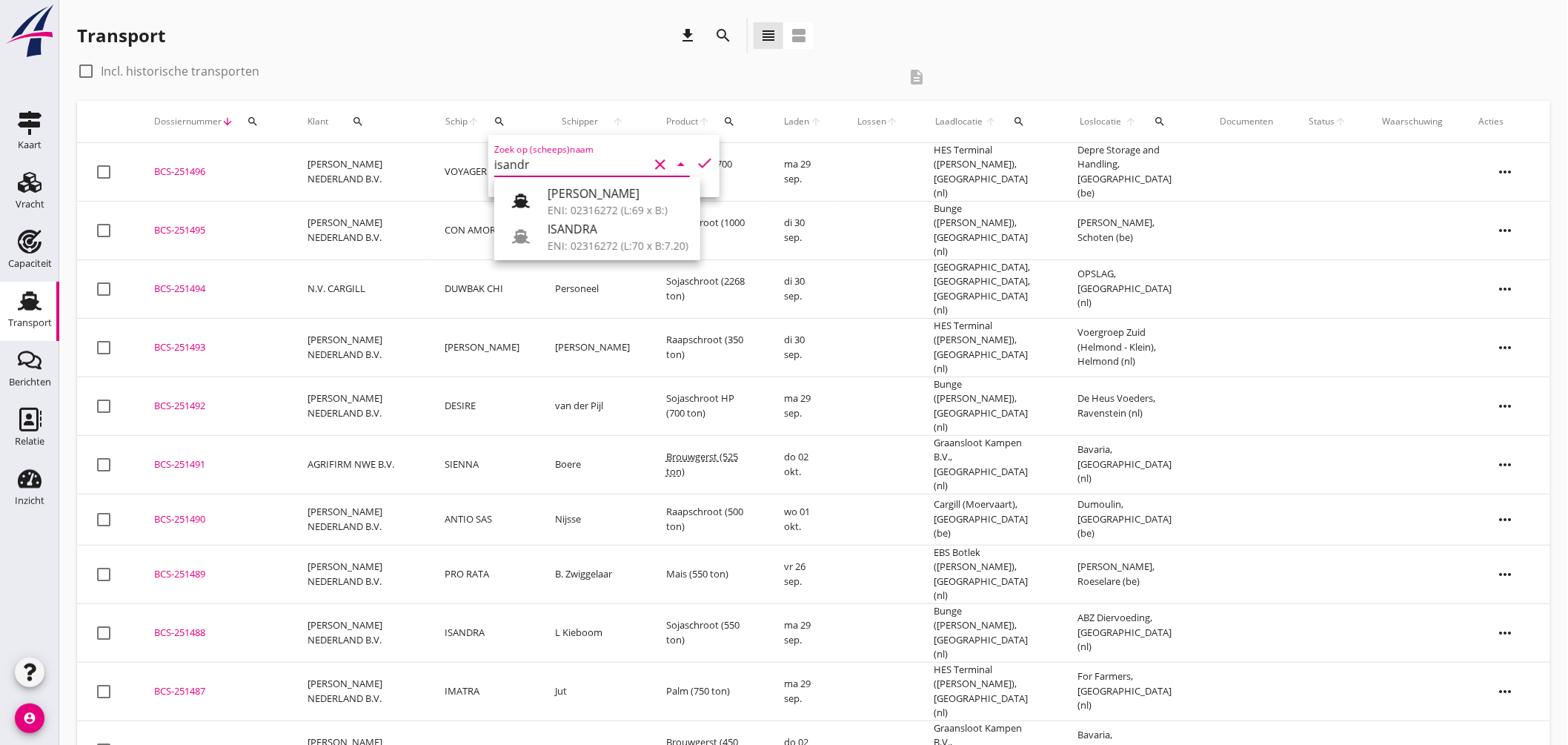
scroll to position [83, 0]
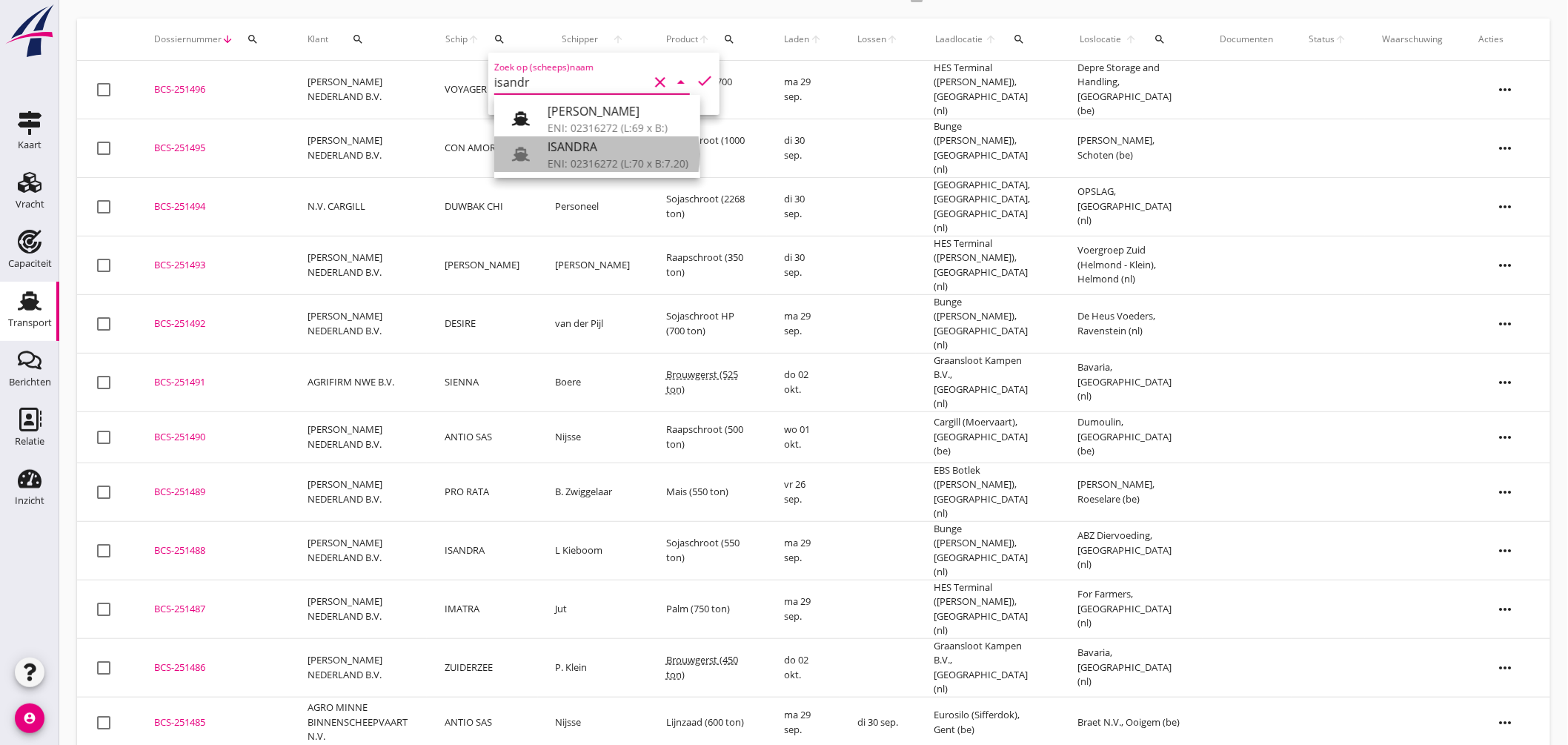
click at [591, 147] on div "ISANDRA" at bounding box center [618, 147] width 141 height 18
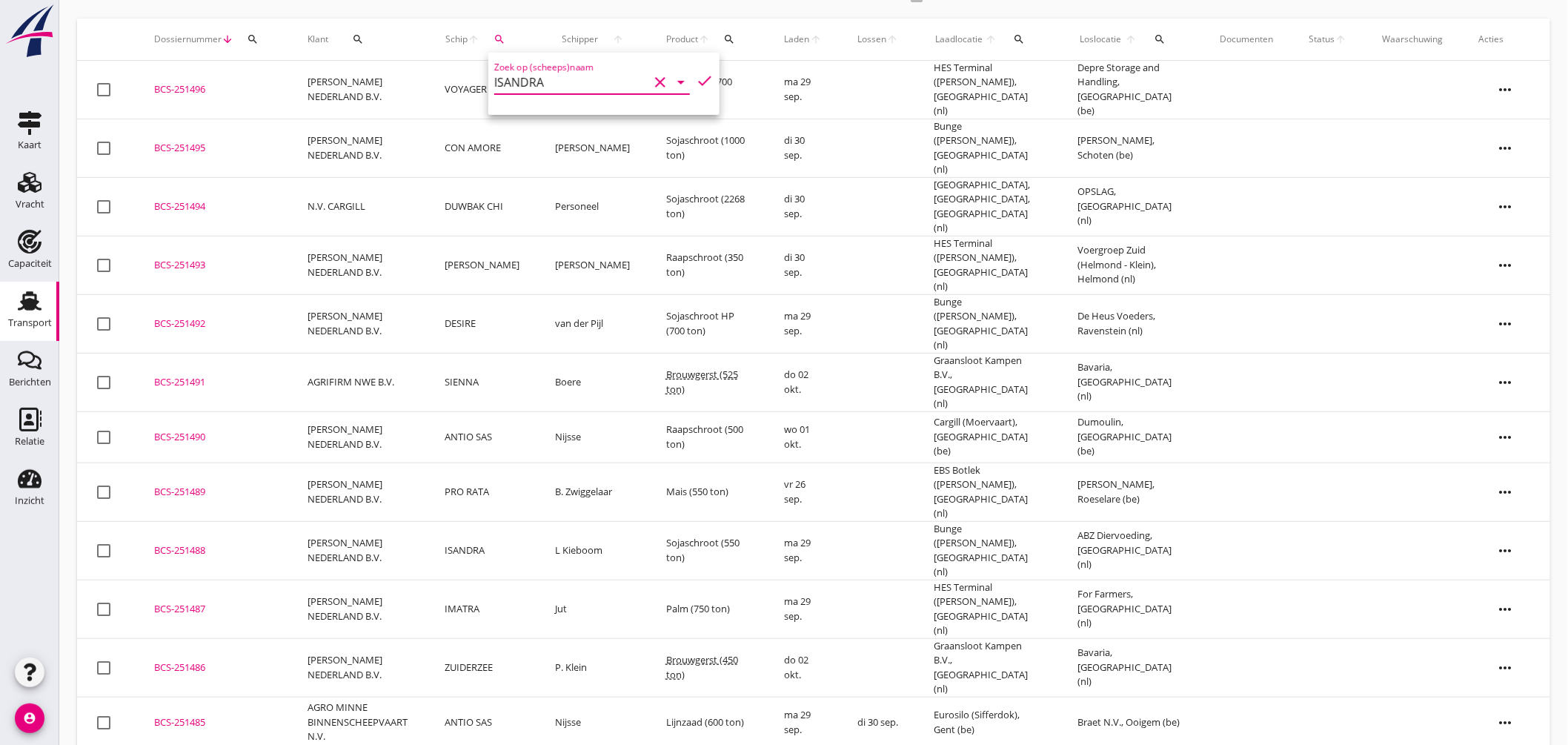
click at [698, 75] on icon "check" at bounding box center [704, 80] width 18 height 18
type input "ISANDRA"
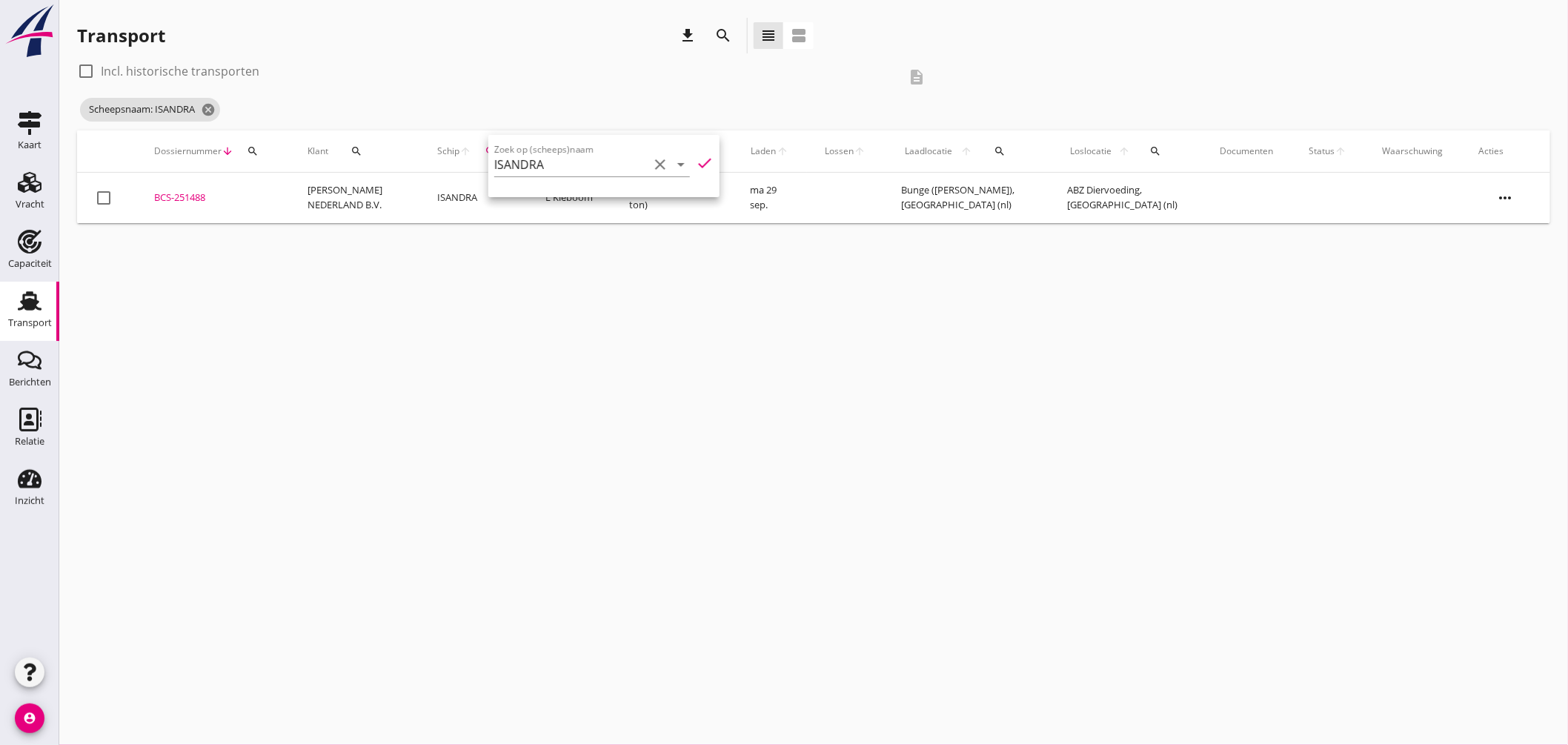
scroll to position [0, 0]
click at [190, 190] on div "BCS-251488" at bounding box center [213, 198] width 118 height 15
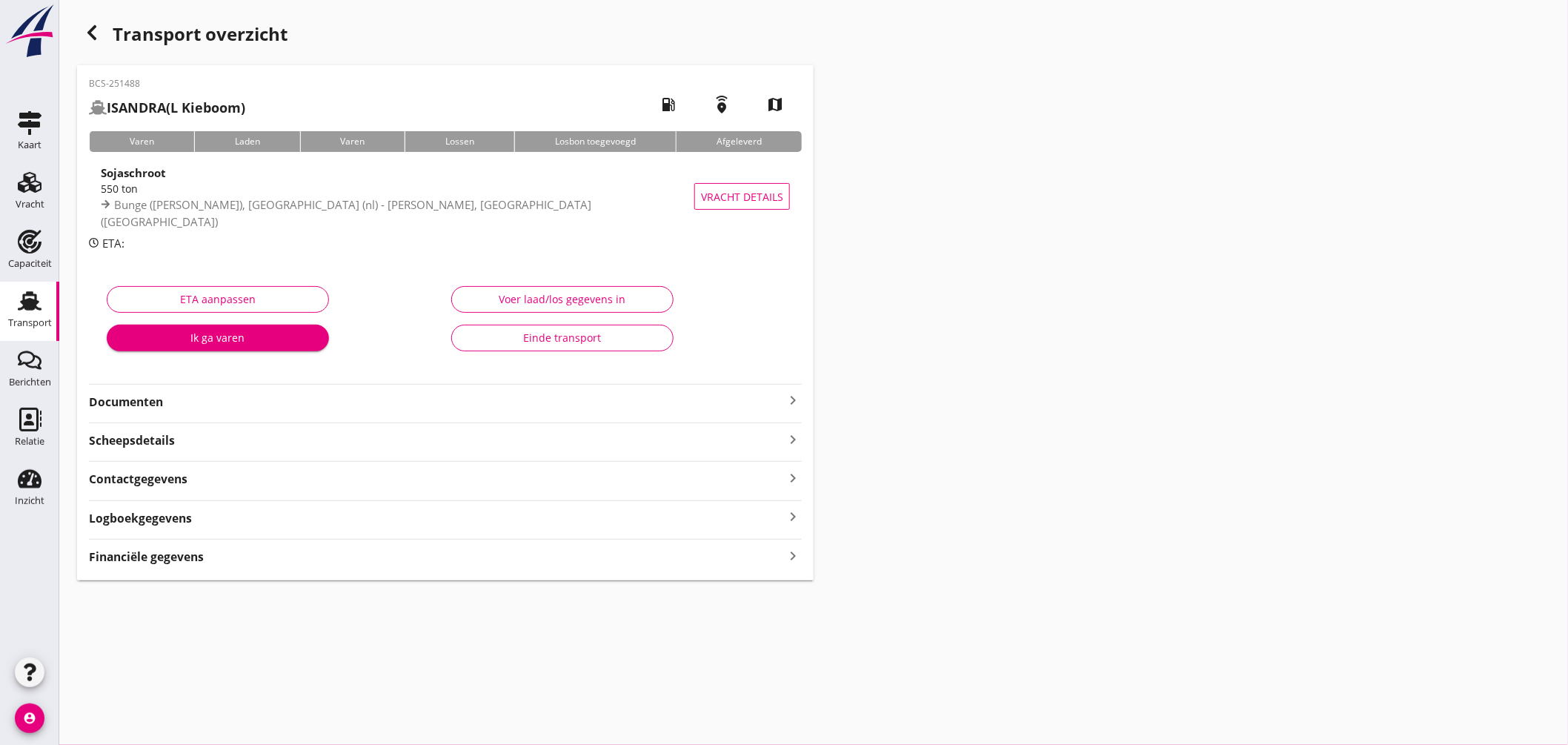
click at [25, 284] on link "Transport Transport" at bounding box center [29, 311] width 59 height 59
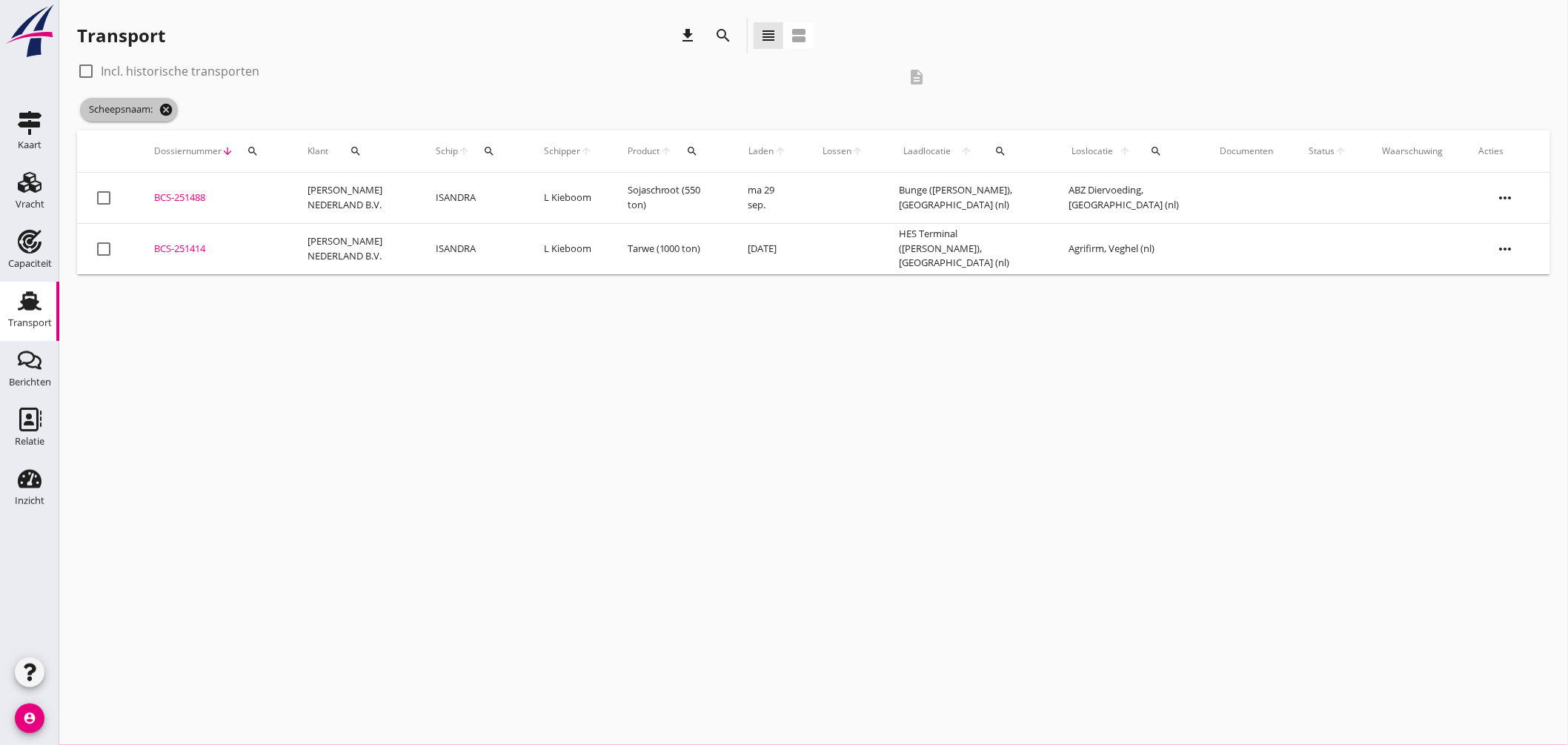
click at [166, 110] on icon "cancel" at bounding box center [166, 110] width 15 height 15
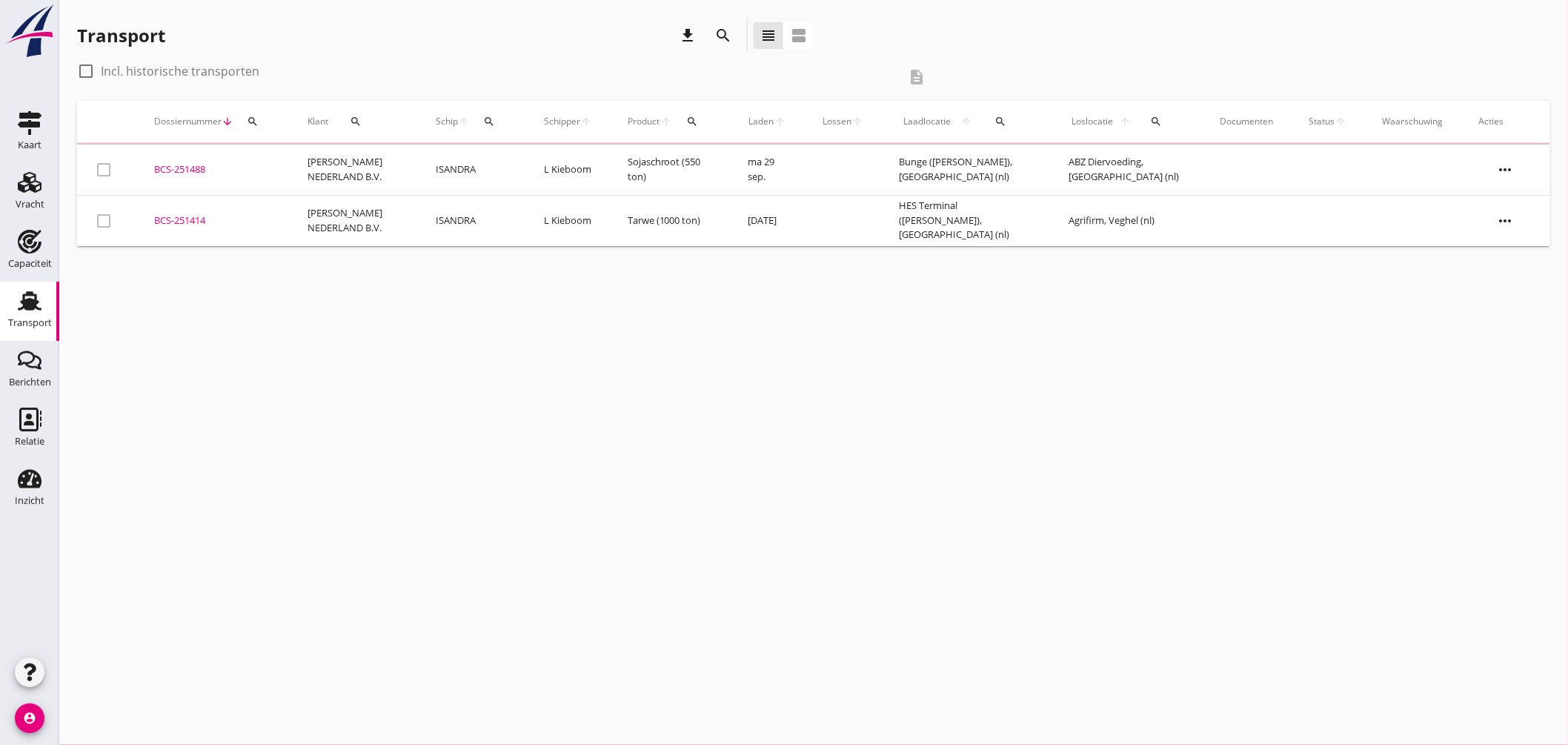
click at [484, 112] on button "search" at bounding box center [490, 121] width 27 height 27
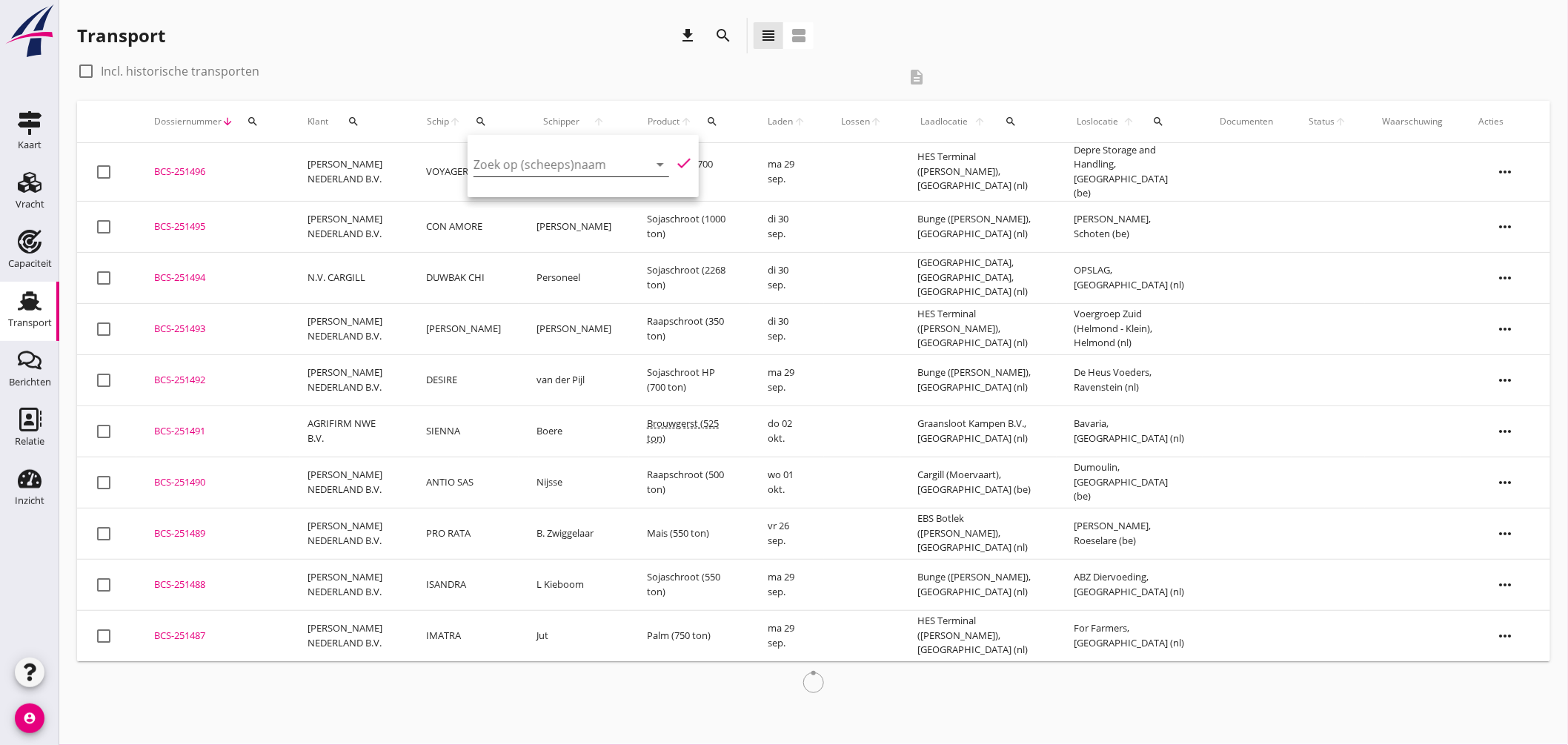
click at [564, 169] on input "Zoek op (scheeps)naam" at bounding box center [550, 164] width 154 height 24
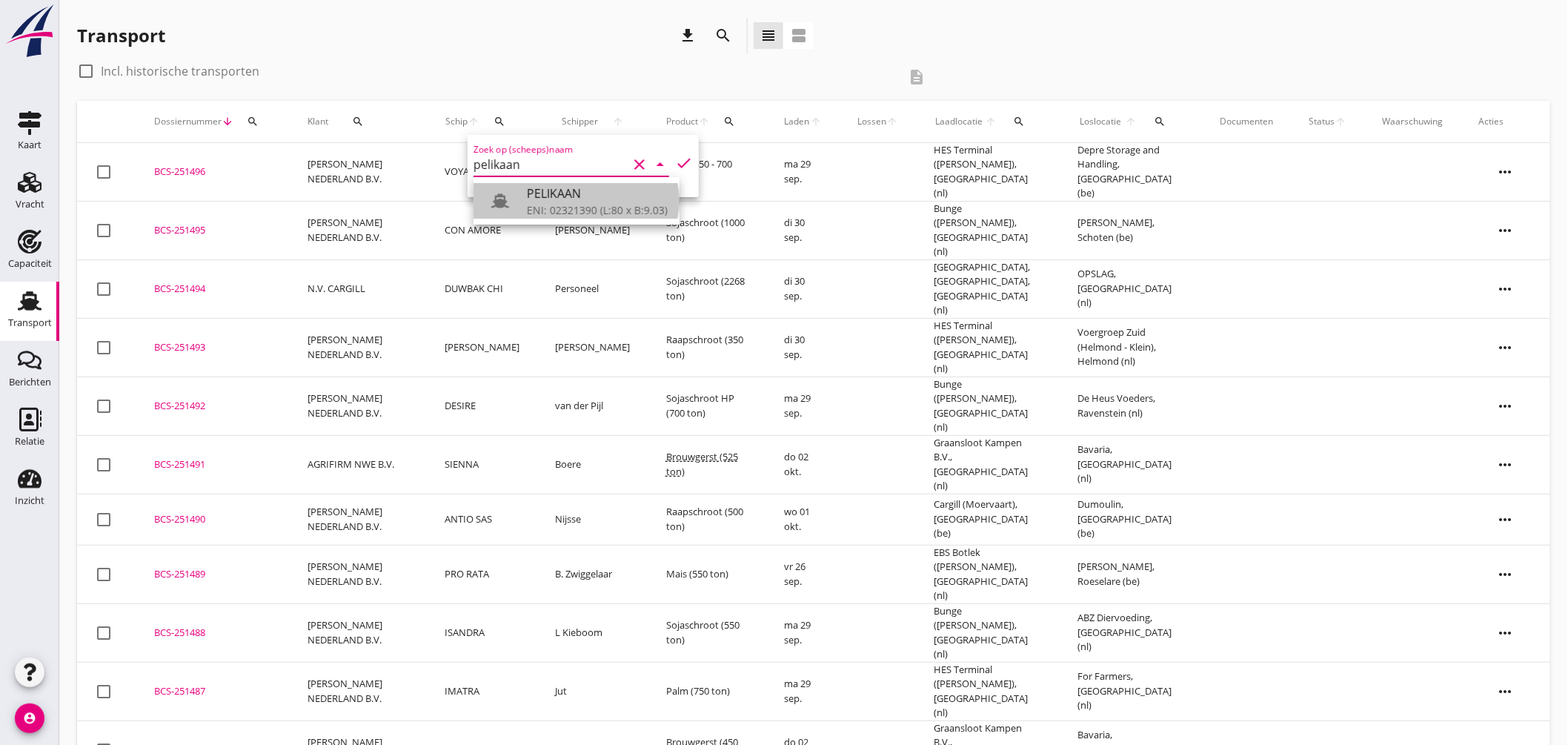
drag, startPoint x: 554, startPoint y: 196, endPoint x: 569, endPoint y: 190, distance: 16.2
click at [556, 196] on div "PELIKAAN" at bounding box center [597, 193] width 141 height 18
click at [675, 158] on icon "check" at bounding box center [683, 163] width 18 height 18
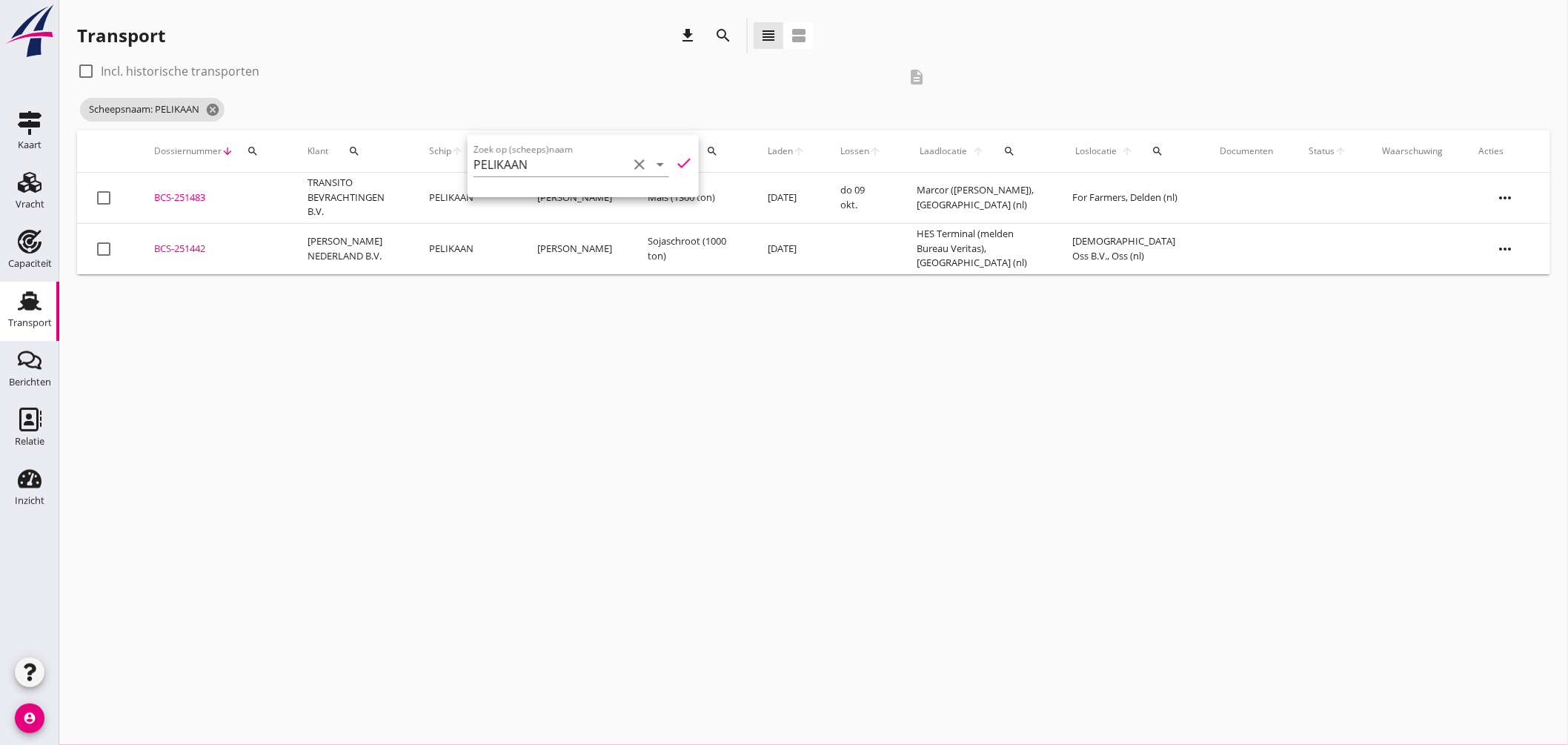
click at [698, 330] on div "cancel You are impersonating another user. Transport download search view_headl…" at bounding box center [813, 372] width 1509 height 745
click at [216, 109] on icon "cancel" at bounding box center [213, 110] width 15 height 15
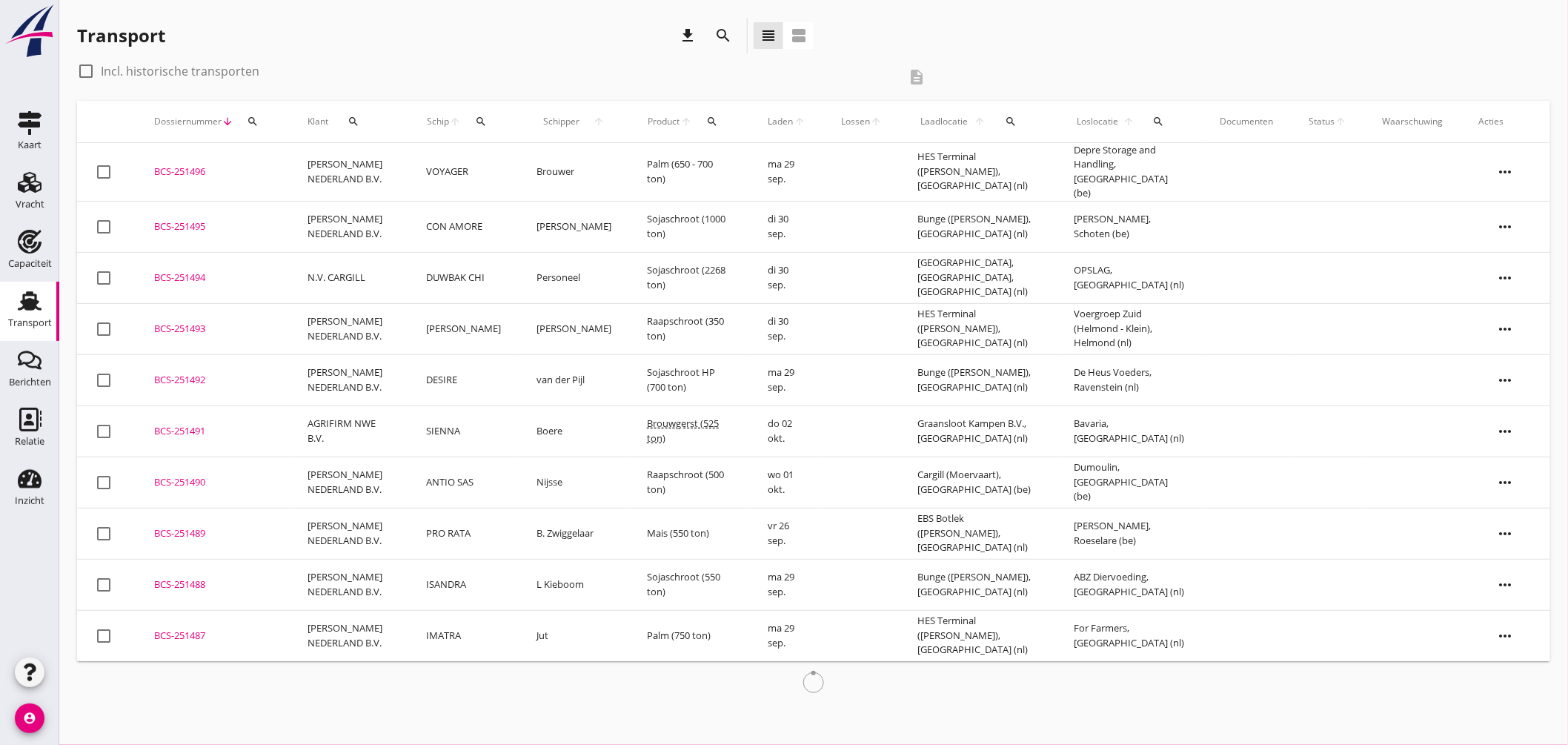
click at [462, 120] on icon "arrow_upward" at bounding box center [455, 121] width 13 height 12
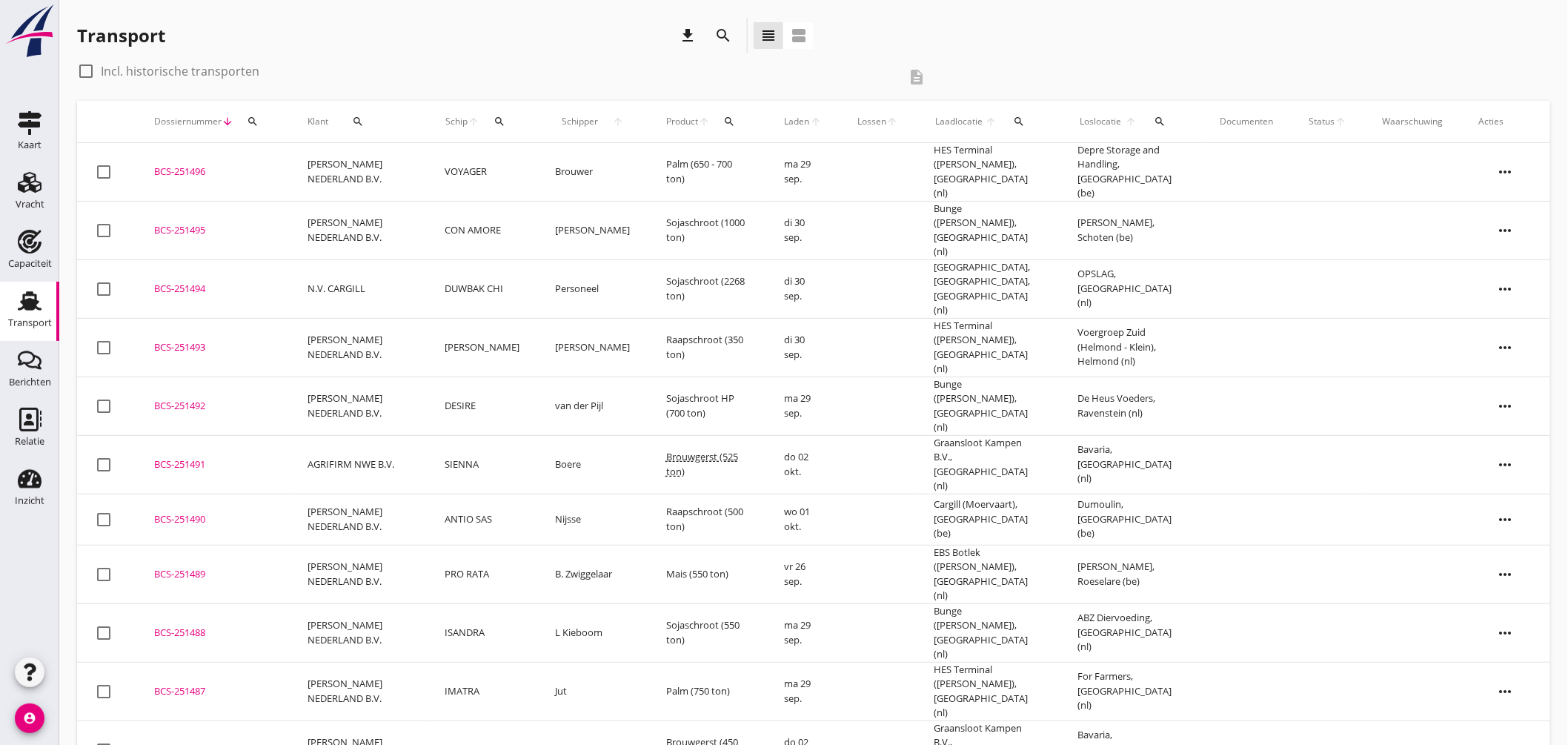
click at [499, 125] on icon "search" at bounding box center [500, 121] width 12 height 12
click at [544, 161] on input "Zoek op (scheeps)naam" at bounding box center [571, 164] width 154 height 24
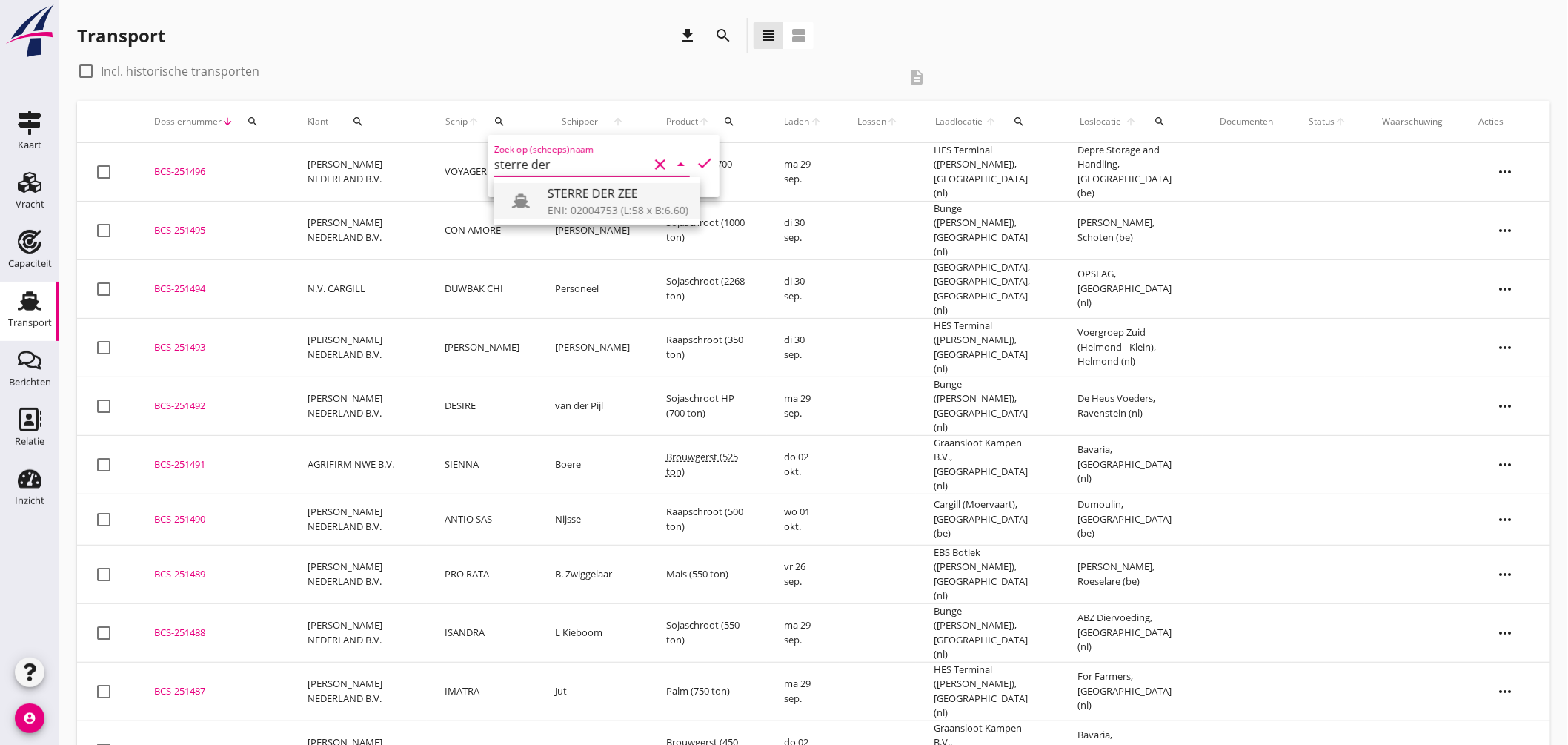
click at [613, 200] on div "STERRE DER ZEE" at bounding box center [618, 193] width 141 height 18
click at [696, 162] on icon "check" at bounding box center [704, 163] width 18 height 18
type input "STERRE DER ZEE"
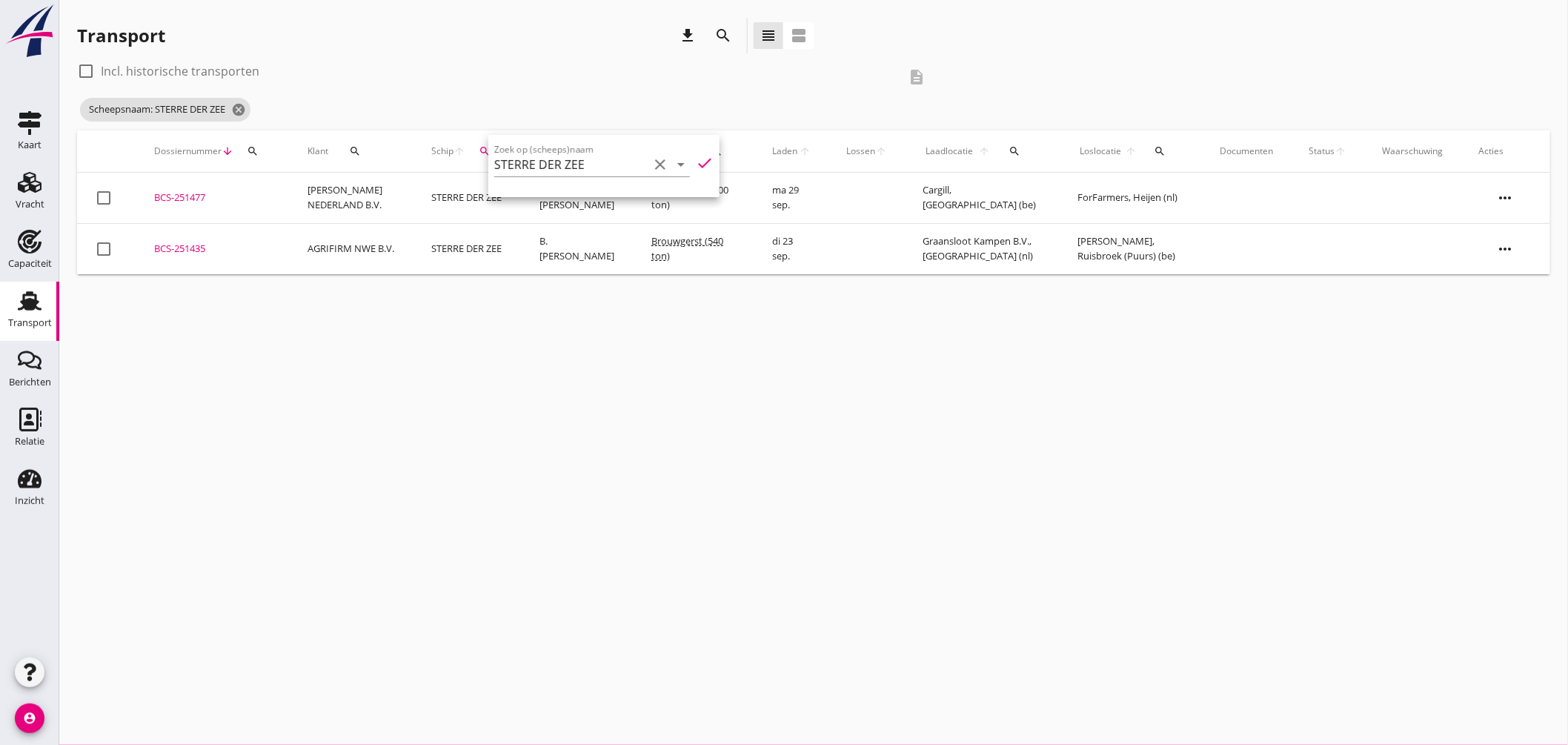
click at [195, 194] on div "BCS-251477" at bounding box center [213, 198] width 118 height 15
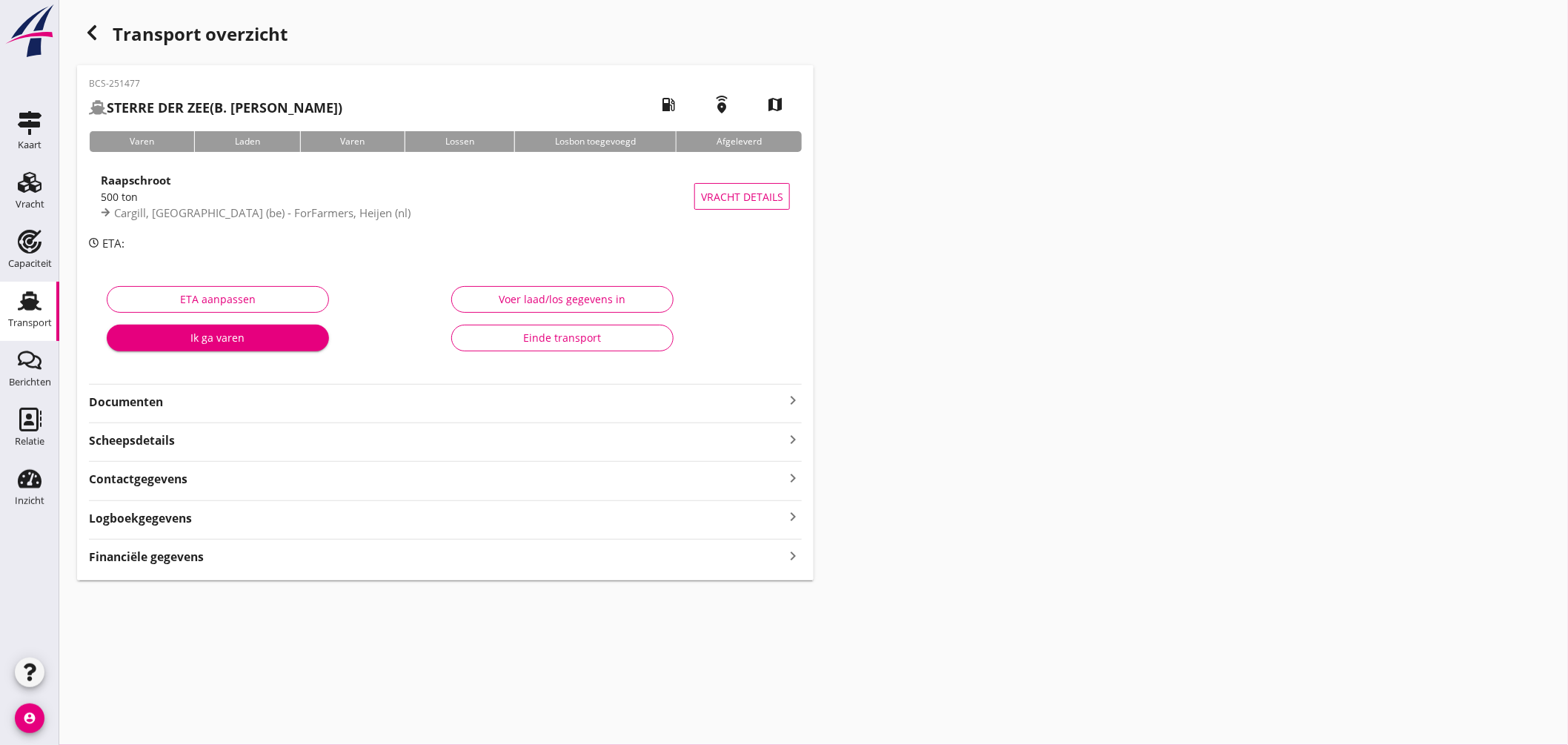
click at [801, 397] on icon "keyboard_arrow_right" at bounding box center [792, 399] width 18 height 18
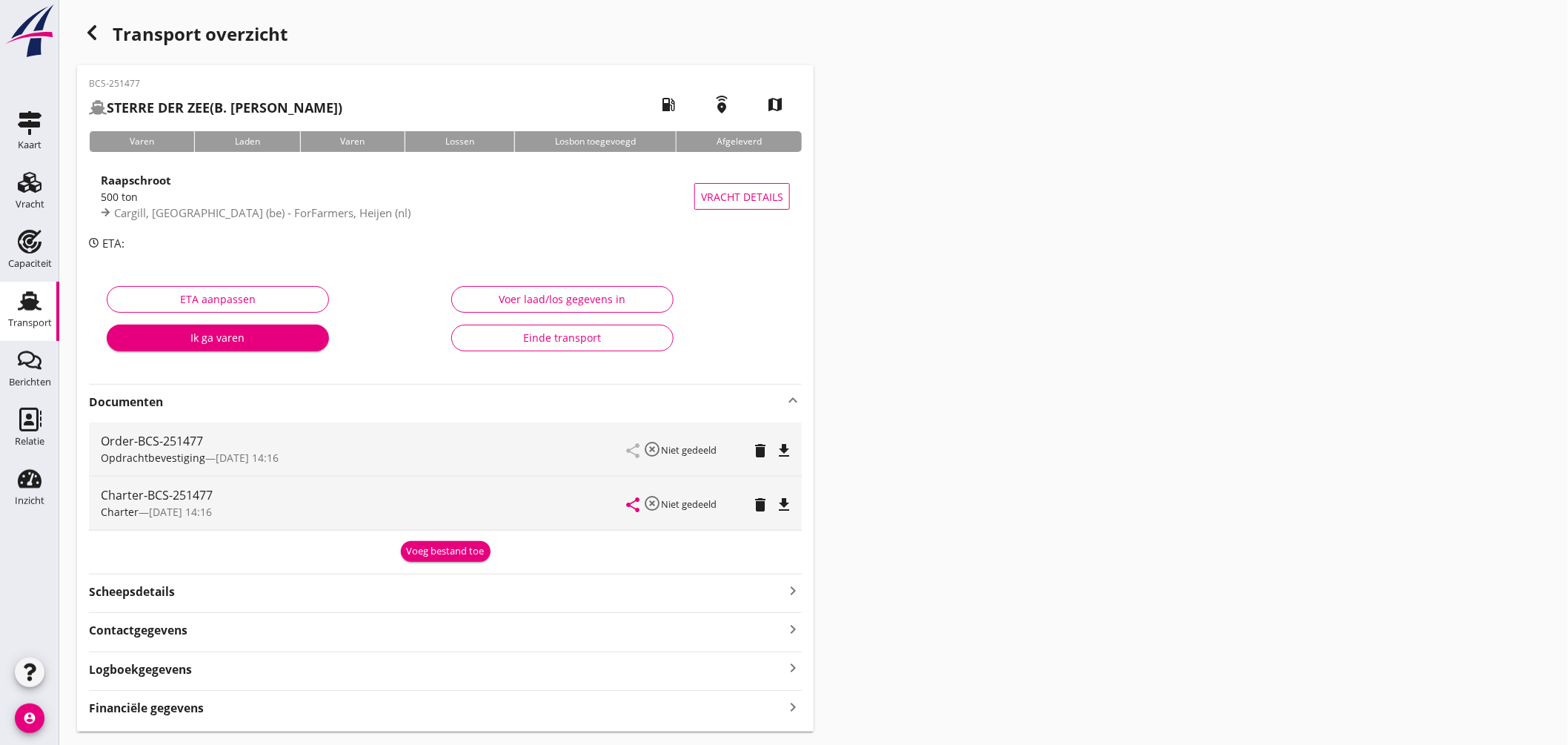
click at [784, 505] on icon "file_download" at bounding box center [784, 504] width 18 height 18
click at [35, 292] on icon "Transport" at bounding box center [29, 301] width 24 height 24
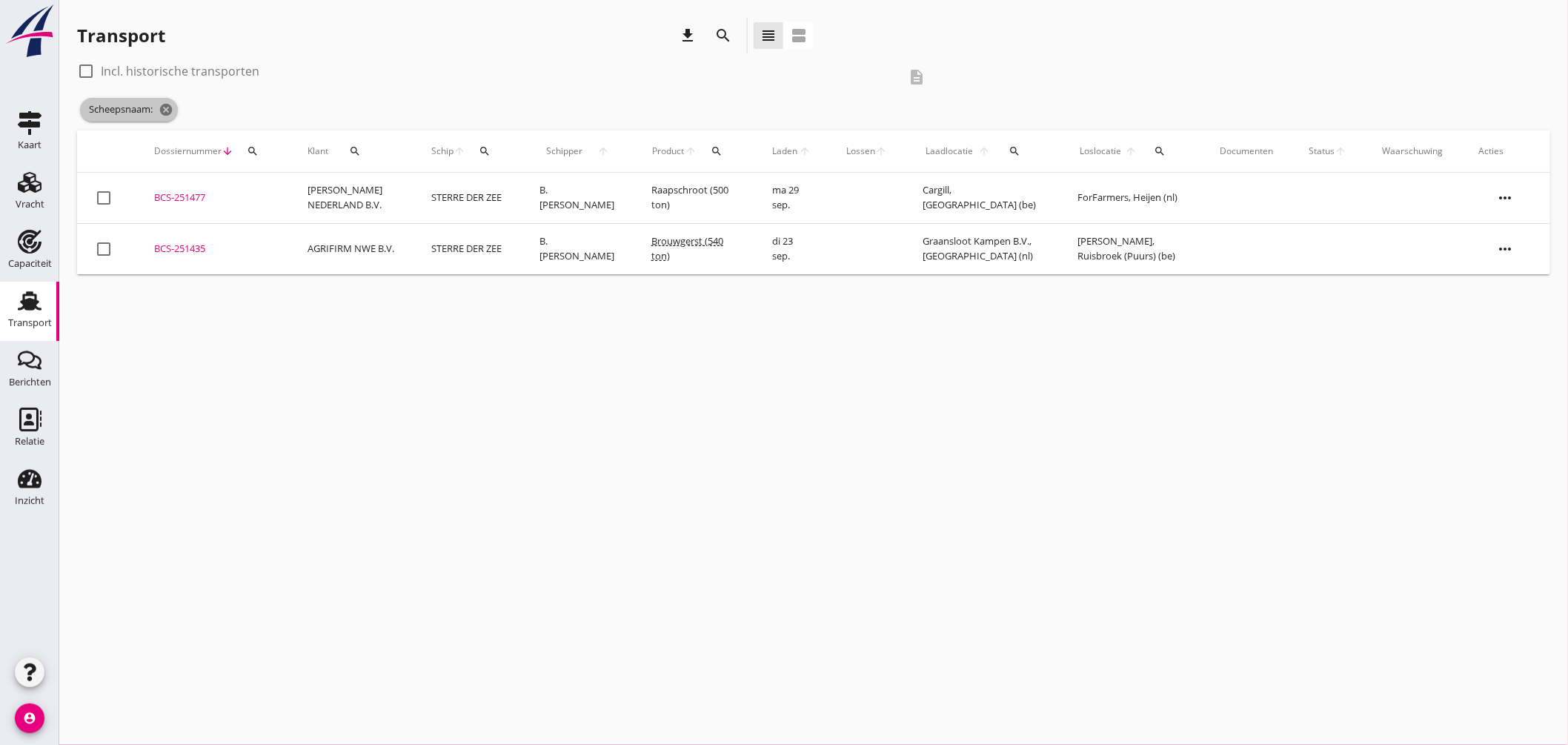
click at [175, 105] on span "Scheepsnaam: cancel" at bounding box center [129, 110] width 98 height 24
click at [169, 104] on icon "cancel" at bounding box center [166, 110] width 15 height 15
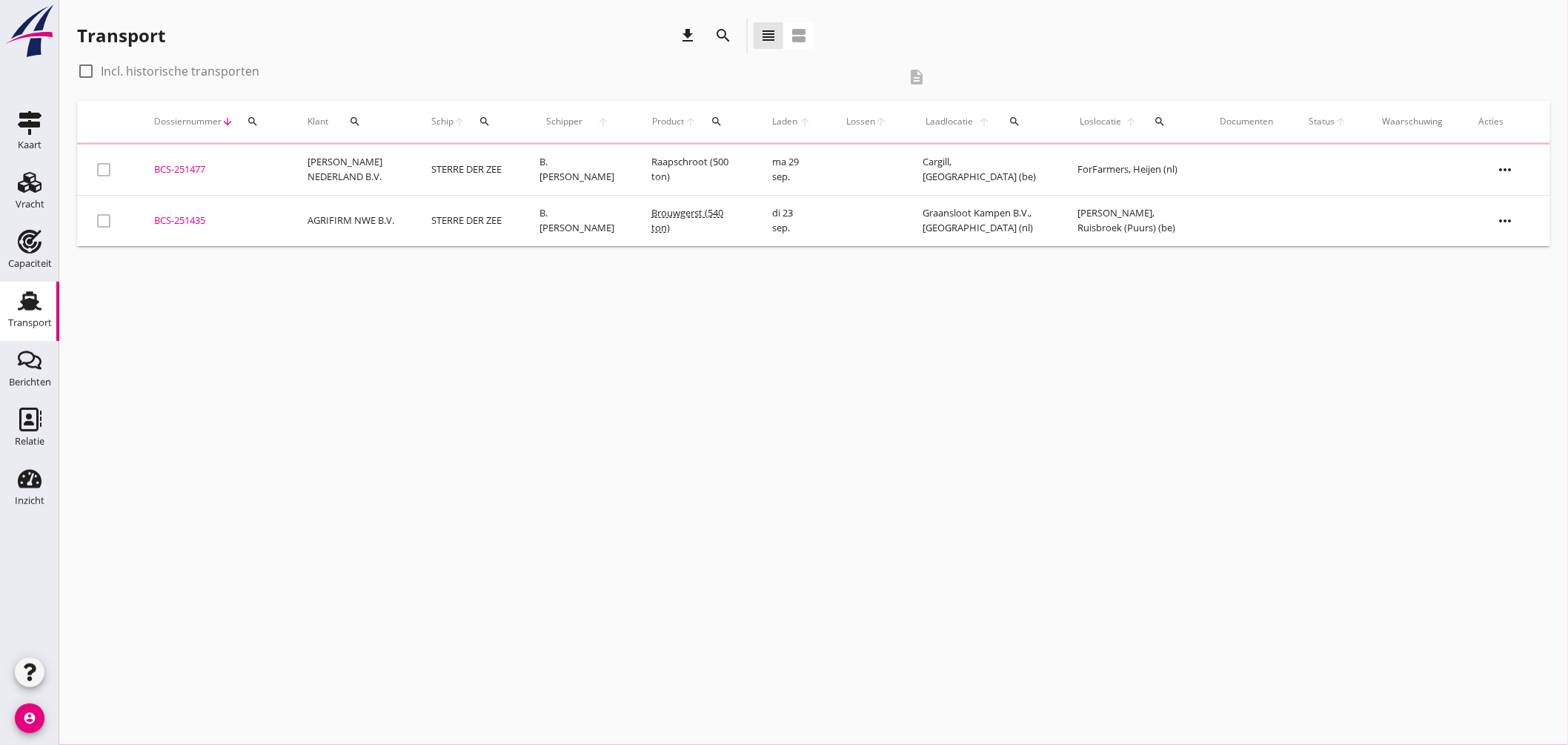
click at [480, 117] on icon "search" at bounding box center [484, 121] width 12 height 12
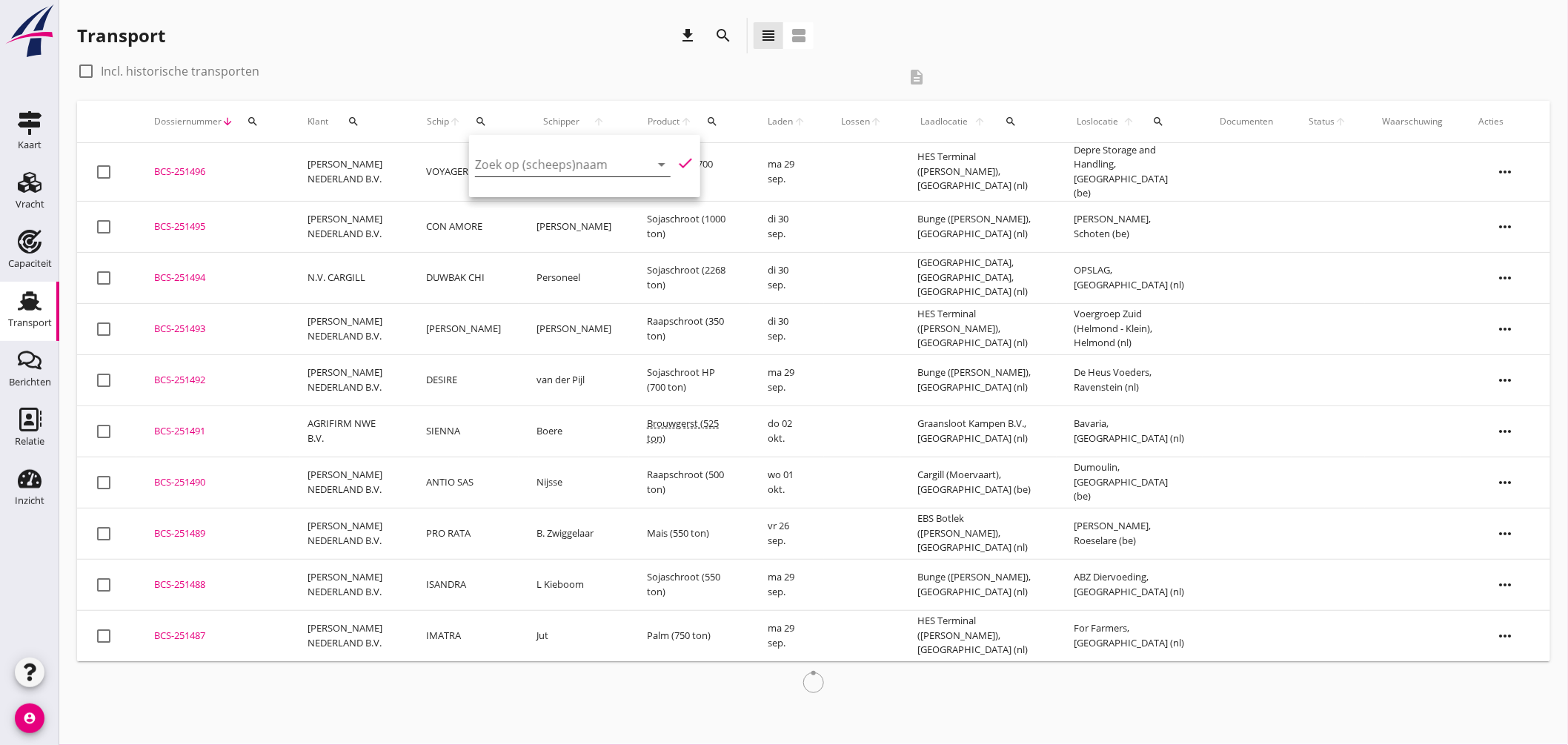
click at [510, 156] on input "Zoek op (scheeps)naam" at bounding box center [552, 164] width 154 height 24
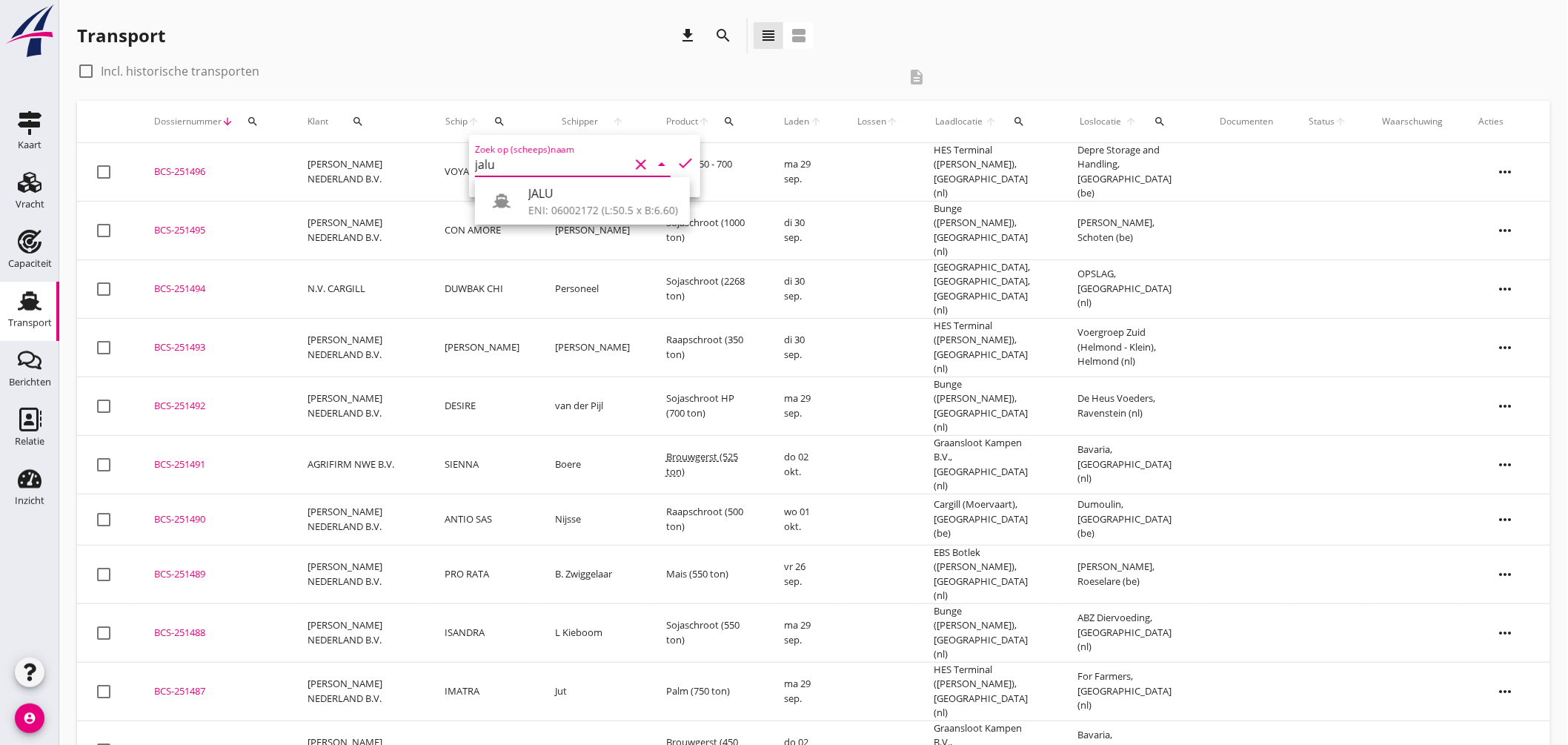
click at [568, 203] on div "ENI: 06002172 (L:50.5 x B:6.60)" at bounding box center [603, 210] width 150 height 15
click at [677, 157] on icon "check" at bounding box center [685, 163] width 18 height 18
type input "JALU"
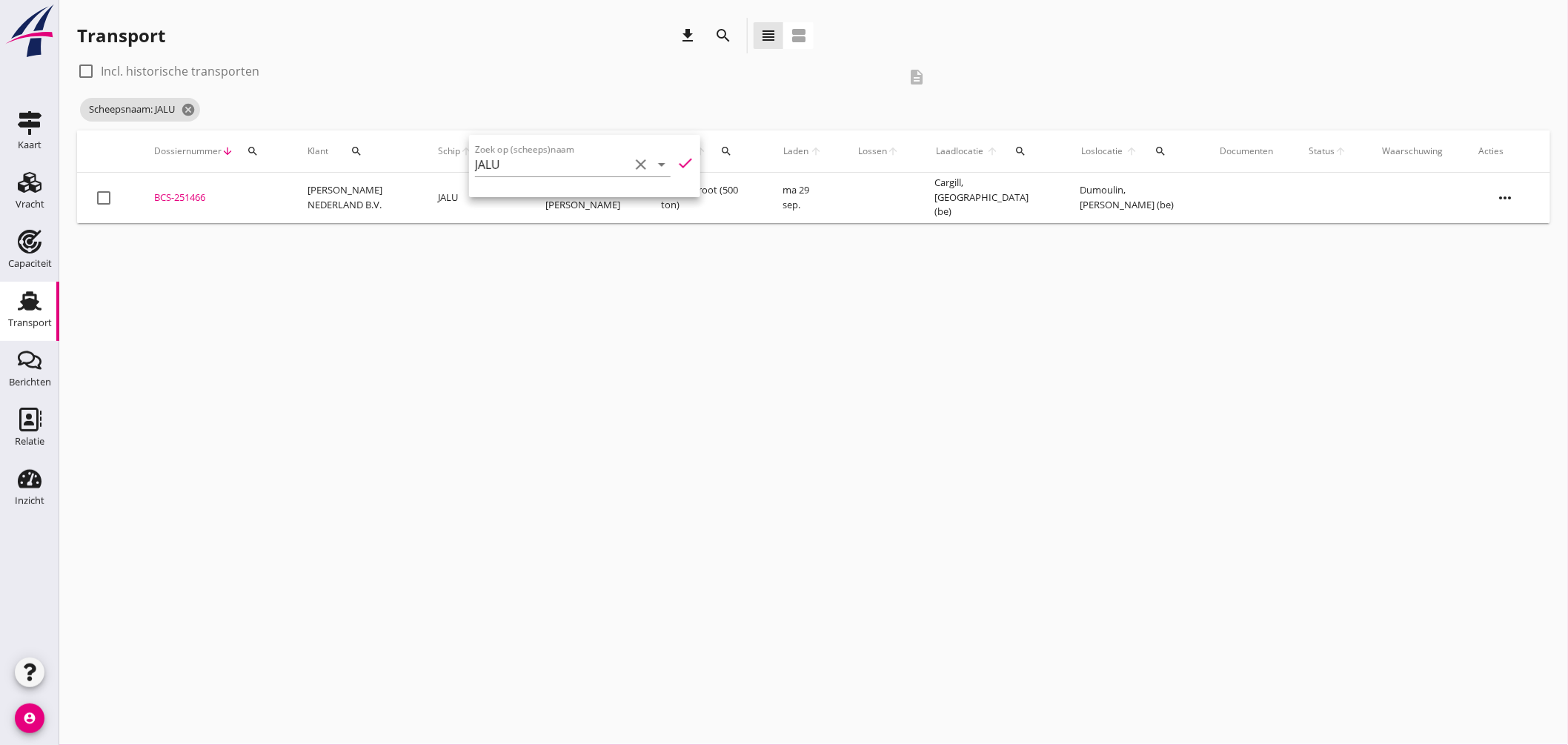
click at [607, 277] on div "cancel You are impersonating another user. Transport download search view_headl…" at bounding box center [813, 372] width 1509 height 745
click at [183, 194] on div "BCS-251466" at bounding box center [213, 198] width 118 height 15
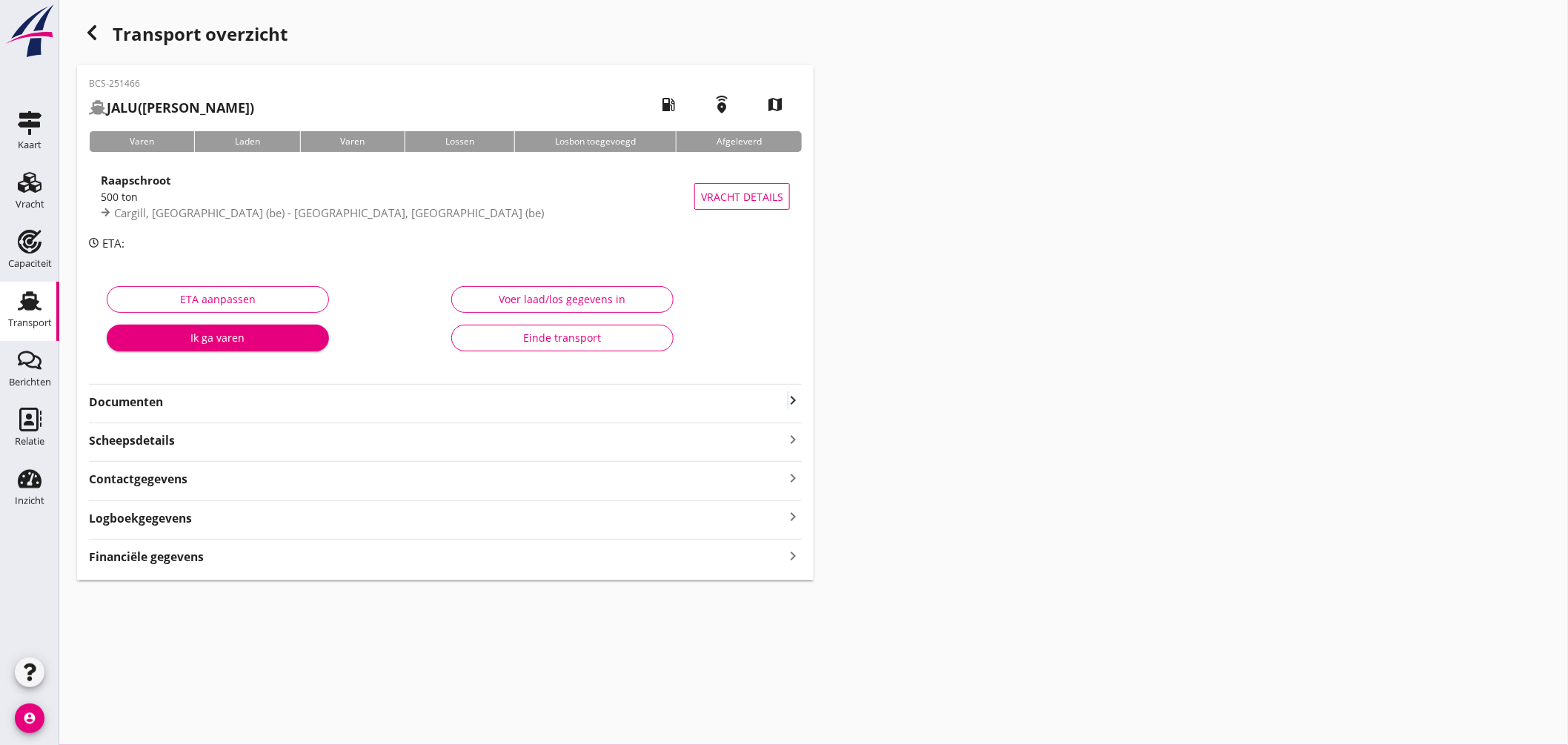
click at [789, 397] on icon "keyboard_arrow_right" at bounding box center [792, 399] width 18 height 18
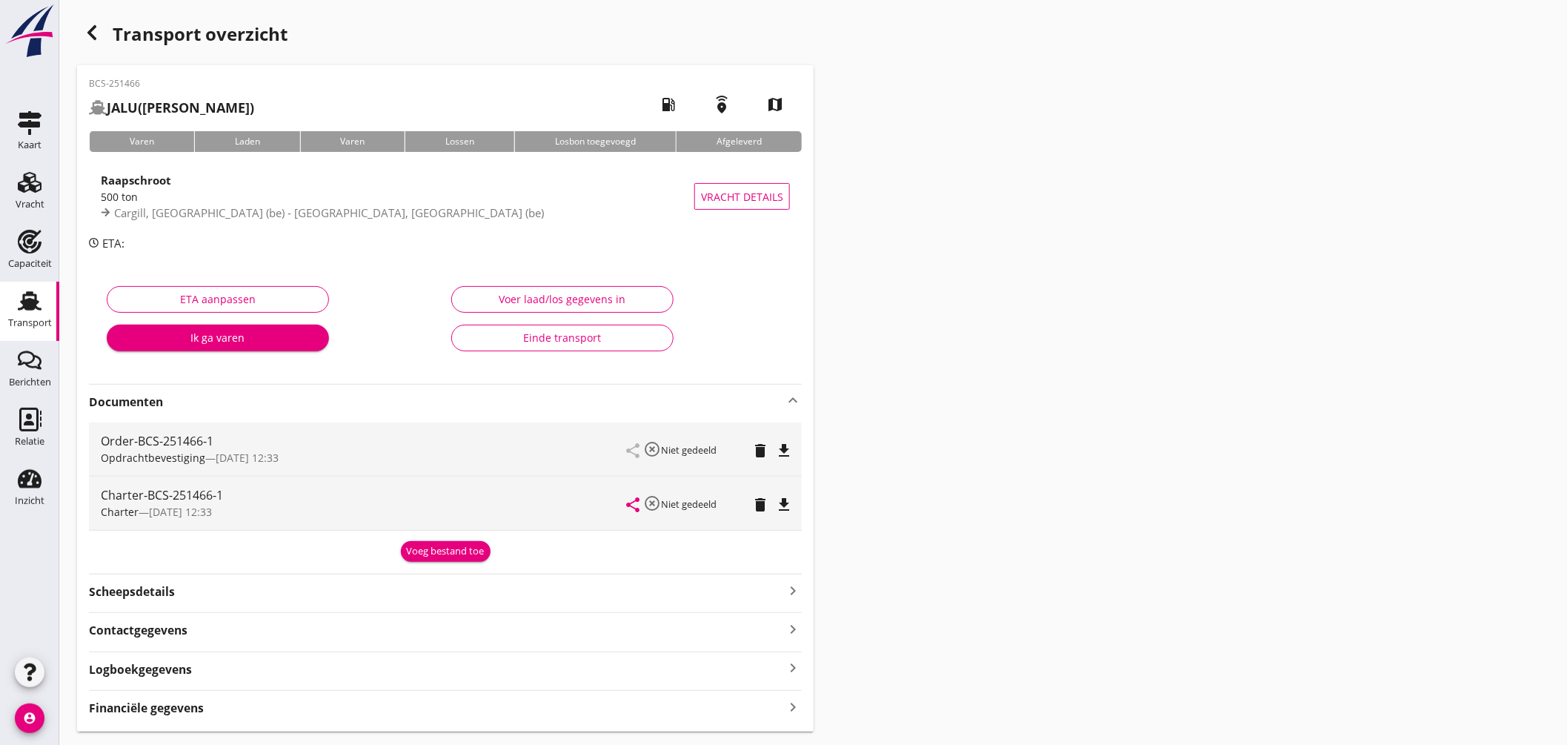
click at [789, 504] on icon "file_download" at bounding box center [784, 504] width 18 height 18
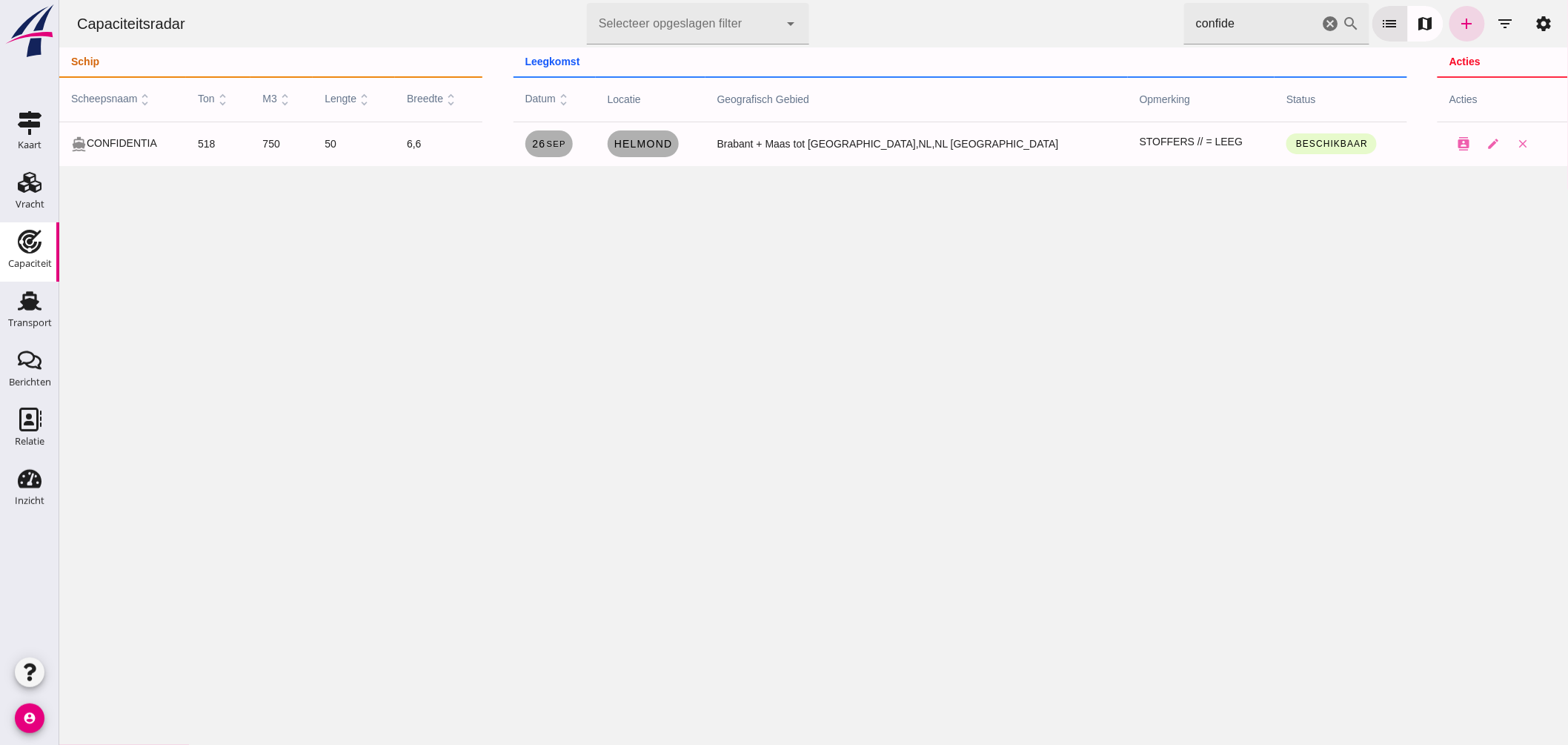
drag, startPoint x: 1207, startPoint y: 40, endPoint x: 786, endPoint y: 6, distance: 422.4
click at [793, 15] on div "Capaciteitsradar Selecteer opgeslagen filter Selecteer opgeslagen filter cancel…" at bounding box center [813, 24] width 1497 height 47
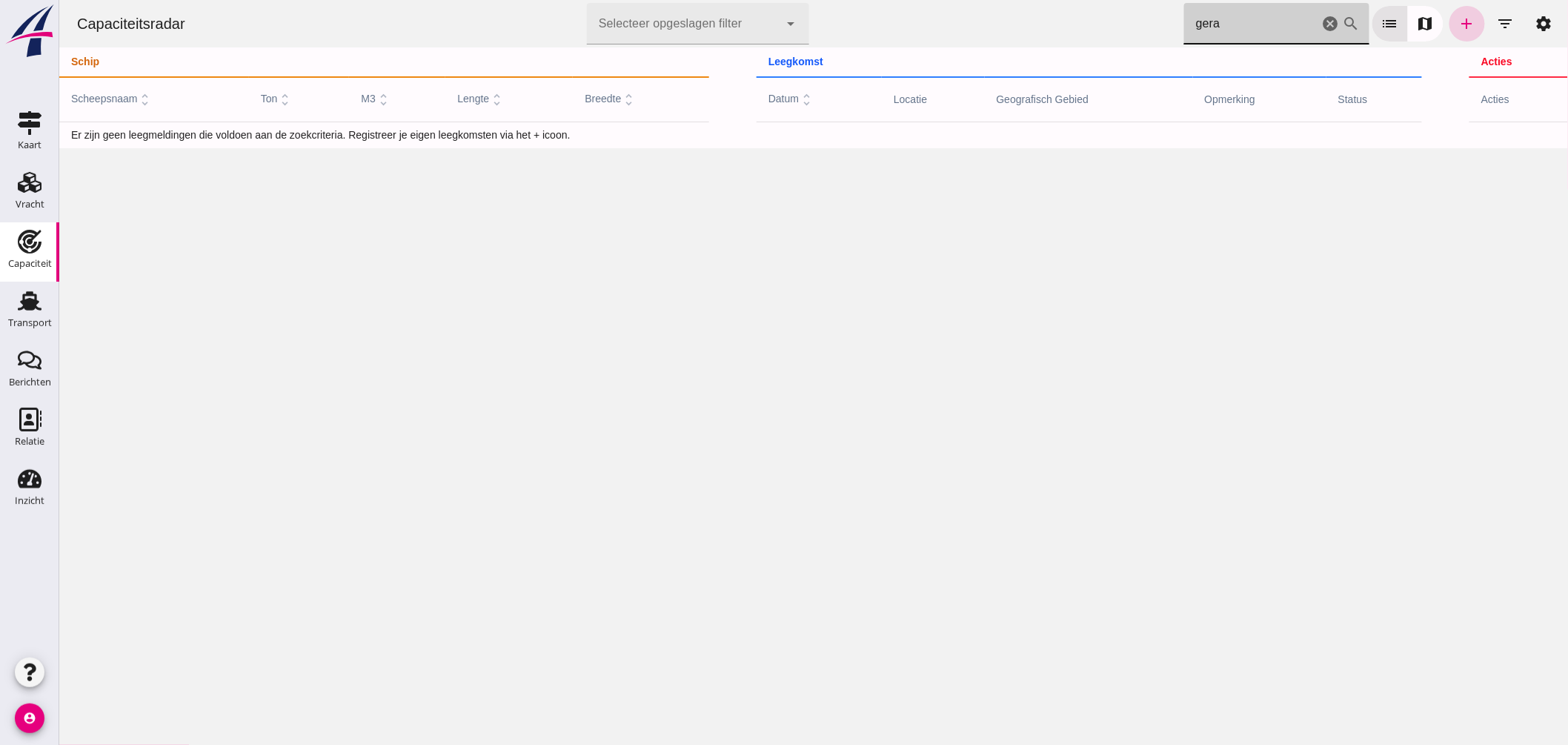
type input "gera"
click at [1458, 19] on icon "add" at bounding box center [1466, 24] width 18 height 18
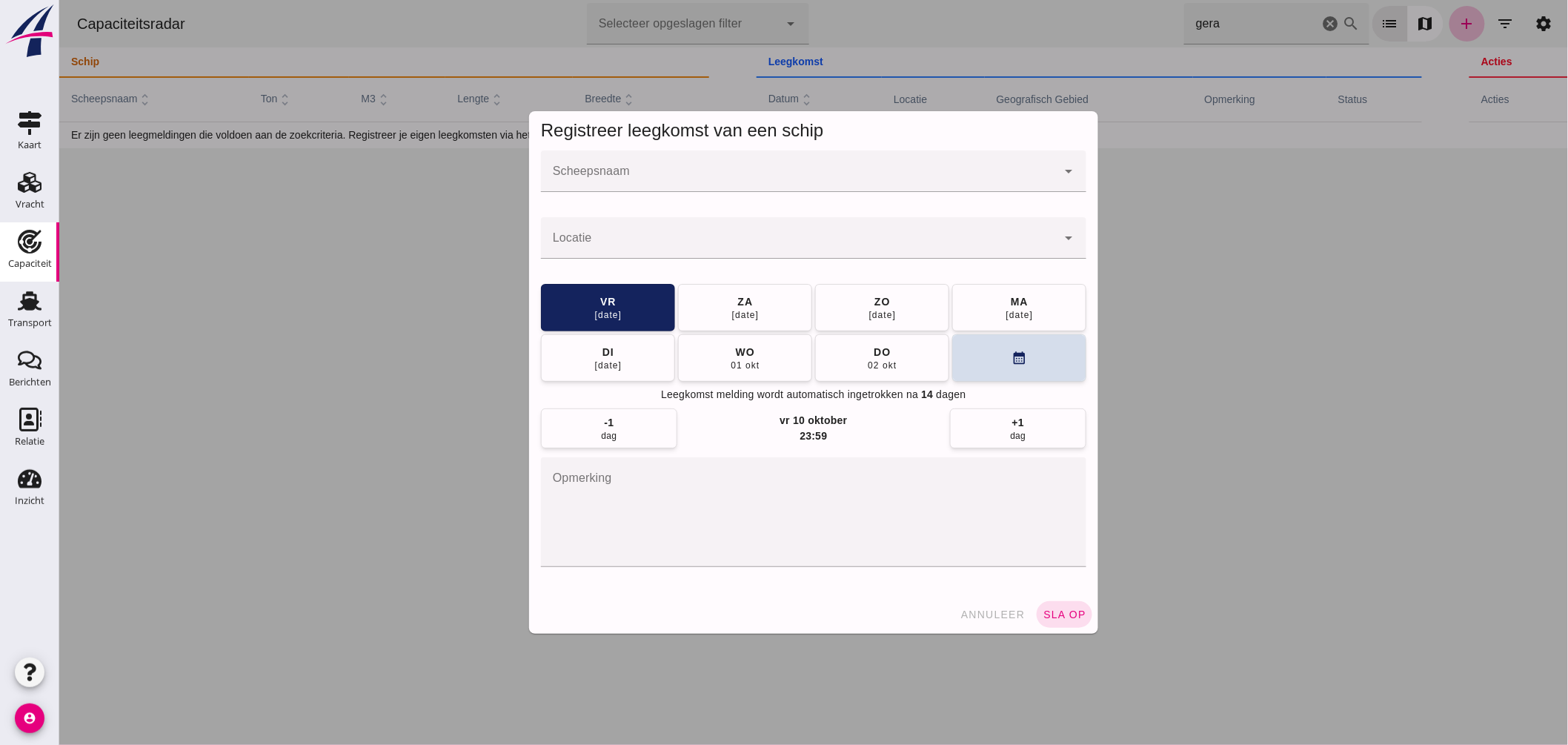
click at [664, 181] on input "Scheepsnaam" at bounding box center [798, 178] width 516 height 18
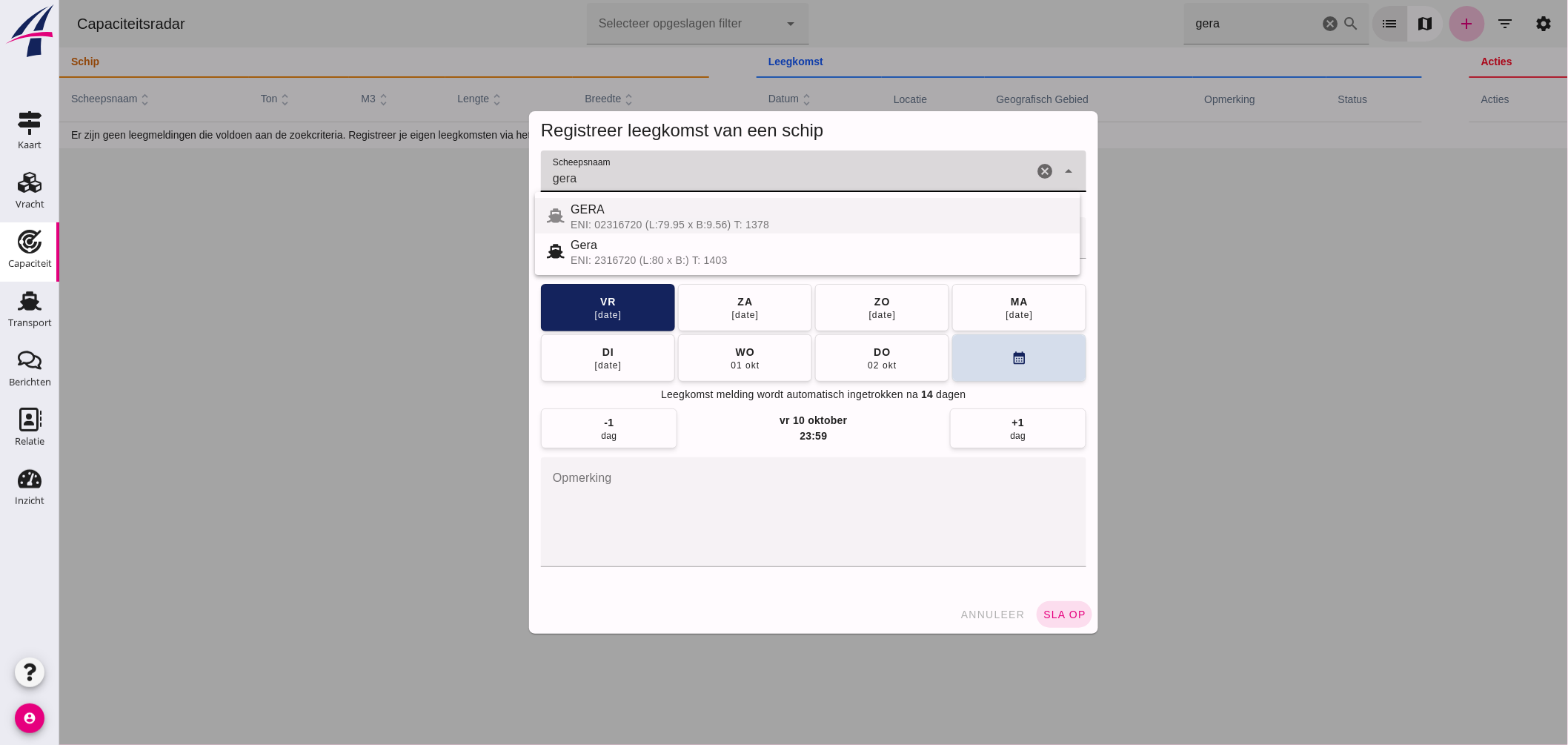
click at [601, 216] on div "GERA" at bounding box center [818, 209] width 498 height 18
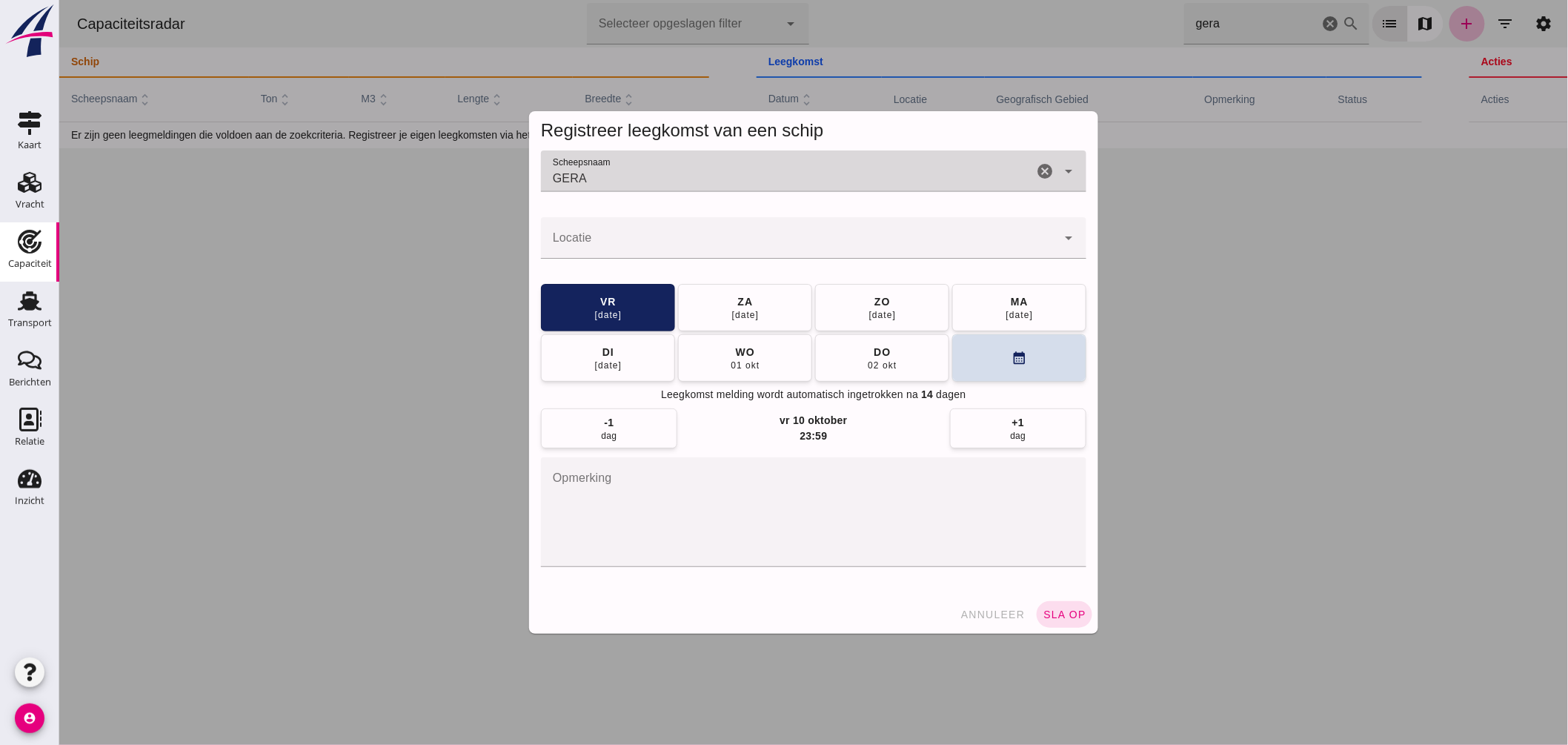
type input "GERA"
click at [591, 243] on input "Locatie" at bounding box center [798, 245] width 516 height 18
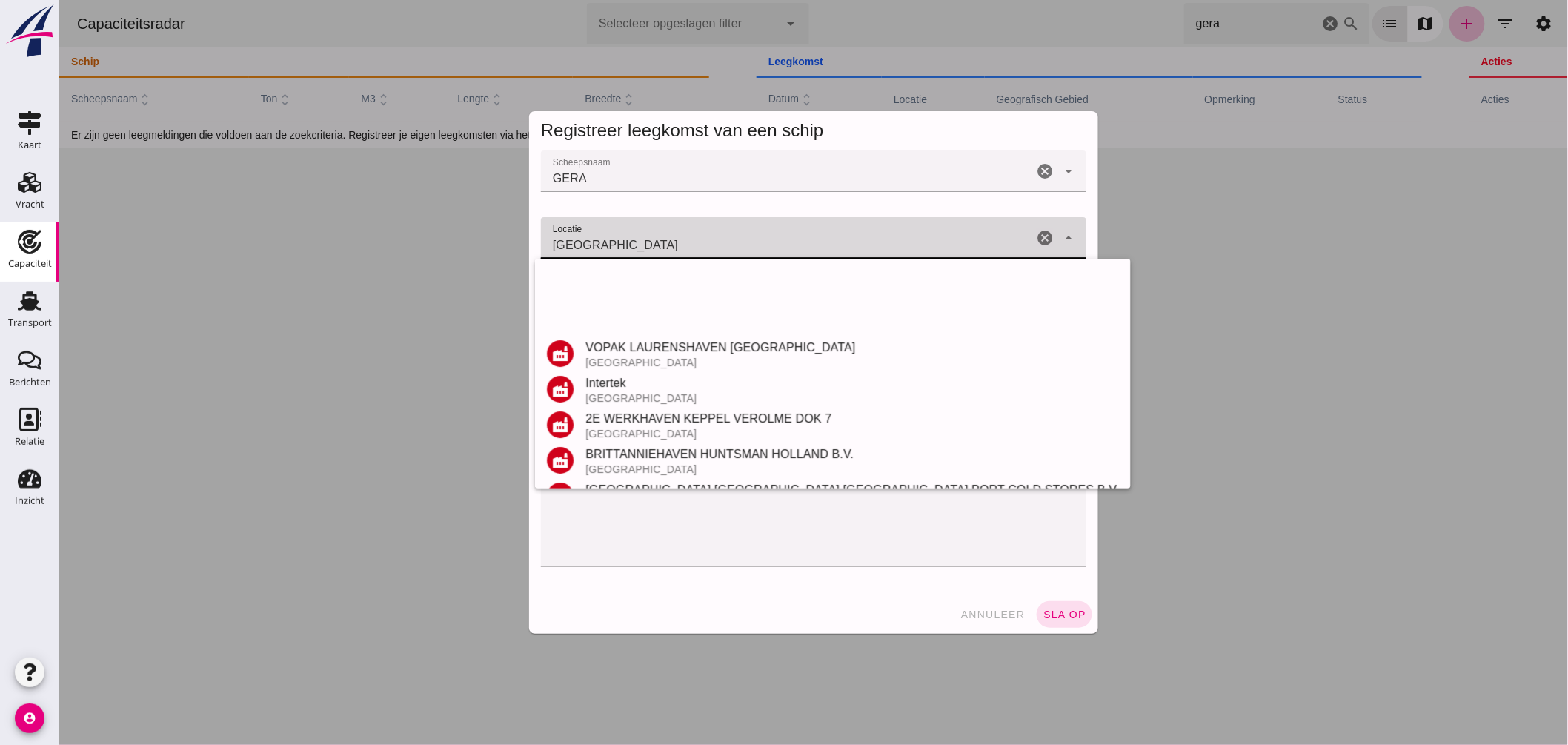
scroll to position [315, 0]
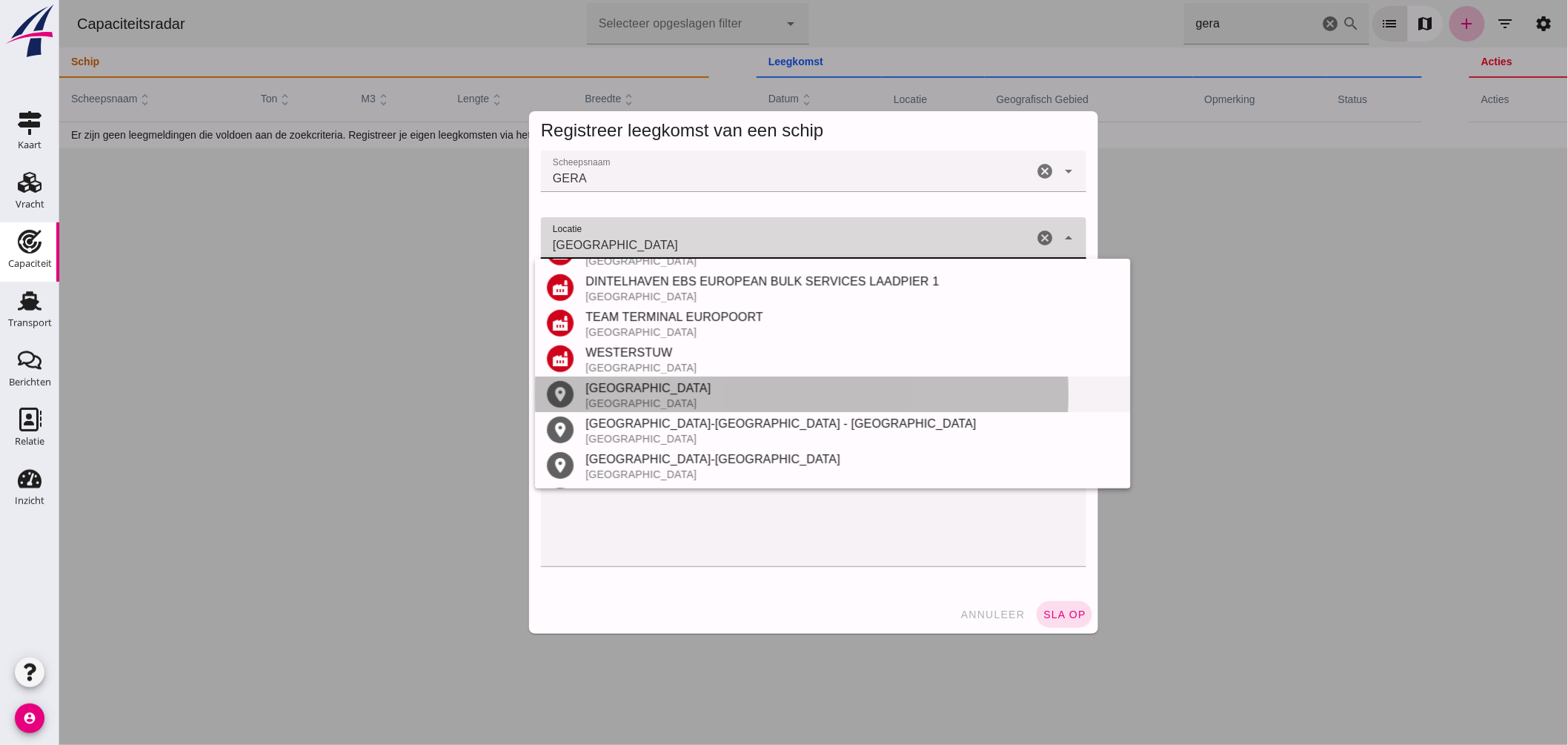
click at [645, 389] on div "[GEOGRAPHIC_DATA]" at bounding box center [851, 388] width 533 height 18
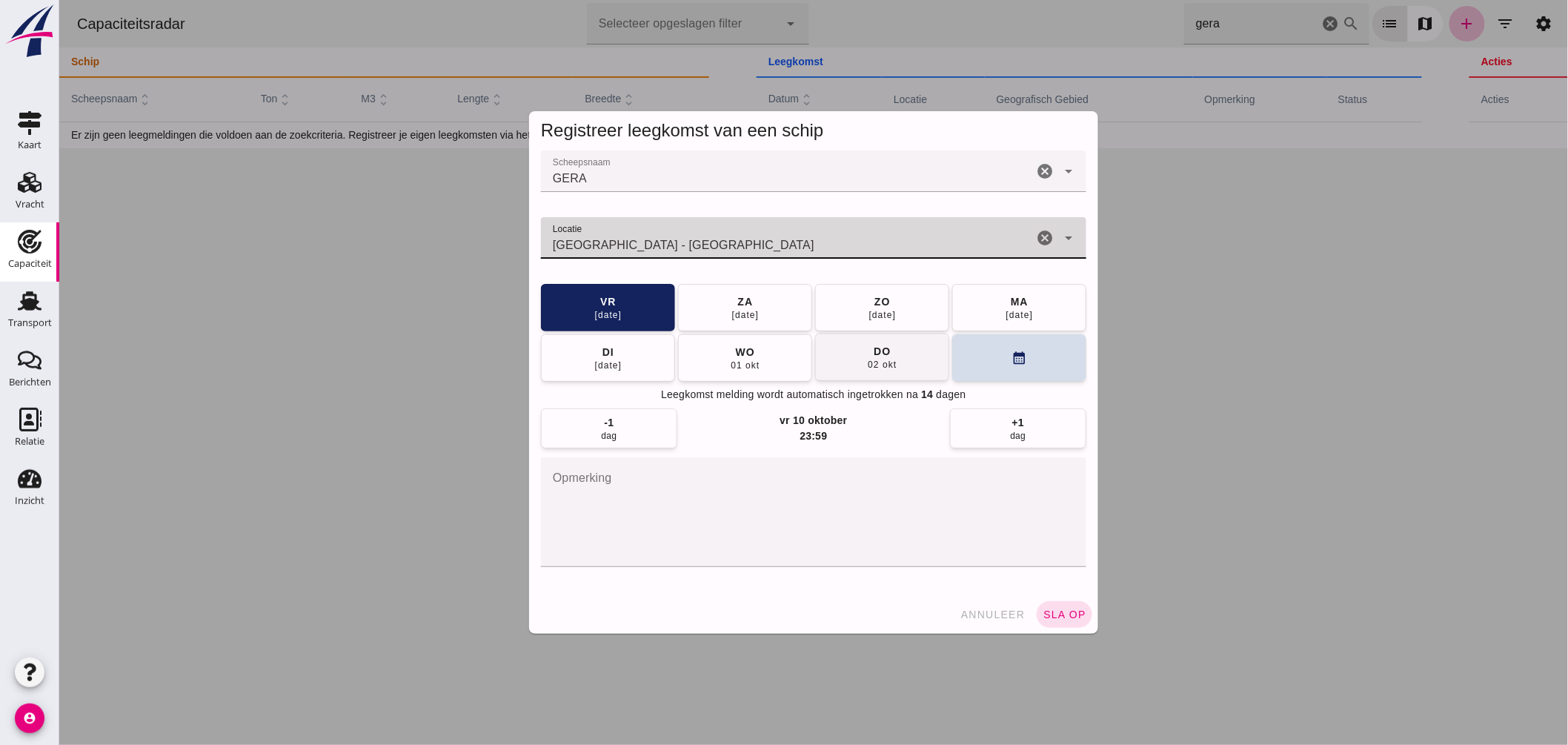
type input "Rotterdam - Zuid-Holland"
click at [876, 363] on div "02 okt" at bounding box center [880, 365] width 29 height 12
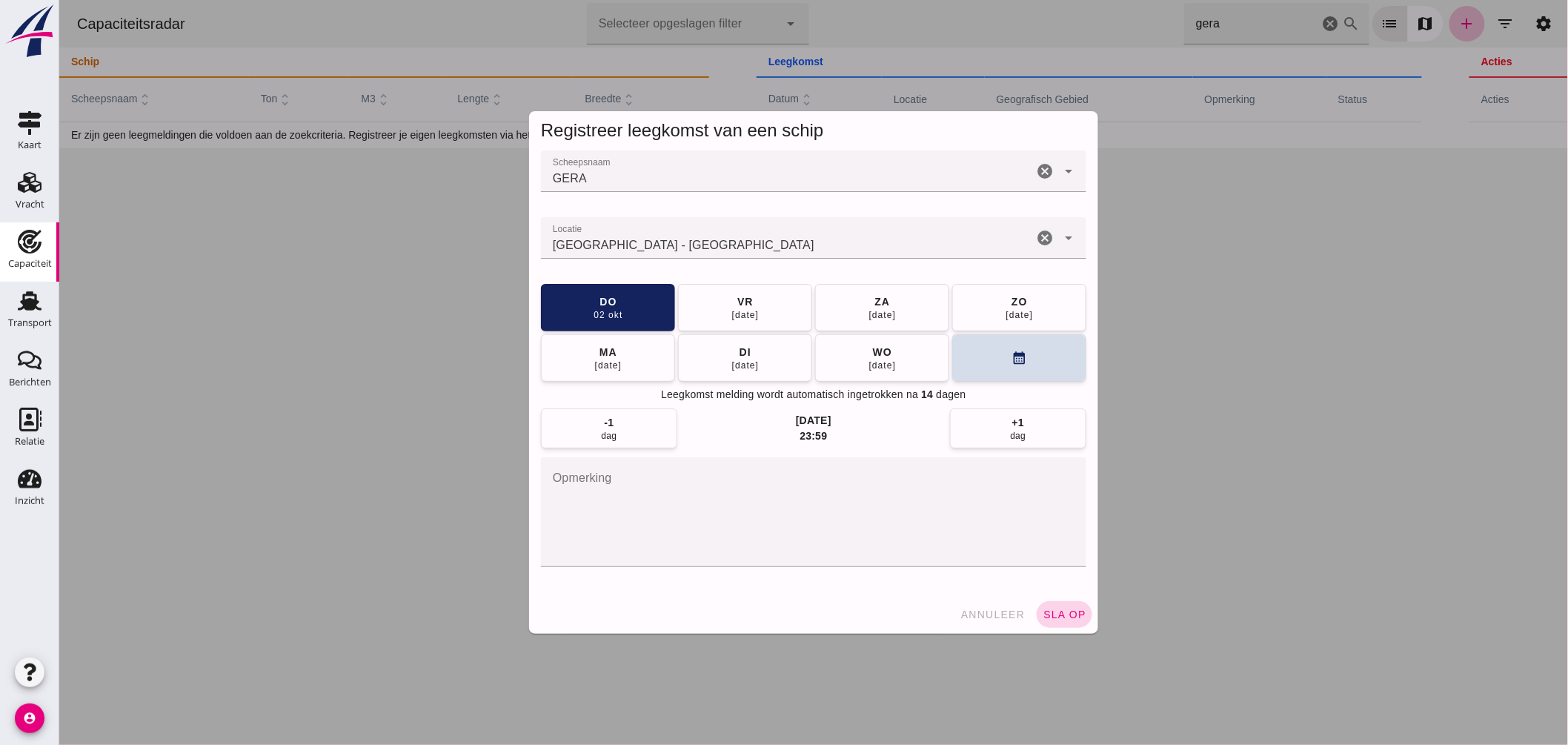
click at [1057, 601] on div "annuleer sla op" at bounding box center [812, 614] width 569 height 39
click at [1057, 605] on button "sla op" at bounding box center [1064, 614] width 56 height 27
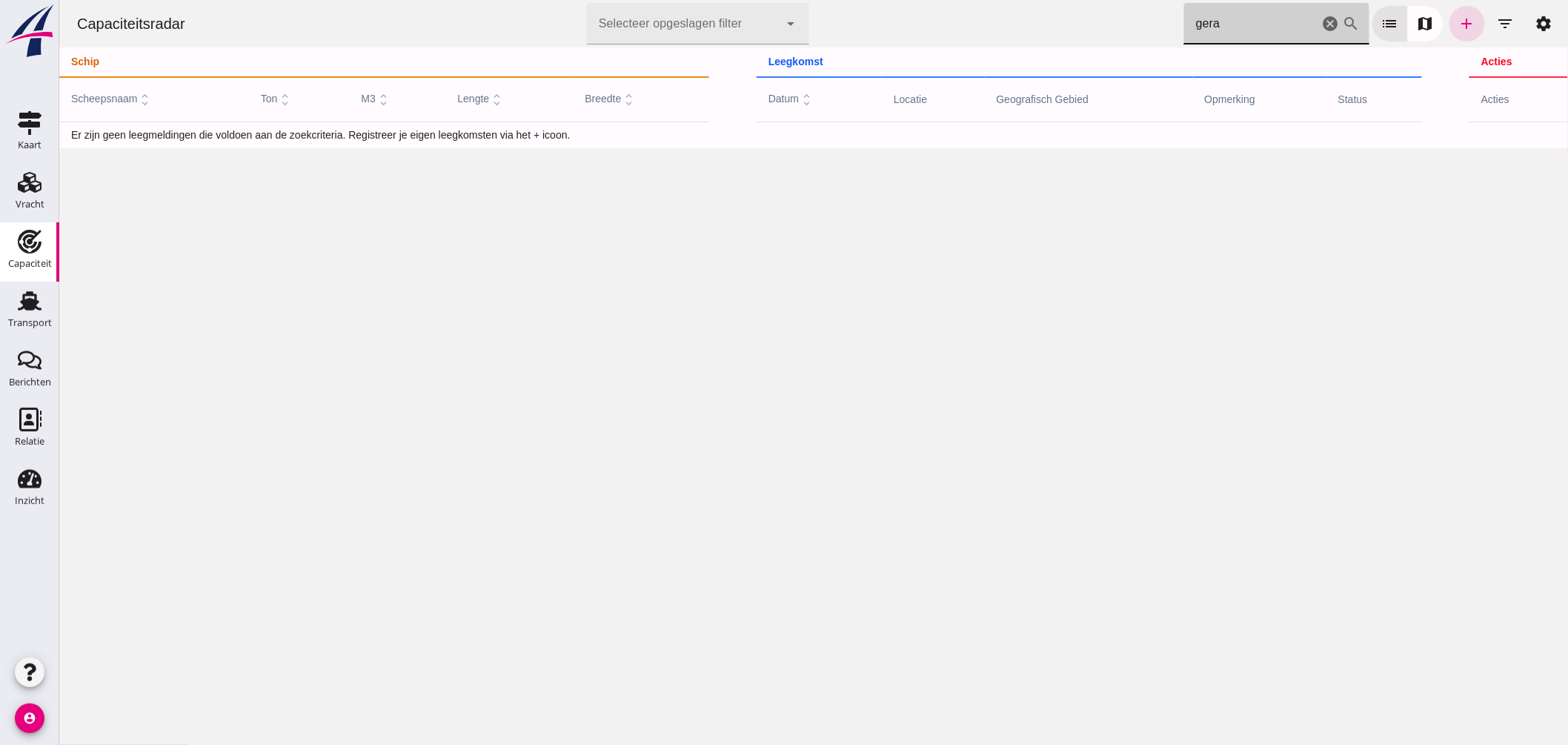
drag, startPoint x: 1165, startPoint y: 26, endPoint x: 898, endPoint y: 1, distance: 268.2
click at [907, 3] on div "Capaciteitsradar Selecteer opgeslagen filter Selecteer opgeslagen filter cancel…" at bounding box center [813, 24] width 1497 height 47
drag, startPoint x: 1233, startPoint y: 22, endPoint x: 827, endPoint y: -16, distance: 407.8
click at [827, 0] on html "Capaciteitsradar Selecteer opgeslagen filter Selecteer opgeslagen filter cancel…" at bounding box center [812, 372] width 1509 height 745
type input "navare"
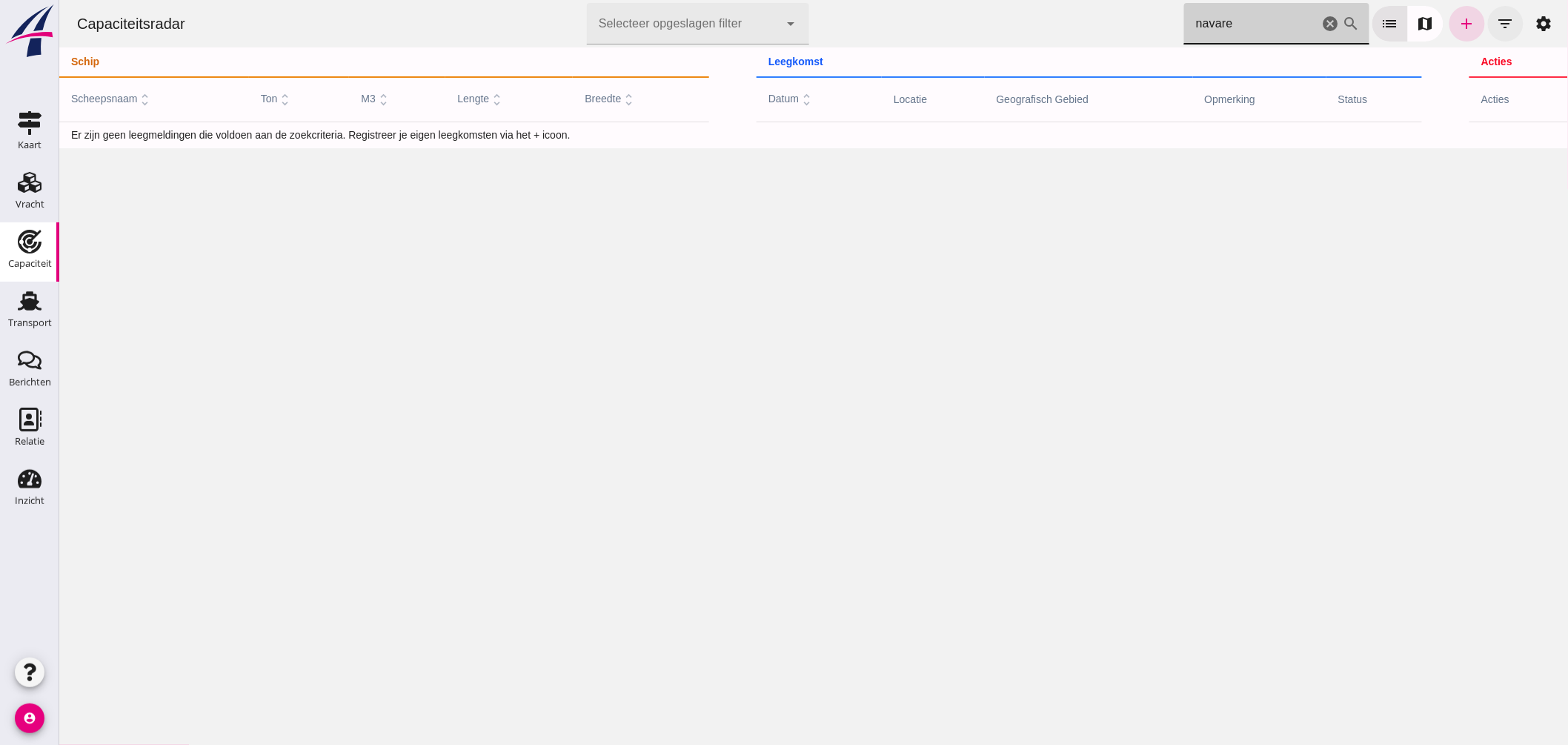
drag, startPoint x: 1316, startPoint y: 20, endPoint x: 1485, endPoint y: 22, distance: 169.0
click at [1321, 20] on icon "cancel" at bounding box center [1330, 24] width 18 height 18
click at [1496, 21] on icon "filter_list" at bounding box center [1505, 24] width 18 height 18
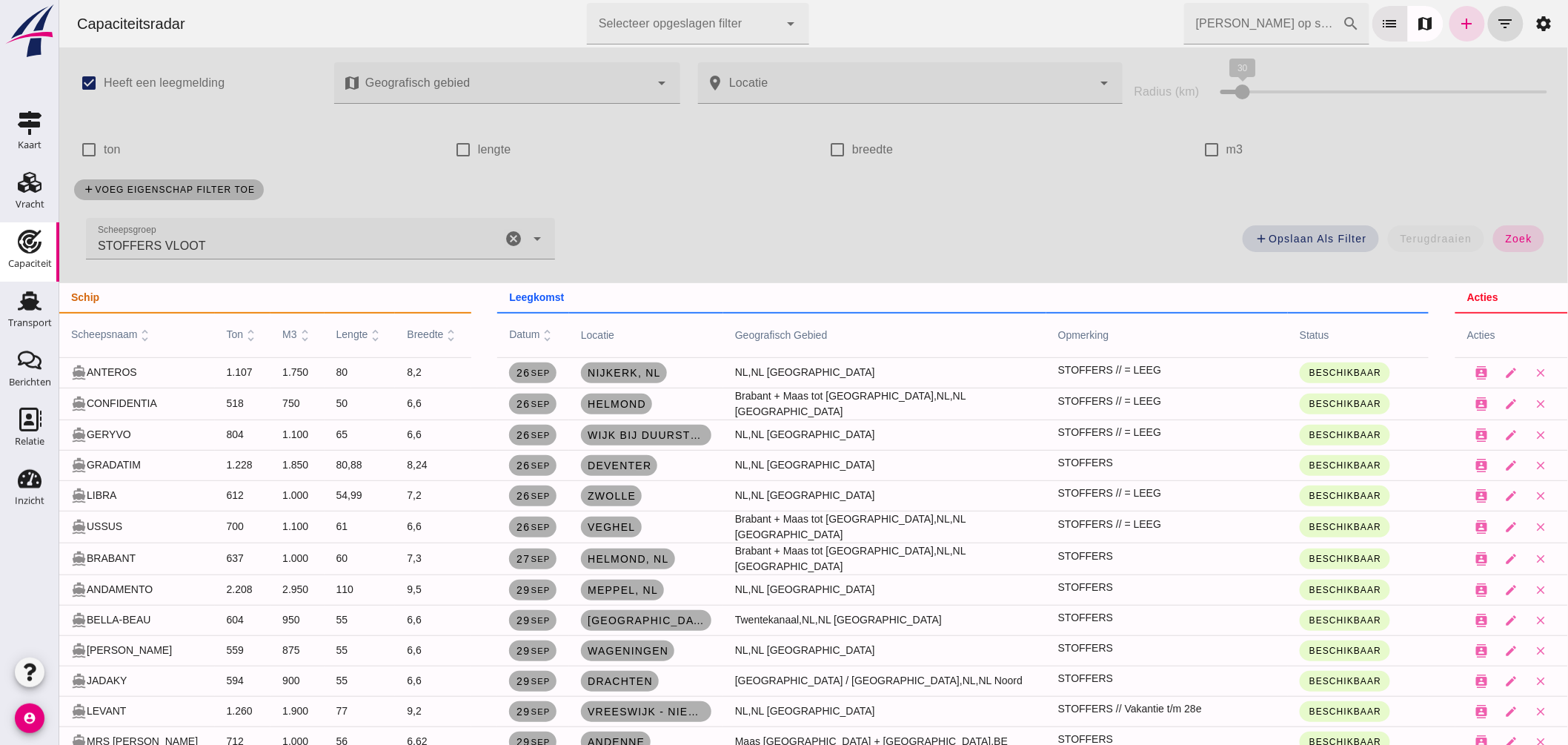
click at [507, 235] on icon "cancel" at bounding box center [512, 239] width 18 height 18
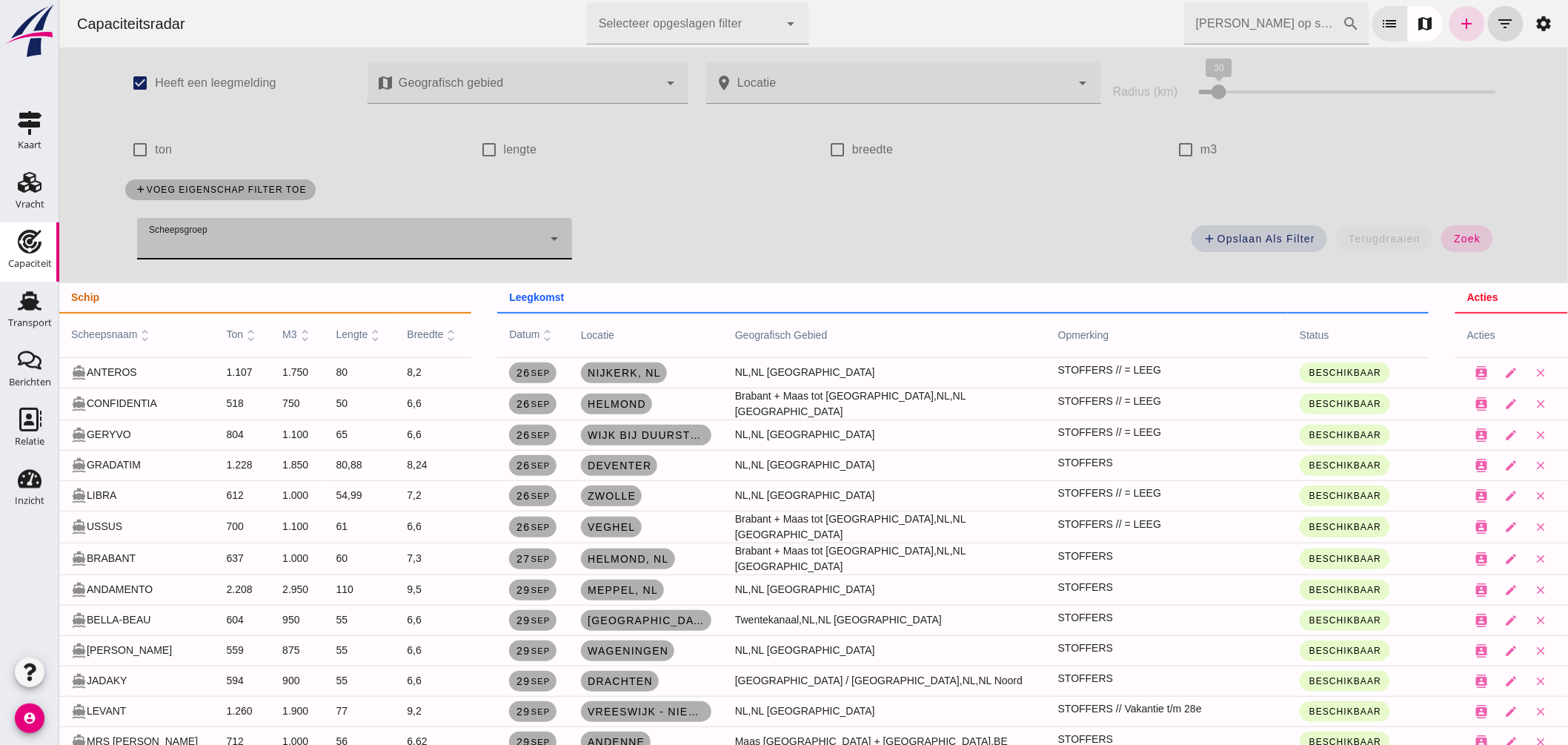
click at [1255, 24] on input "[PERSON_NAME] op scheepsnaam" at bounding box center [1263, 24] width 158 height 41
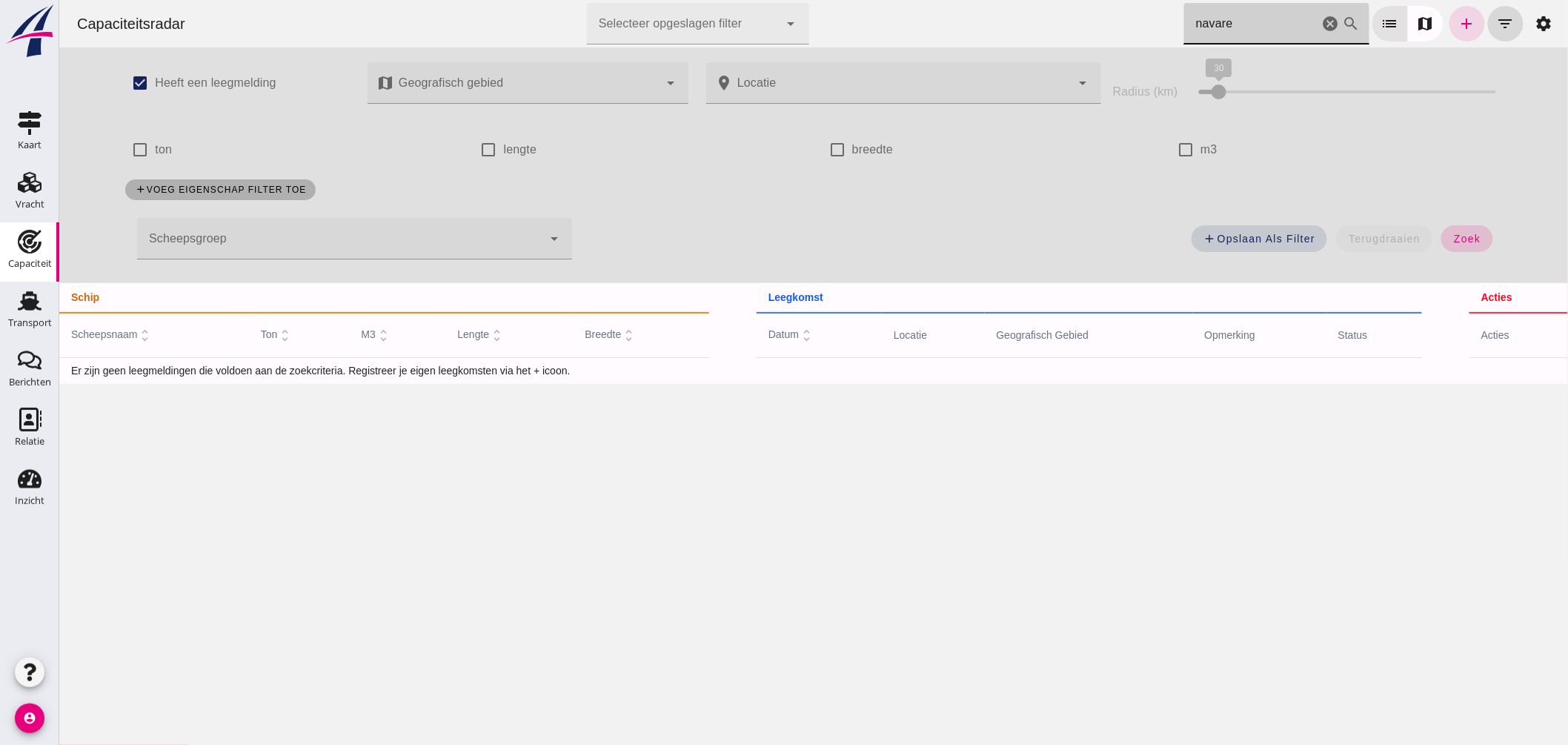
type input "navare"
click at [1454, 231] on button "zoek" at bounding box center [1466, 239] width 51 height 27
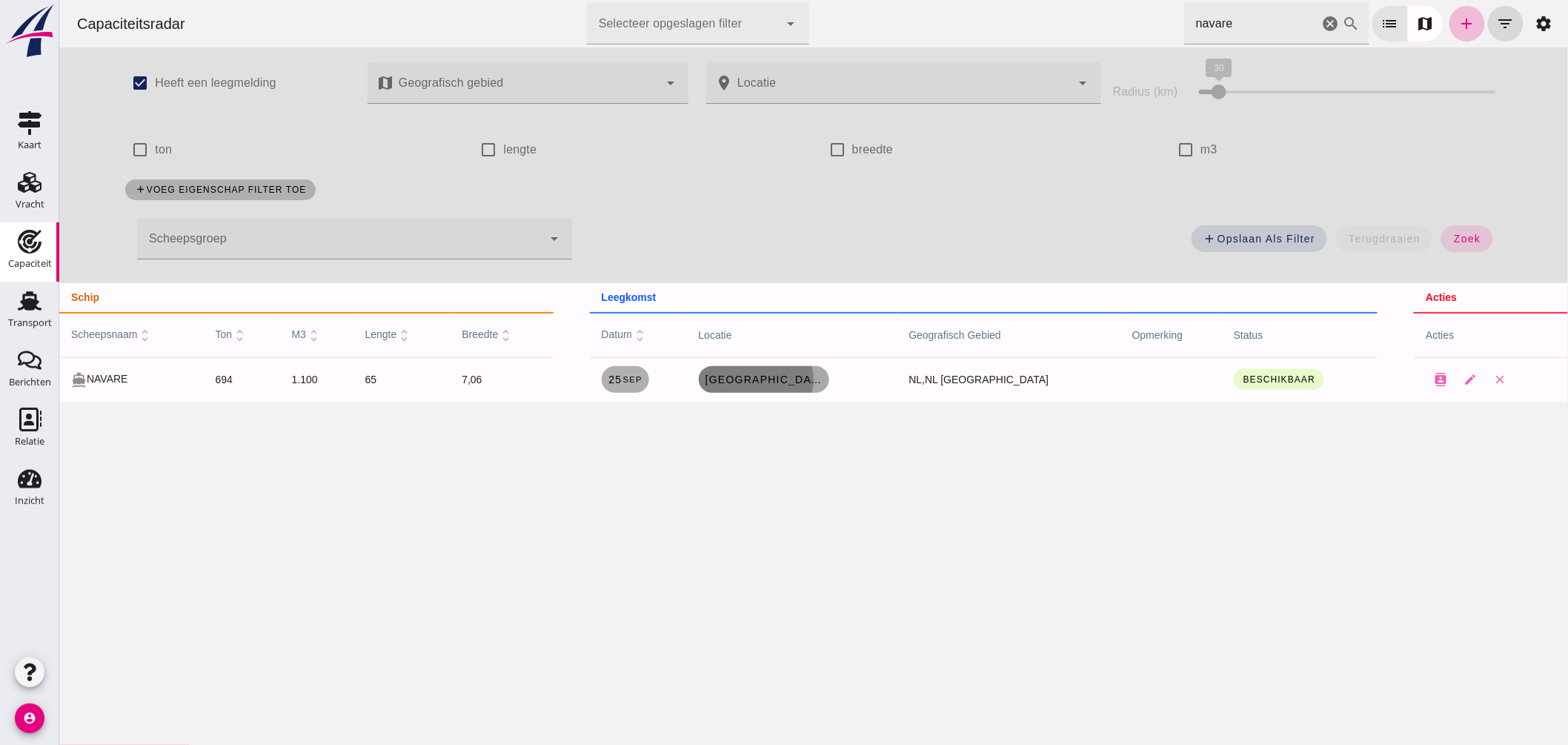
click at [792, 380] on span "Dordrecht , nl" at bounding box center [763, 379] width 119 height 12
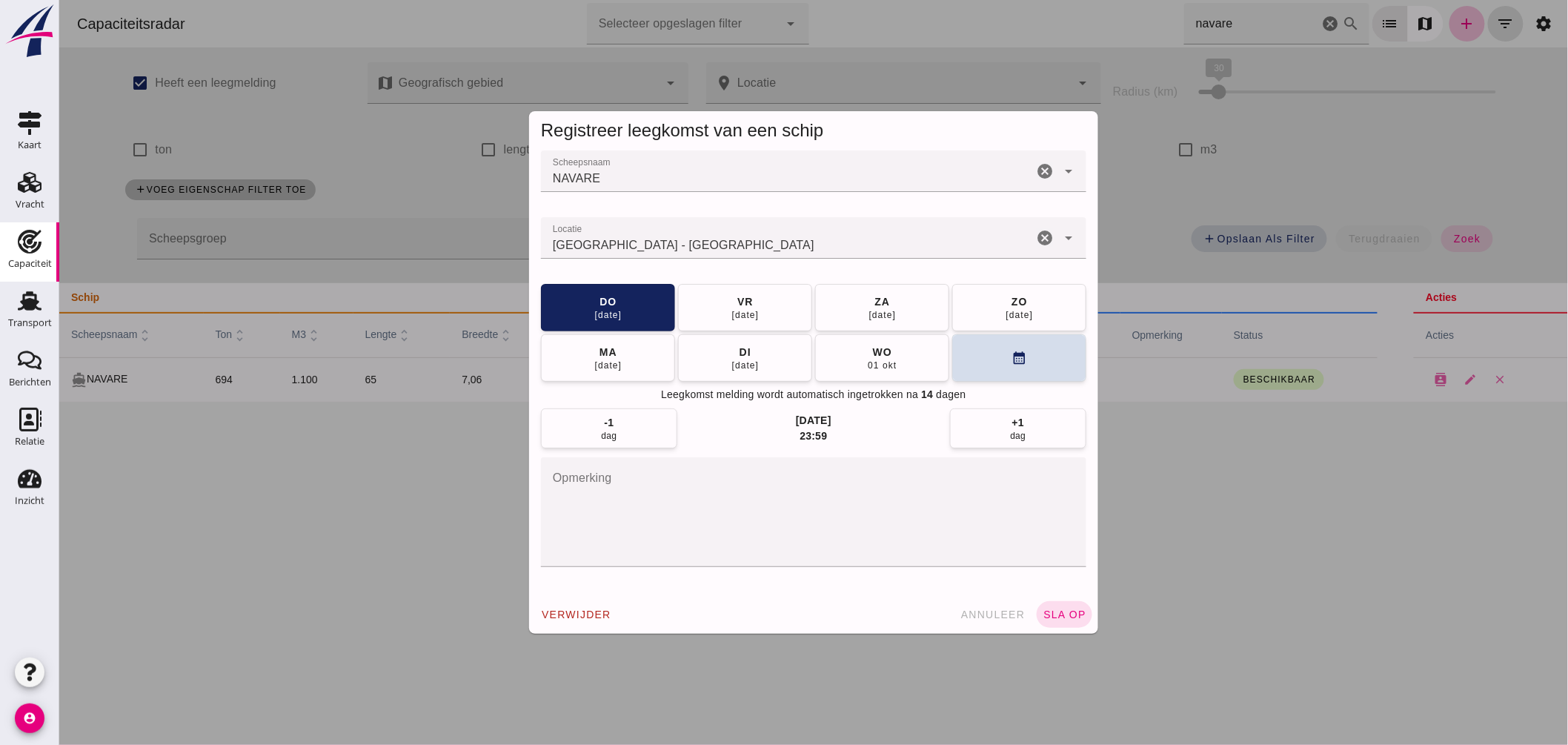
click at [759, 239] on input "Locatie" at bounding box center [786, 245] width 492 height 18
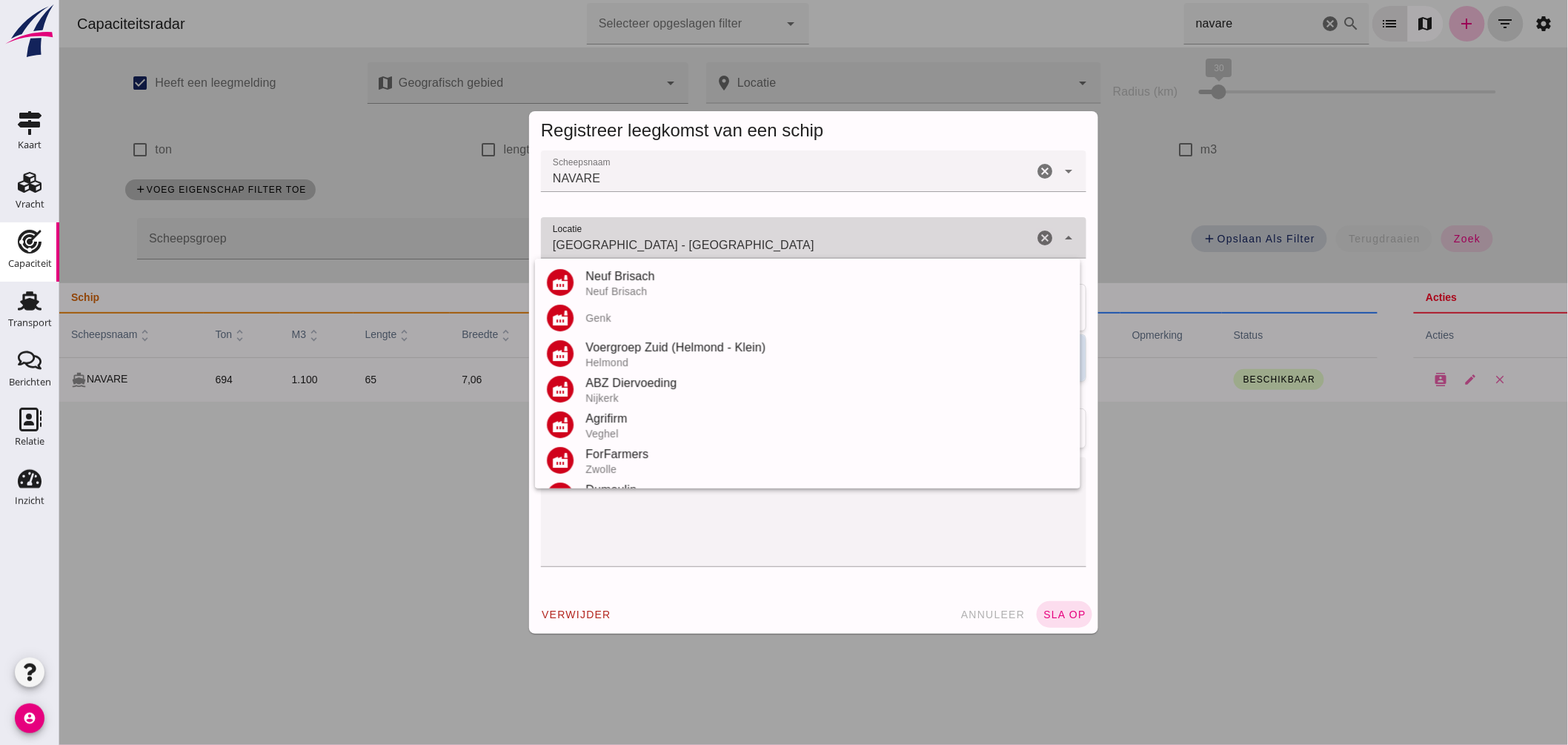
click at [759, 239] on input "Dordrecht - Zuid-Holland" at bounding box center [786, 245] width 492 height 18
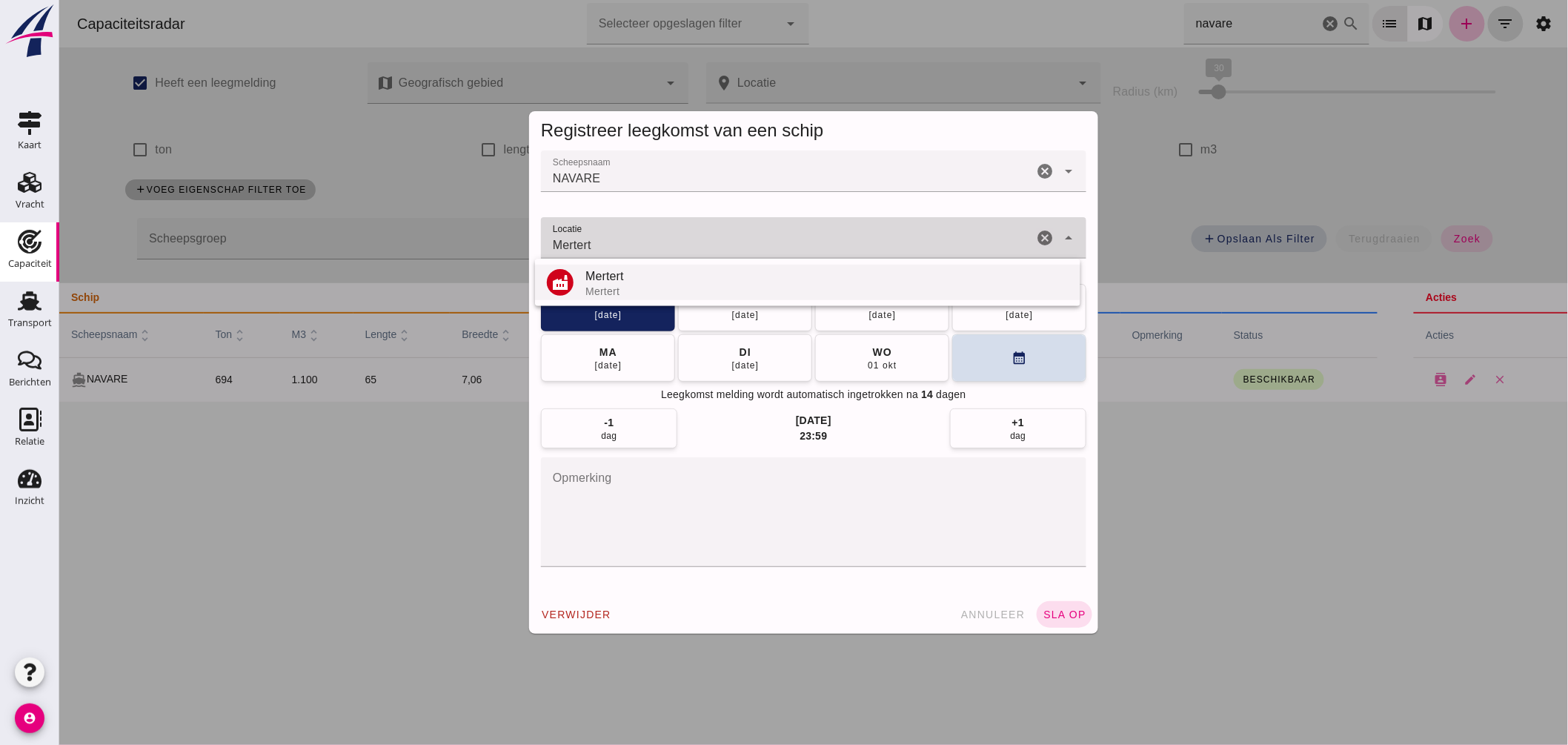
click at [642, 277] on div "Mertert" at bounding box center [826, 276] width 483 height 18
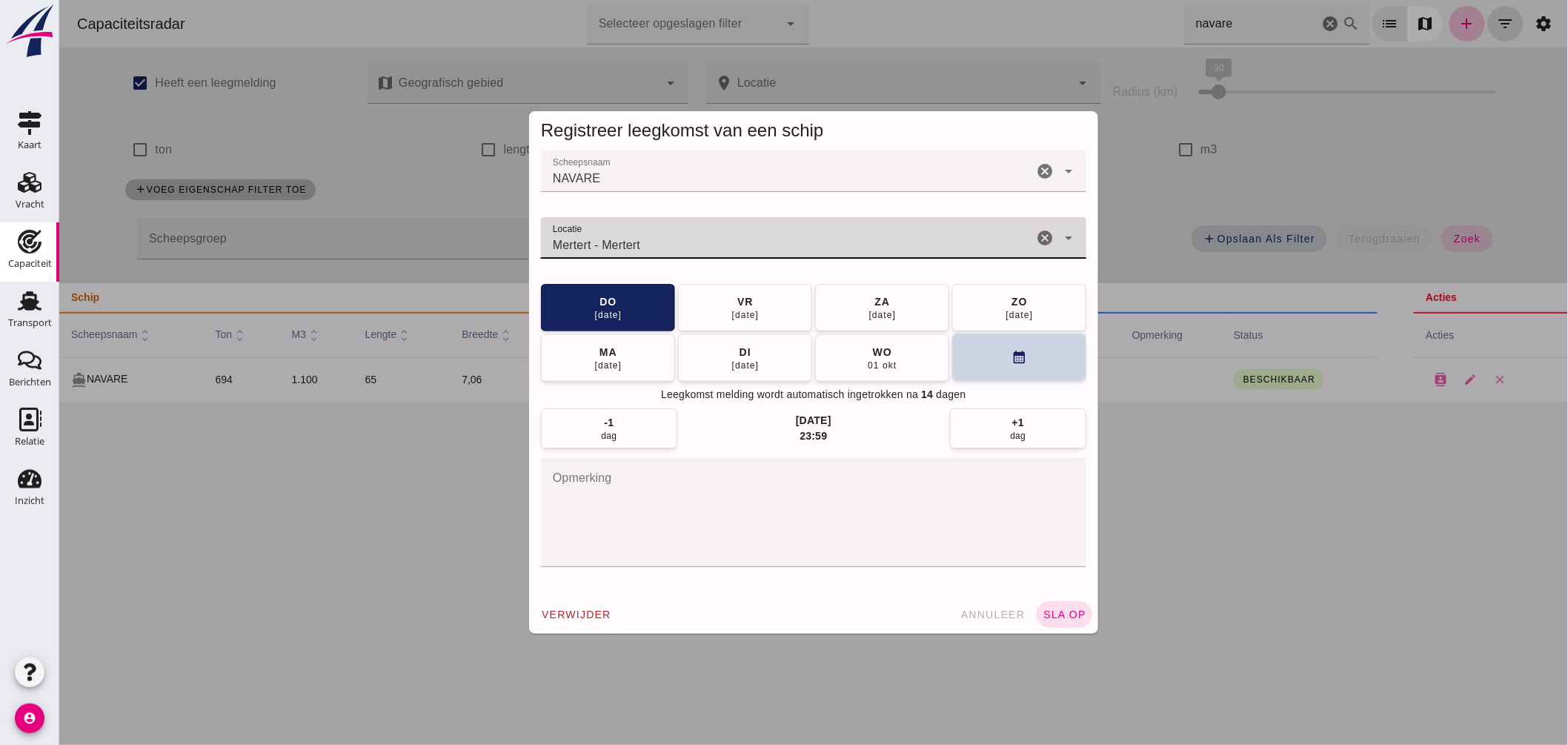
type input "Mertert - Mertert"
click at [1003, 363] on button "calendar_month" at bounding box center [1018, 357] width 134 height 47
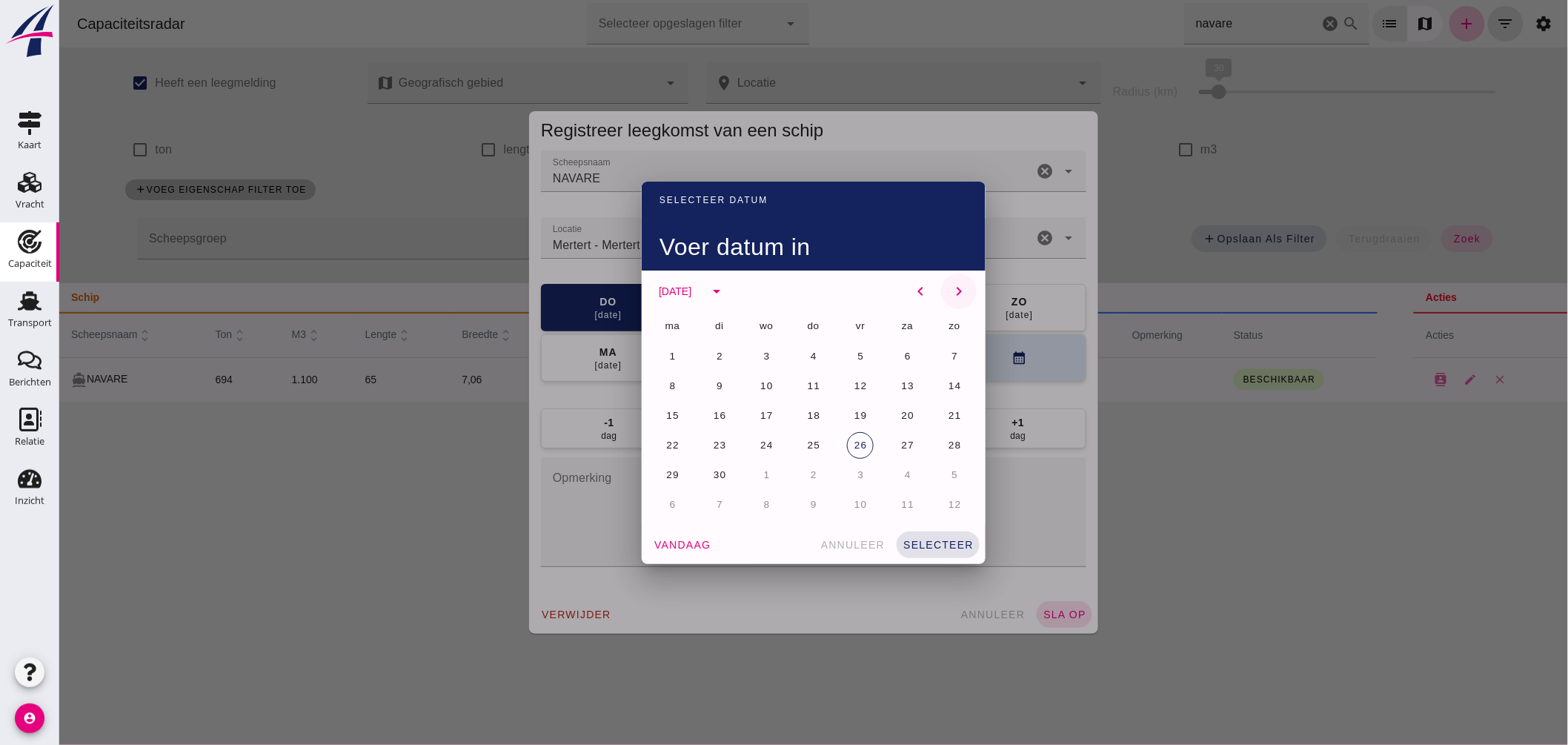
click at [950, 287] on icon "chevron_right" at bounding box center [958, 291] width 18 height 18
click at [853, 433] on button "24" at bounding box center [859, 446] width 27 height 27
click at [920, 536] on button "selecteer" at bounding box center [937, 545] width 83 height 27
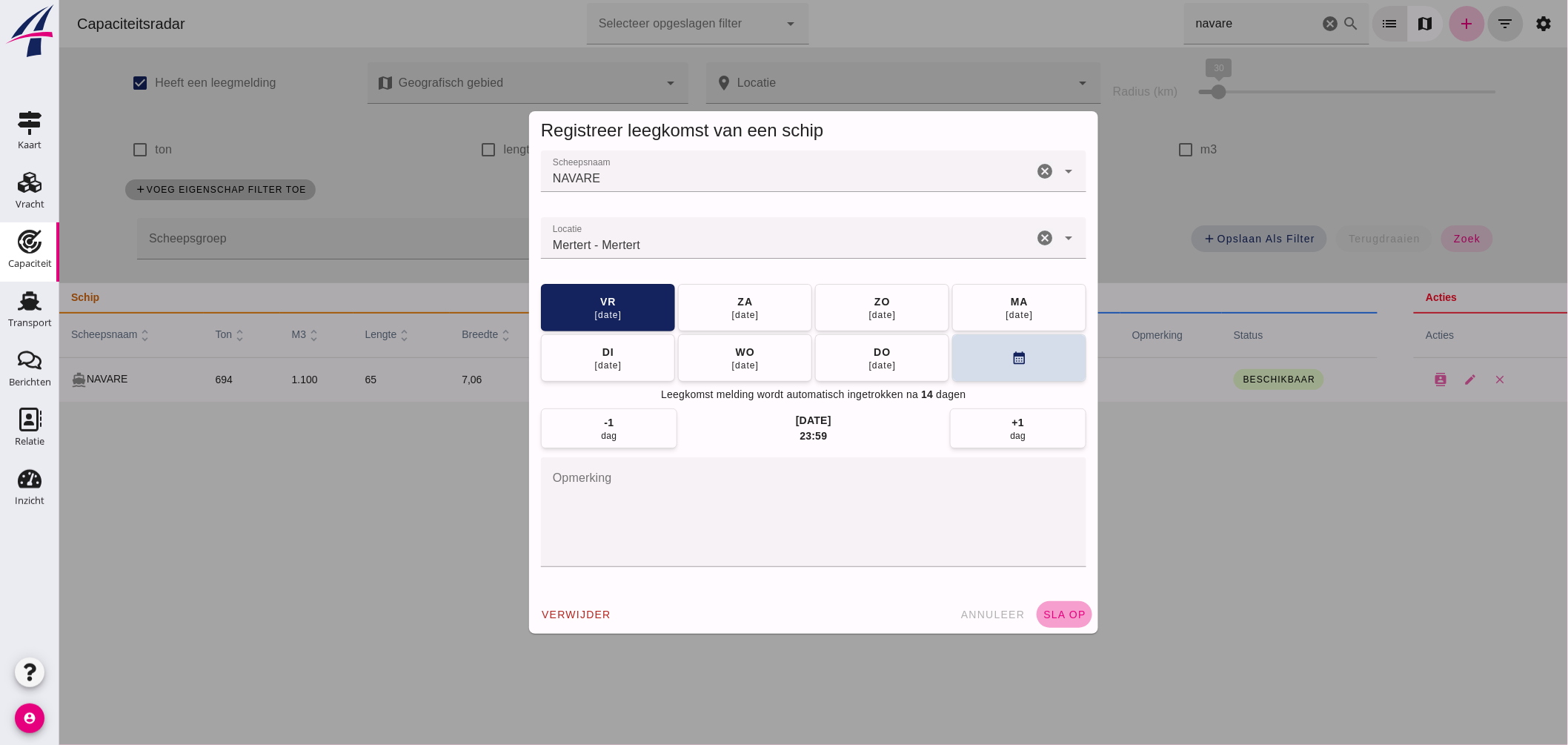
click at [1052, 606] on button "sla op" at bounding box center [1064, 614] width 56 height 27
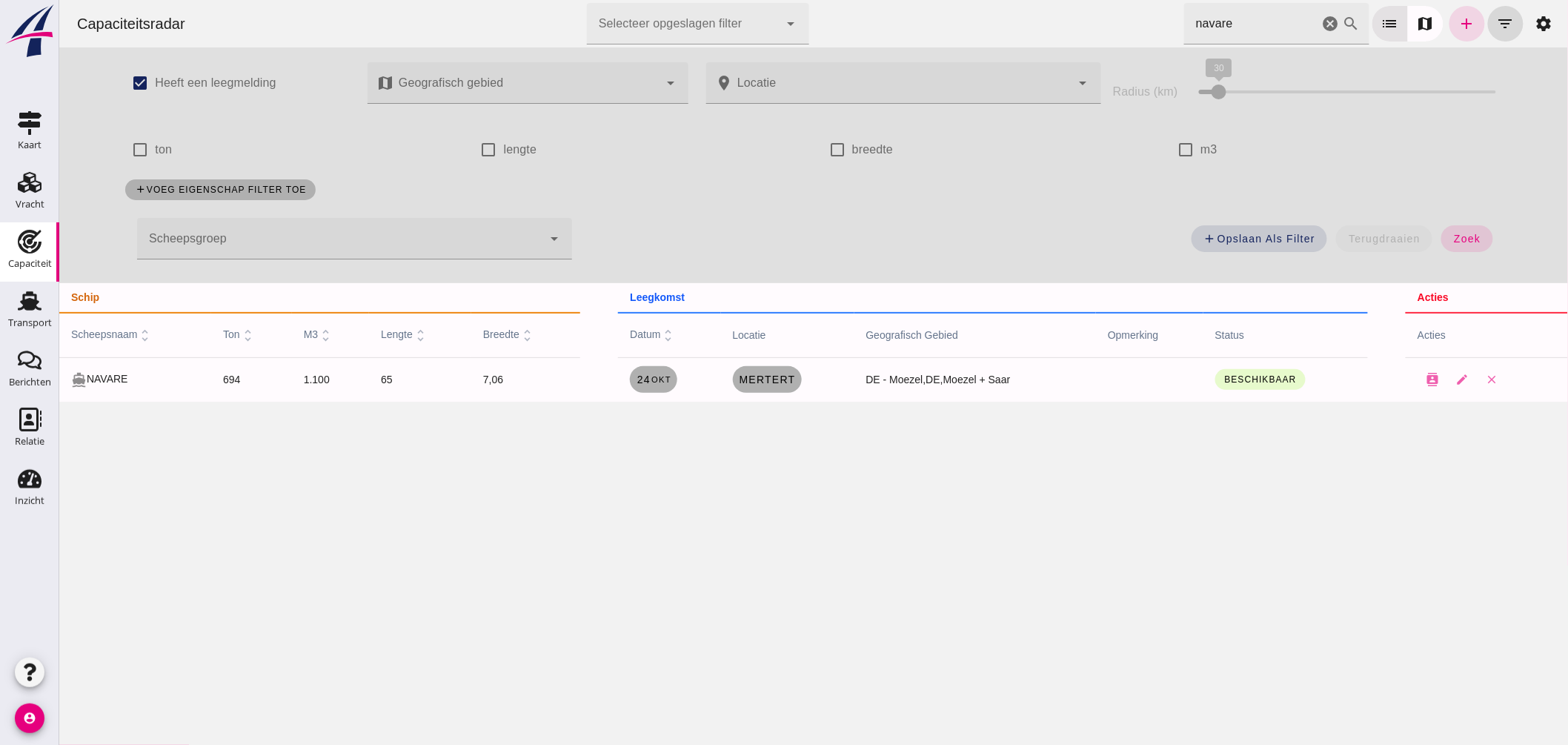
click at [1323, 22] on icon "cancel" at bounding box center [1330, 24] width 18 height 18
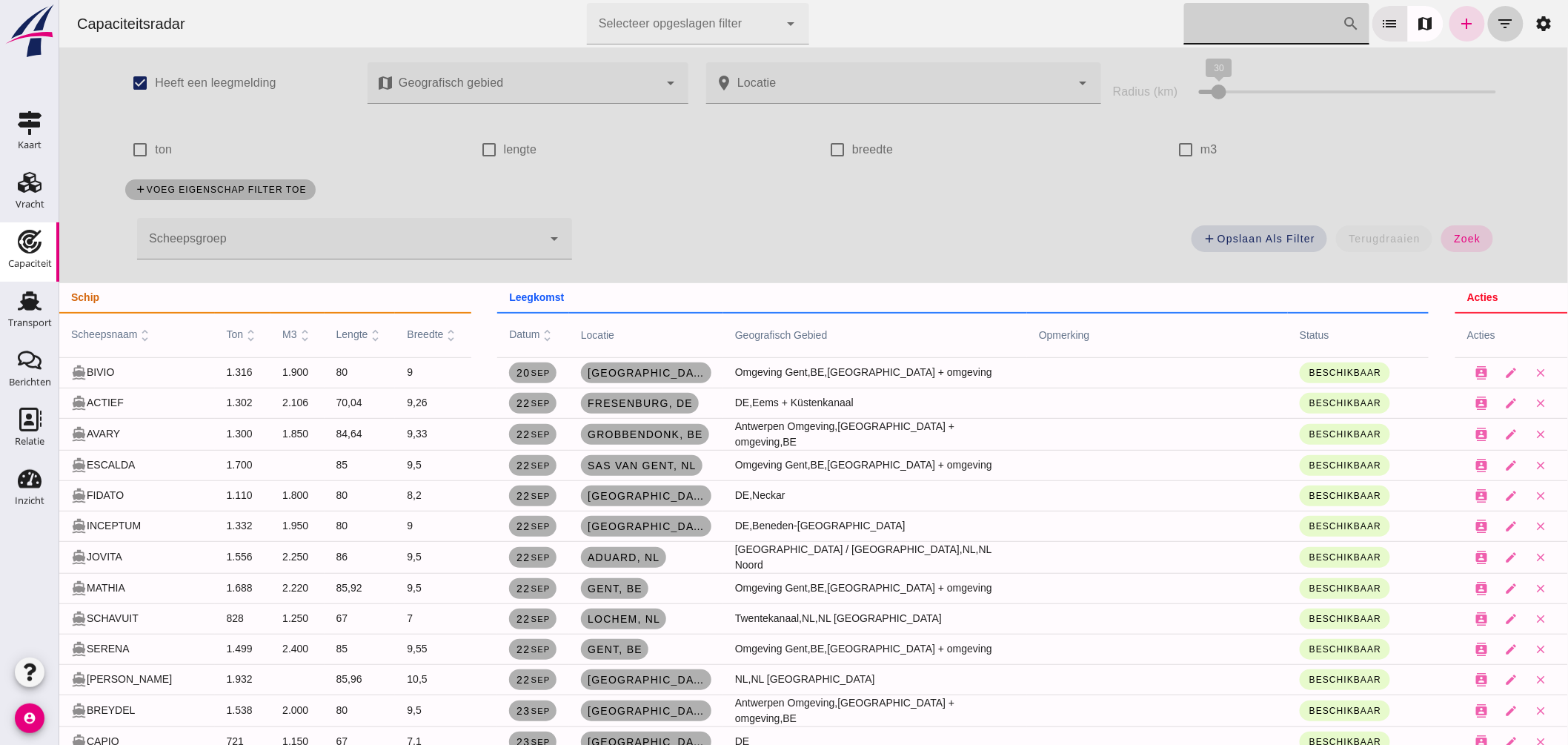
click at [1496, 28] on icon "filter_list" at bounding box center [1505, 24] width 18 height 18
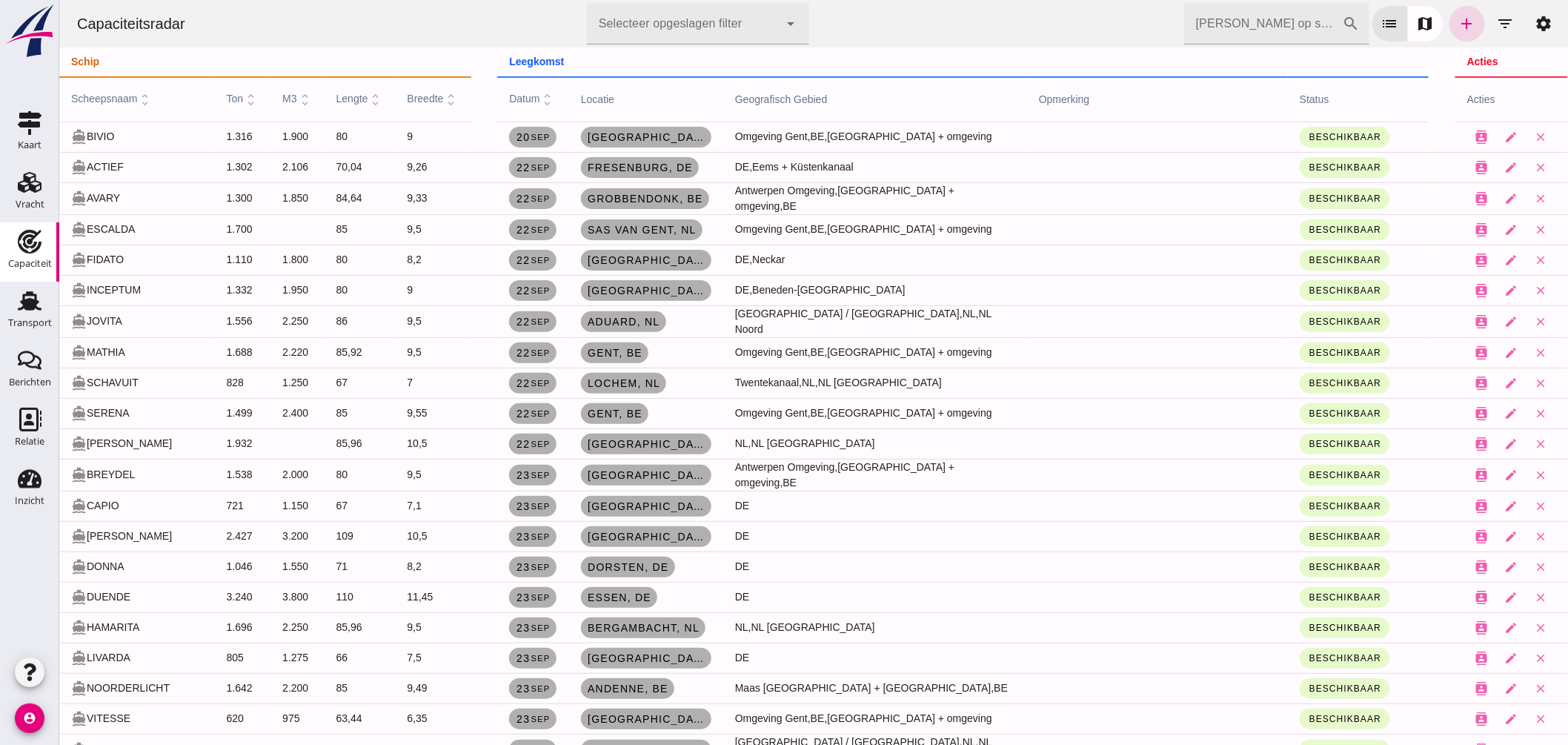
drag, startPoint x: 109, startPoint y: 98, endPoint x: 155, endPoint y: 125, distance: 53.3
click at [110, 97] on span "scheepsnaam unfold_more" at bounding box center [112, 99] width 83 height 12
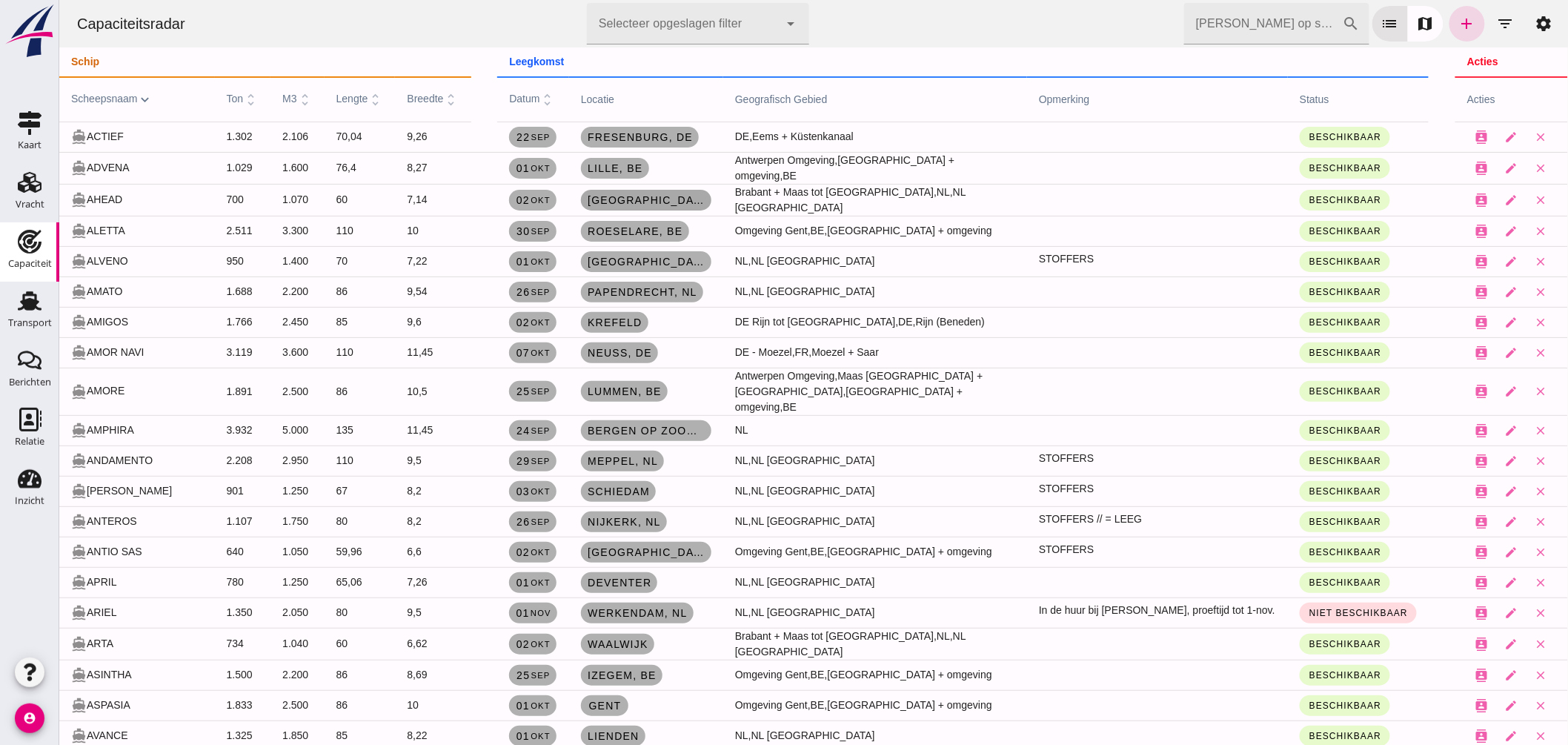
click at [618, 197] on span "Antwerpen , be" at bounding box center [645, 200] width 119 height 12
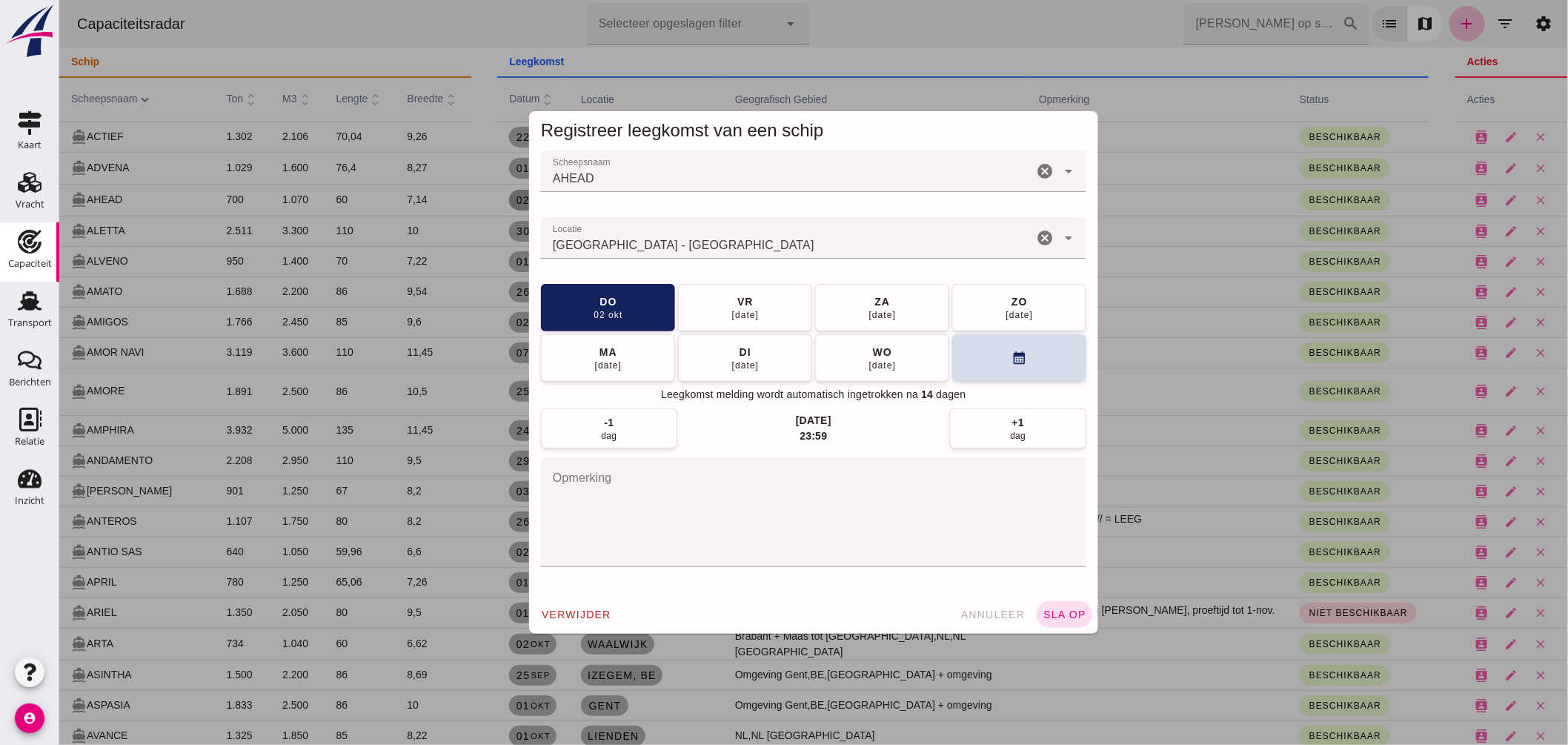
click at [688, 244] on input "Locatie" at bounding box center [786, 245] width 492 height 18
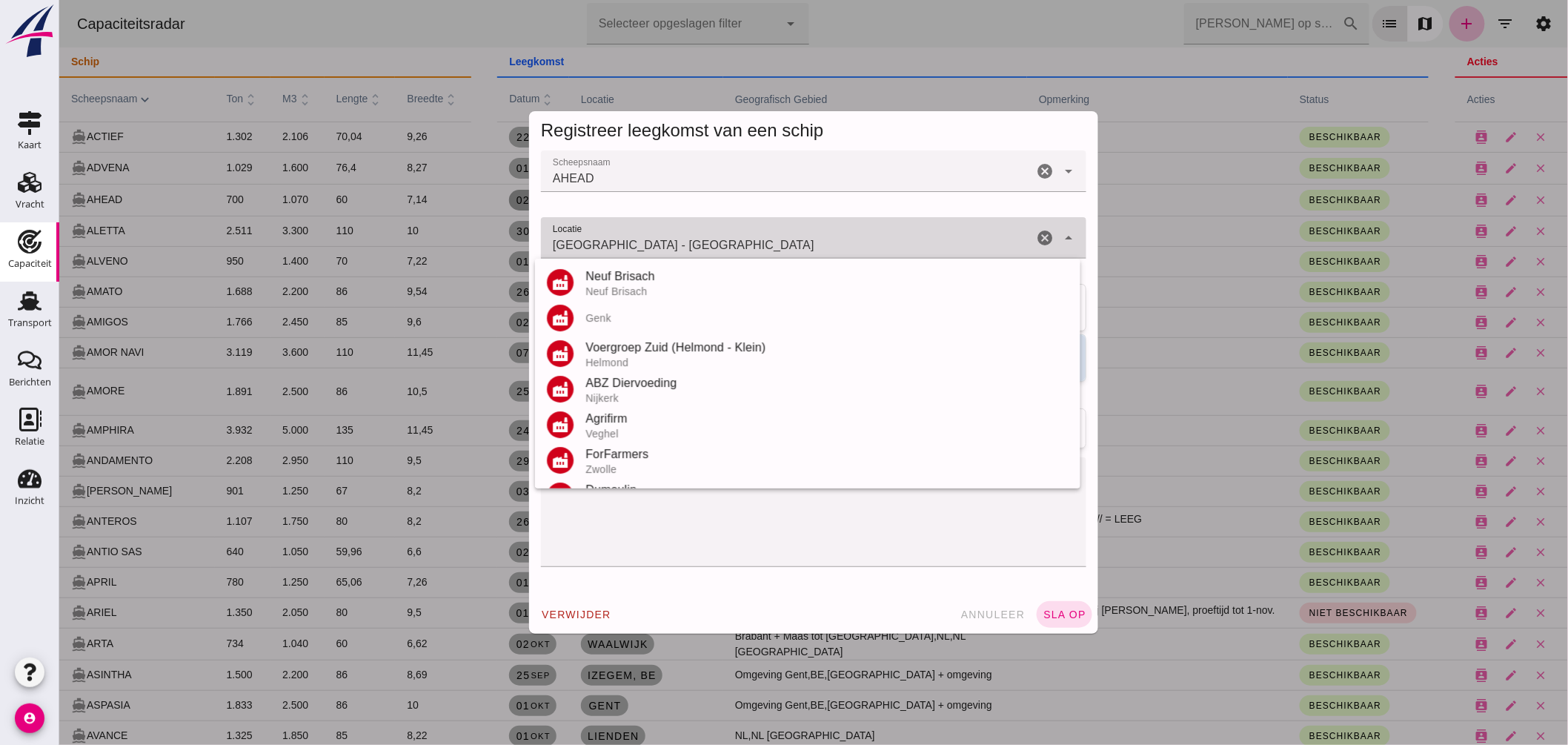
click at [688, 244] on input "Antwerpen - Limburg" at bounding box center [786, 245] width 492 height 18
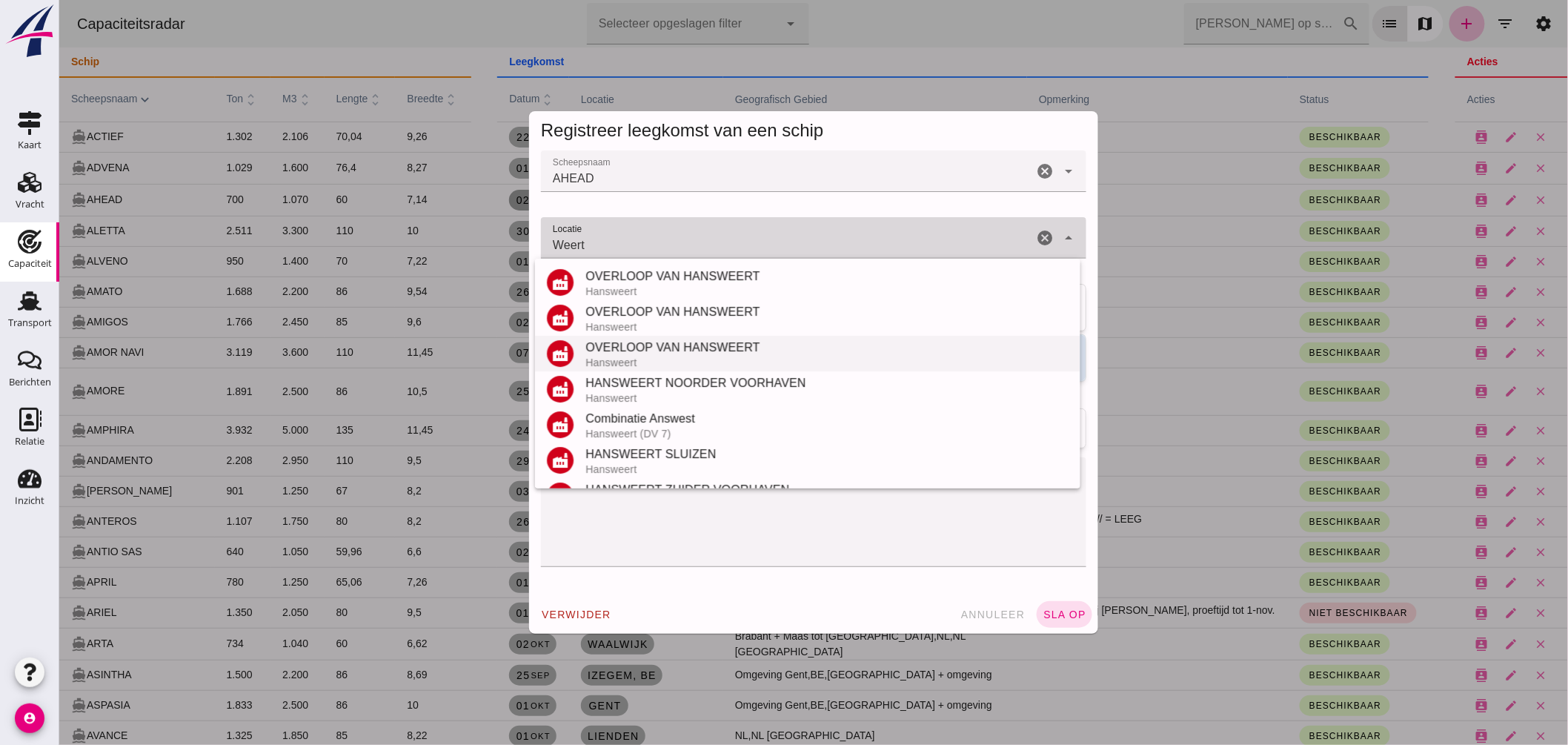
scroll to position [174, 0]
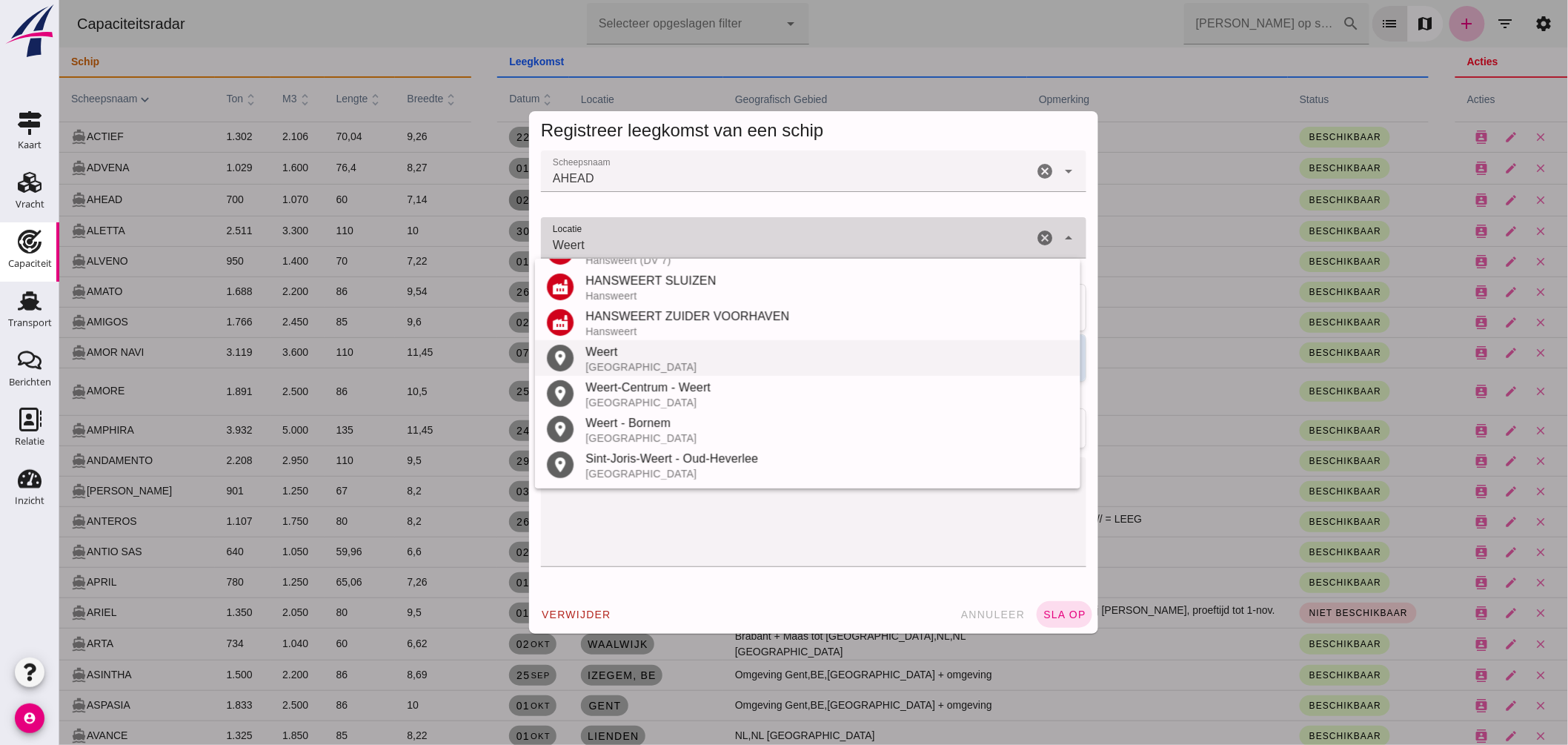
click at [629, 361] on div "[GEOGRAPHIC_DATA]" at bounding box center [826, 367] width 483 height 12
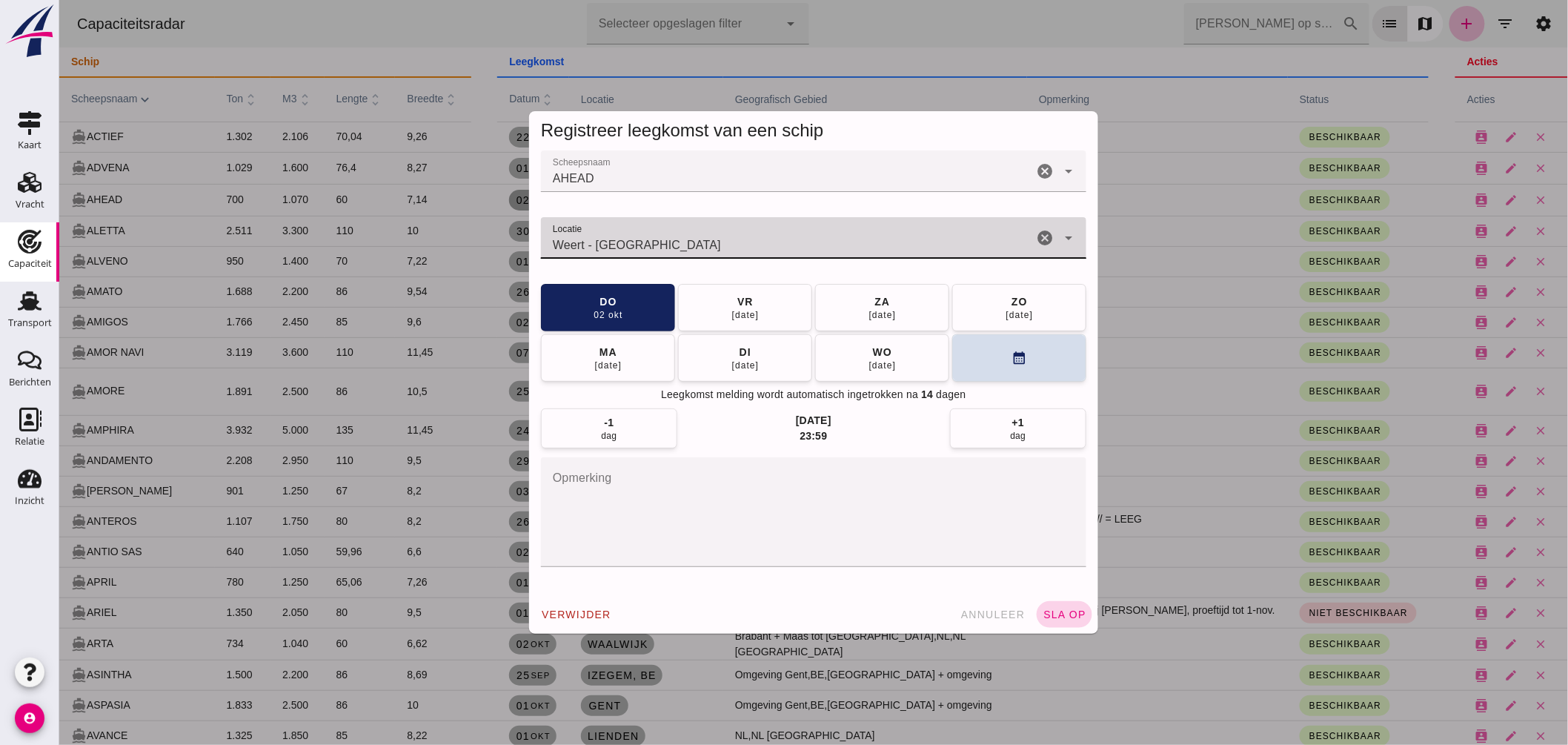
type input "Weert - Limburg"
click at [1077, 606] on button "sla op" at bounding box center [1064, 614] width 56 height 27
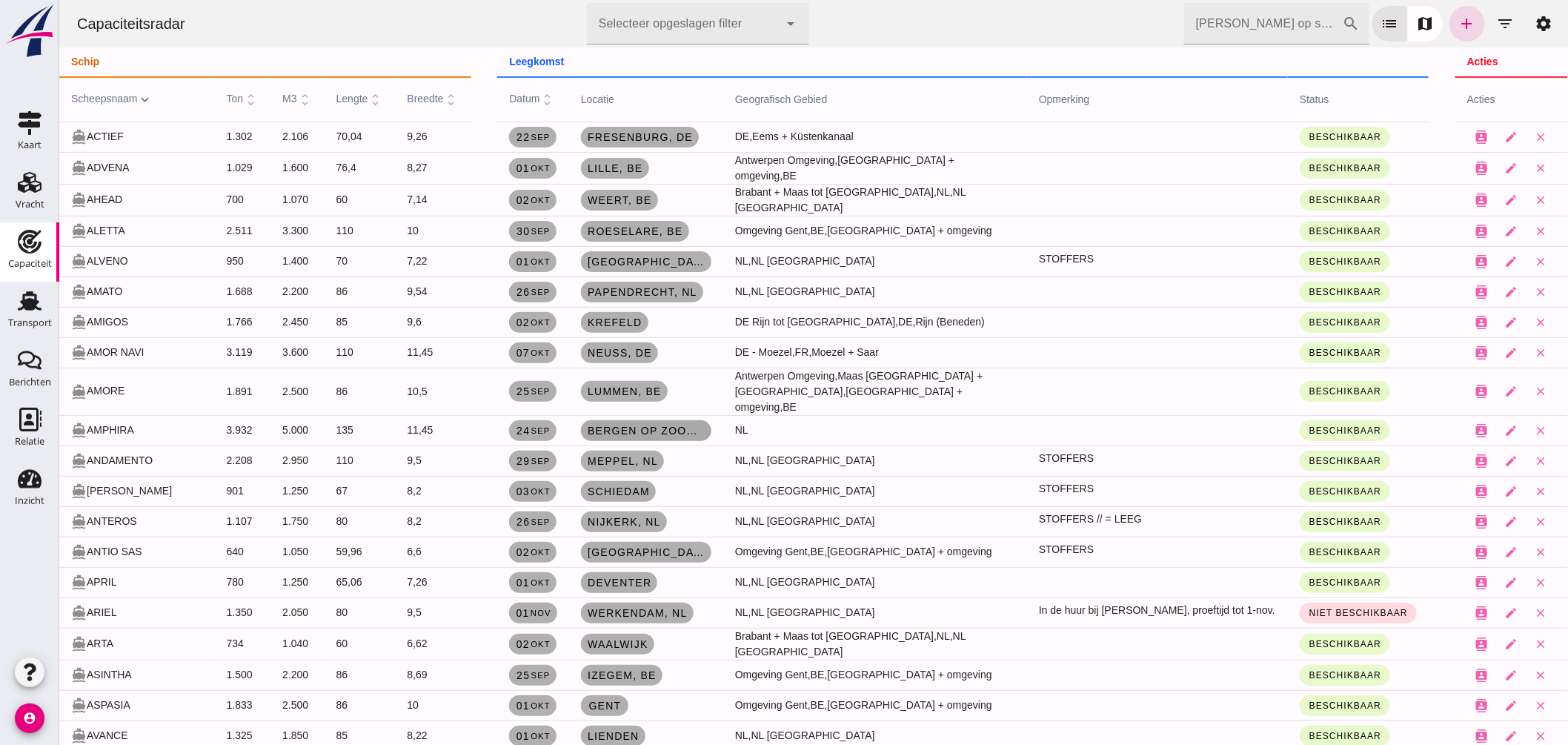
click at [624, 421] on link "Bergen op Zoom , nl" at bounding box center [645, 431] width 131 height 21
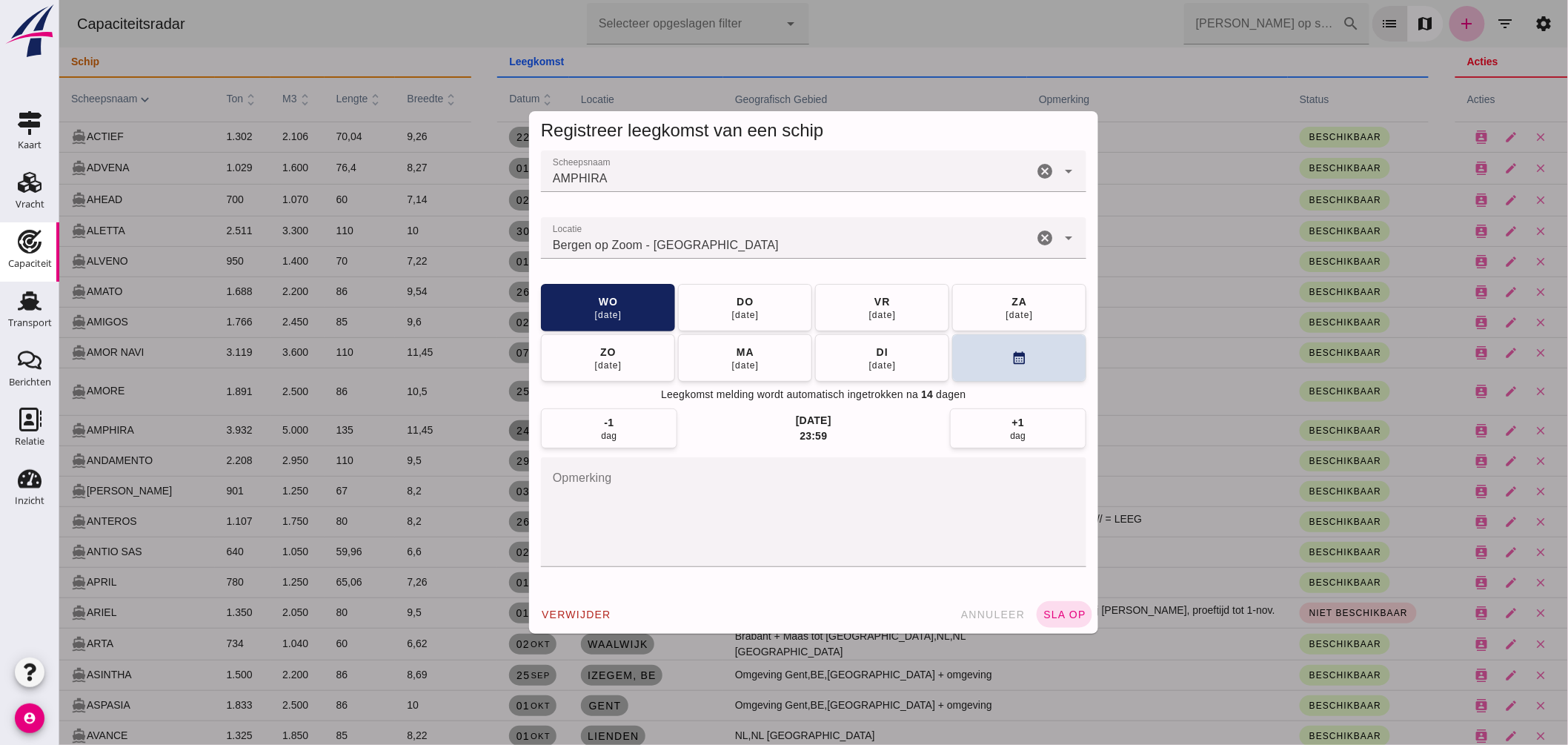
click at [714, 246] on input "Locatie" at bounding box center [786, 245] width 492 height 18
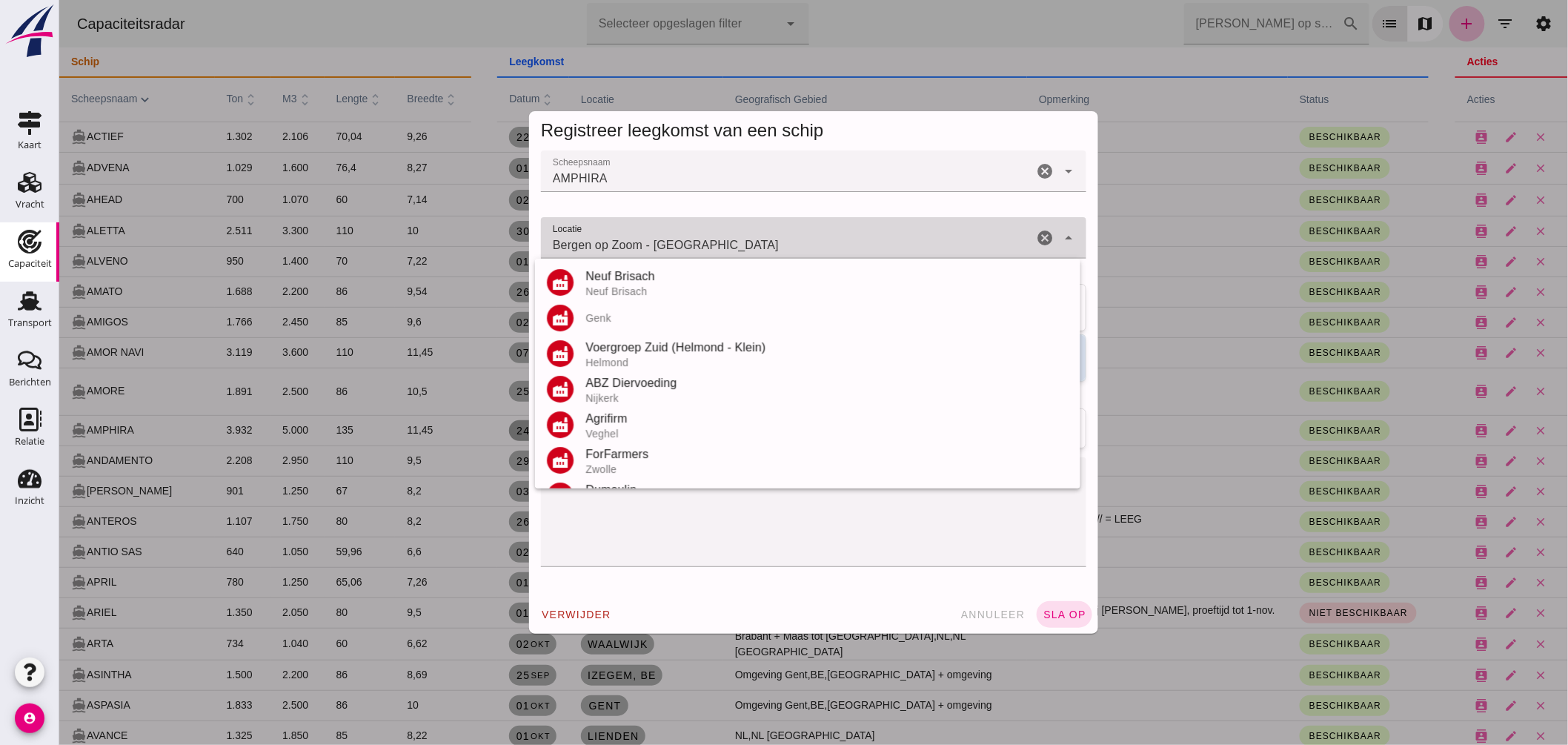
click at [714, 246] on input "Bergen op Zoom - Noord-Brabant" at bounding box center [786, 245] width 492 height 18
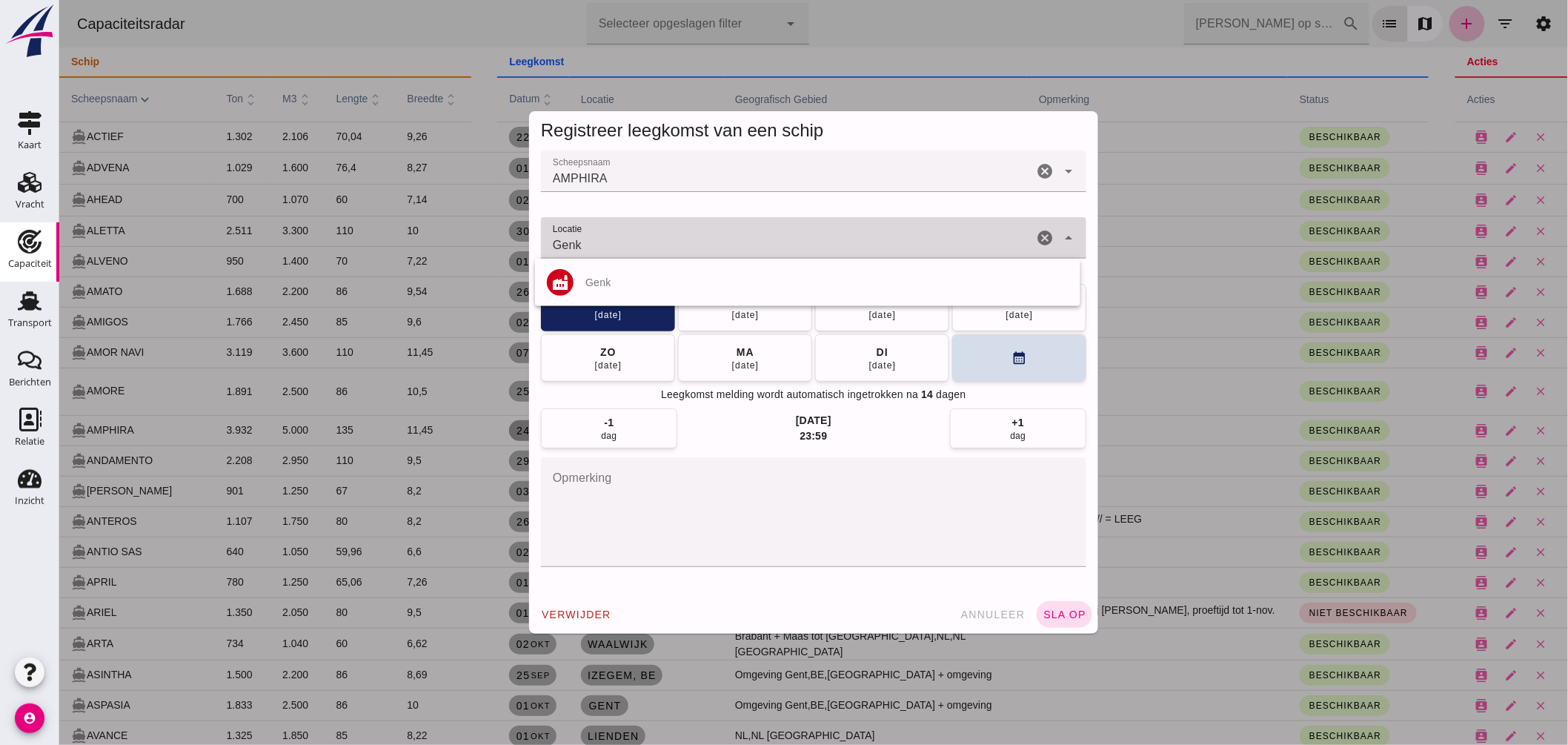
type input "Genk"
click at [768, 252] on input "Locatie" at bounding box center [786, 245] width 492 height 18
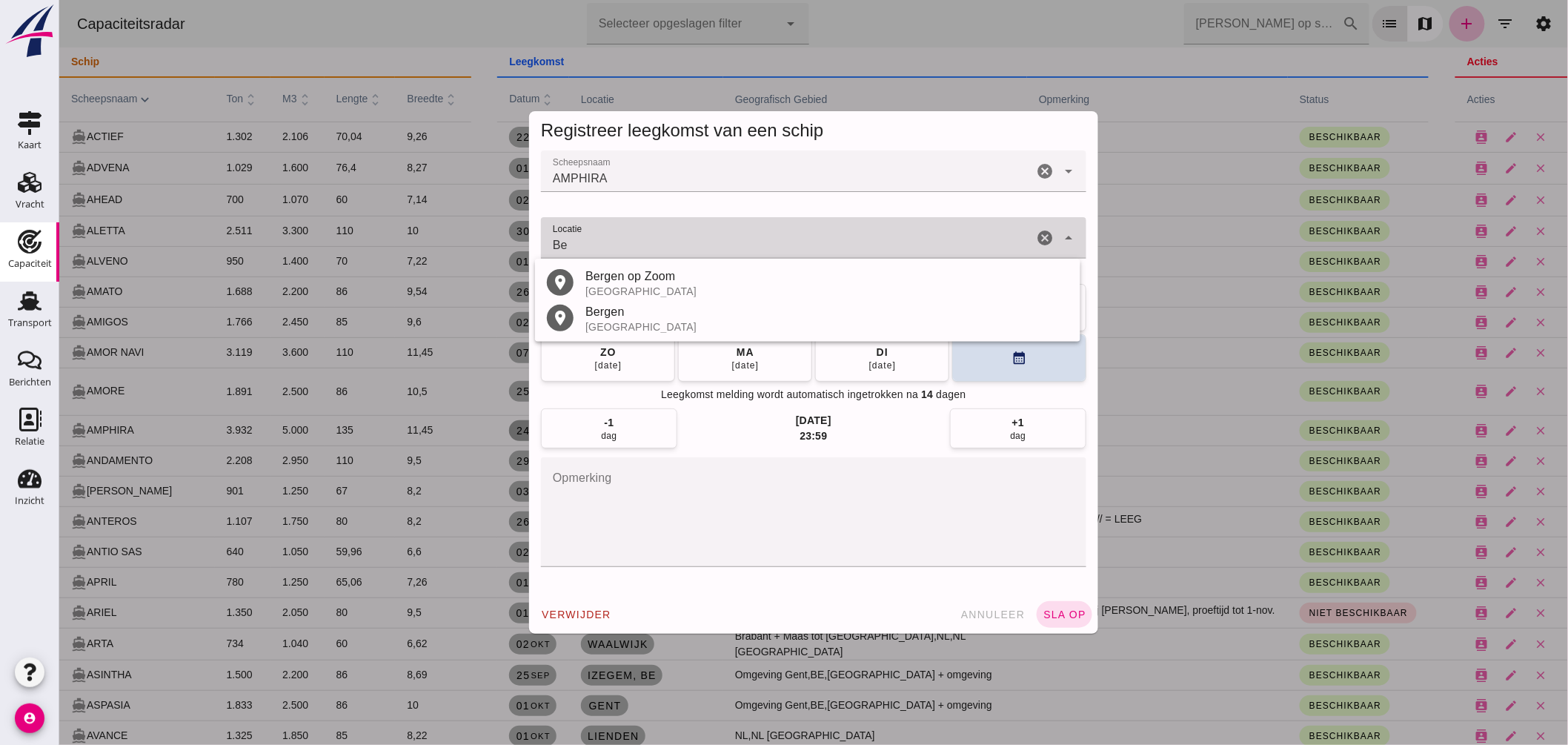
type input "B"
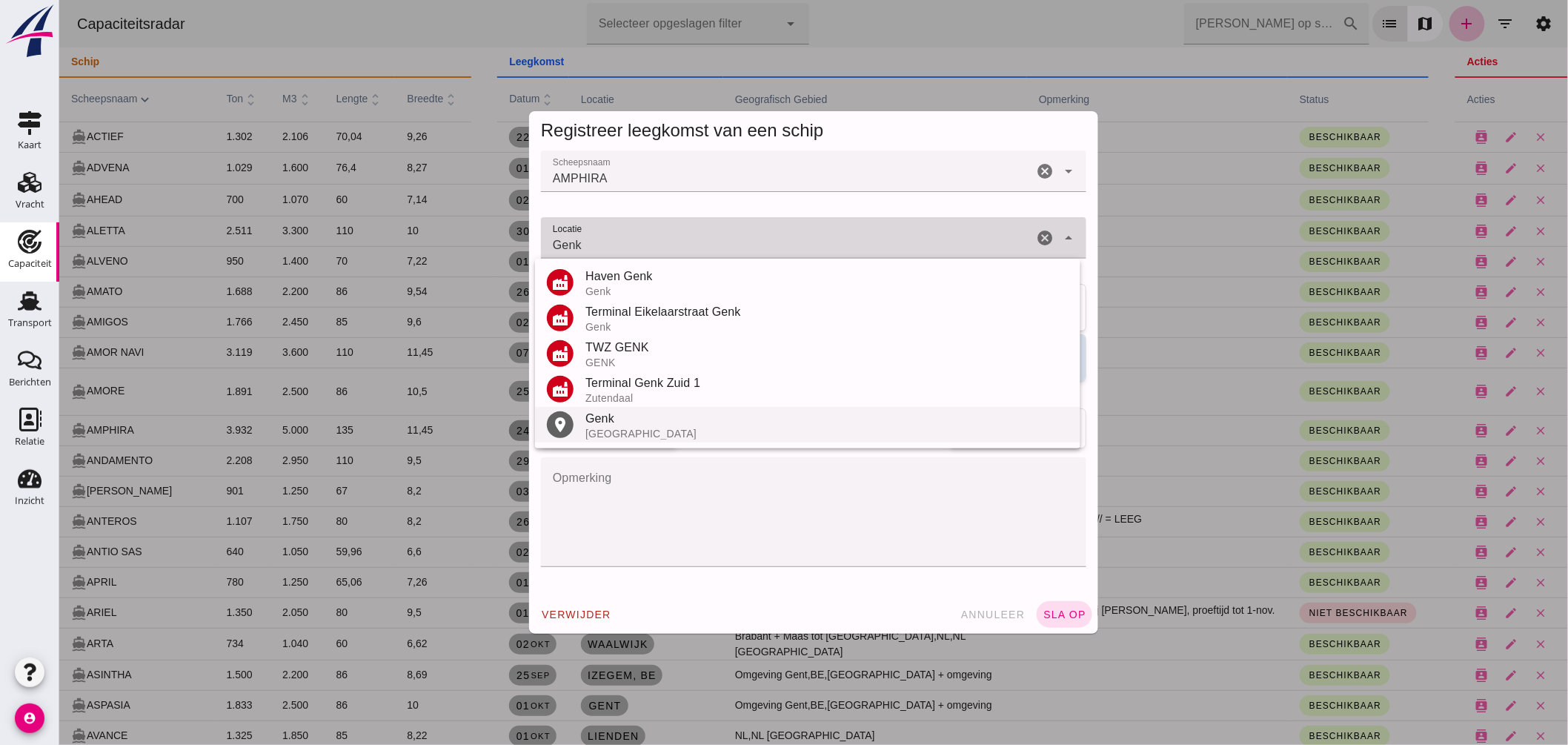
click at [623, 428] on div "[GEOGRAPHIC_DATA]" at bounding box center [826, 433] width 483 height 12
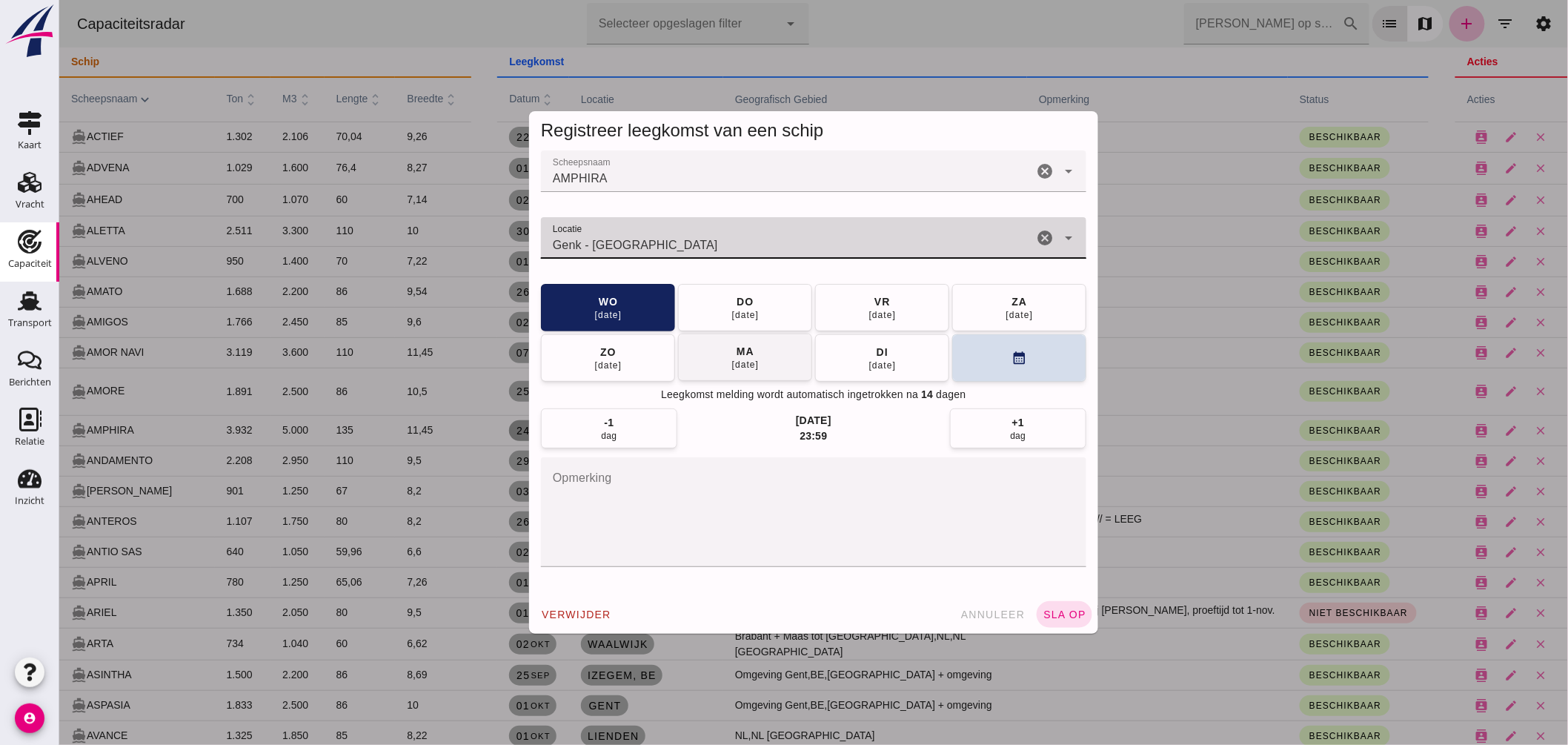
type input "Genk - Limburg"
click at [783, 364] on button "ma 29 sep" at bounding box center [744, 357] width 134 height 47
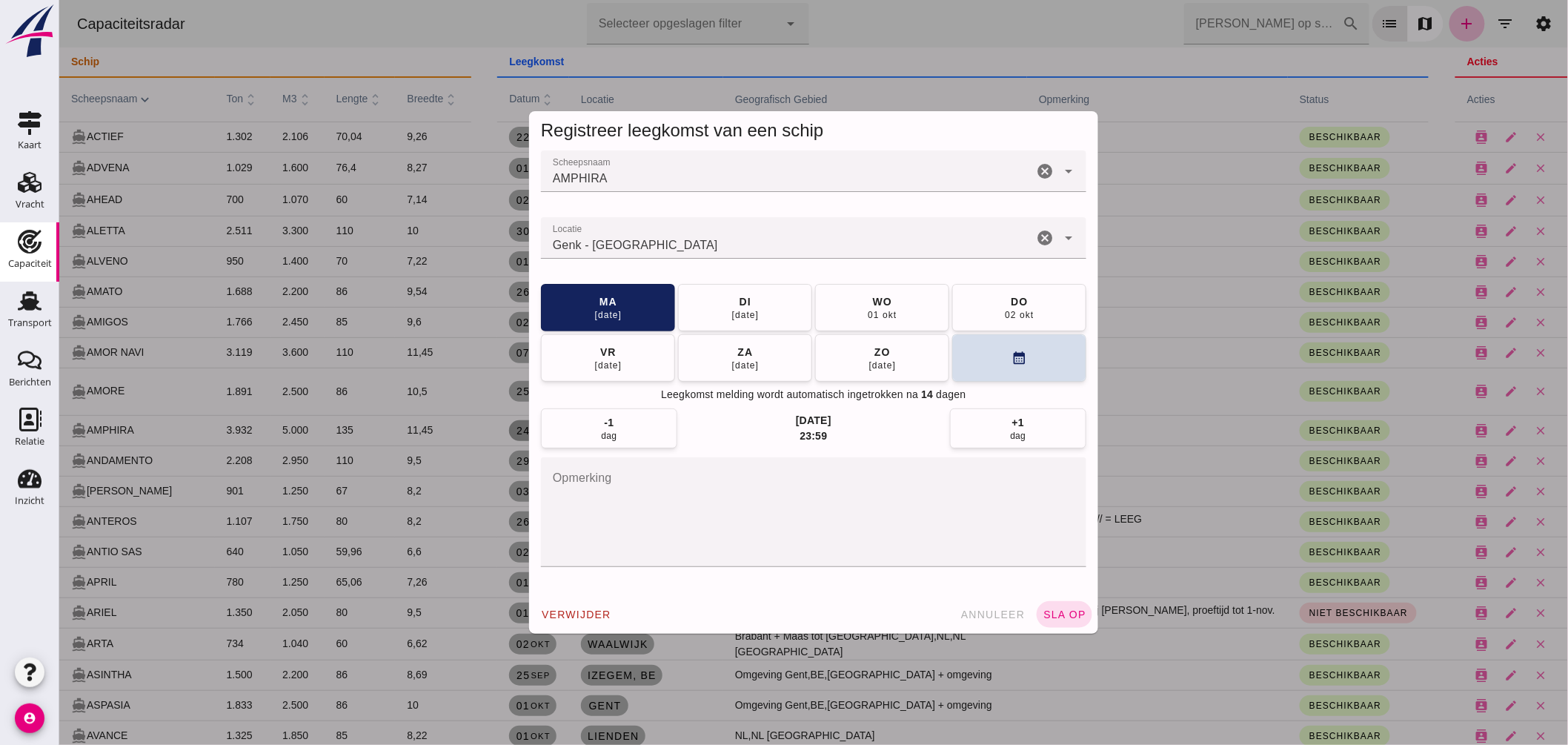
click at [1062, 612] on span "sla op" at bounding box center [1064, 614] width 44 height 12
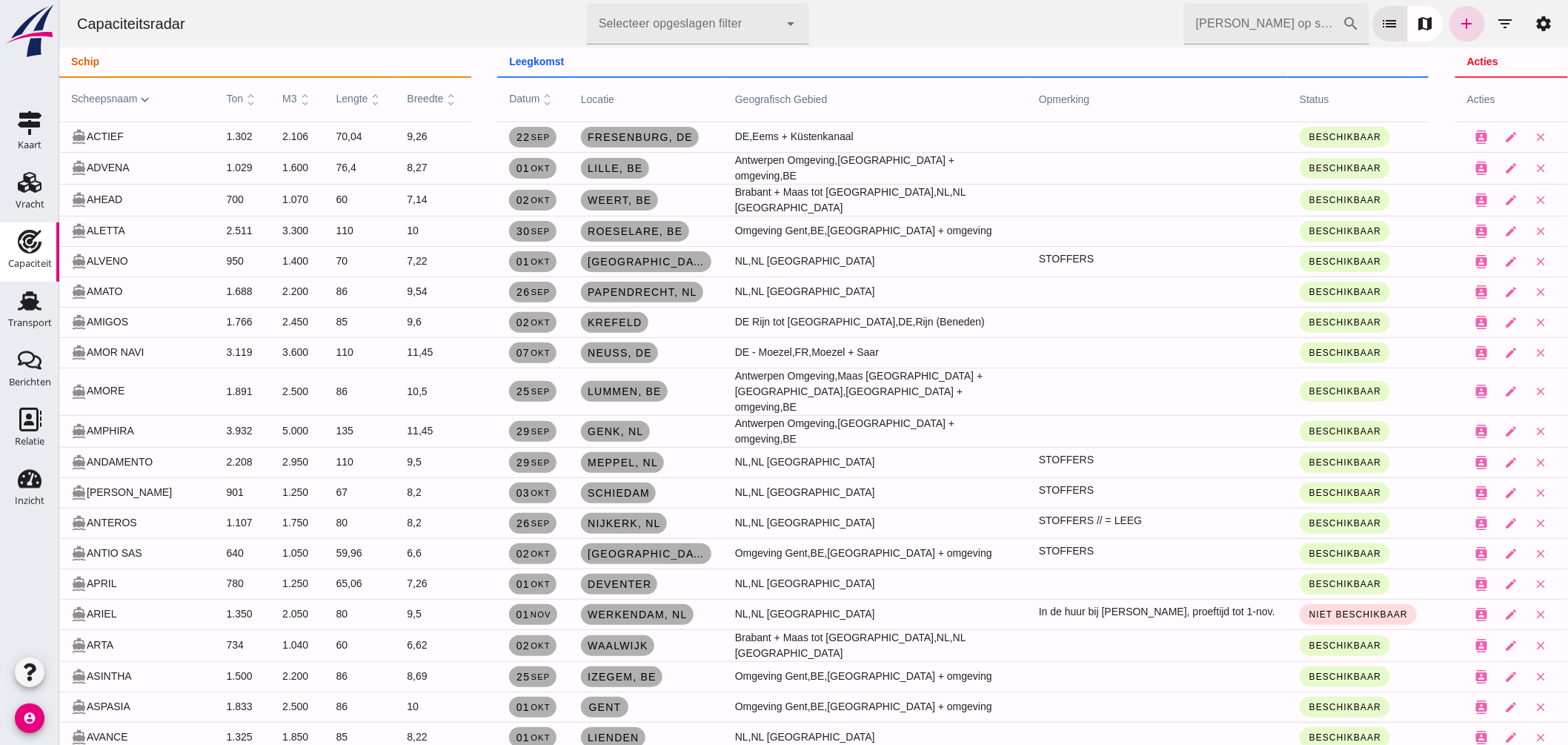
click at [723, 358] on td "DE - Moezel, FR, Moezel + Saar" at bounding box center [875, 352] width 304 height 30
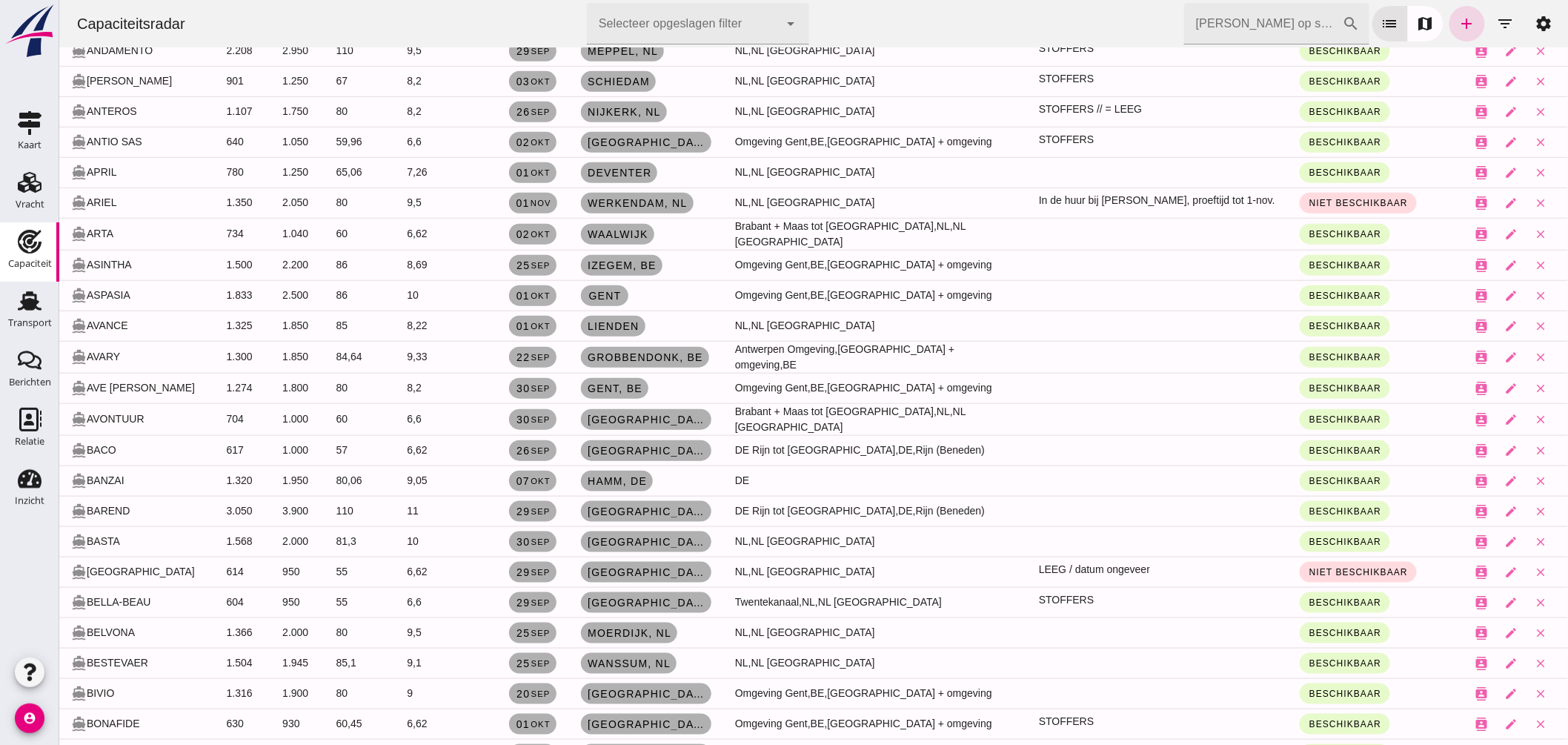
scroll to position [329, 0]
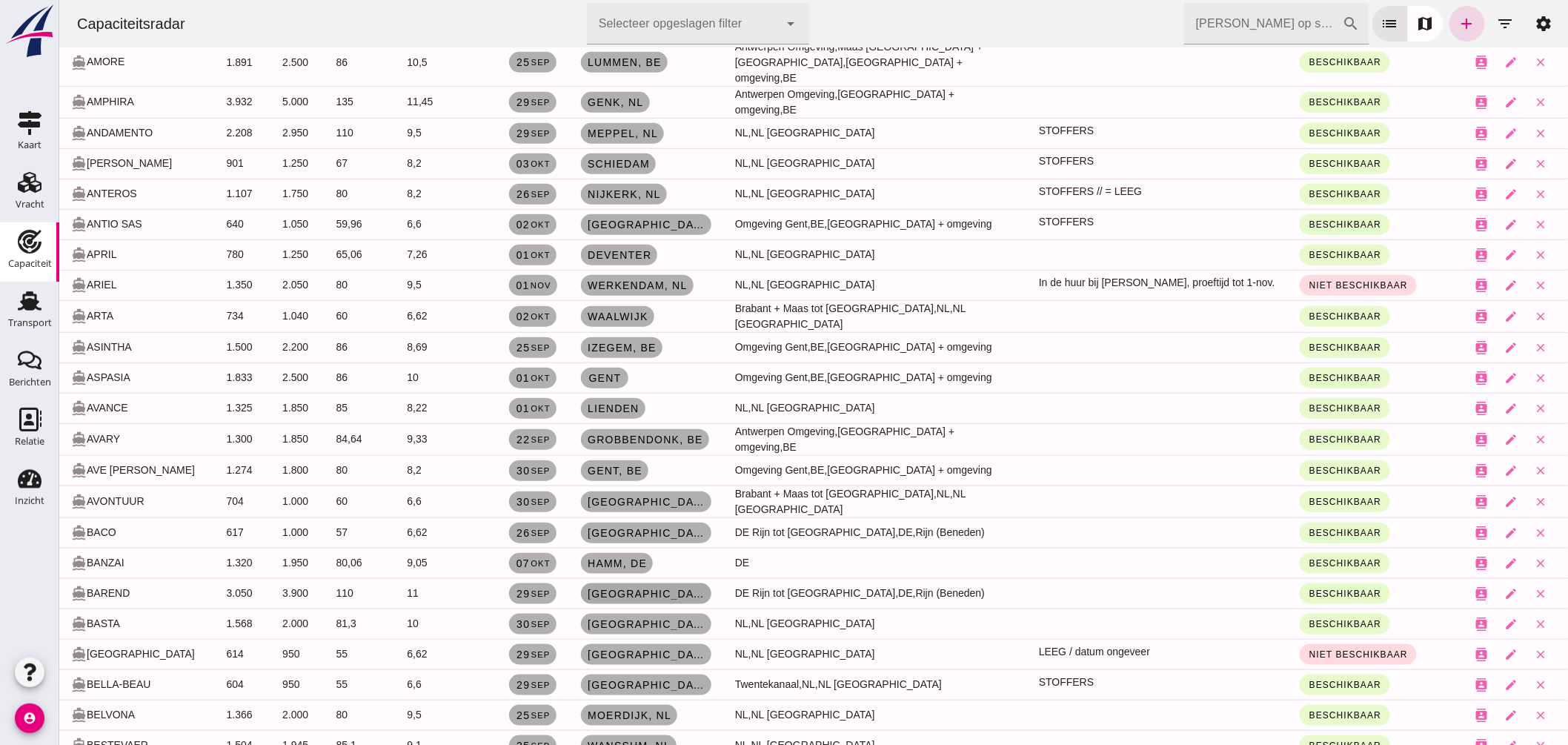
click at [604, 587] on span "Antwerpen , be" at bounding box center [645, 593] width 119 height 12
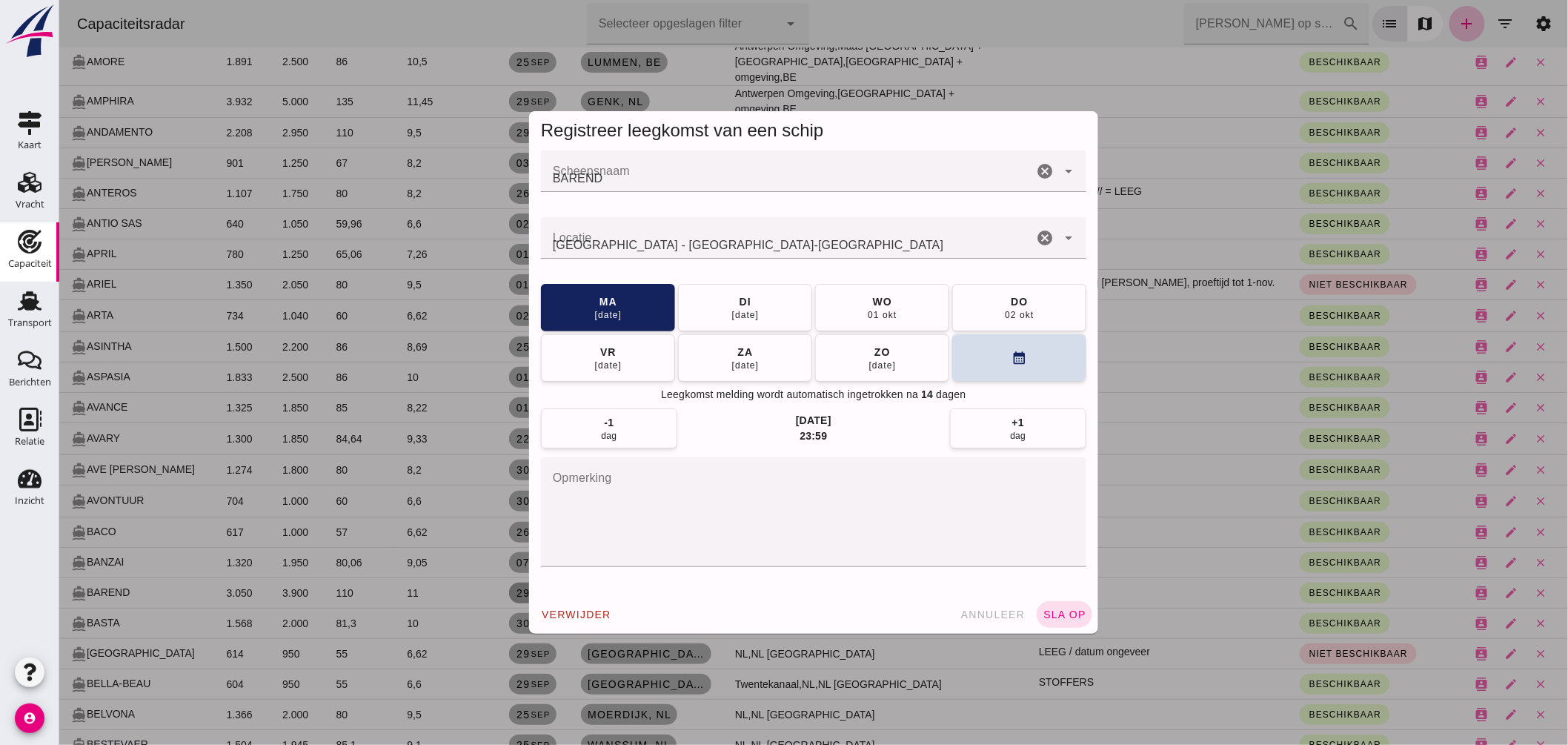
scroll to position [0, 0]
click at [714, 244] on input "Locatie" at bounding box center [786, 245] width 492 height 18
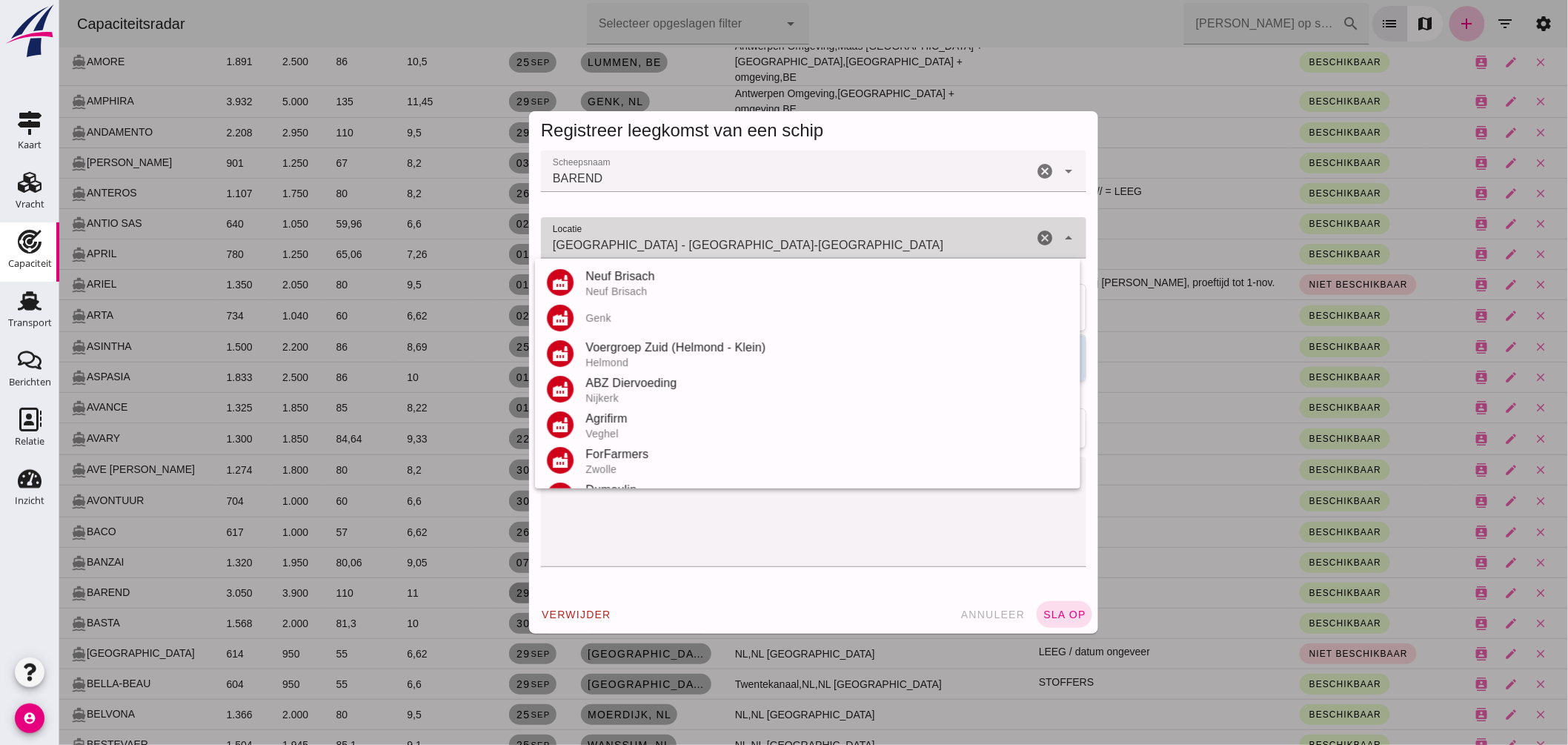
click at [714, 244] on input "Antwerpen - Noordrijn-Westfalen" at bounding box center [786, 245] width 492 height 18
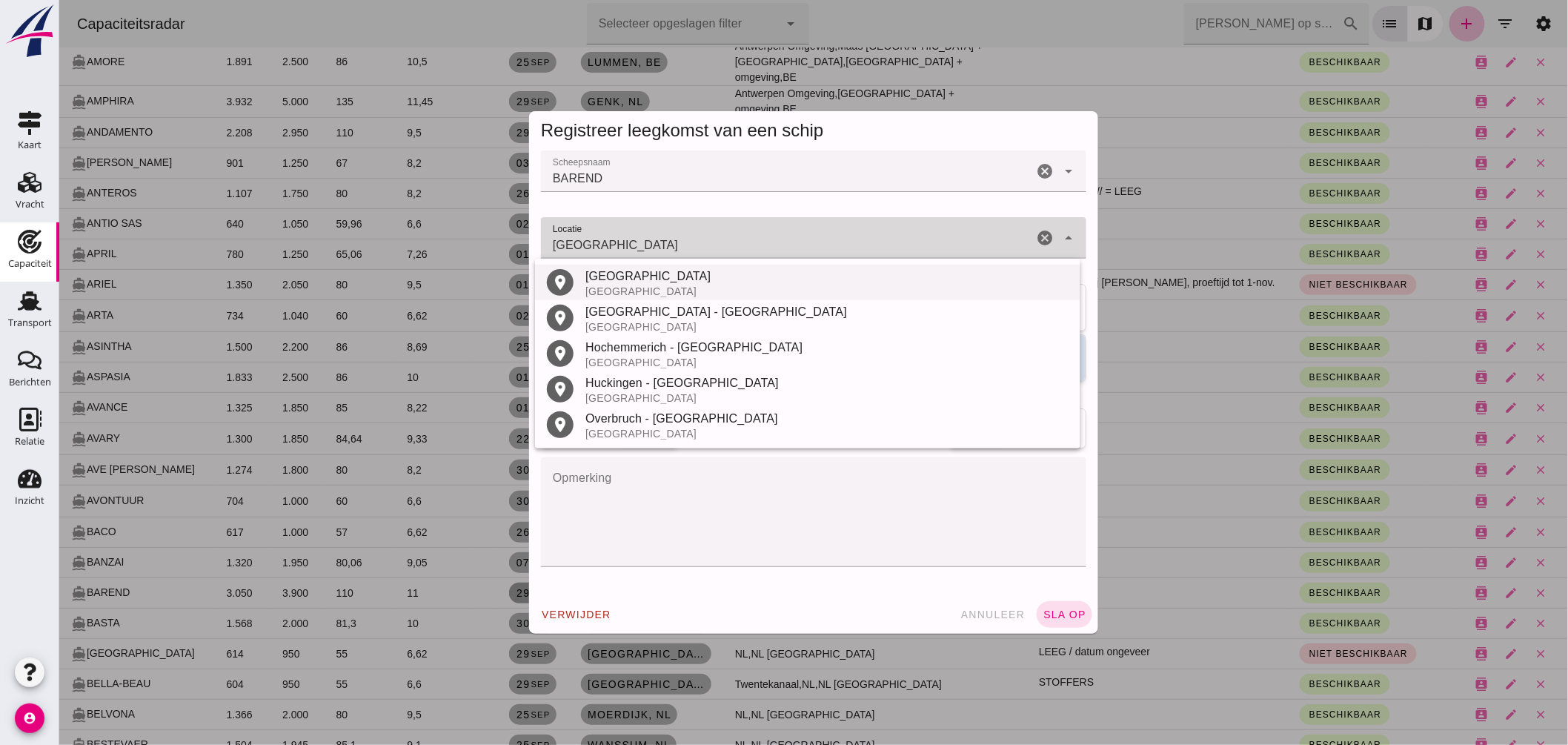
click at [634, 281] on div "[GEOGRAPHIC_DATA]" at bounding box center [826, 276] width 483 height 18
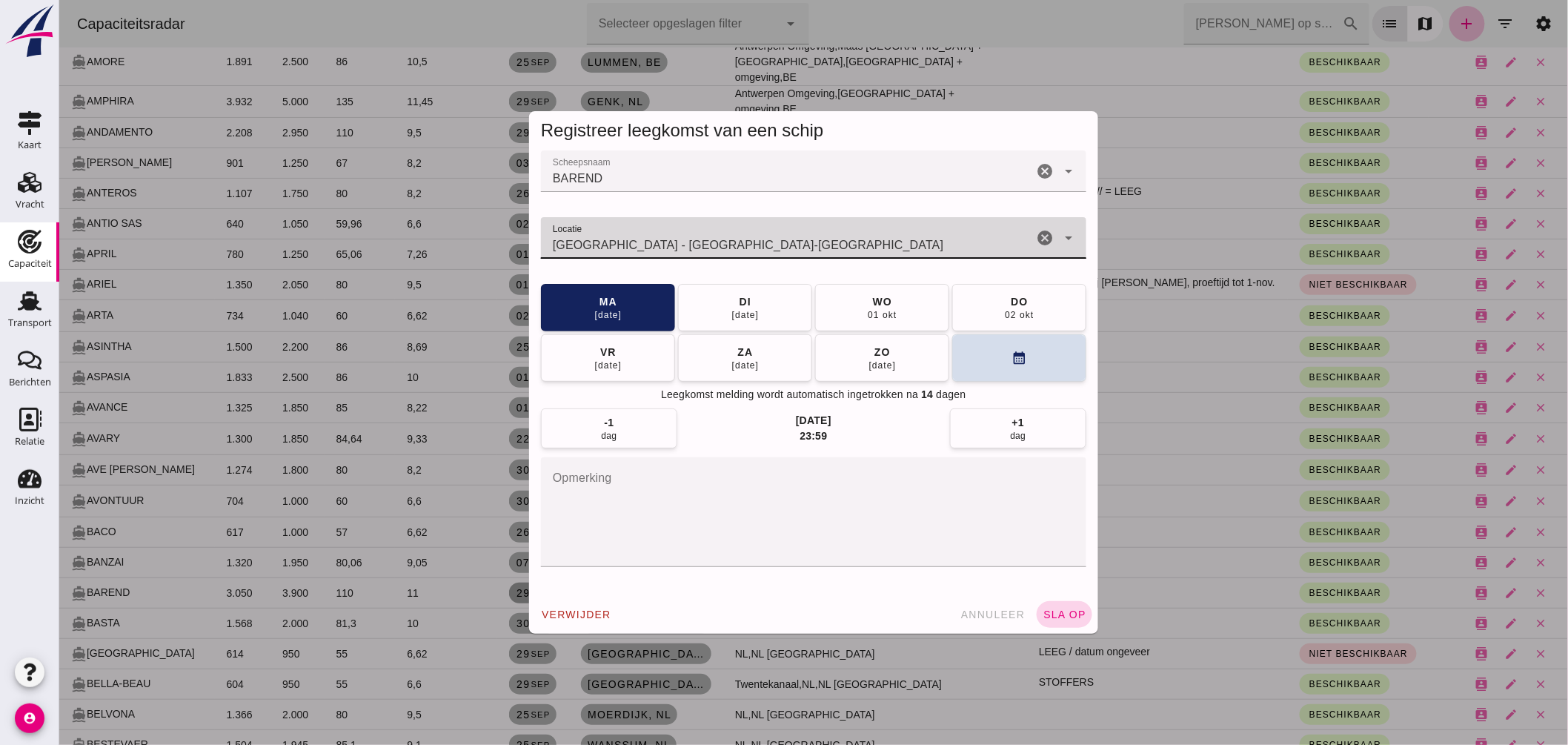
type input "Duisburg - Noordrijn-Westfalen"
click at [1065, 615] on span "sla op" at bounding box center [1064, 614] width 44 height 12
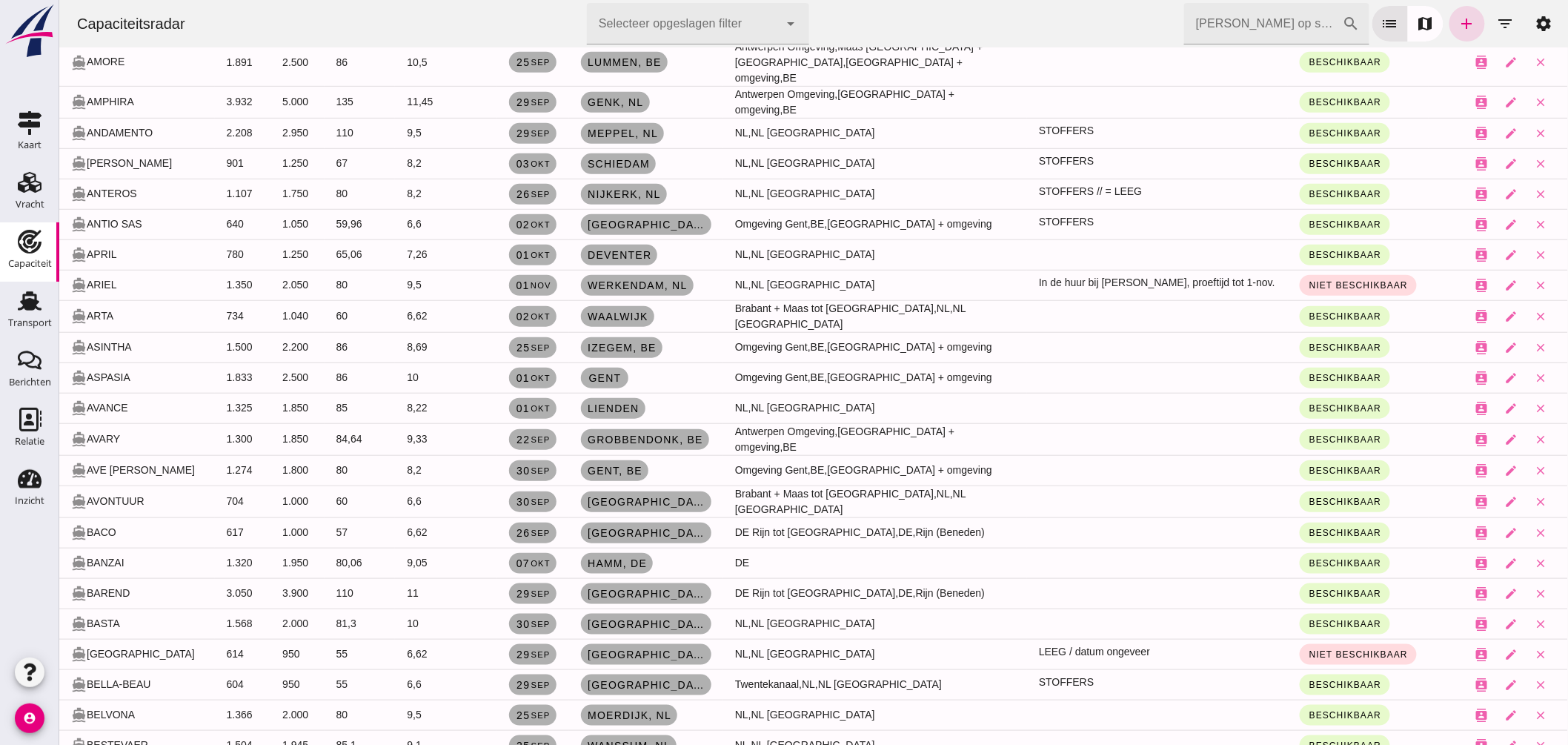
scroll to position [823, 0]
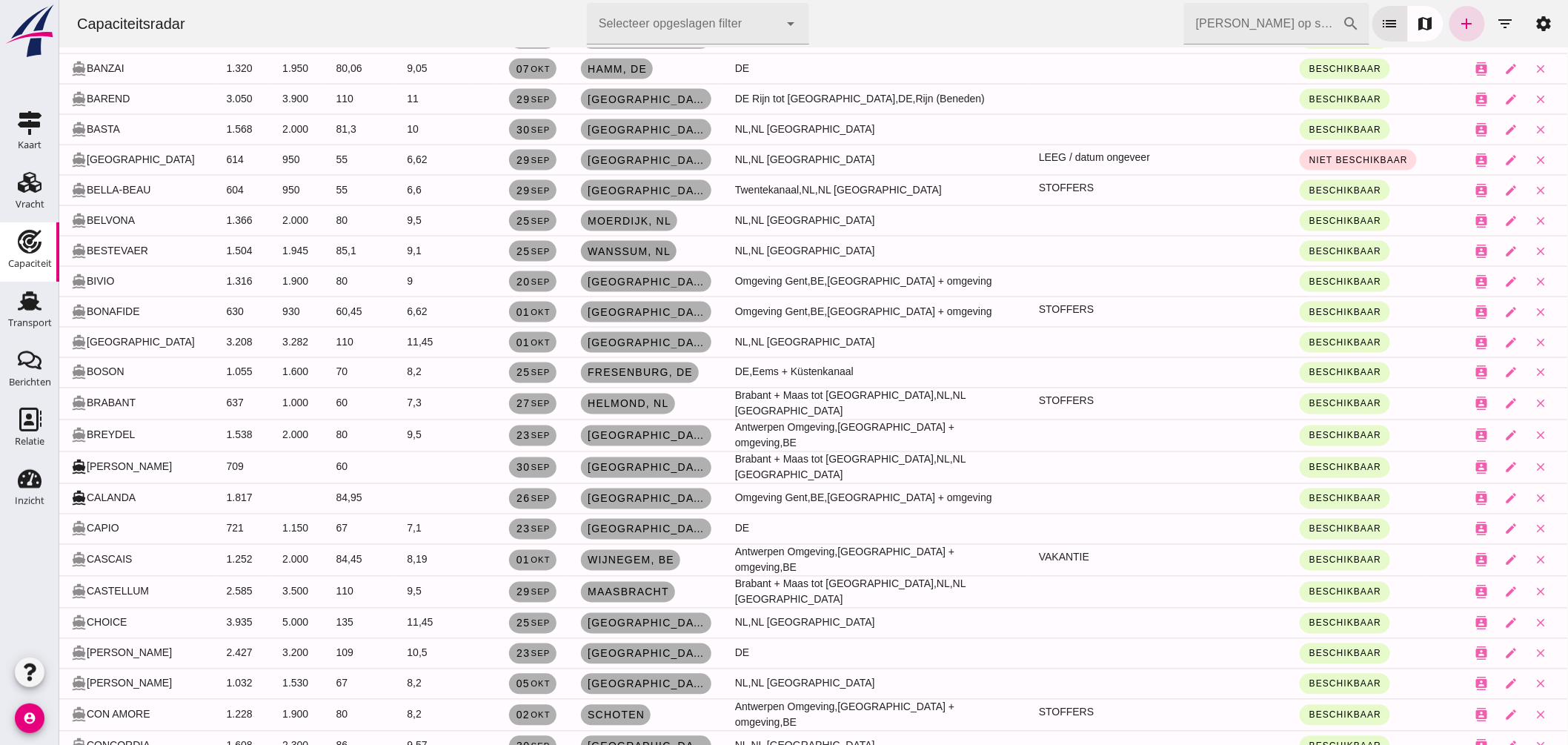
click at [640, 245] on span "Wanssum , nl" at bounding box center [628, 251] width 83 height 12
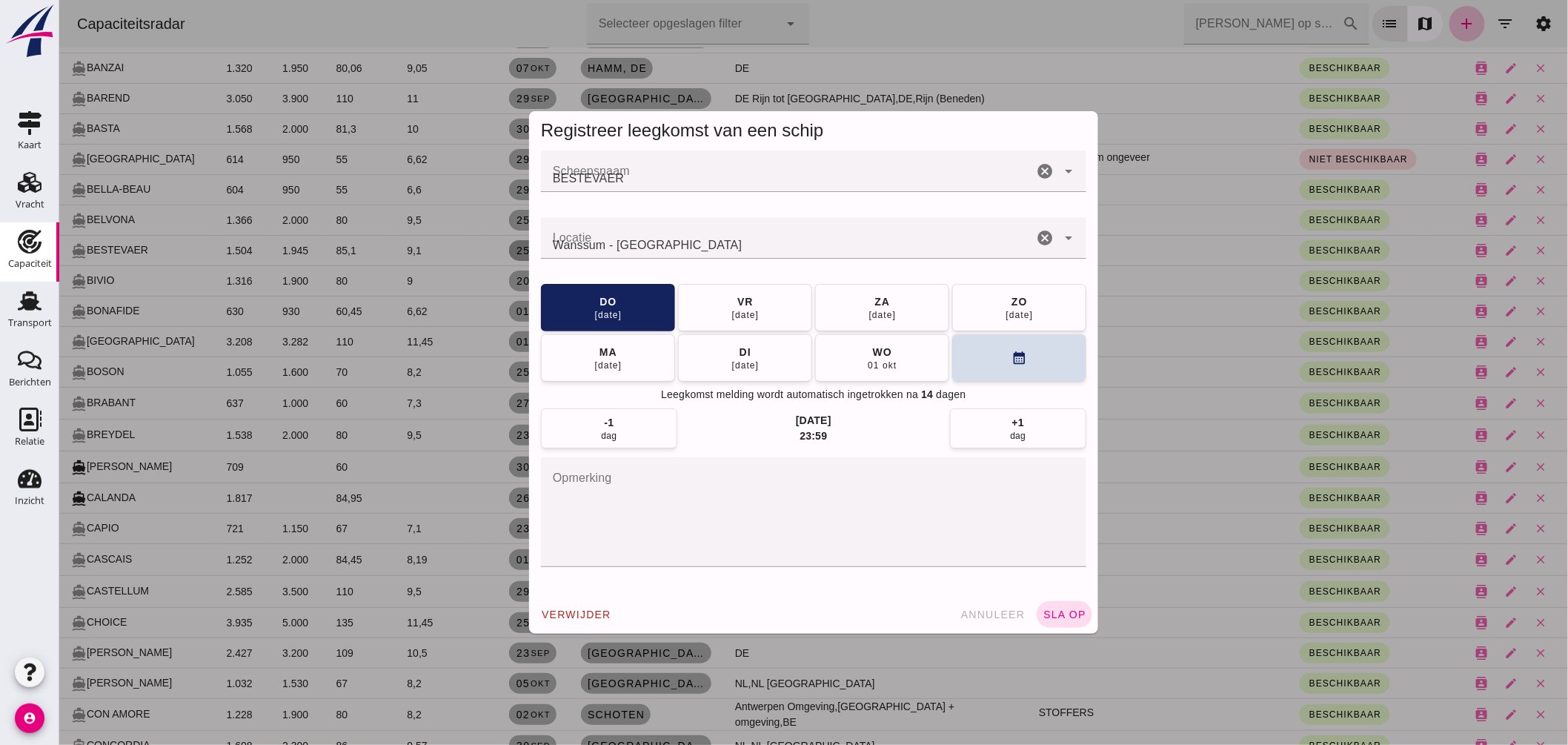
scroll to position [0, 0]
click at [664, 245] on input "Locatie" at bounding box center [786, 245] width 492 height 18
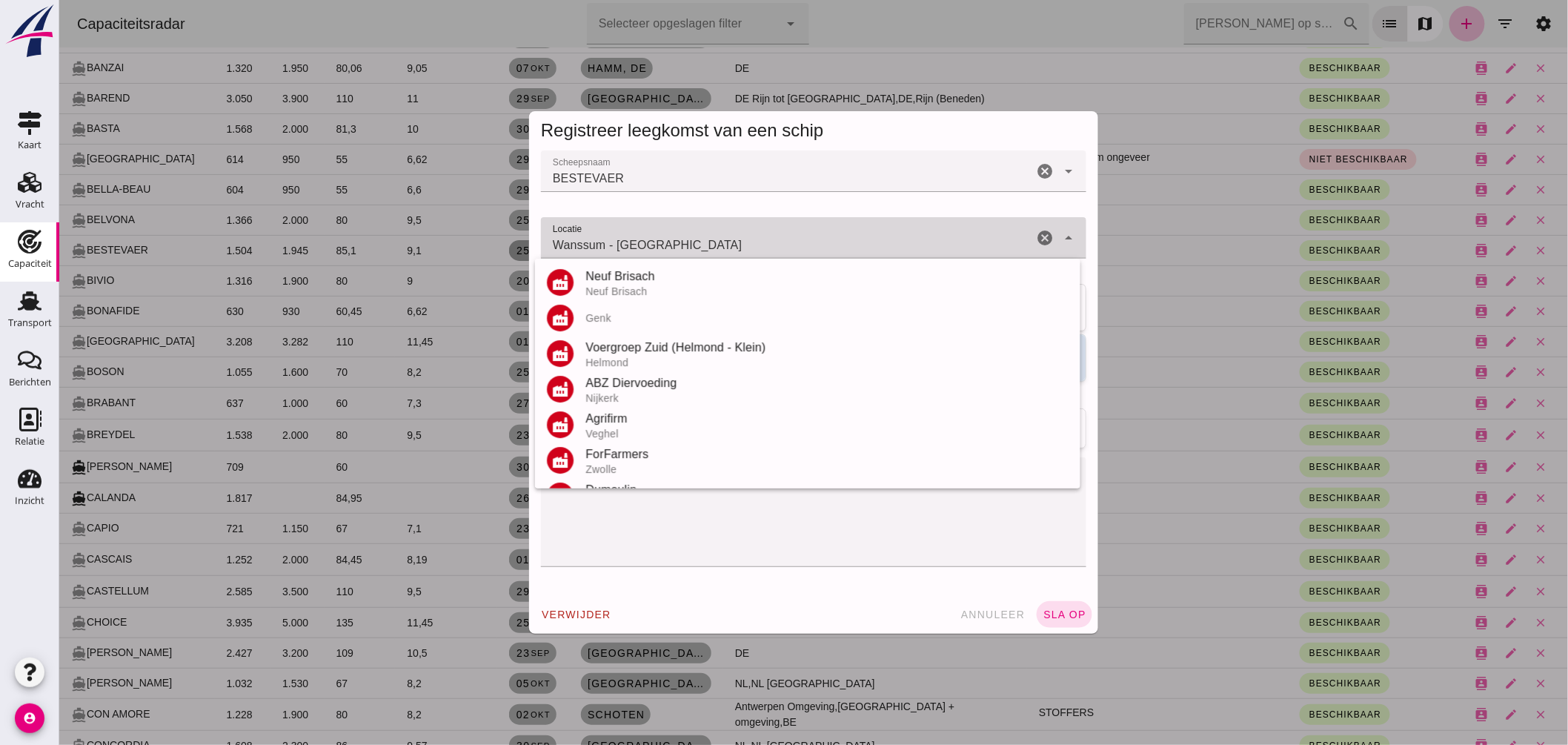
click at [664, 245] on input "Wanssum - Zuid-Holland" at bounding box center [786, 245] width 492 height 18
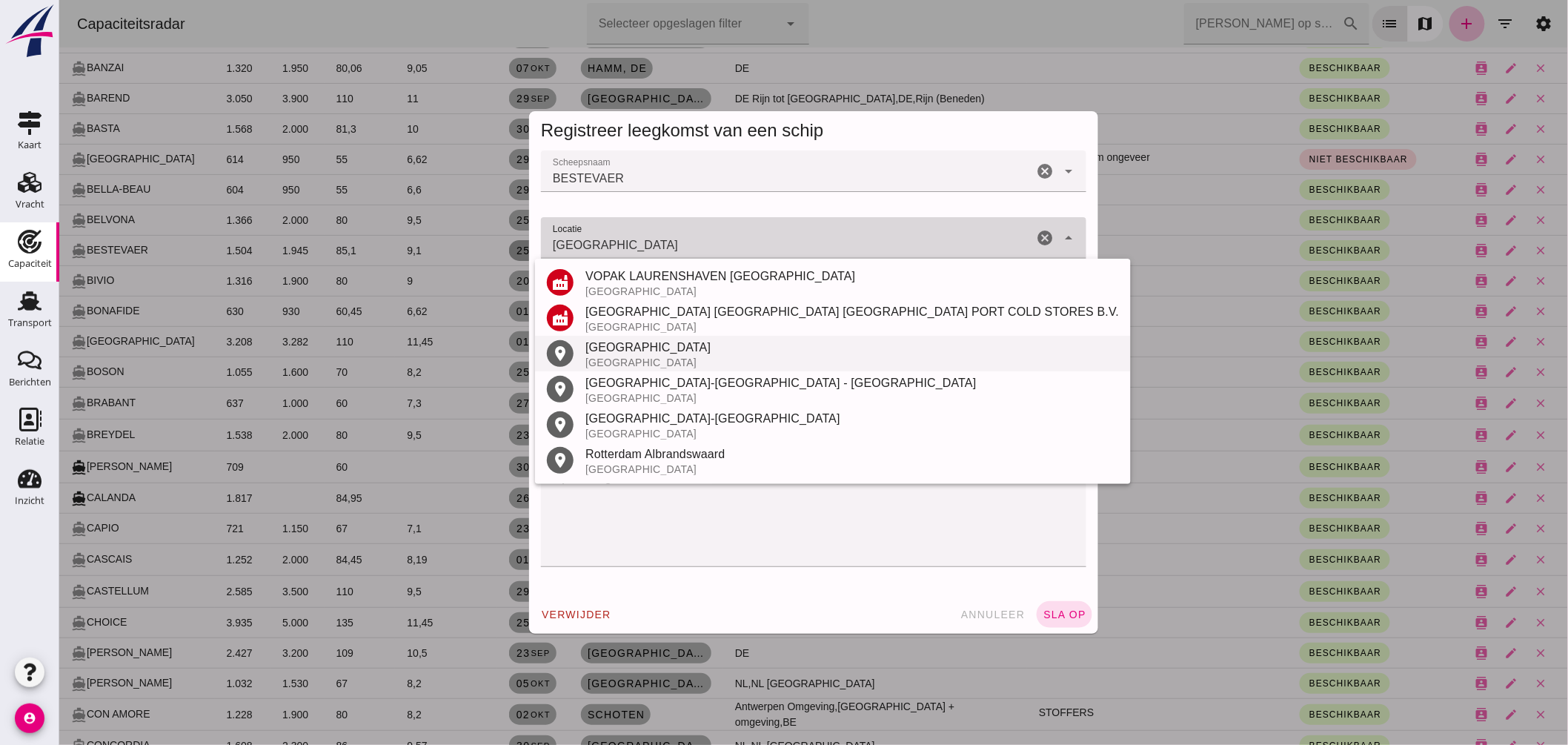
click at [634, 346] on div "[GEOGRAPHIC_DATA]" at bounding box center [851, 347] width 533 height 18
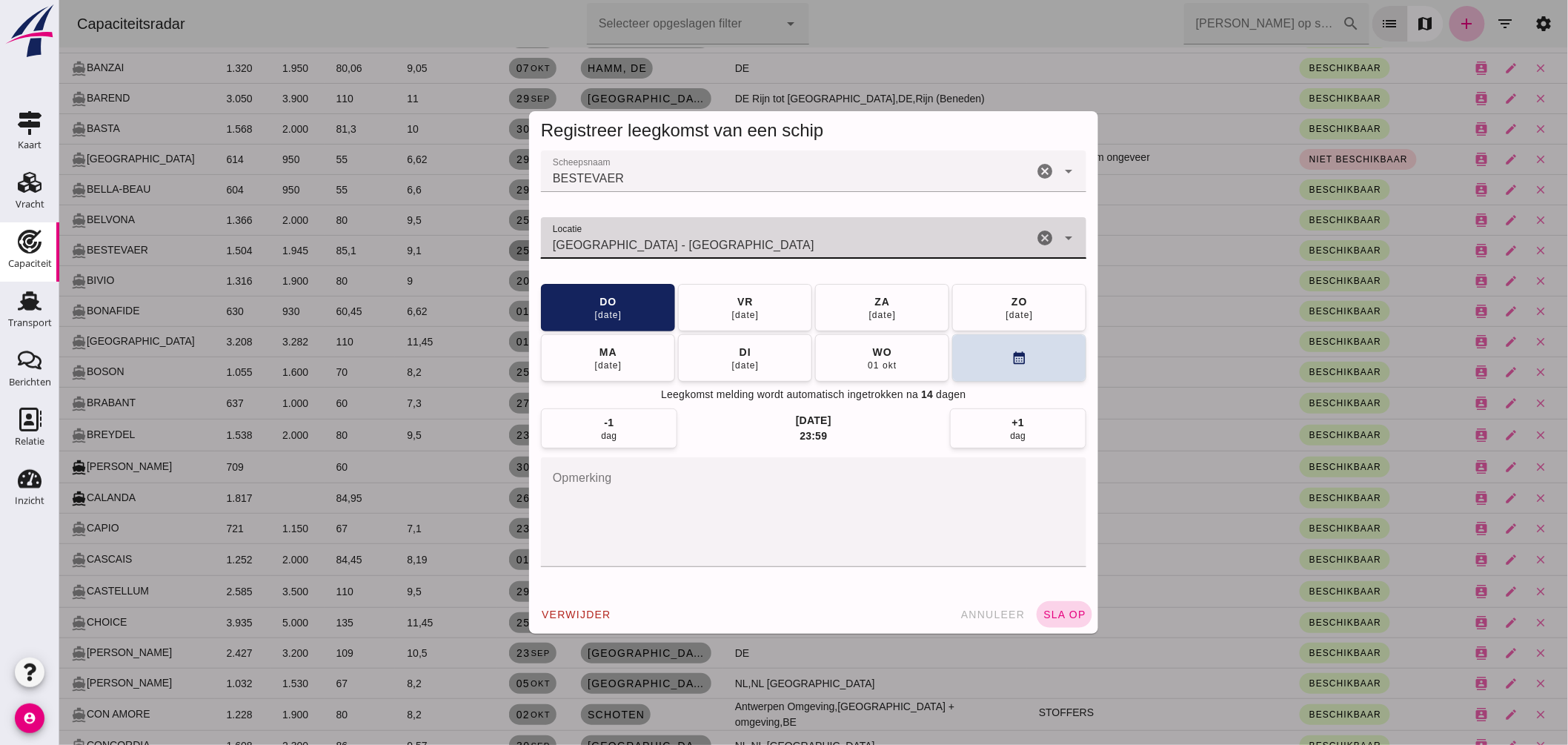
type input "Rotterdam - Zuid-Holland"
drag, startPoint x: 1064, startPoint y: 608, endPoint x: 1078, endPoint y: 603, distance: 14.9
click at [1068, 608] on span "sla op" at bounding box center [1064, 614] width 44 height 12
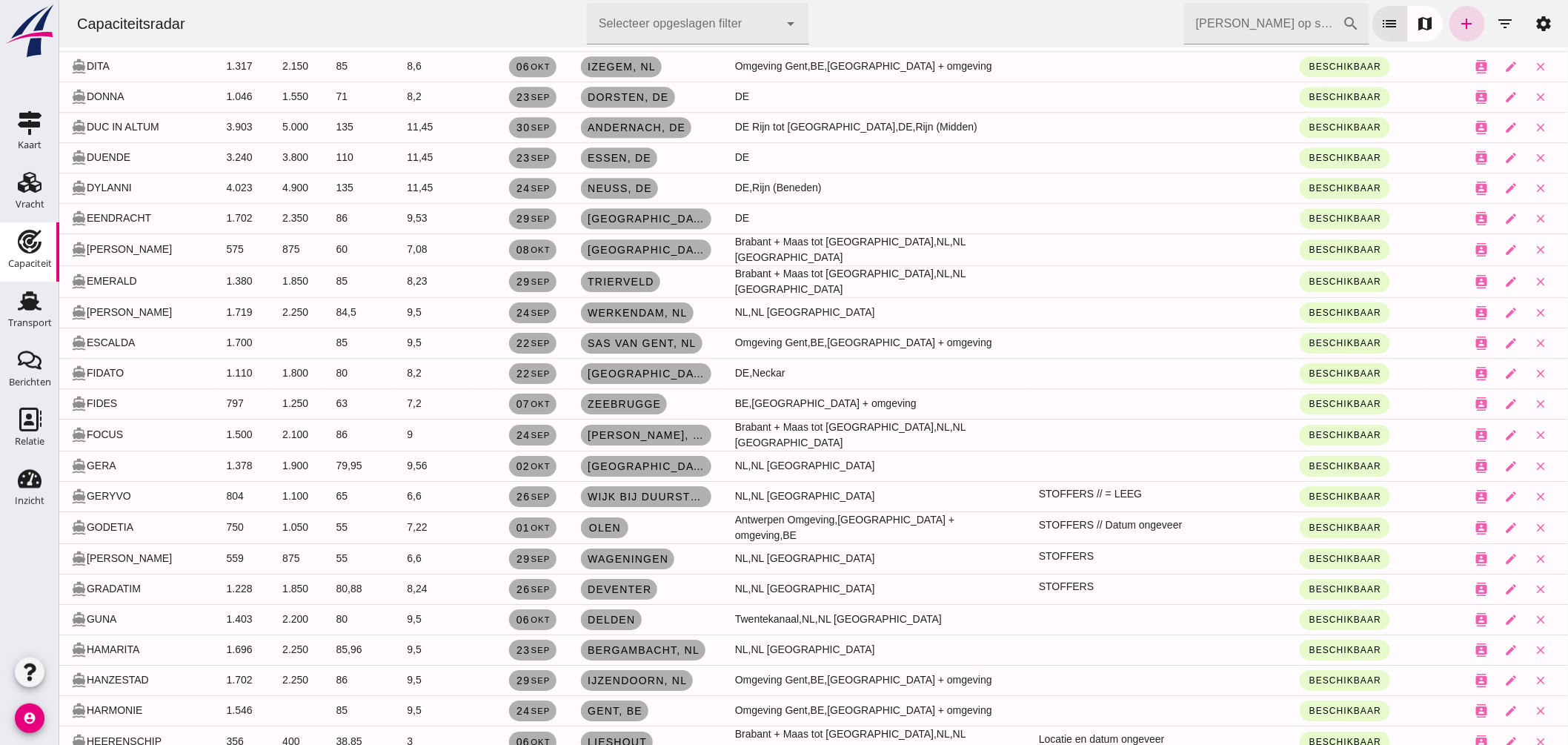
scroll to position [2058, 0]
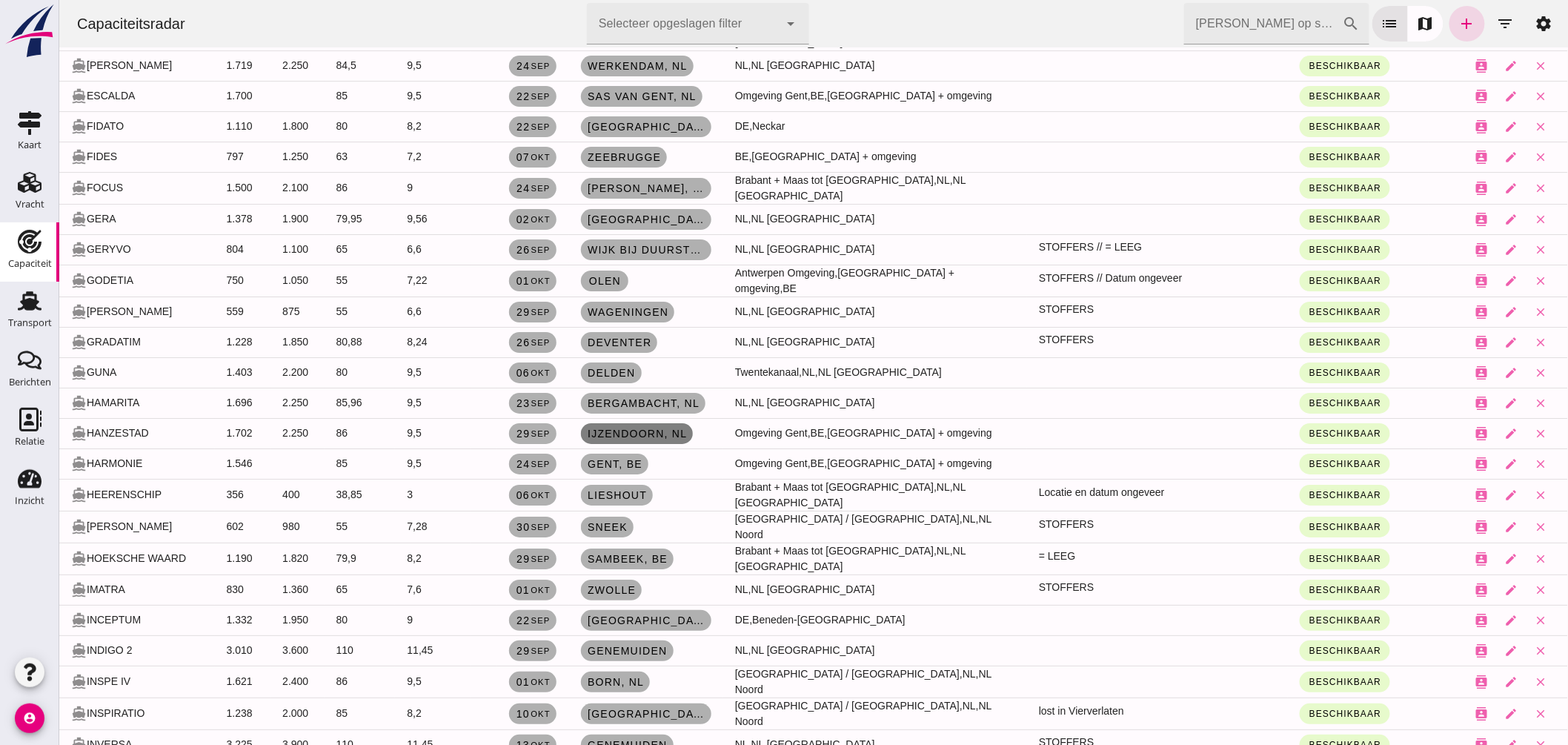
click at [640, 427] on span "IJzendoorn , nl" at bounding box center [636, 433] width 100 height 12
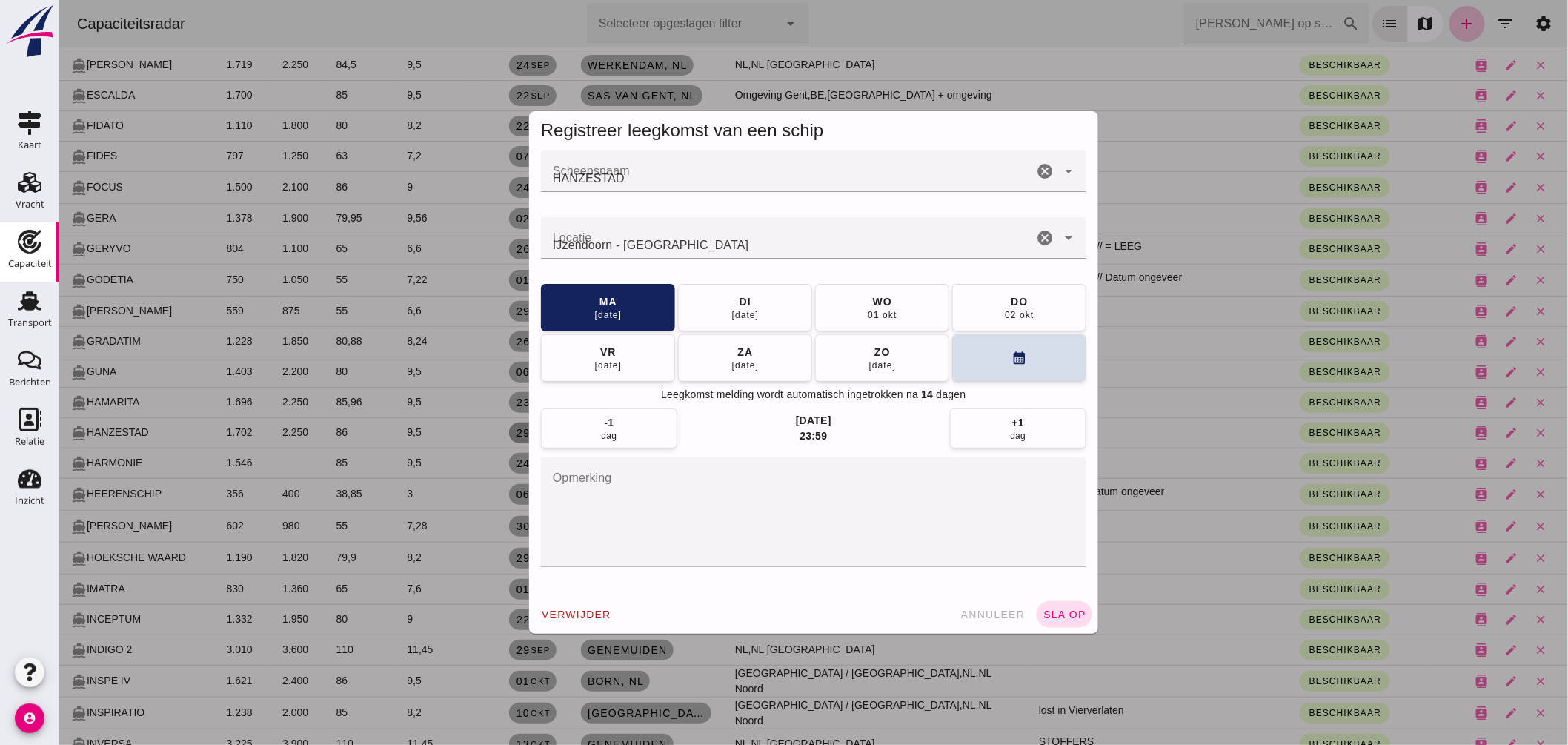
scroll to position [0, 0]
click at [745, 243] on input "Locatie" at bounding box center [786, 245] width 492 height 18
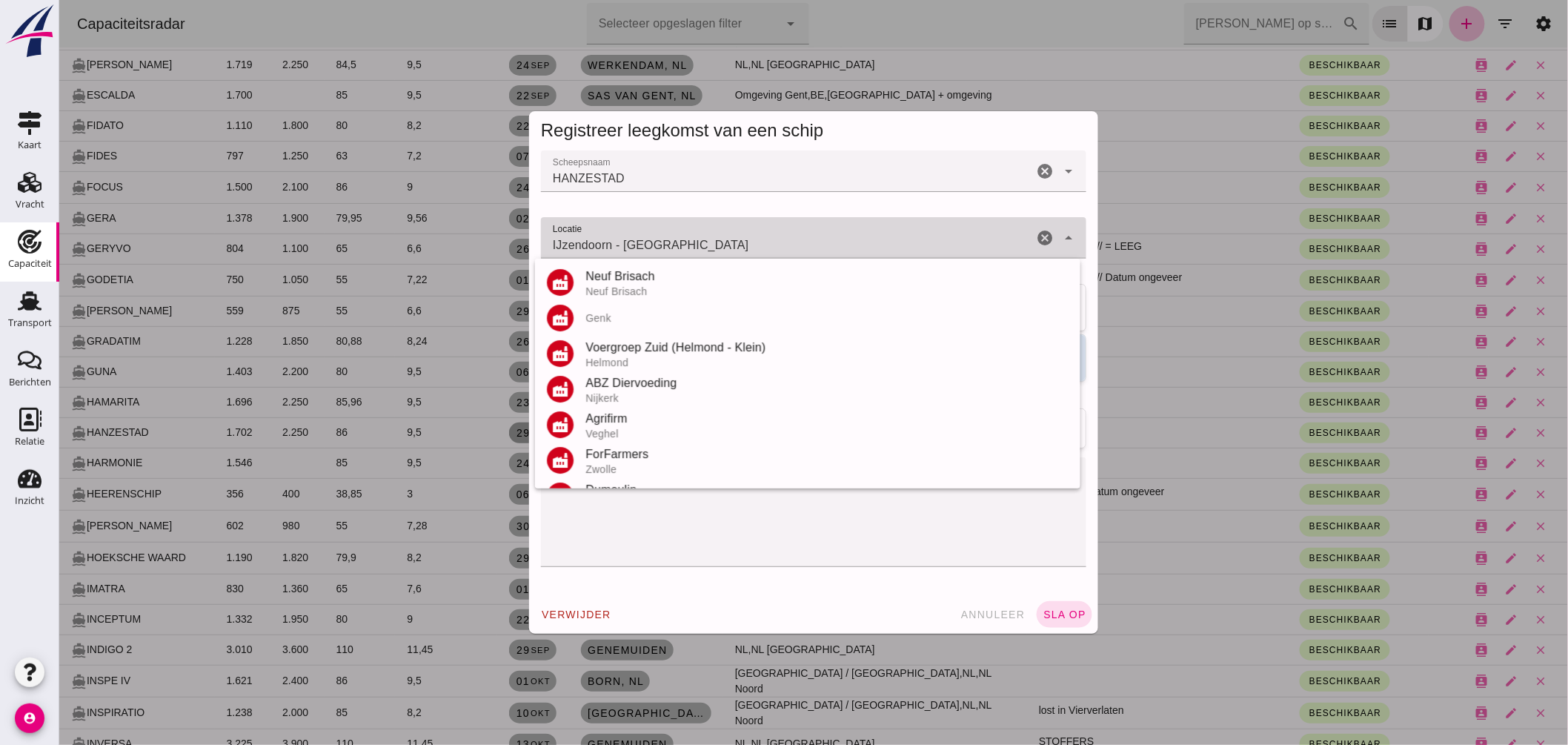
click at [745, 243] on input "IJzendoorn - Oost-Vlaanderen" at bounding box center [786, 245] width 492 height 18
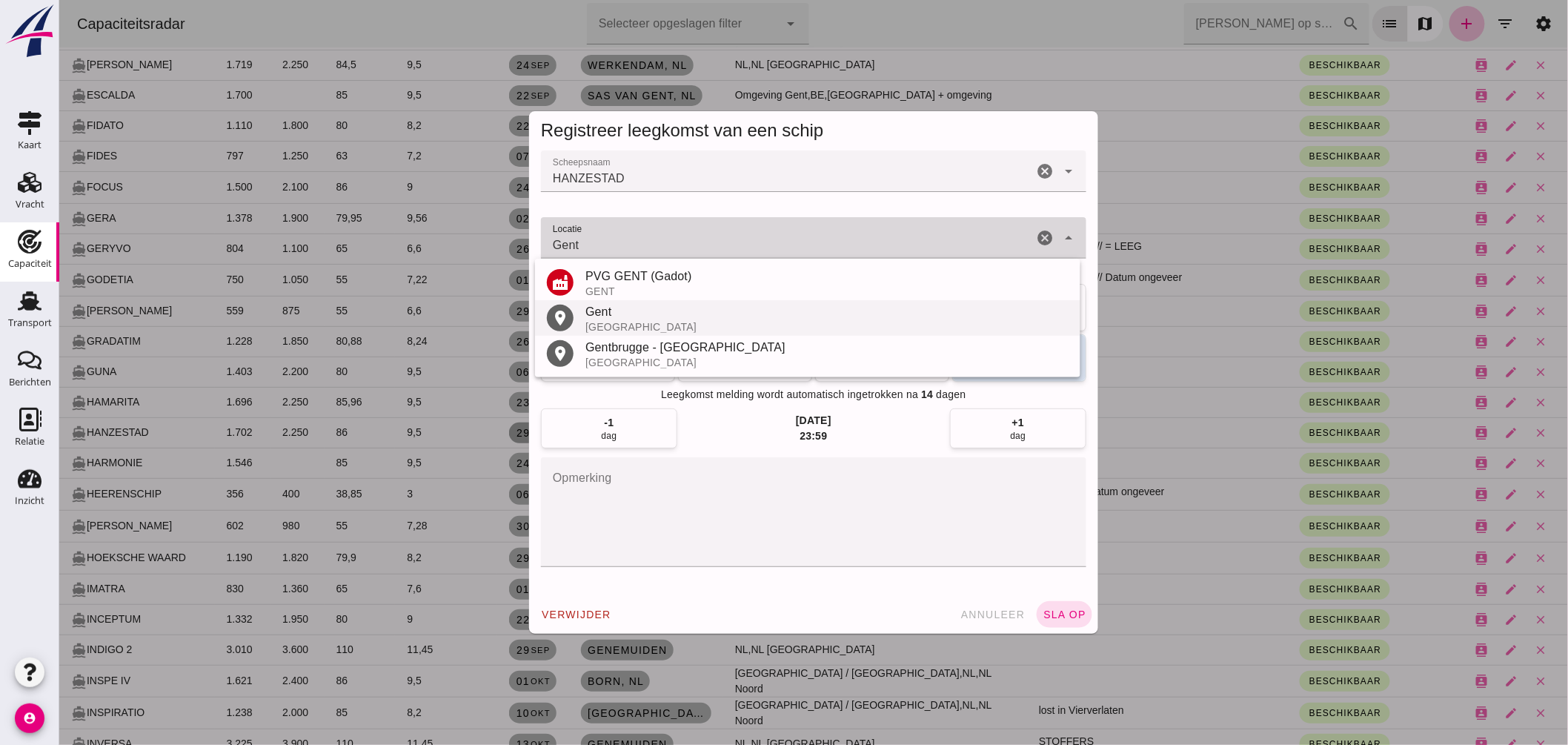
click at [634, 309] on div "Gent" at bounding box center [826, 312] width 483 height 18
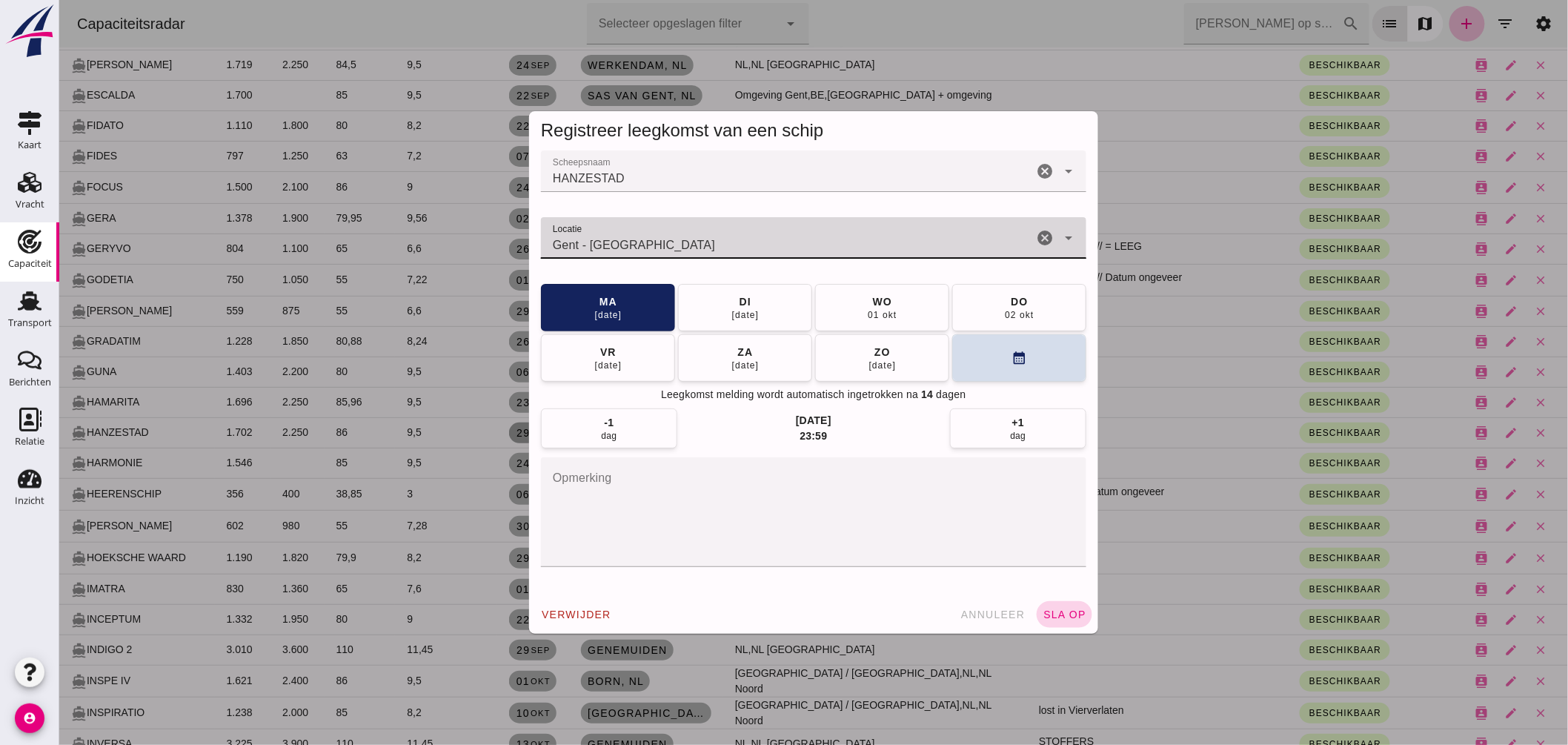
type input "Gent - Oost-Vlaanderen"
click at [1057, 604] on button "sla op" at bounding box center [1064, 614] width 56 height 27
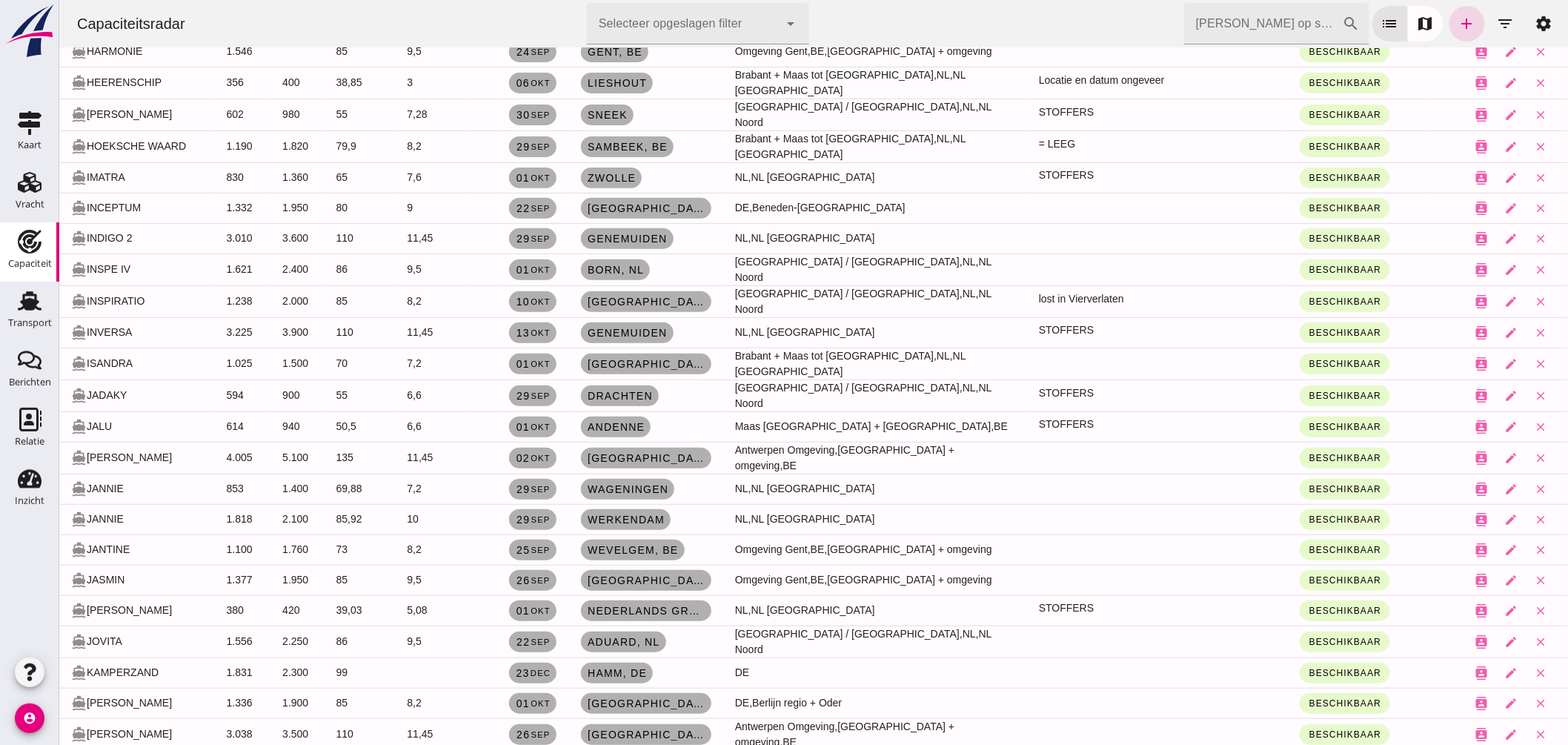
scroll to position [2388, 0]
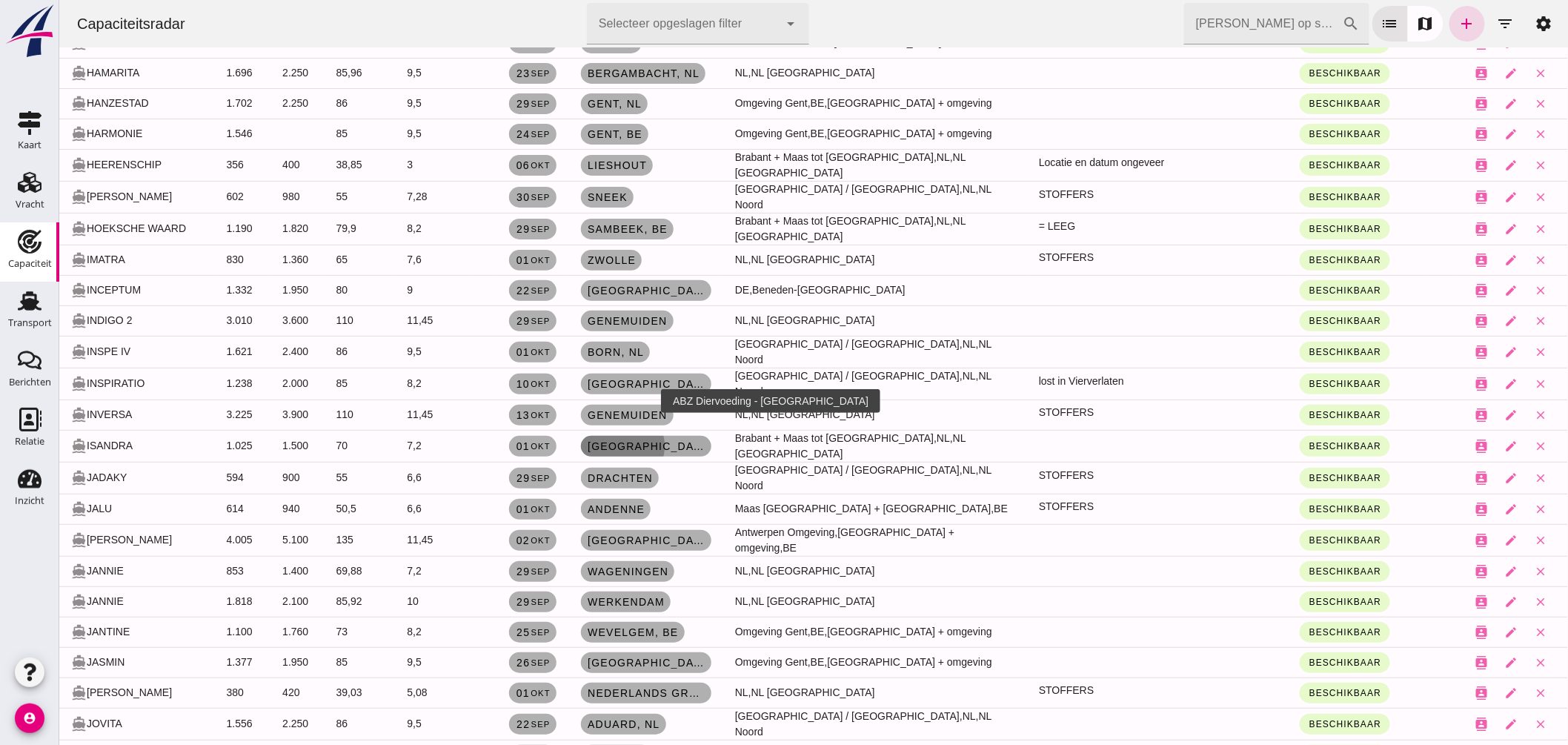
click at [626, 440] on span "[GEOGRAPHIC_DATA]" at bounding box center [645, 446] width 119 height 12
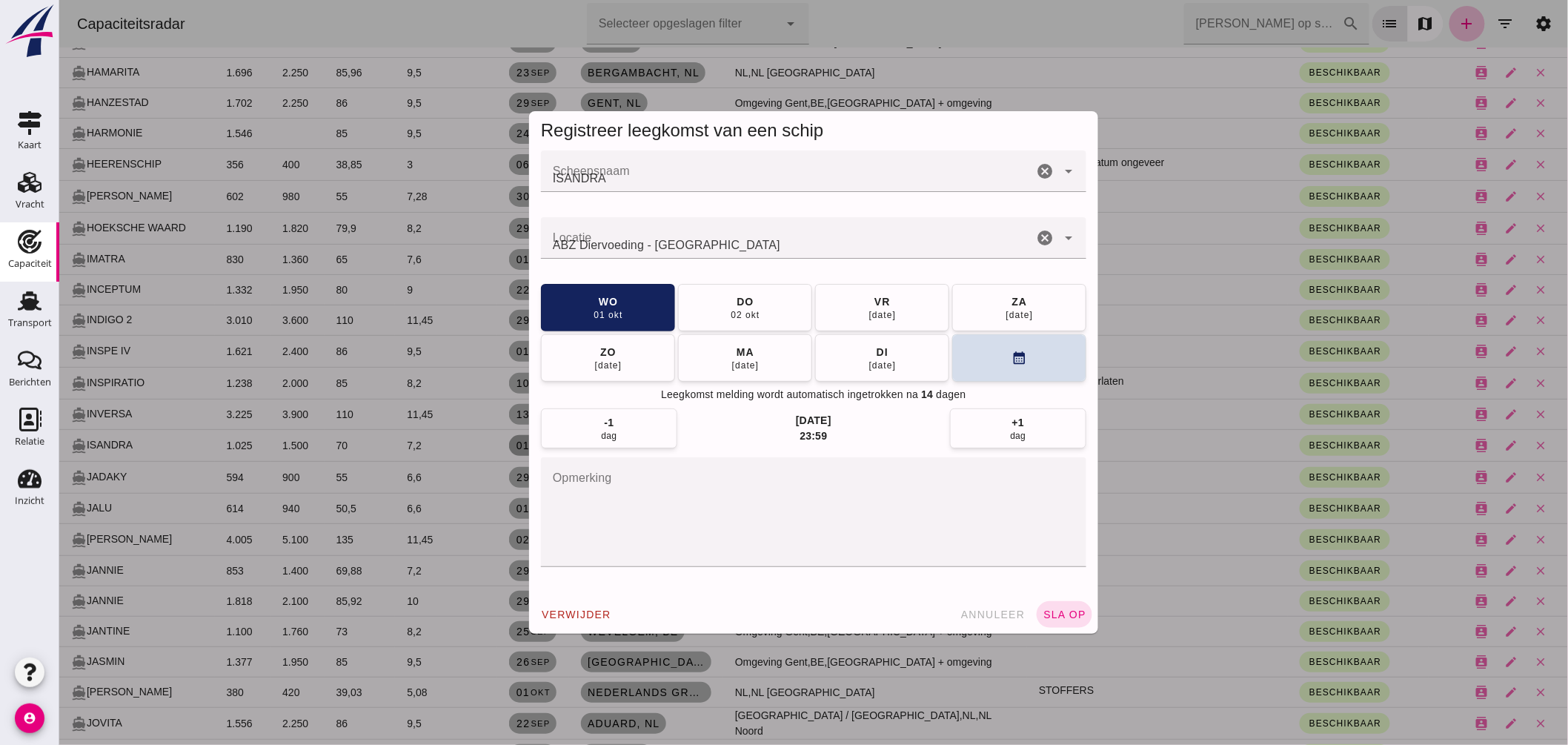
scroll to position [0, 0]
click at [766, 302] on button "do 02 okt" at bounding box center [744, 307] width 134 height 47
click at [1053, 603] on button "sla op" at bounding box center [1064, 614] width 56 height 27
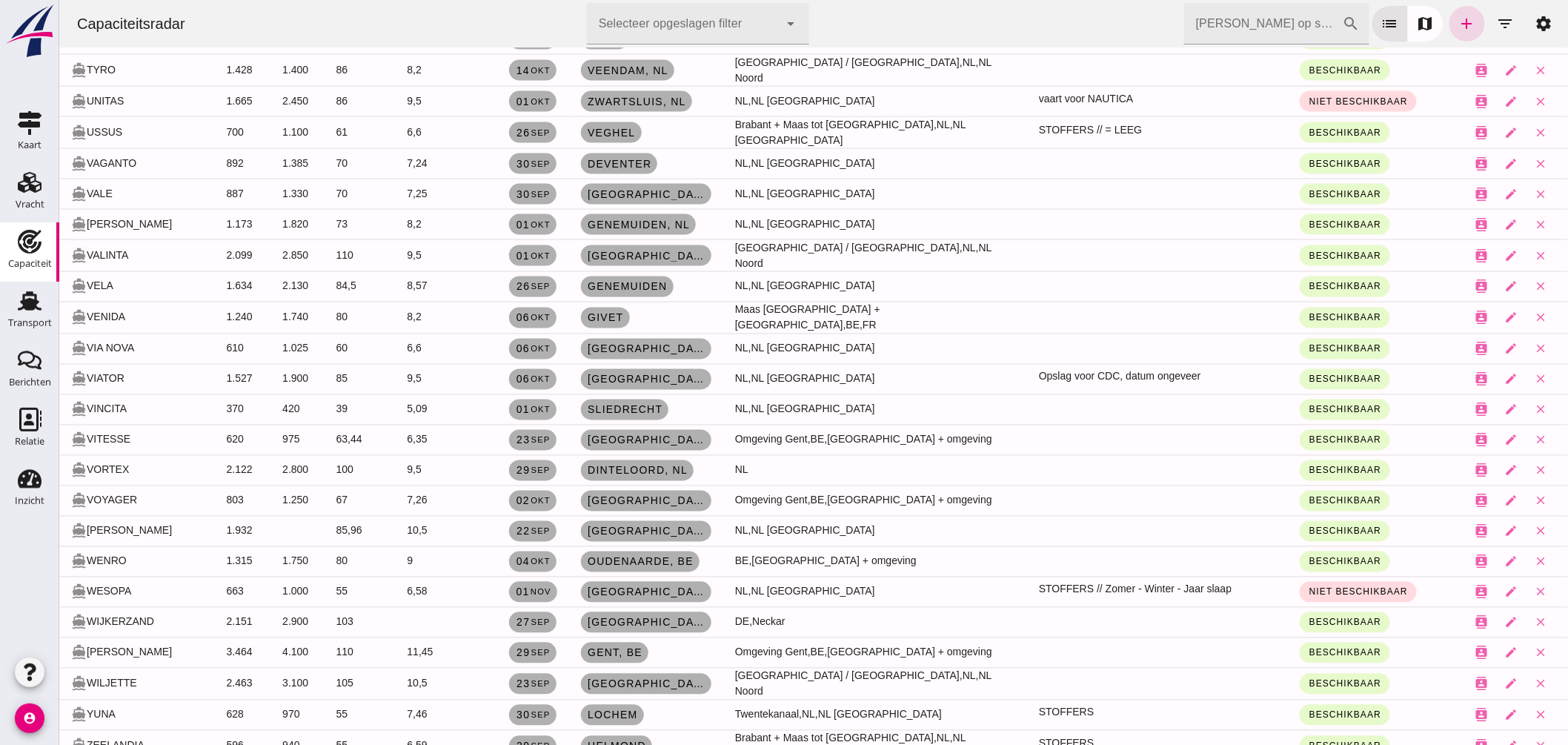
scroll to position [5624, 0]
